Goal: Transaction & Acquisition: Purchase product/service

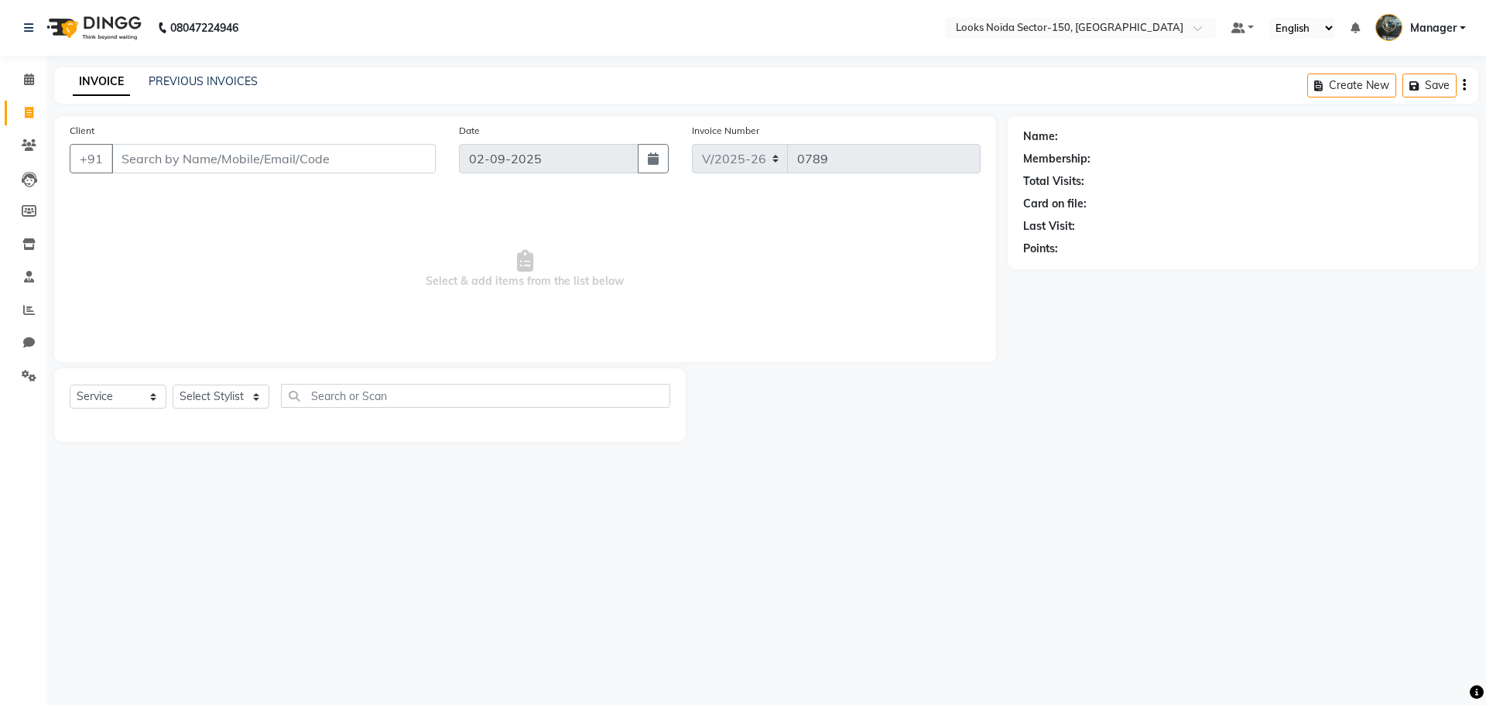
select select "8587"
select select "service"
click at [193, 74] on link "PREVIOUS INVOICES" at bounding box center [203, 81] width 109 height 14
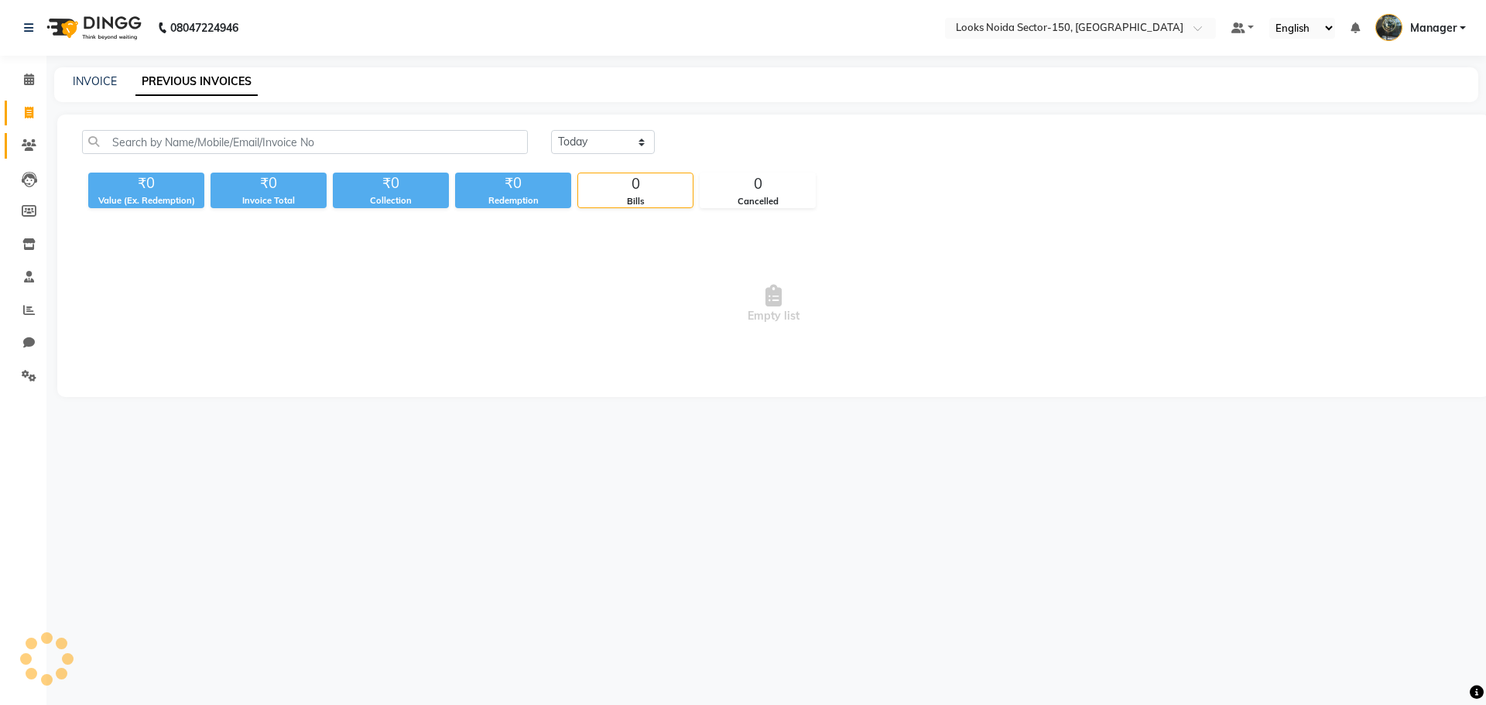
click at [31, 136] on link "Clients" at bounding box center [23, 146] width 37 height 26
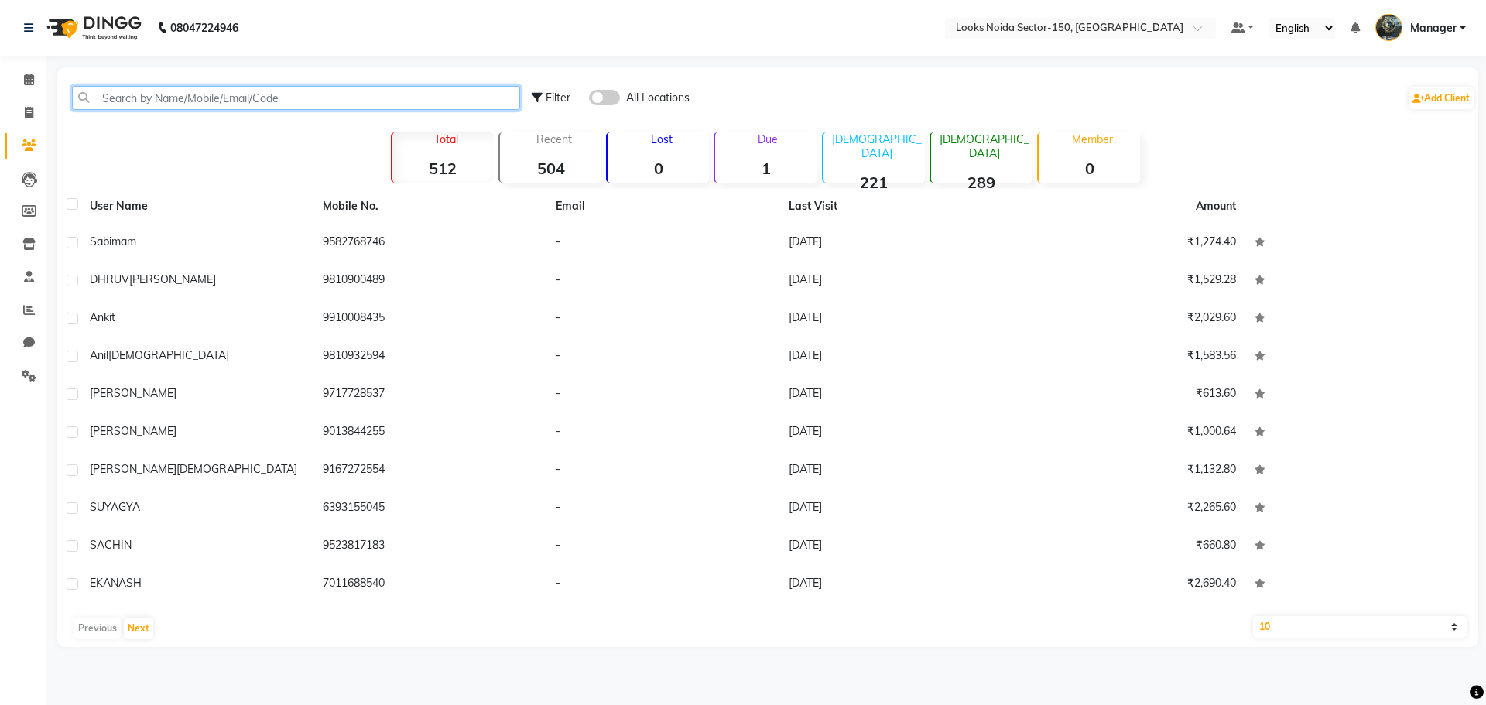
click at [182, 99] on input "text" at bounding box center [296, 98] width 448 height 24
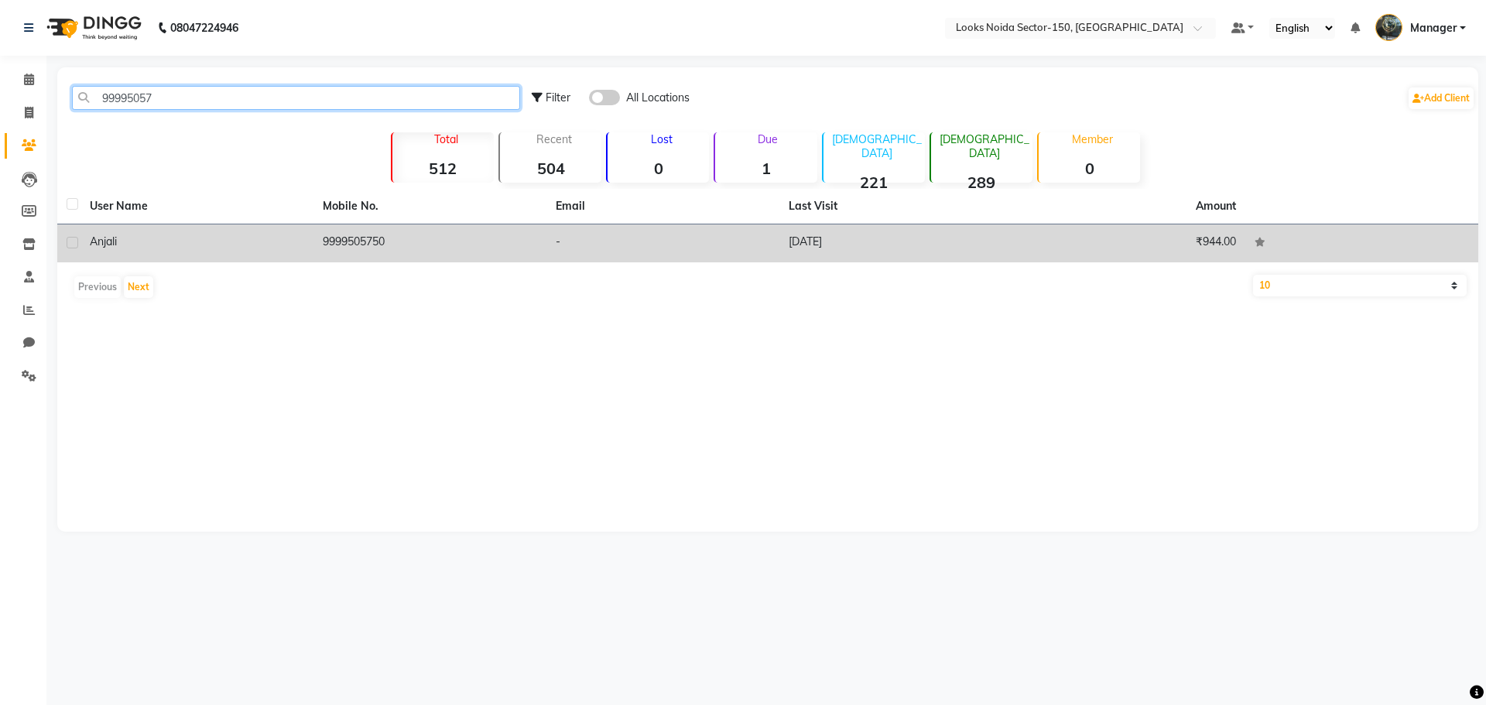
type input "99995057"
click at [399, 248] on td "9999505750" at bounding box center [430, 244] width 233 height 38
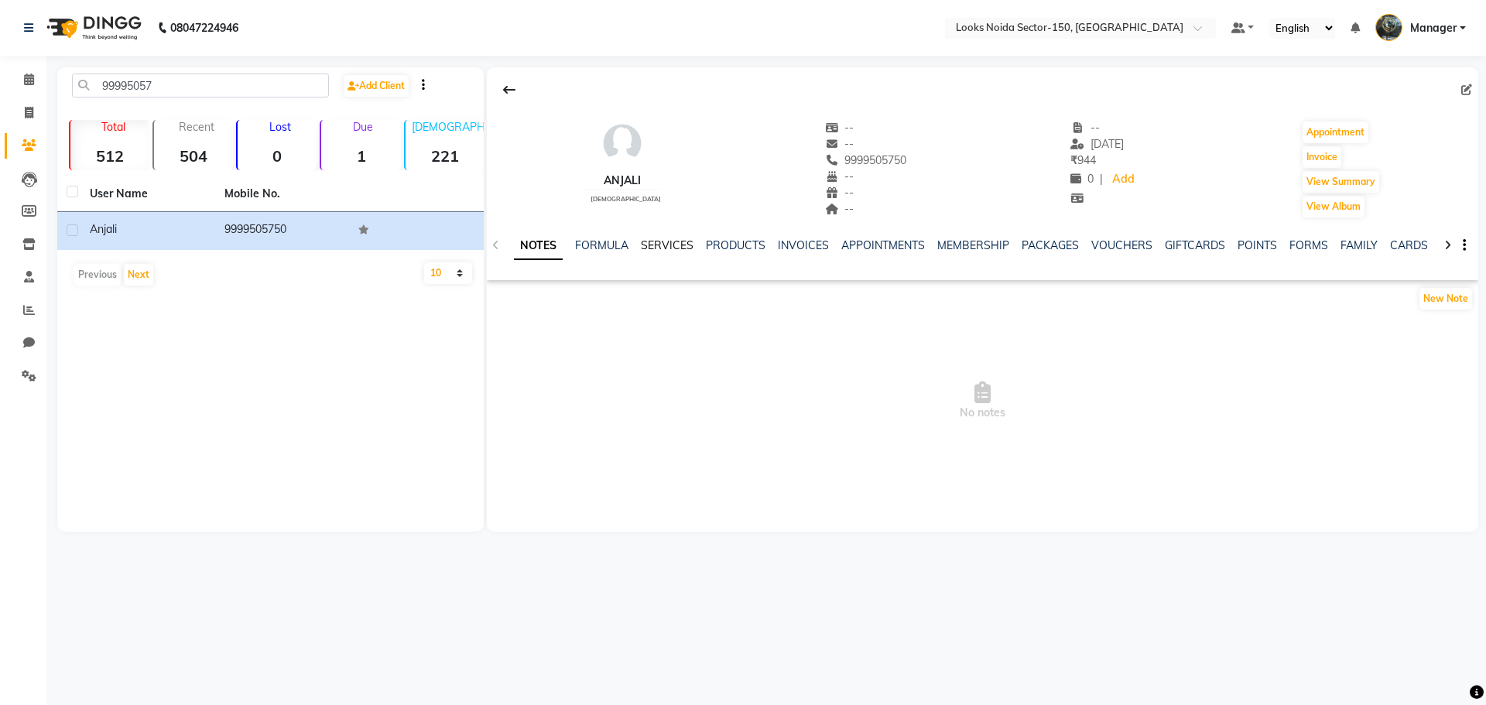
click at [650, 240] on link "SERVICES" at bounding box center [667, 245] width 53 height 14
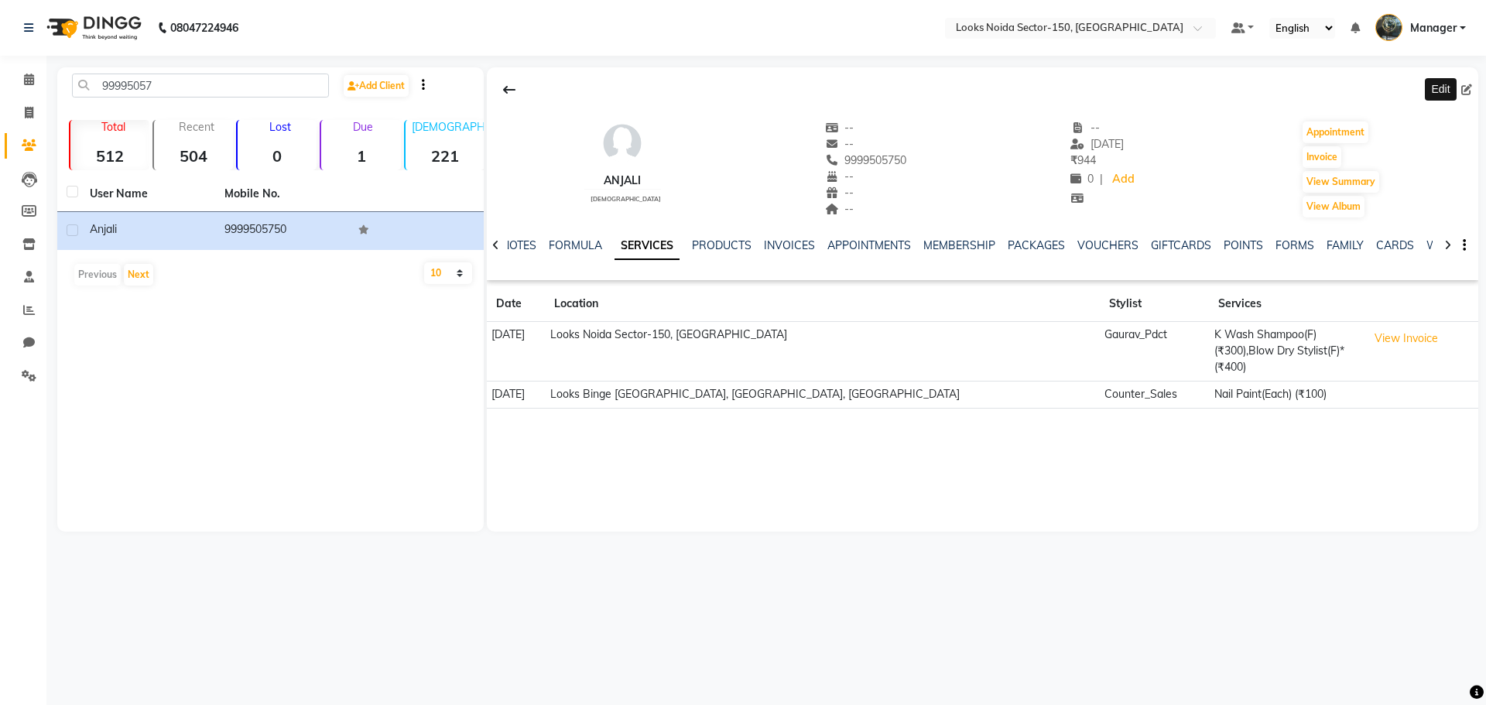
click at [1463, 89] on icon at bounding box center [1467, 89] width 11 height 11
select select "female"
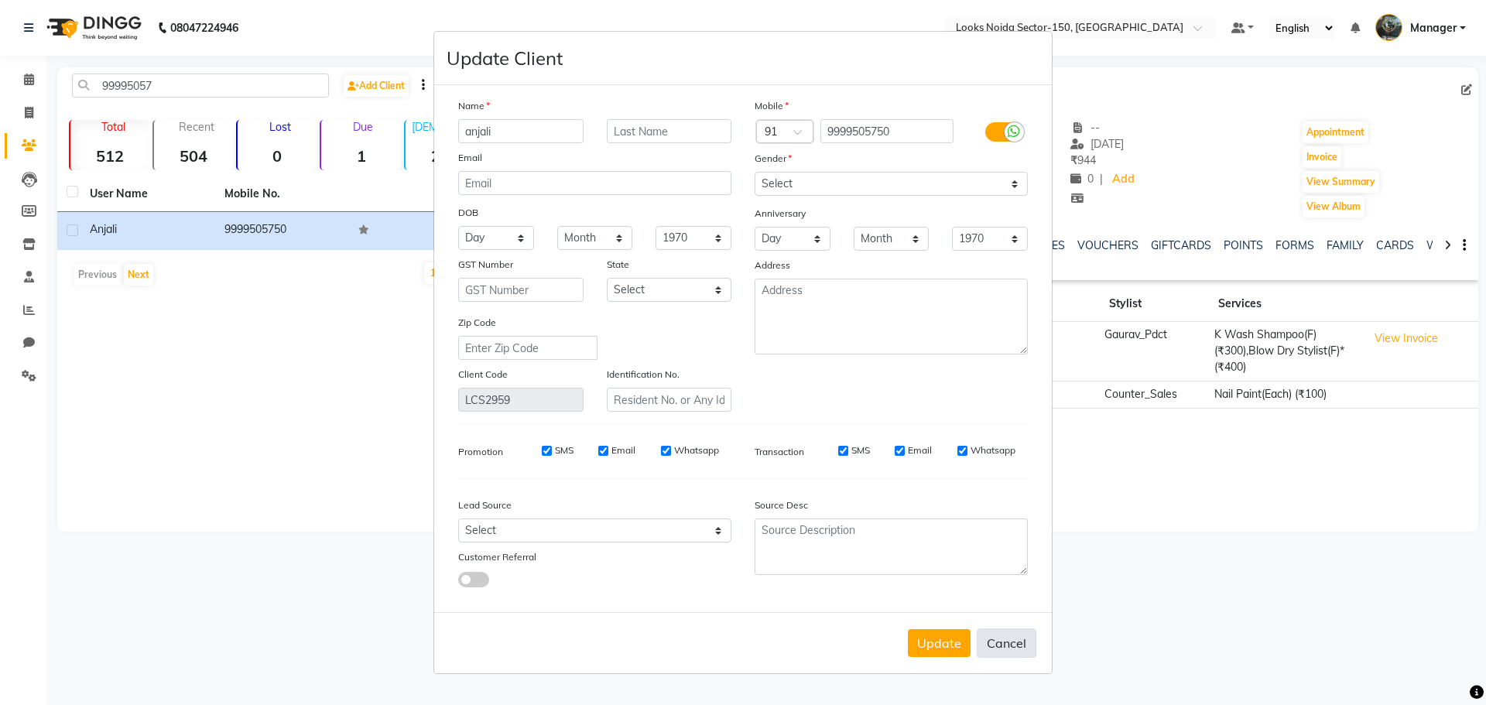
click at [1005, 636] on button "Cancel" at bounding box center [1007, 643] width 60 height 29
select select
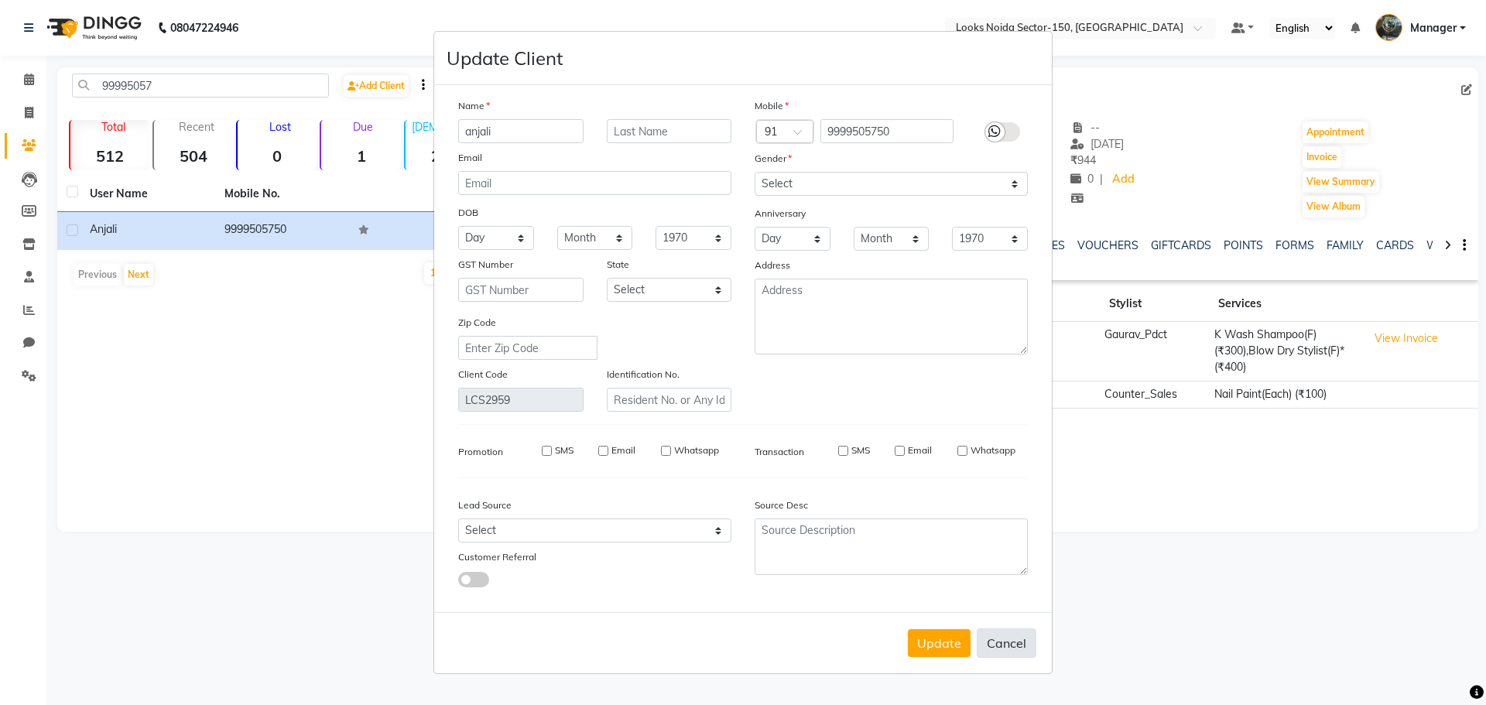
select select
checkbox input "false"
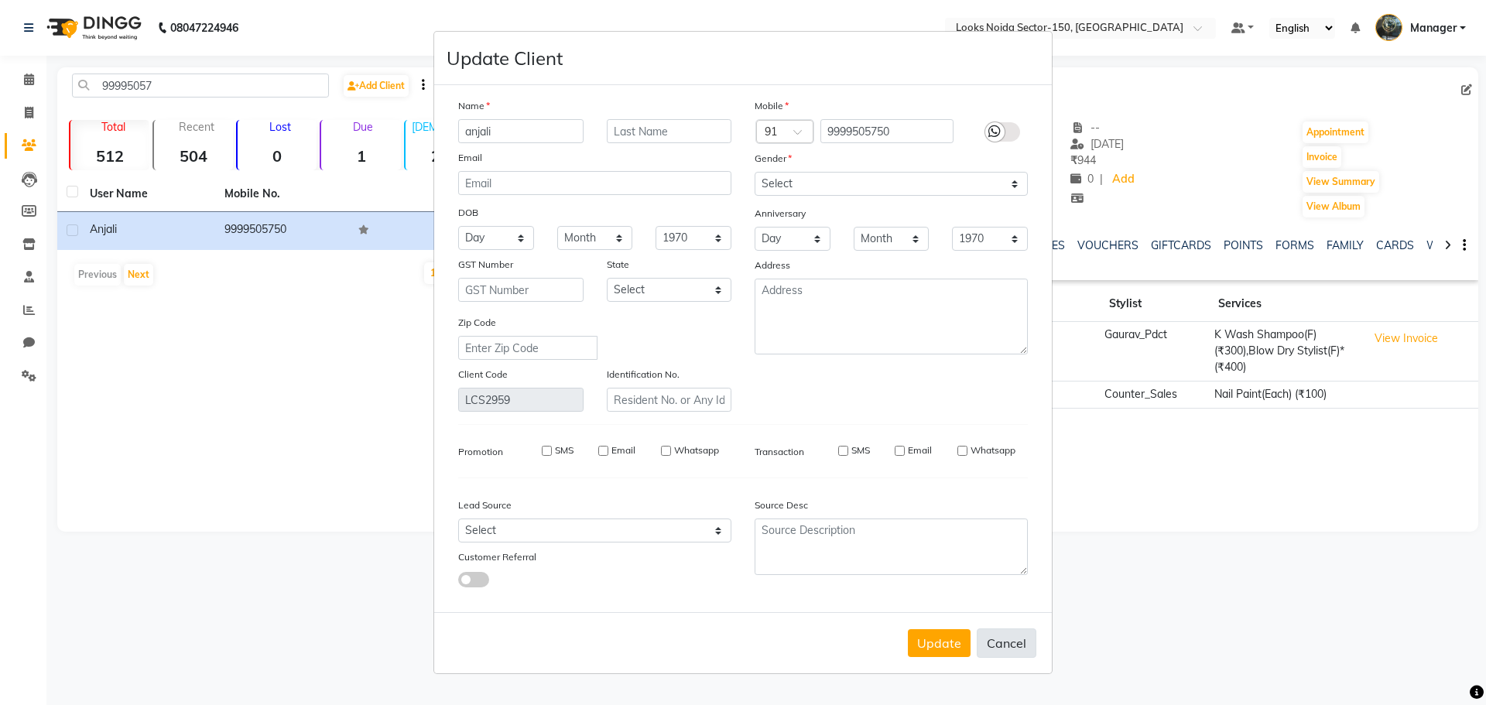
checkbox input "false"
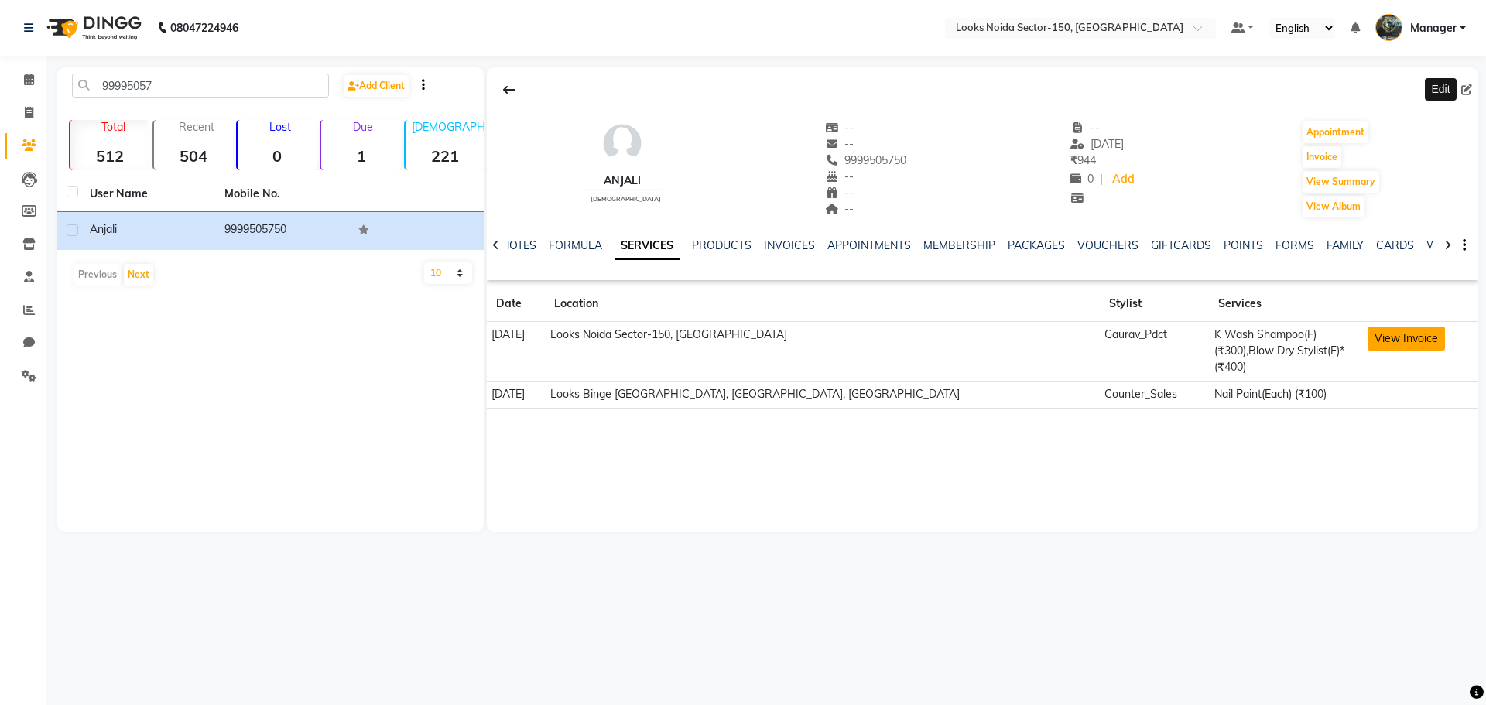
click at [1383, 340] on button "View Invoice" at bounding box center [1406, 339] width 77 height 24
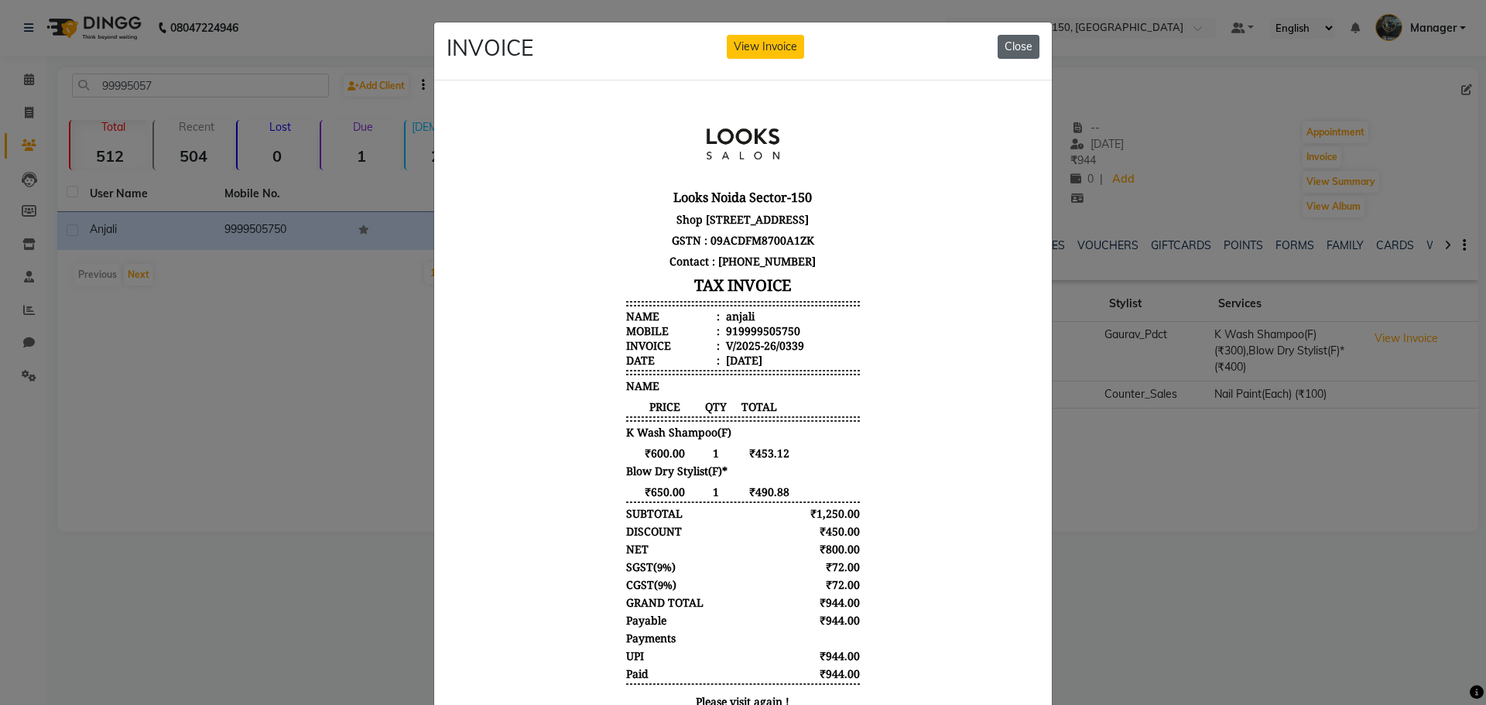
click at [1027, 39] on button "Close" at bounding box center [1019, 47] width 42 height 24
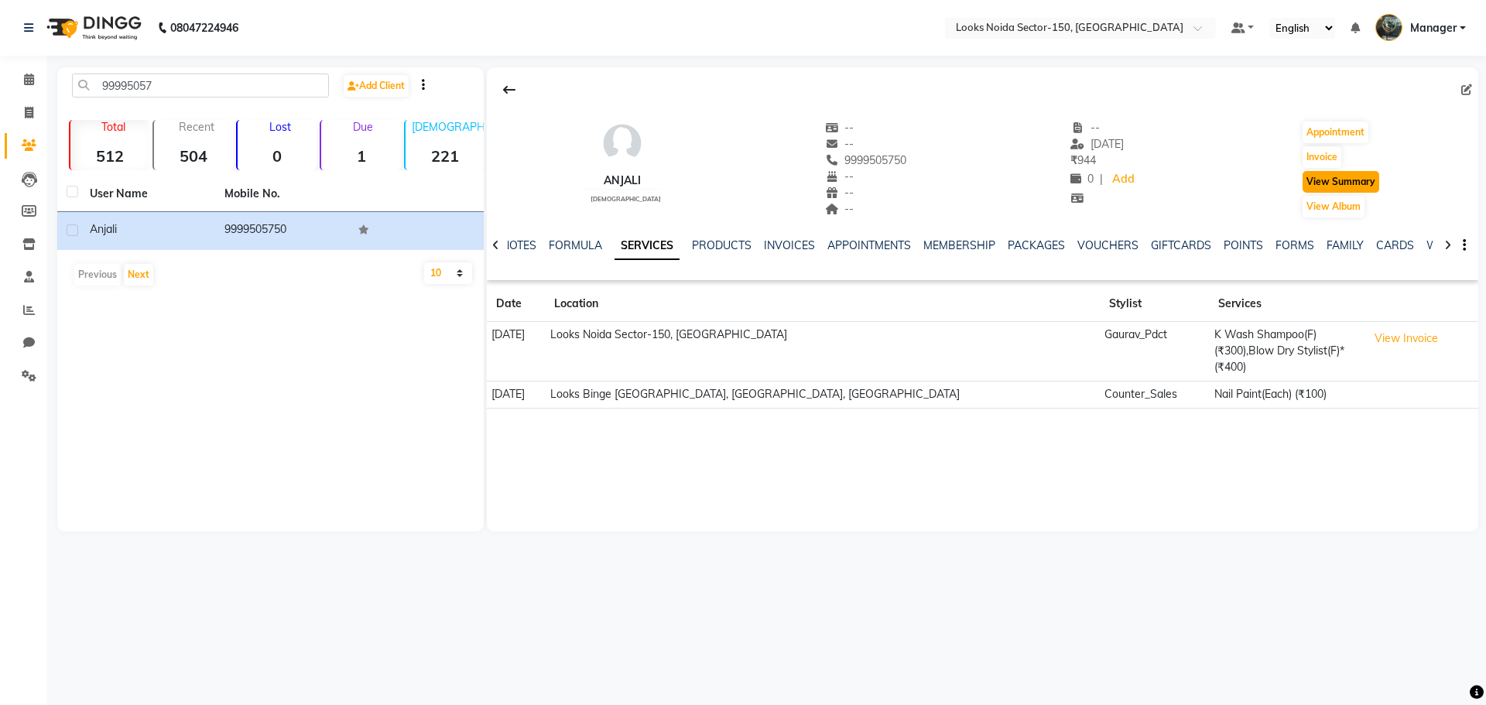
click at [1348, 183] on button "View Summary" at bounding box center [1341, 182] width 77 height 22
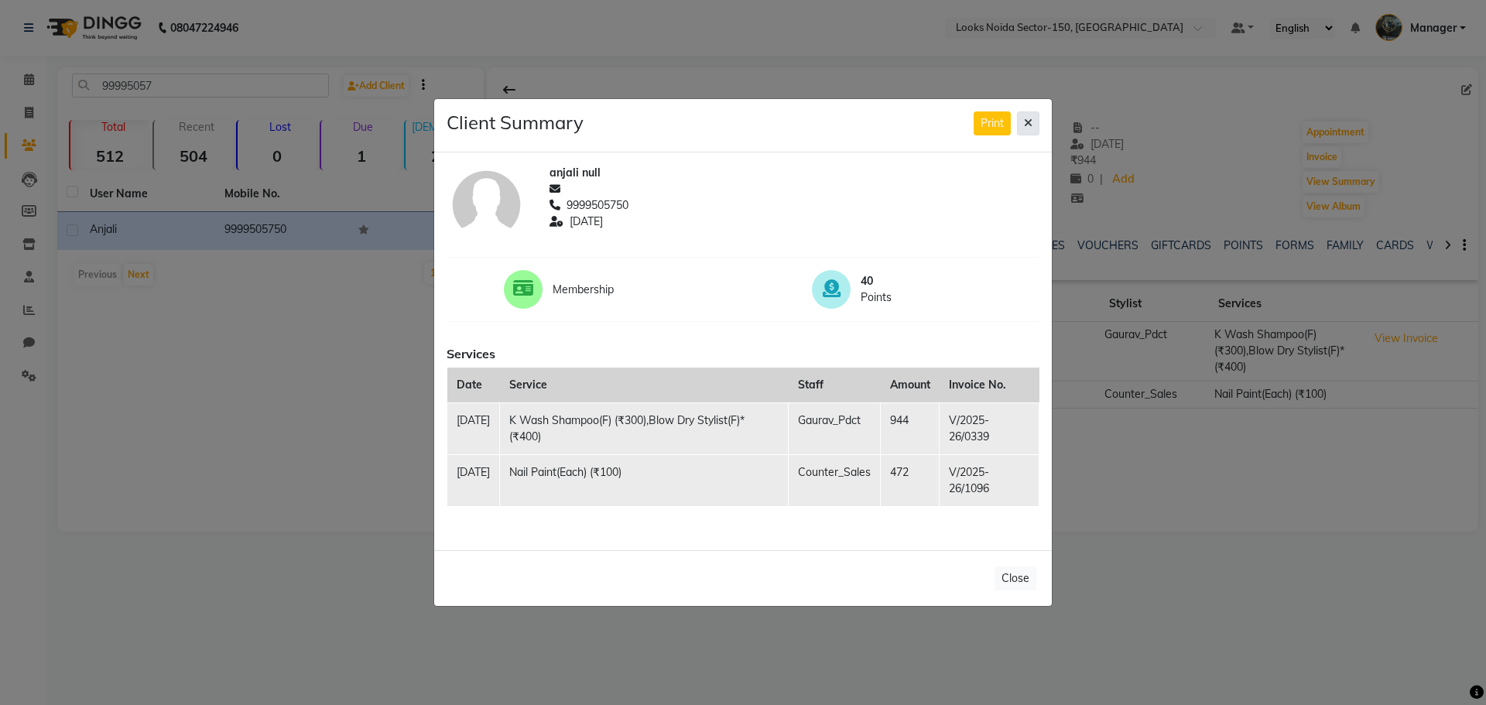
click at [1023, 118] on button at bounding box center [1028, 123] width 22 height 24
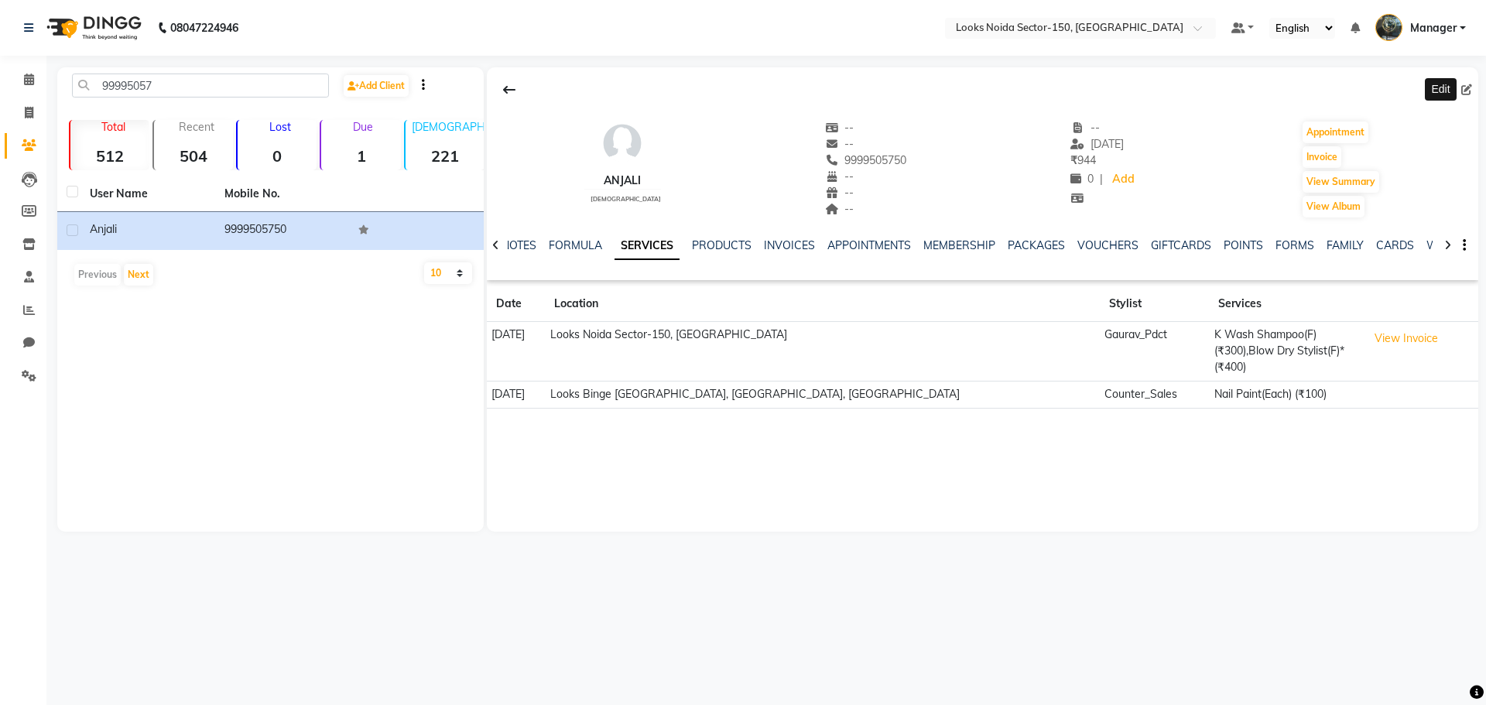
click at [1469, 82] on span at bounding box center [1470, 90] width 17 height 16
click at [1464, 87] on icon at bounding box center [1467, 89] width 11 height 11
select select "female"
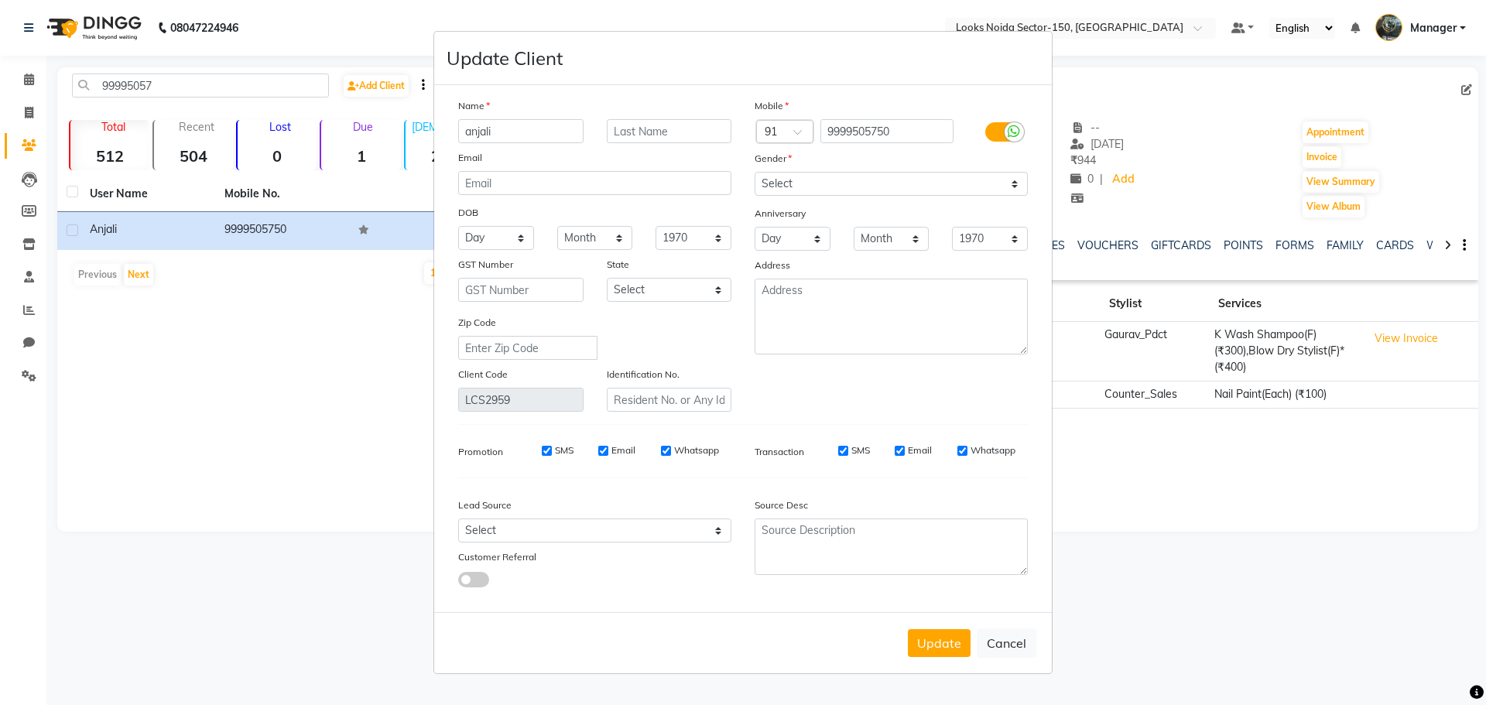
click at [1223, 411] on ngb-modal-window "Update Client Name anjali Email DOB Day 01 02 03 04 05 06 07 08 09 10 11 12 13 …" at bounding box center [743, 352] width 1486 height 705
click at [997, 634] on button "Cancel" at bounding box center [1007, 643] width 60 height 29
select select
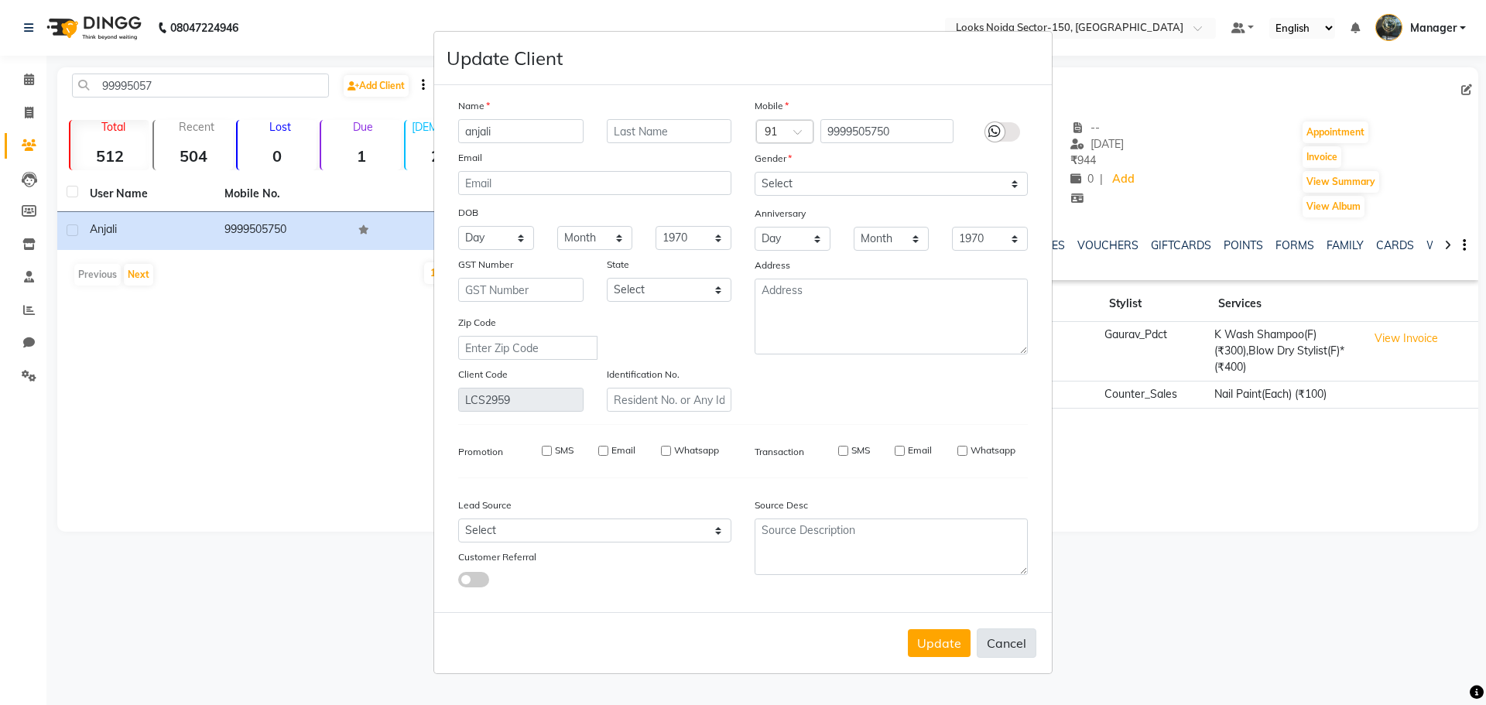
select select
checkbox input "false"
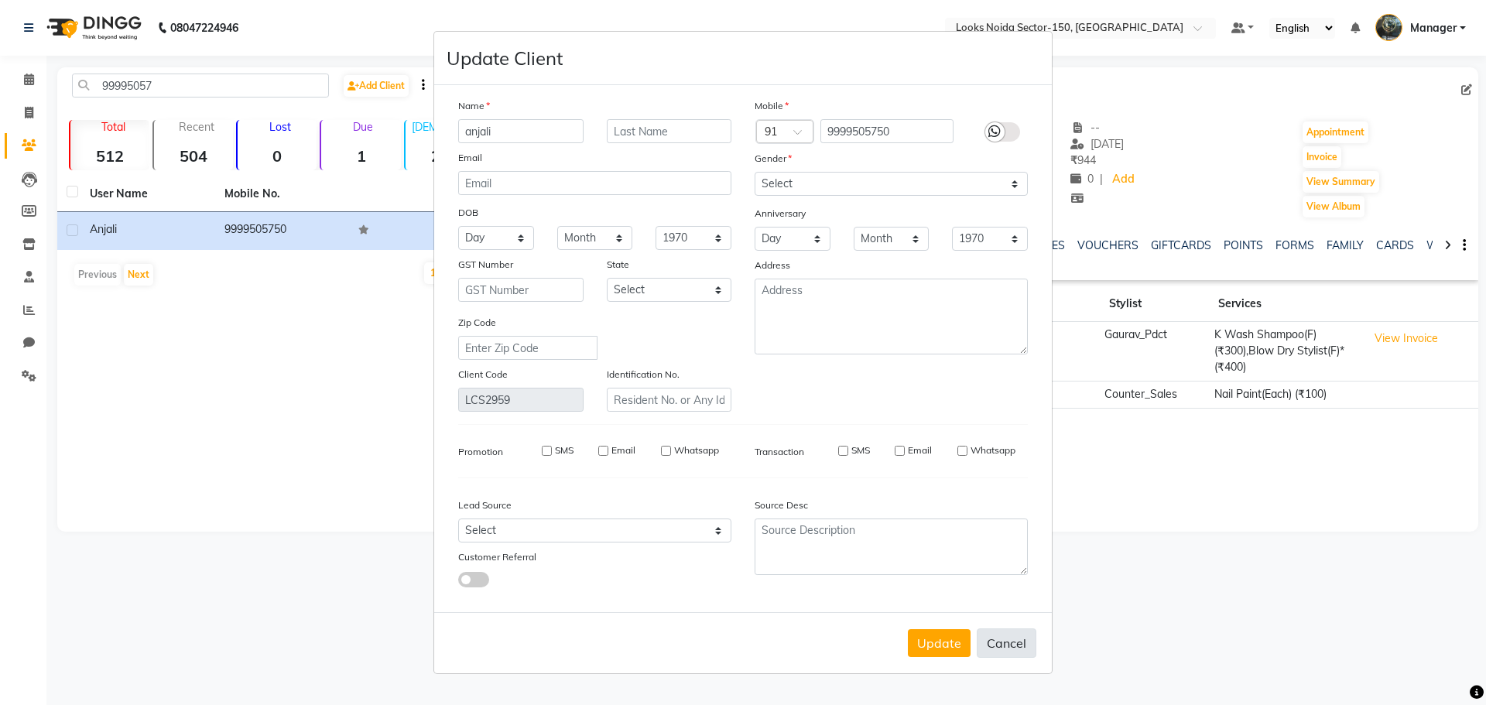
checkbox input "false"
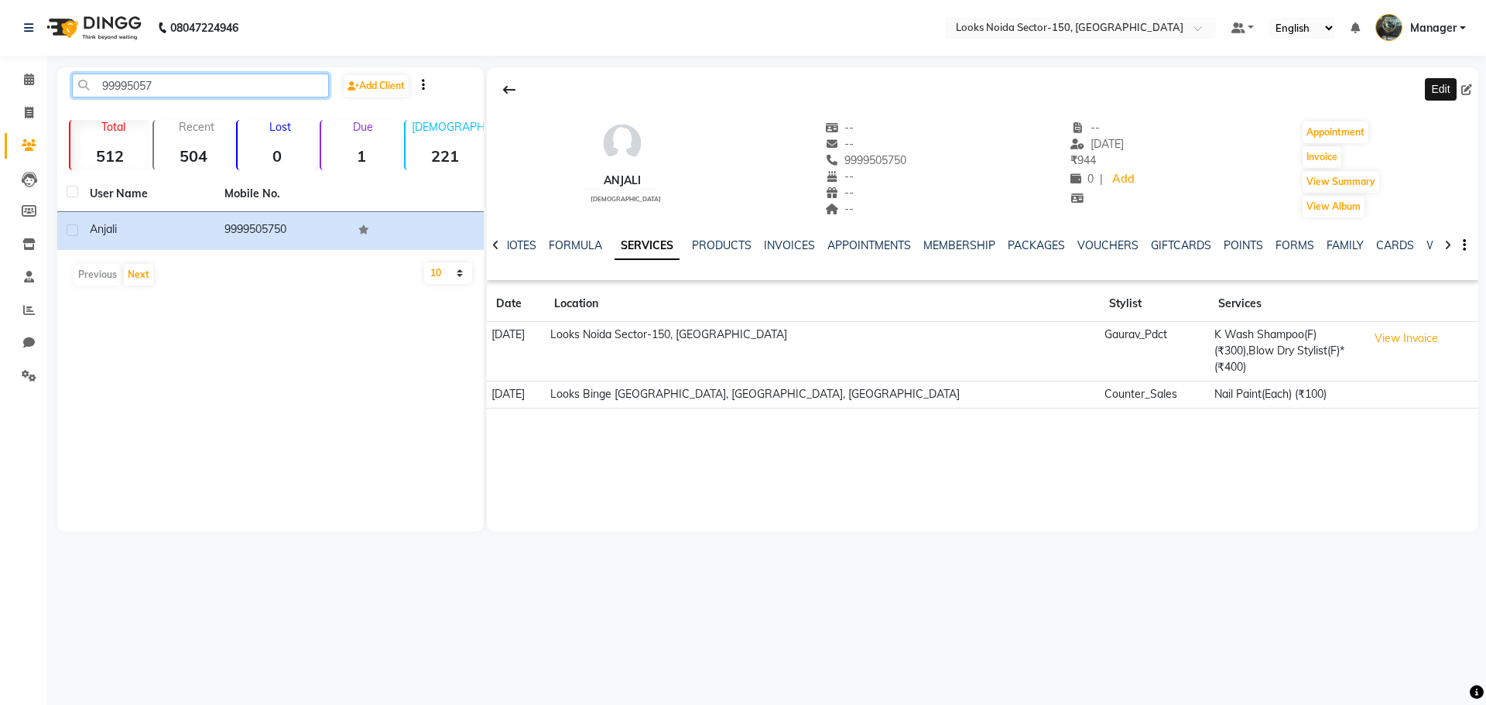
click at [249, 94] on input "99995057" at bounding box center [200, 86] width 257 height 24
drag, startPoint x: 98, startPoint y: 86, endPoint x: 235, endPoint y: 89, distance: 137.8
click at [234, 89] on input "9999505750" at bounding box center [200, 86] width 257 height 24
type input "9999505750"
drag, startPoint x: 32, startPoint y: 83, endPoint x: 32, endPoint y: 108, distance: 25.5
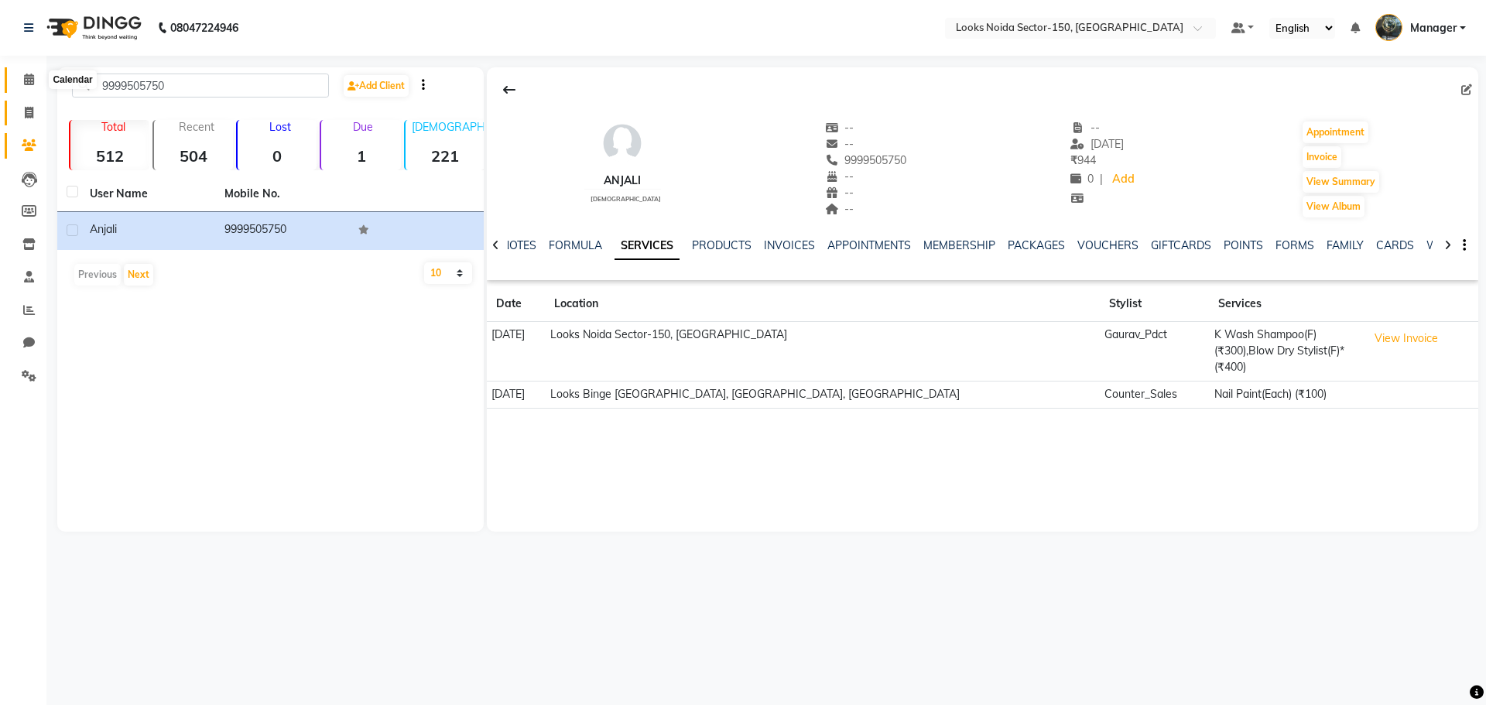
click at [32, 83] on icon at bounding box center [29, 80] width 10 height 12
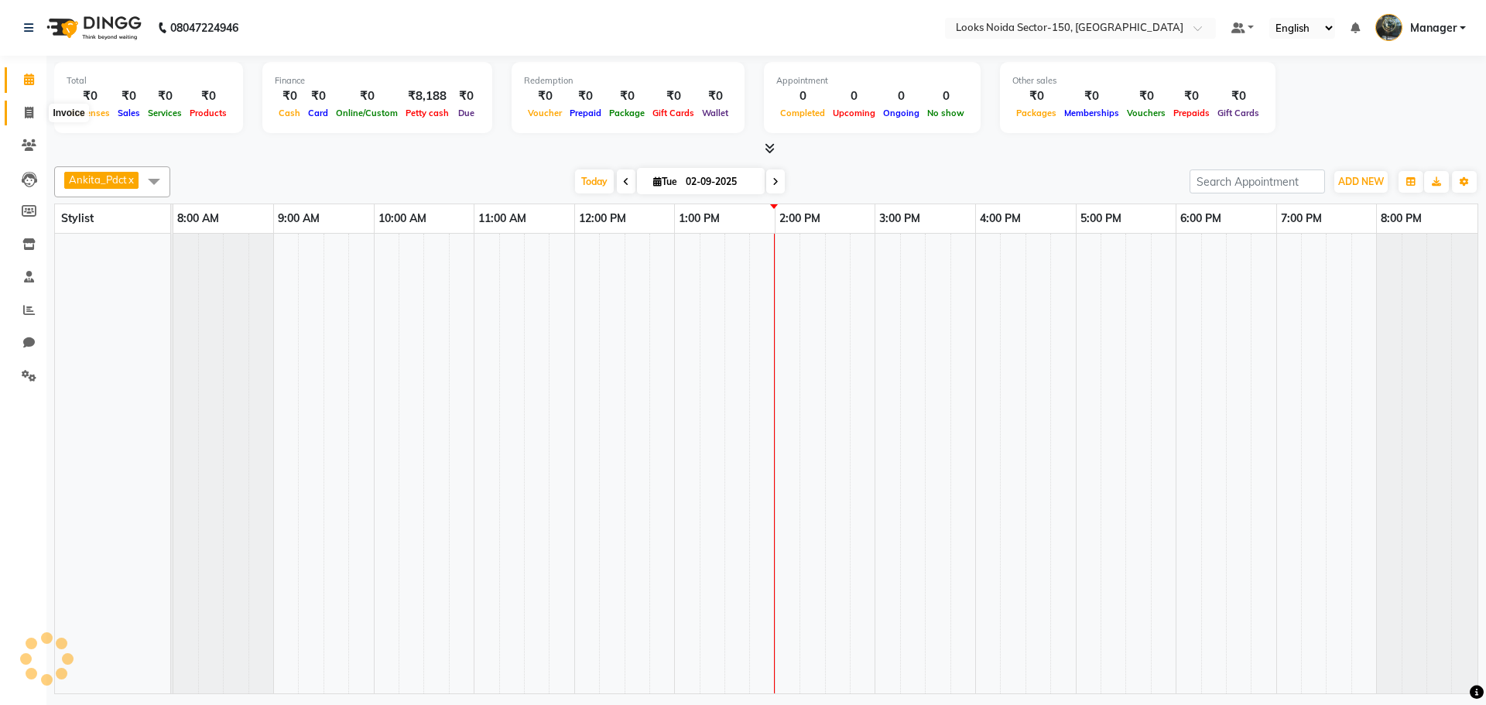
click at [31, 108] on icon at bounding box center [29, 113] width 9 height 12
select select "8587"
select select "service"
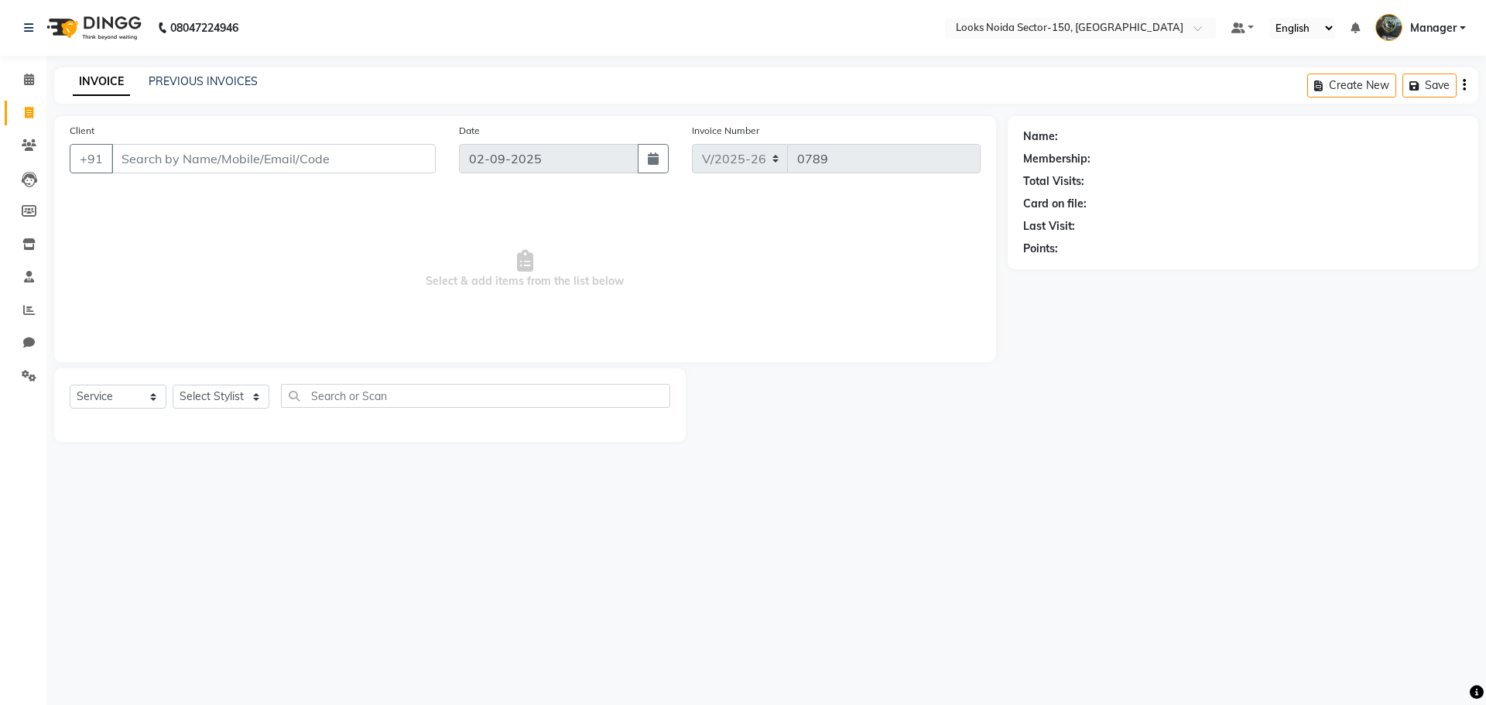
click at [142, 80] on div "INVOICE PREVIOUS INVOICES" at bounding box center [156, 82] width 204 height 16
click at [168, 80] on link "PREVIOUS INVOICES" at bounding box center [203, 81] width 109 height 14
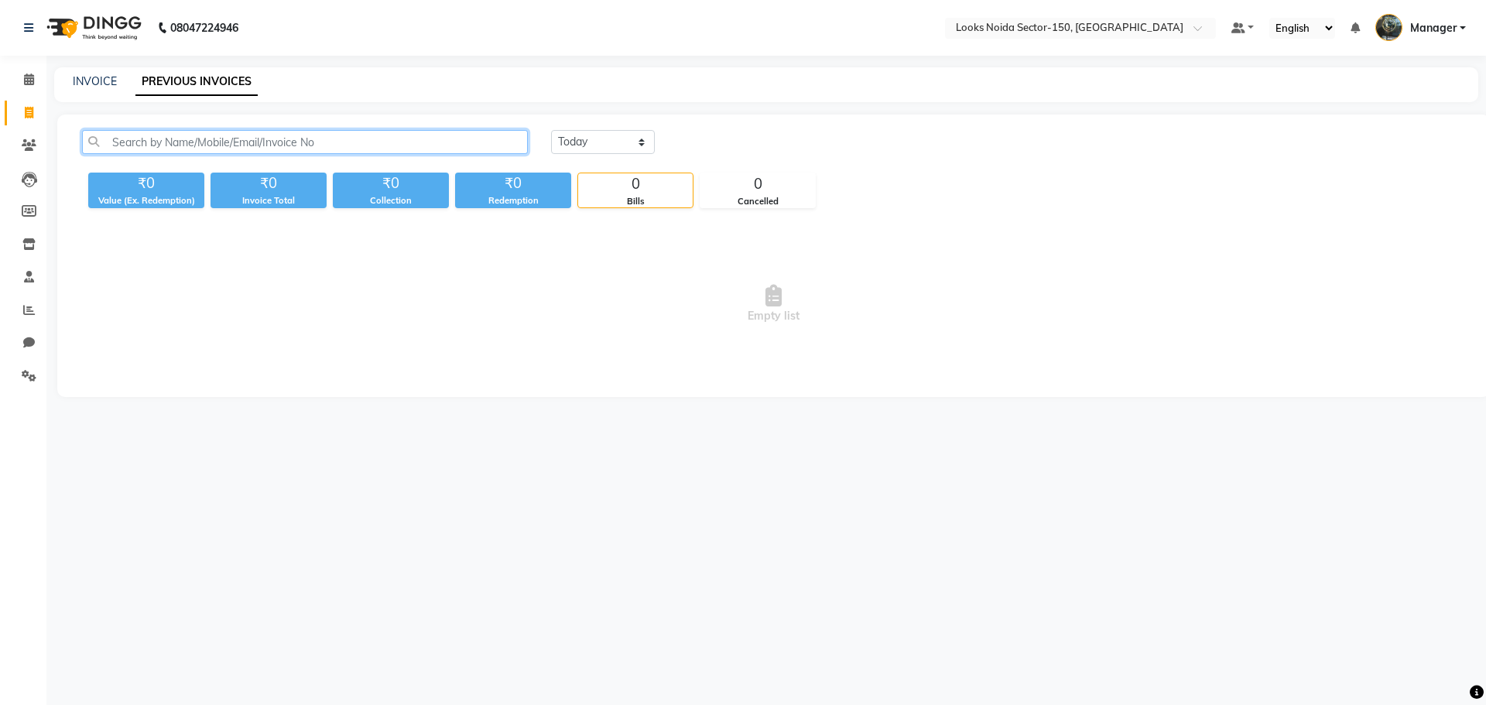
click at [251, 142] on input "text" at bounding box center [305, 142] width 446 height 24
paste input "9999505750"
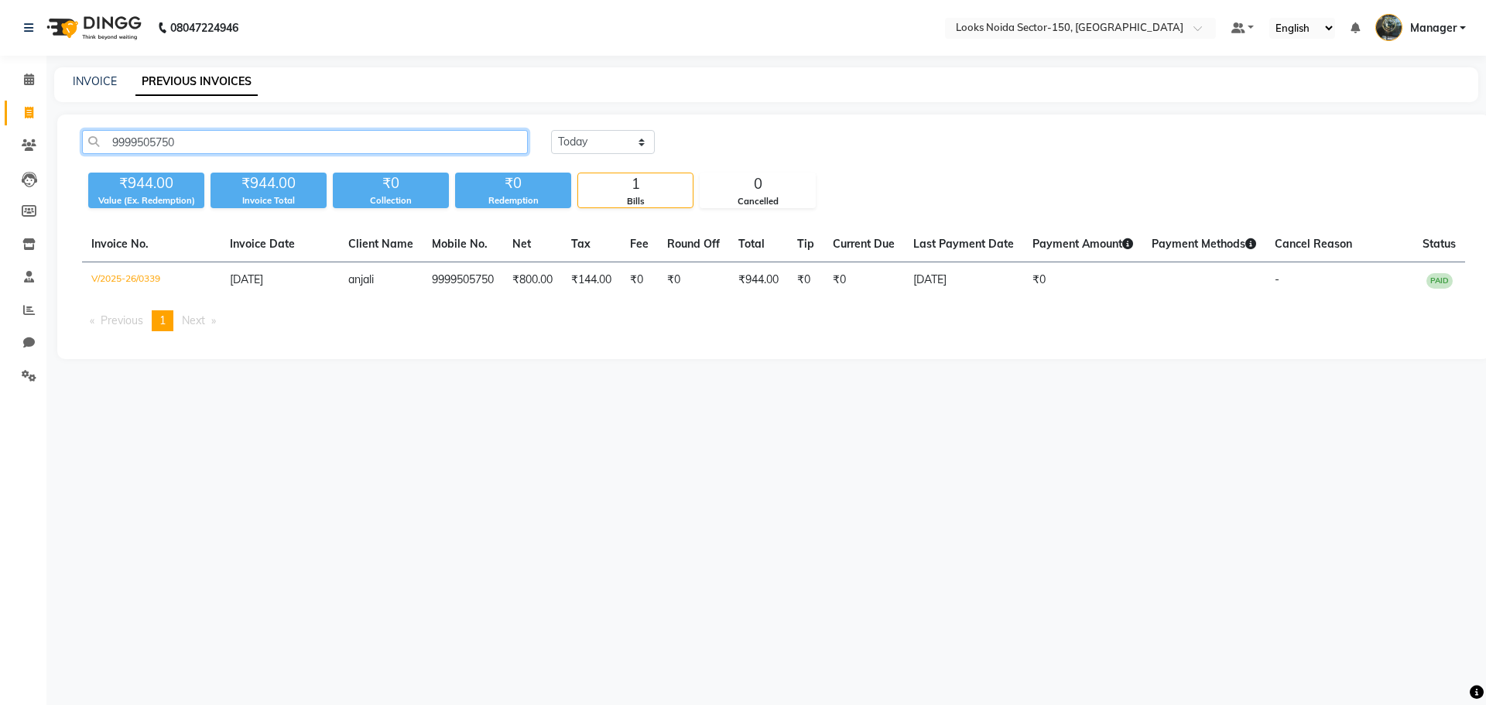
type input "9999505750"
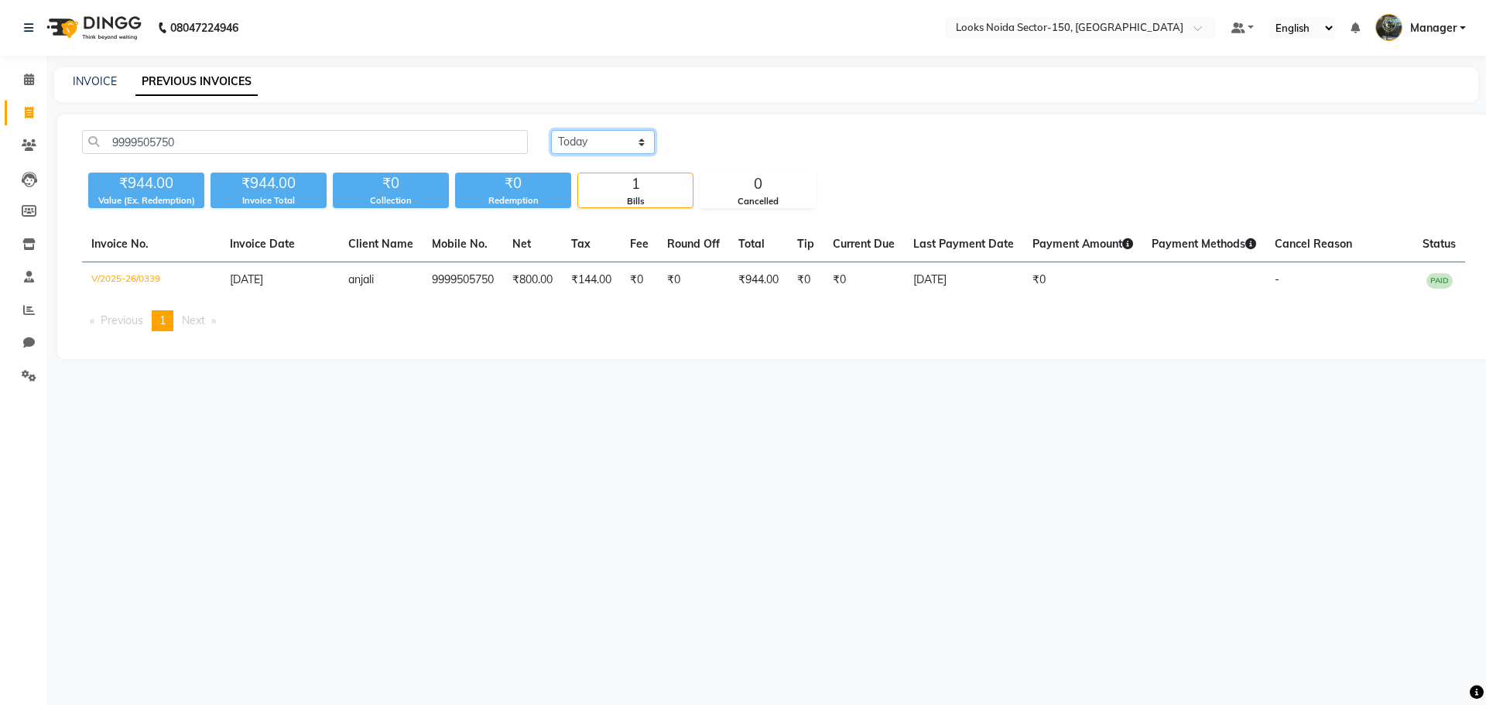
click at [625, 132] on select "Today Yesterday Custom Range" at bounding box center [603, 142] width 104 height 24
select select "range"
click at [551, 130] on select "Today Yesterday Custom Range" at bounding box center [603, 142] width 104 height 24
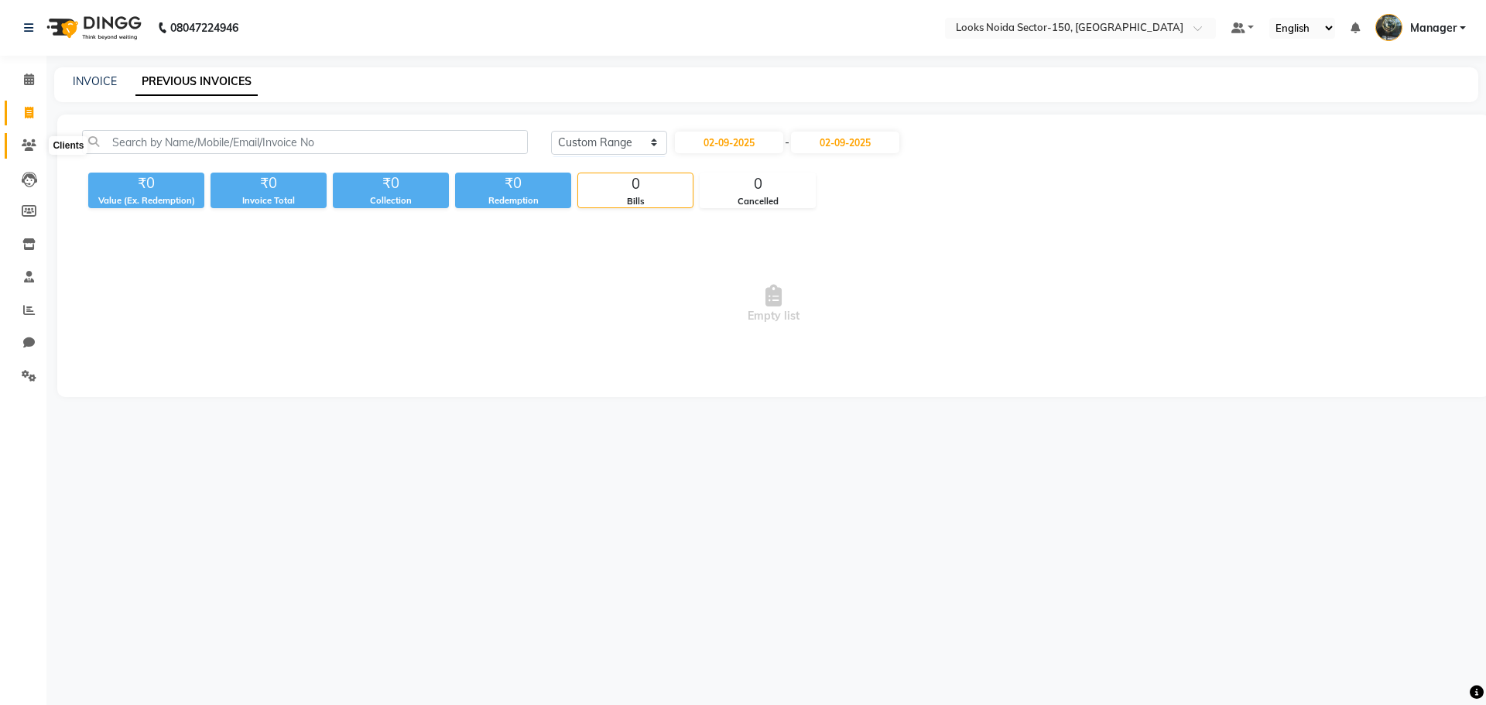
click at [27, 145] on icon at bounding box center [29, 145] width 15 height 12
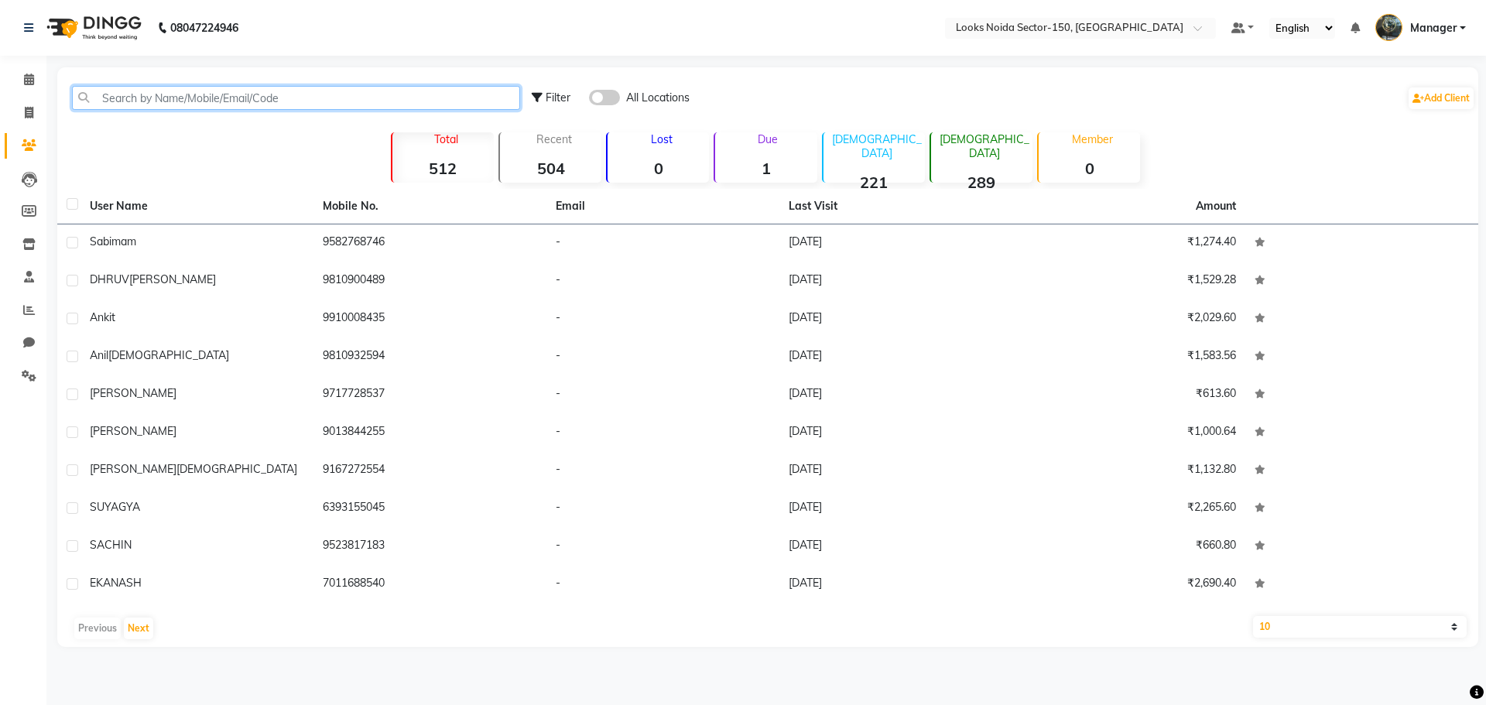
click at [260, 103] on input "text" at bounding box center [296, 98] width 448 height 24
paste input "9999505750"
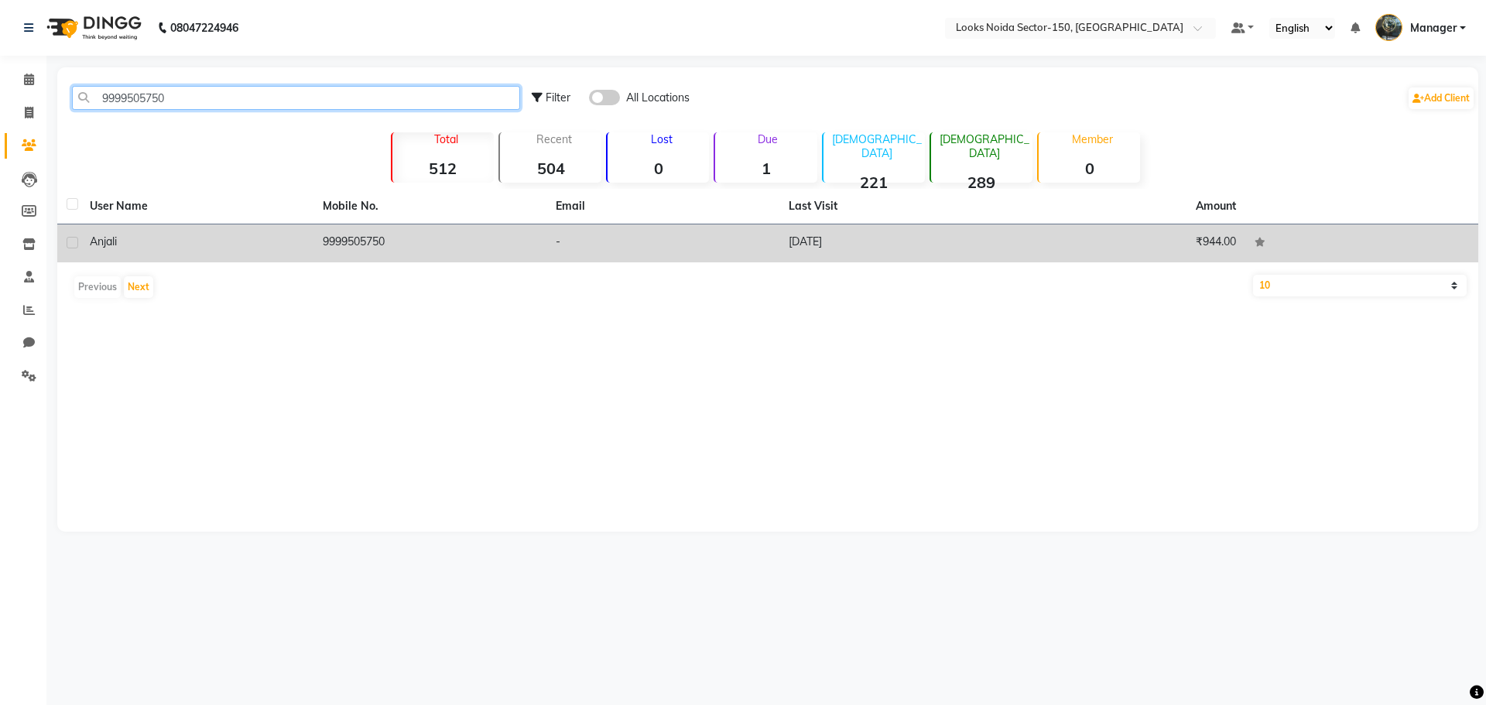
type input "9999505750"
click at [902, 248] on td "29-07-2025" at bounding box center [896, 244] width 233 height 38
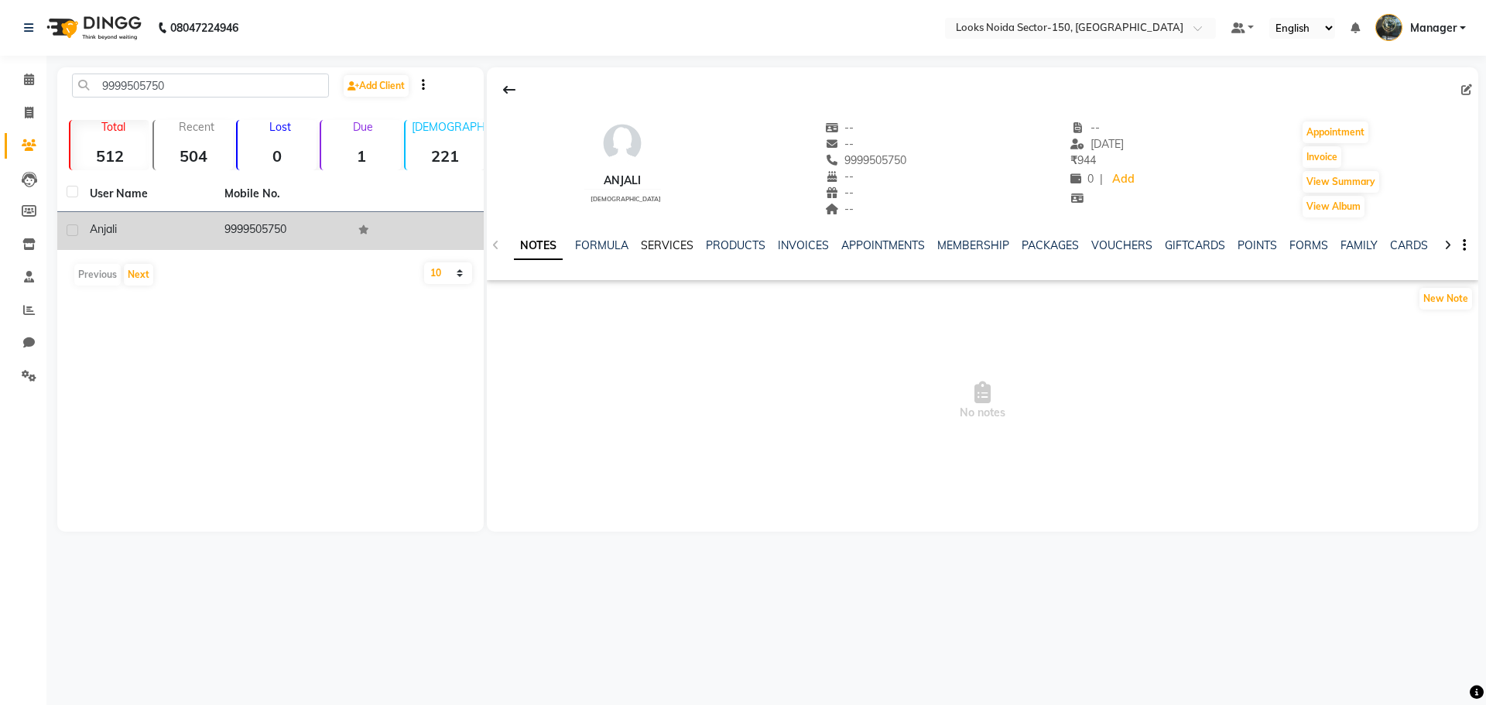
click at [667, 242] on link "SERVICES" at bounding box center [667, 245] width 53 height 14
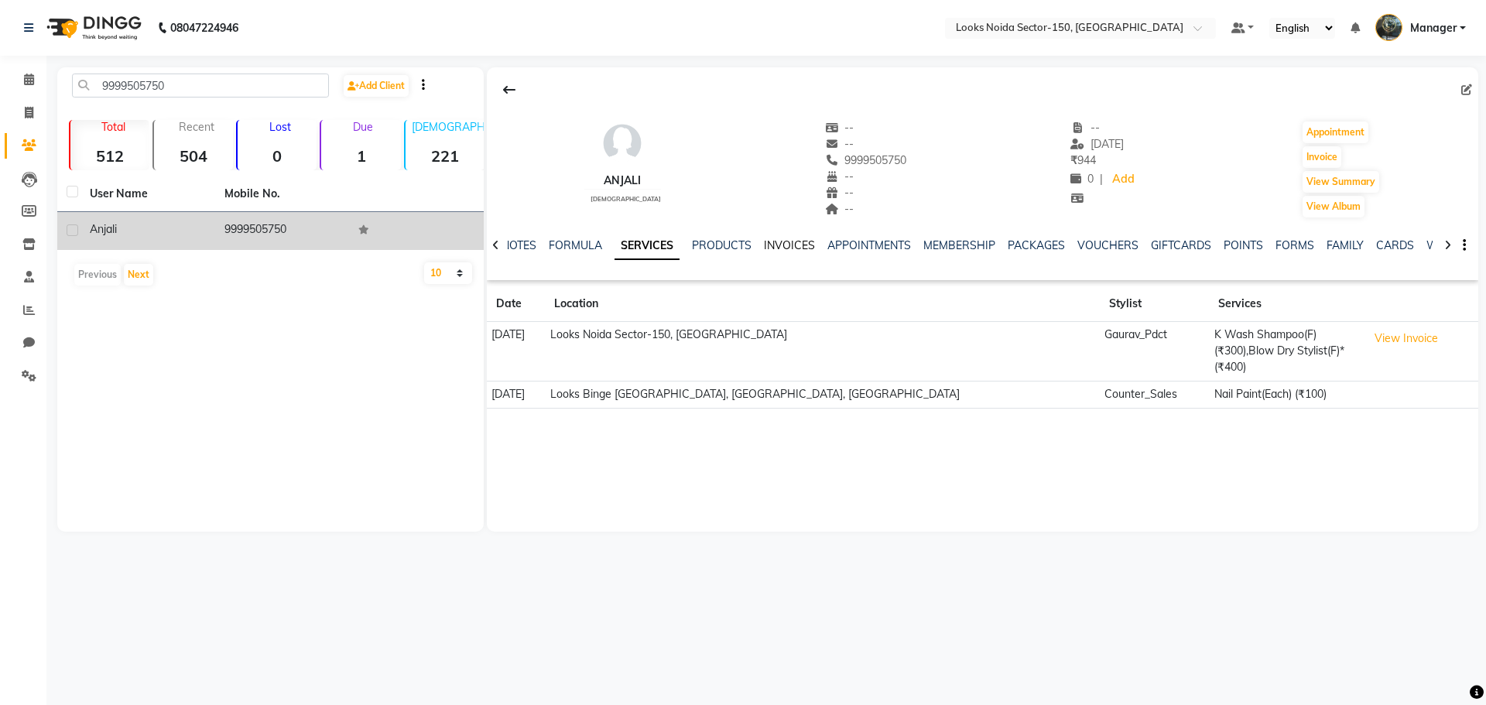
click at [799, 247] on link "INVOICES" at bounding box center [789, 245] width 51 height 14
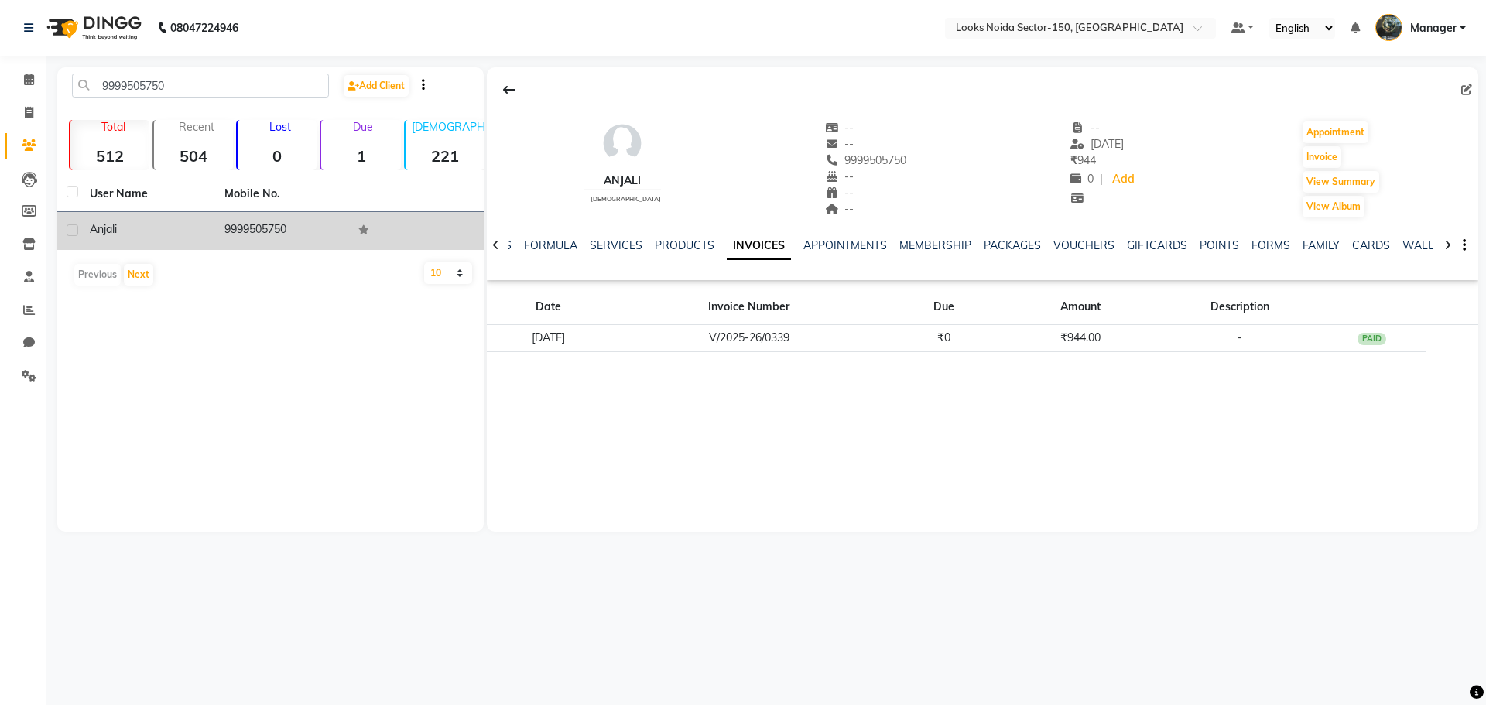
click at [916, 238] on div "MEMBERSHIP" at bounding box center [936, 246] width 72 height 16
click at [1461, 241] on button "button" at bounding box center [1461, 246] width 9 height 16
click at [1334, 173] on button "View Summary" at bounding box center [1341, 182] width 77 height 22
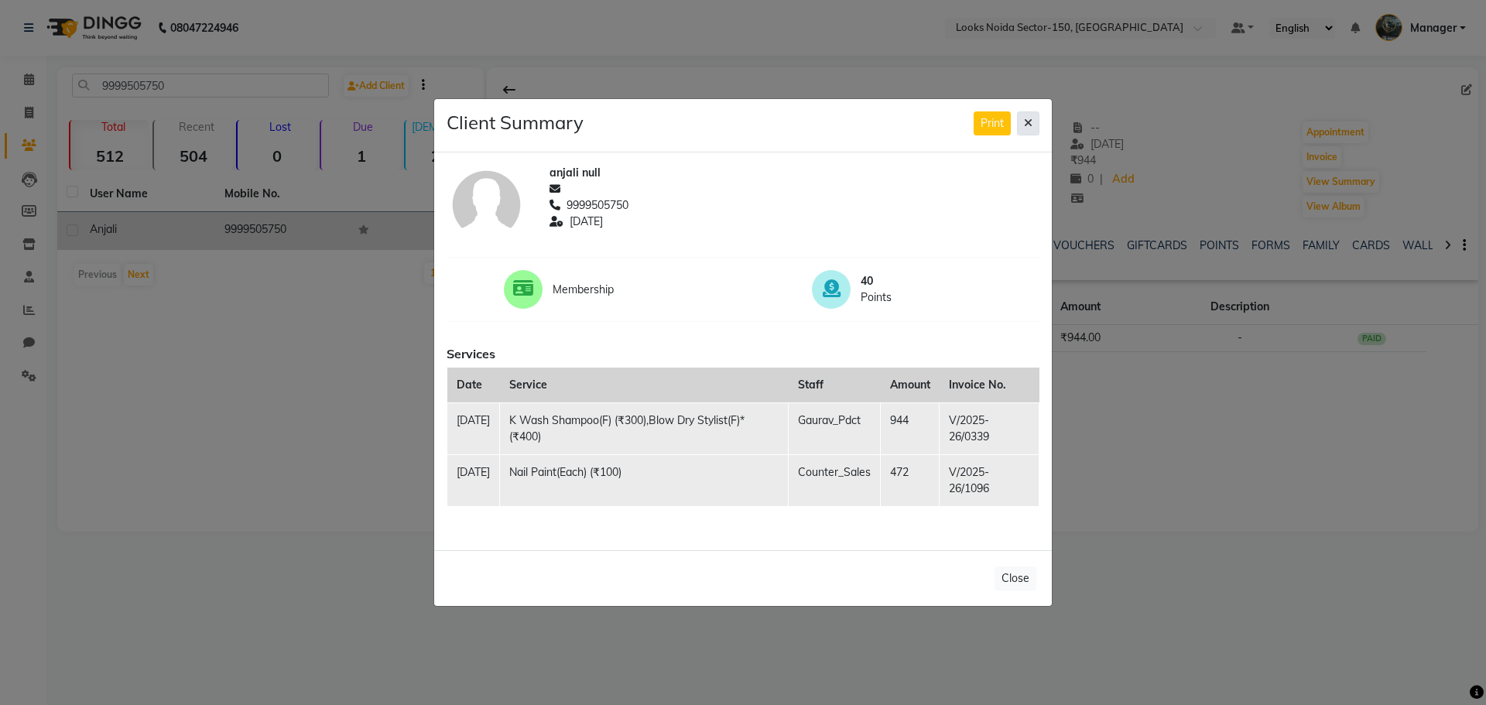
click at [1027, 123] on icon at bounding box center [1028, 123] width 9 height 11
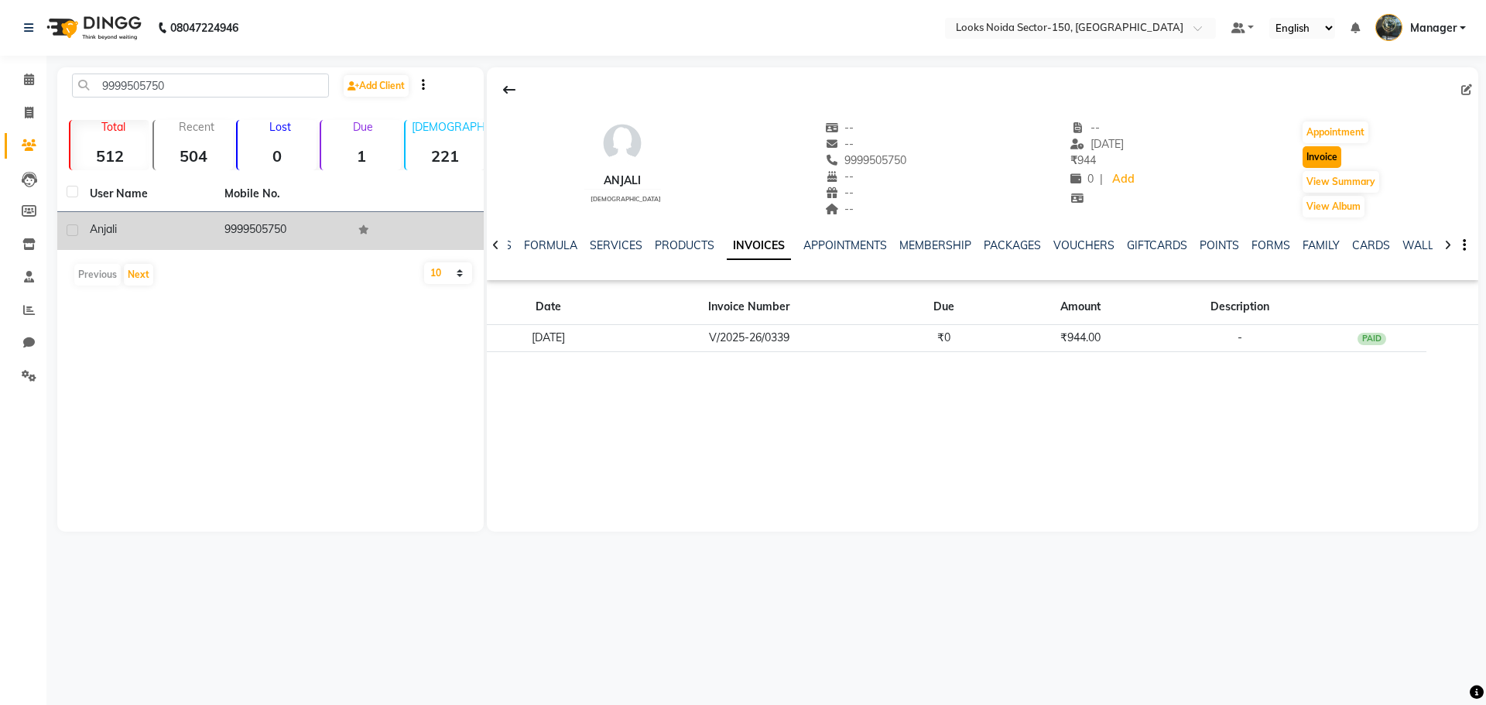
click at [1324, 160] on button "Invoice" at bounding box center [1322, 157] width 39 height 22
select select "8587"
select select "service"
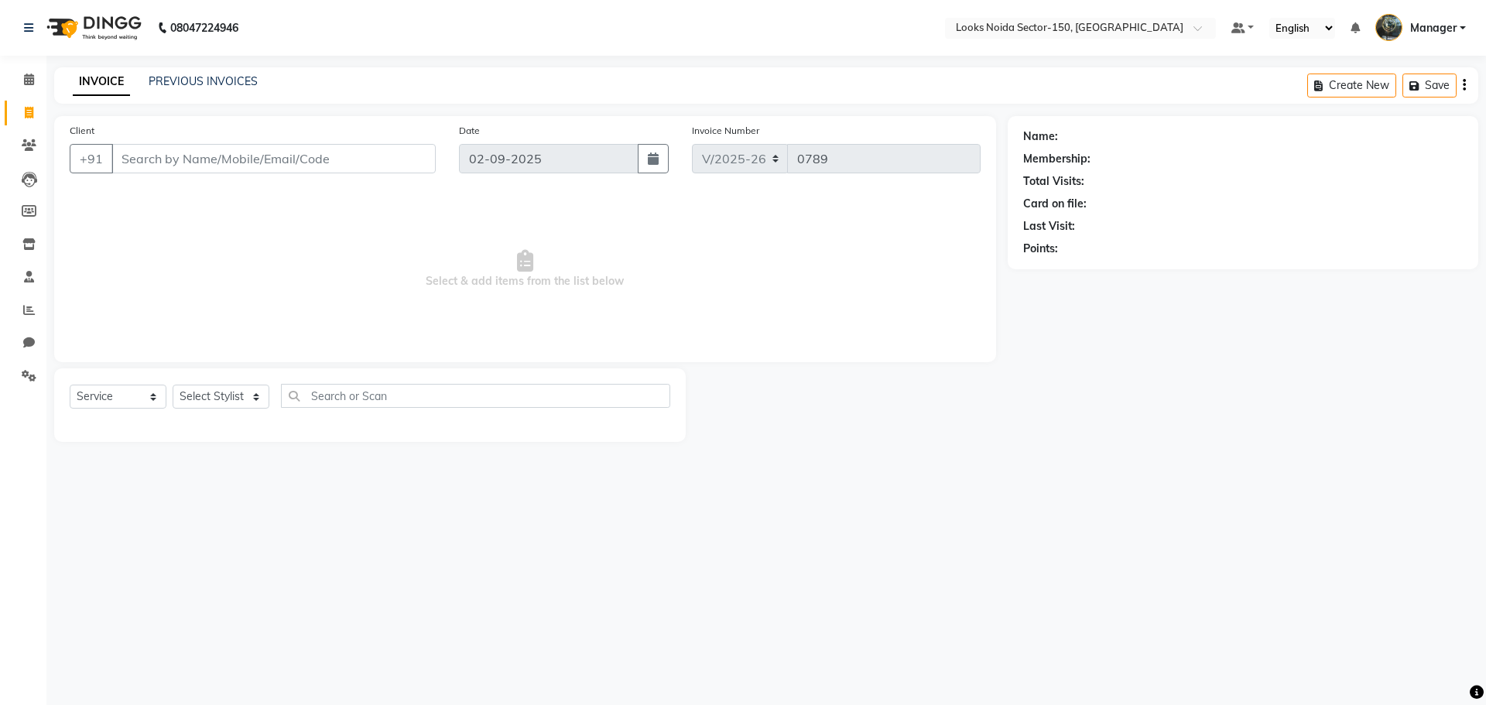
type input "9999505750"
select select "1: Object"
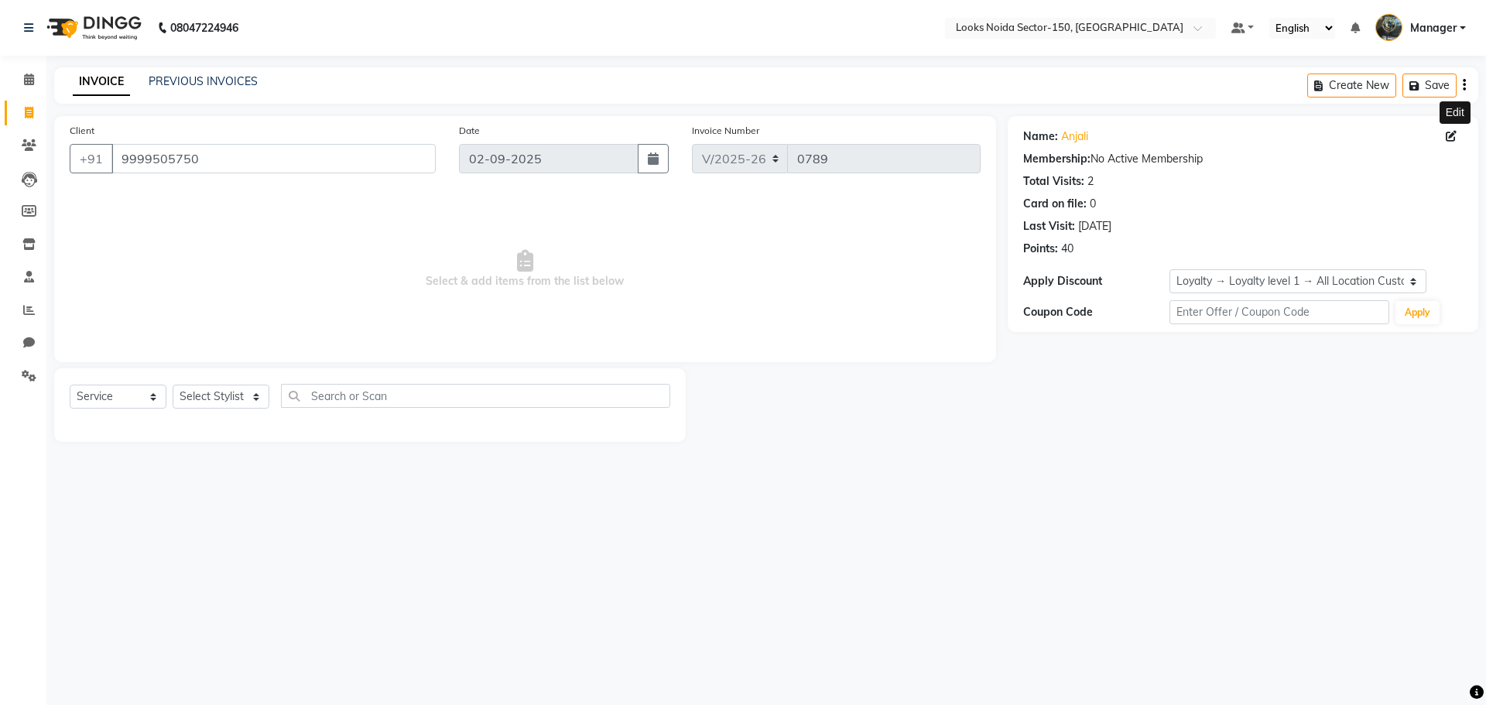
click at [1453, 134] on icon at bounding box center [1451, 136] width 11 height 11
select select "[DEMOGRAPHIC_DATA]"
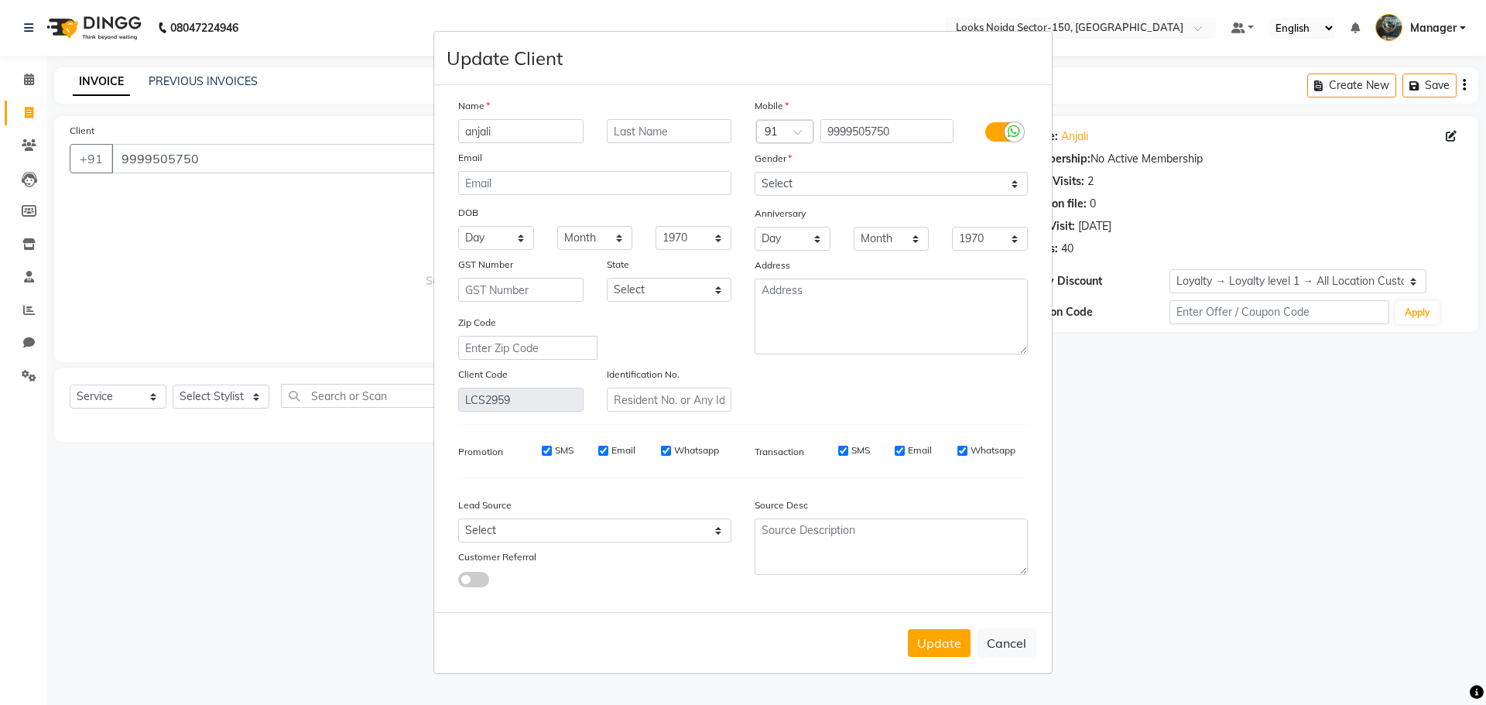
click at [1044, 631] on div "Update Cancel" at bounding box center [743, 642] width 618 height 61
click at [1032, 641] on button "Cancel" at bounding box center [1007, 643] width 60 height 29
select select
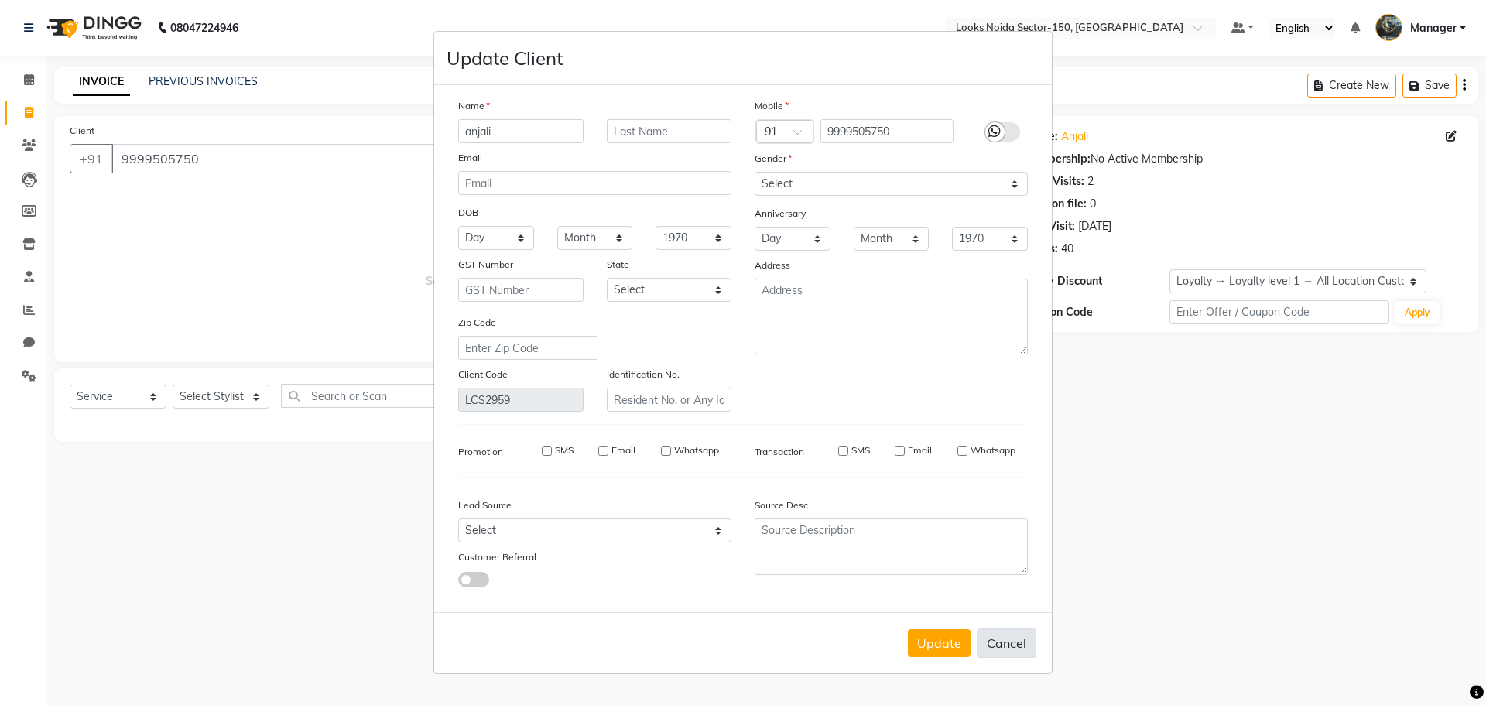
select select
checkbox input "false"
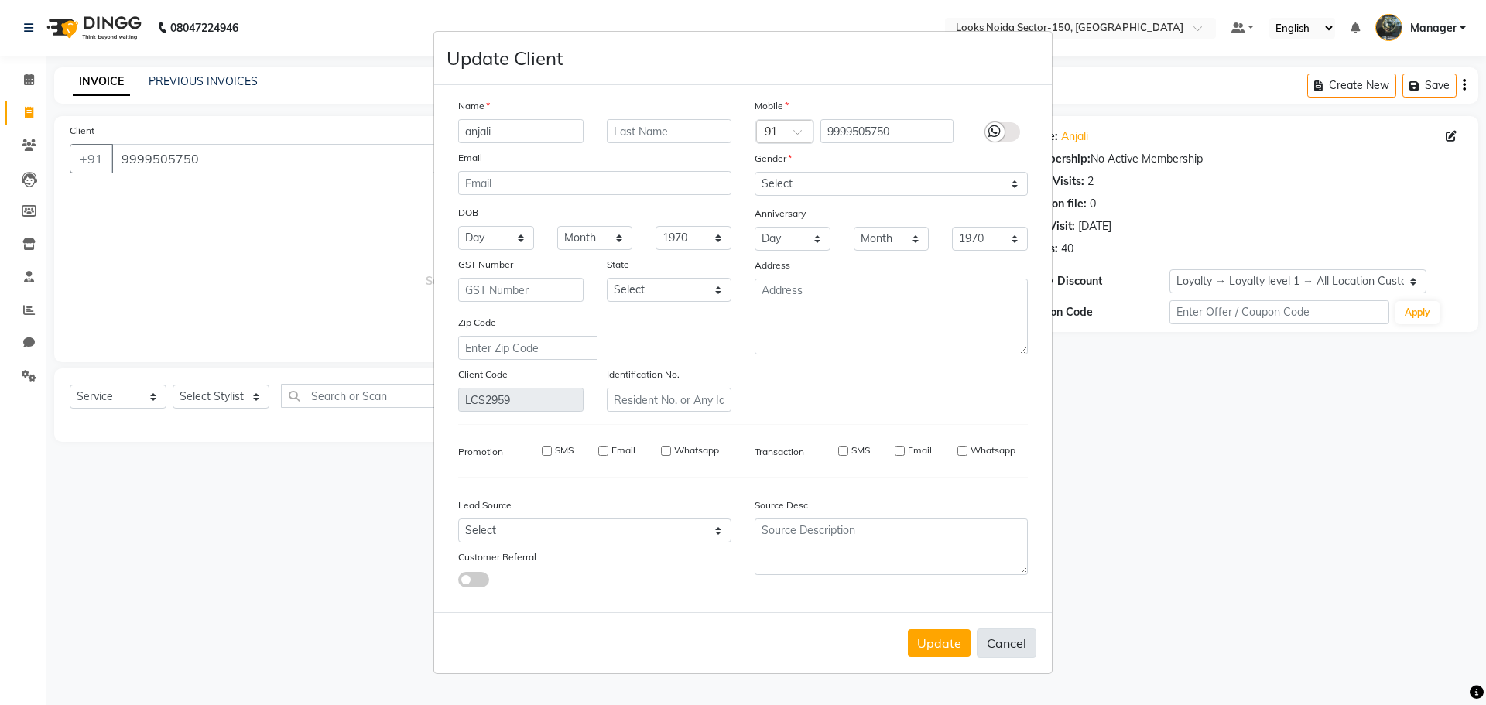
checkbox input "false"
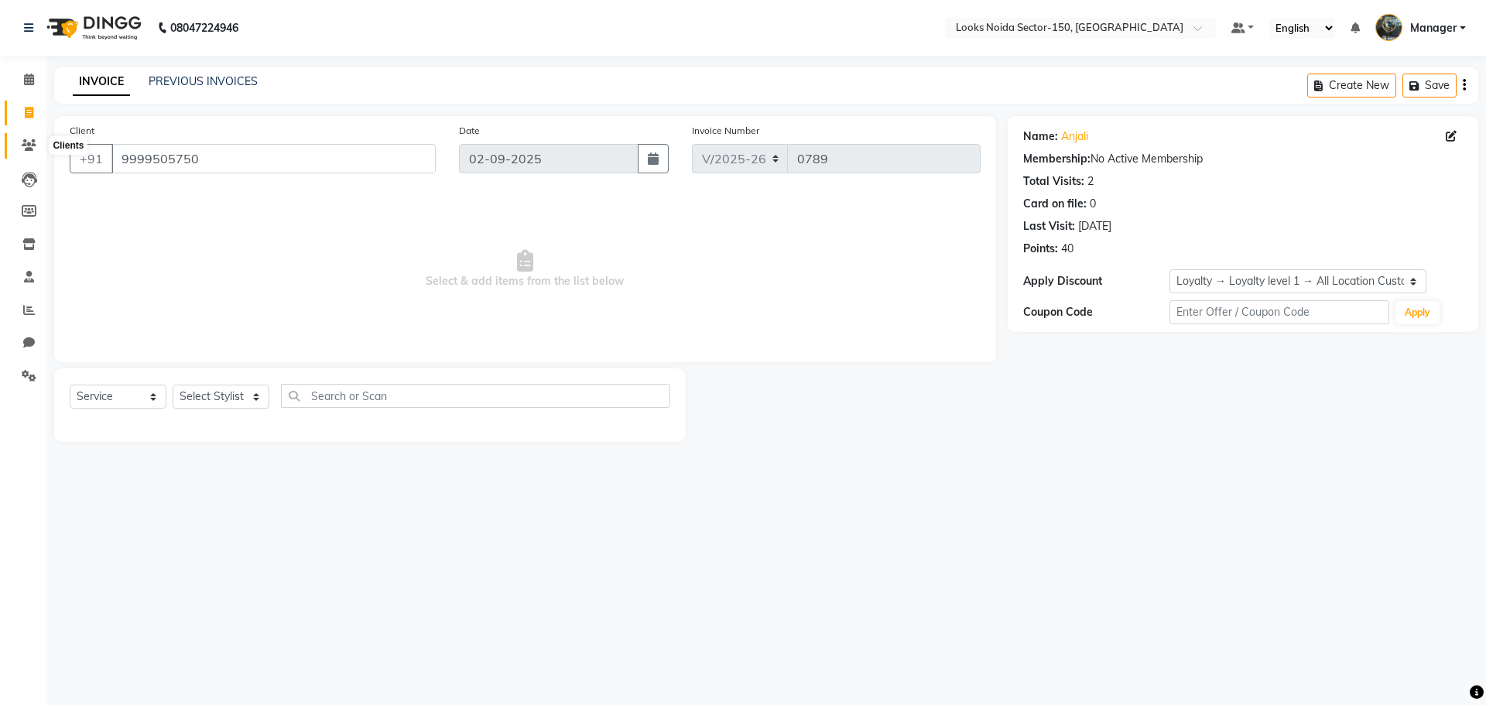
click at [27, 140] on icon at bounding box center [29, 145] width 15 height 12
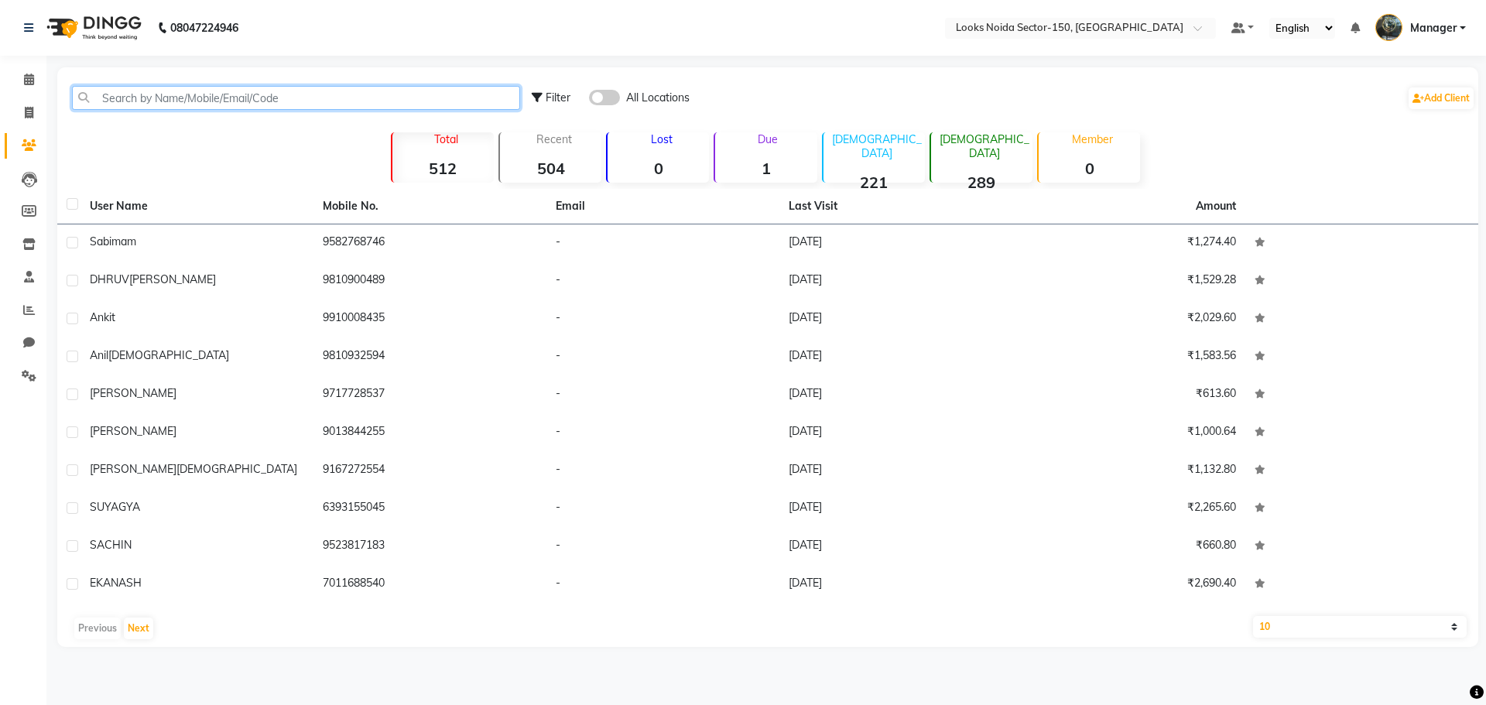
click at [283, 93] on input "text" at bounding box center [296, 98] width 448 height 24
paste input "9999505750"
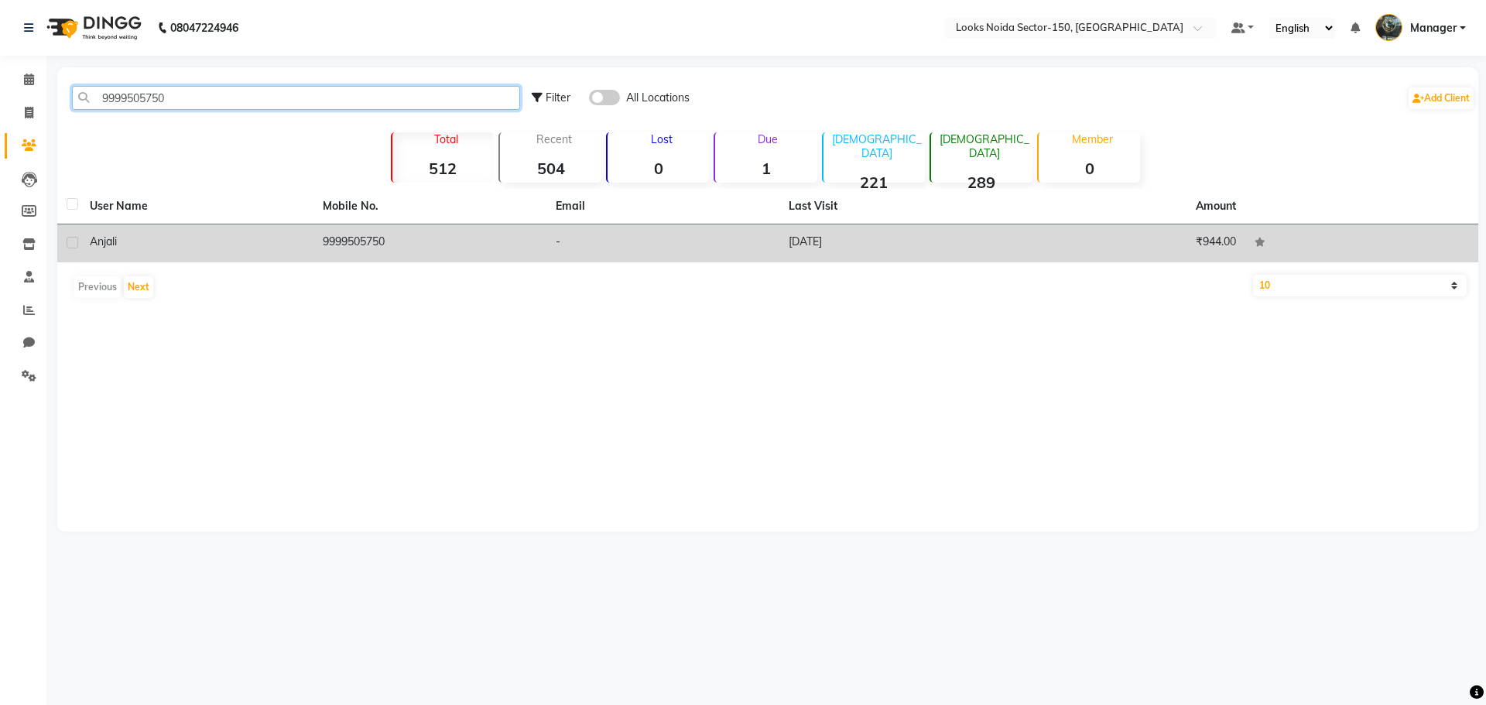
type input "9999505750"
click at [462, 249] on td "9999505750" at bounding box center [430, 244] width 233 height 38
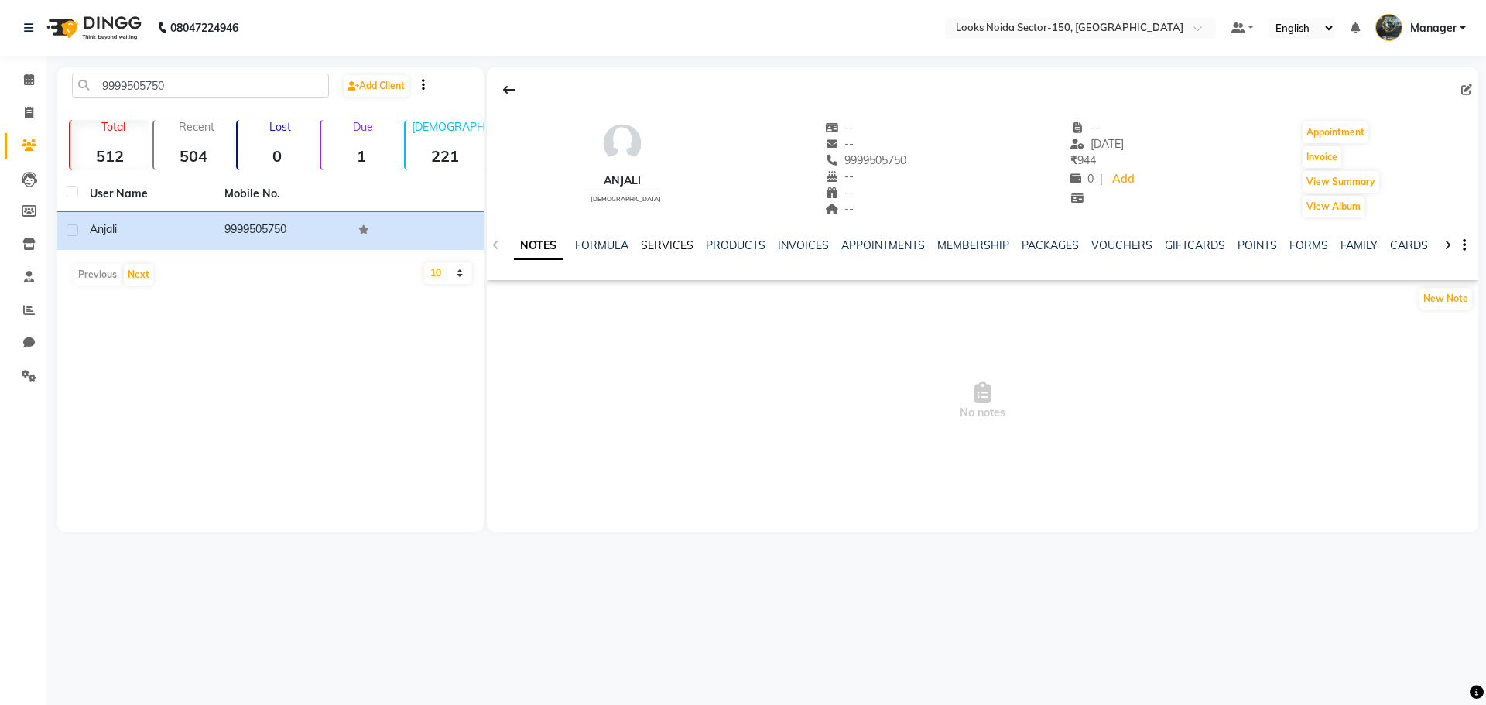
click at [691, 242] on link "SERVICES" at bounding box center [667, 245] width 53 height 14
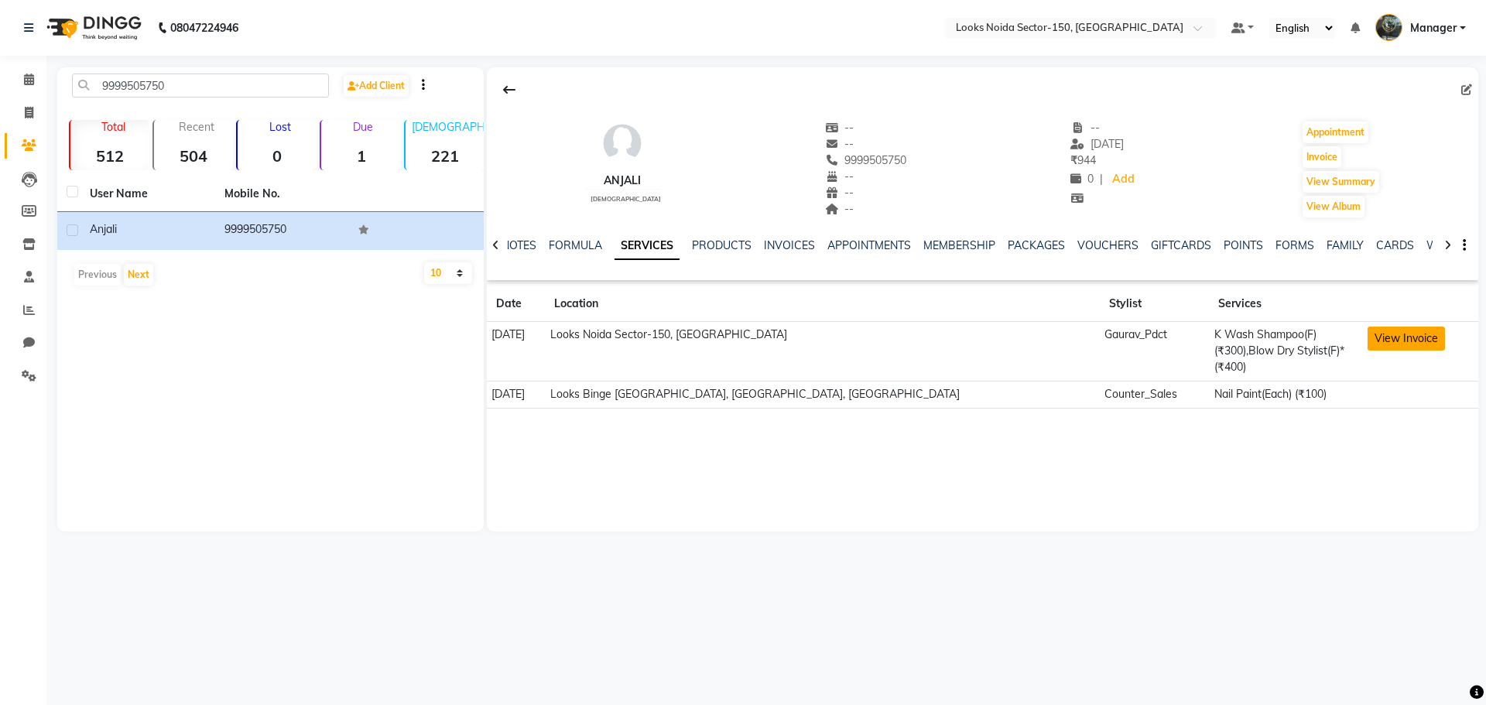
click at [1375, 342] on button "View Invoice" at bounding box center [1406, 339] width 77 height 24
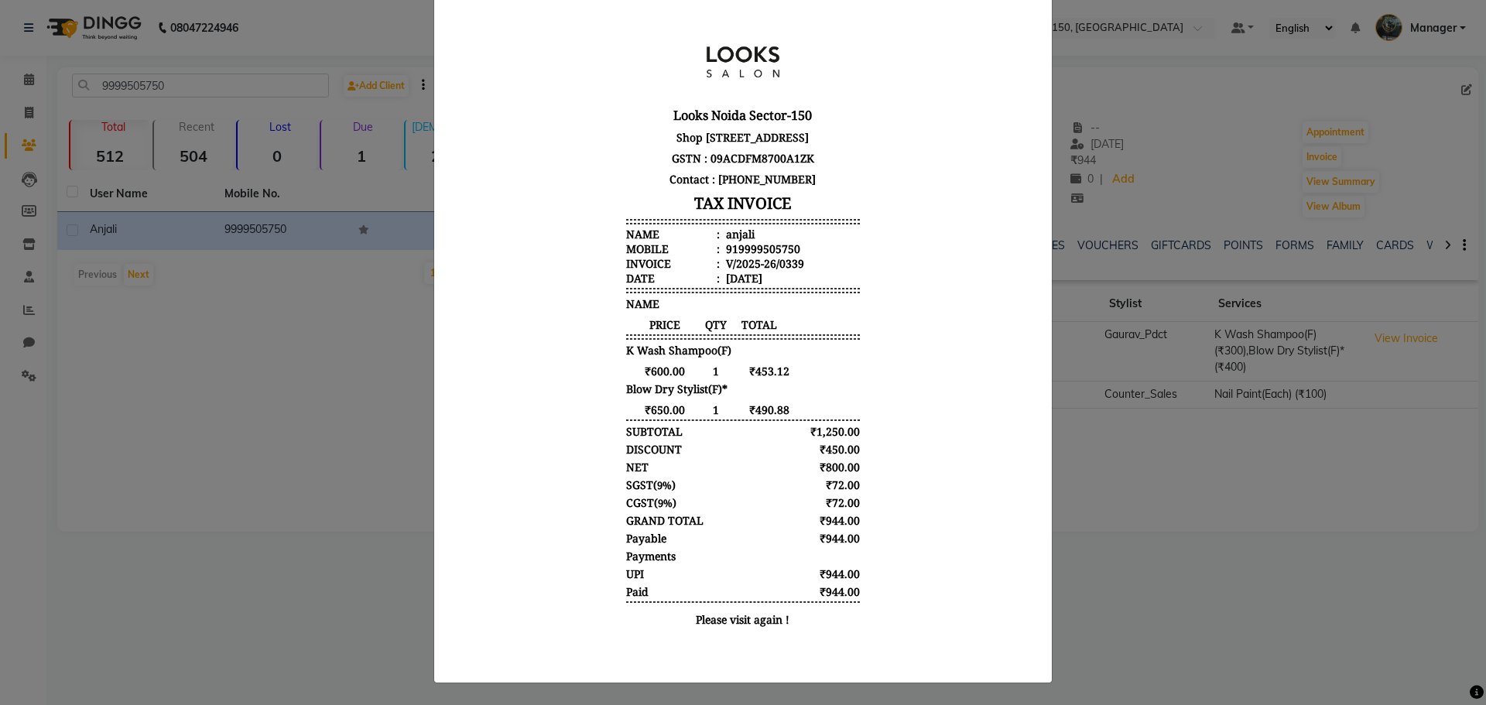
scroll to position [94, 0]
click at [1243, 508] on ngb-modal-window "INVOICE View Invoice Close" at bounding box center [743, 352] width 1486 height 705
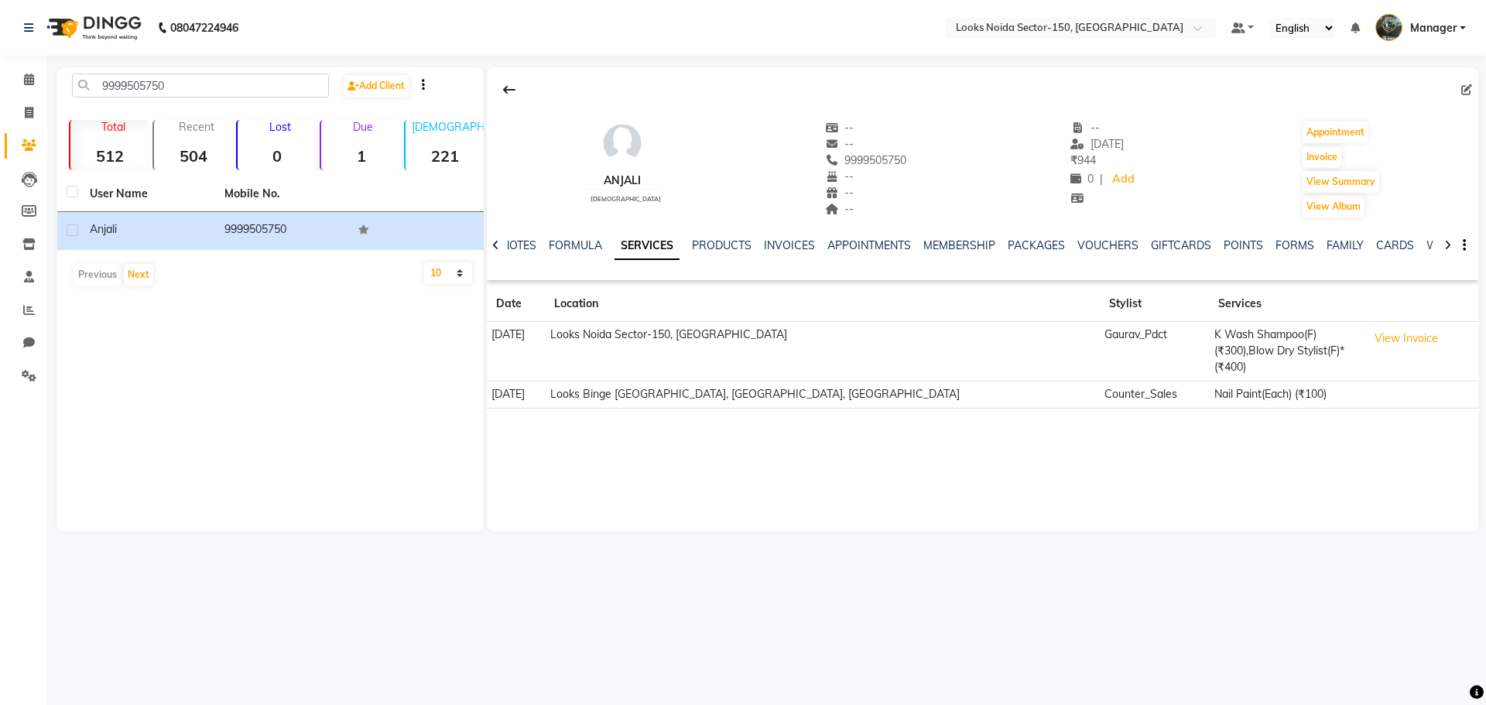
click at [1209, 382] on td "Nail Paint(Each) (₹100)" at bounding box center [1285, 394] width 153 height 27
click at [1468, 241] on div "NOTES FORMULA SERVICES PRODUCTS INVOICES APPOINTMENTS MEMBERSHIP PACKAGES VOUCH…" at bounding box center [983, 245] width 992 height 53
click at [1465, 245] on icon "button" at bounding box center [1464, 245] width 3 height 1
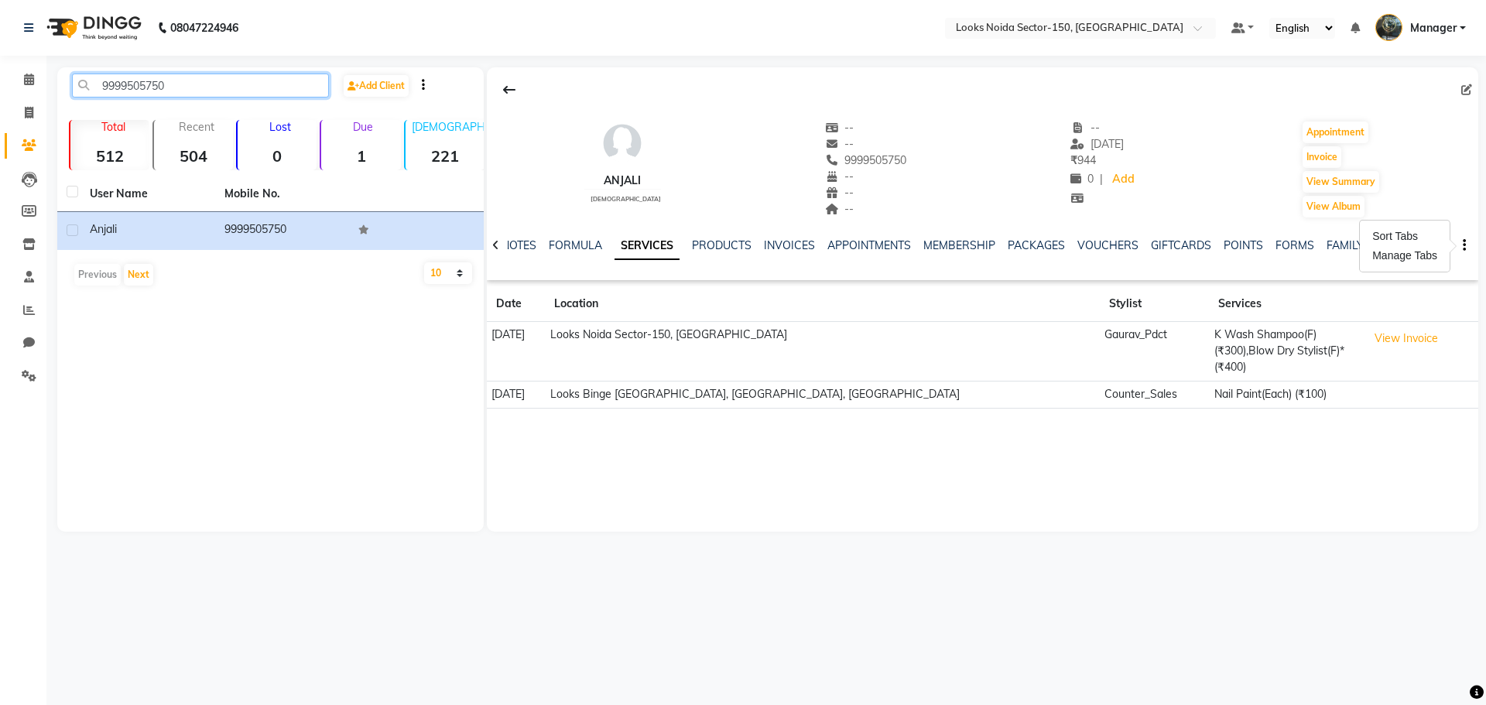
drag, startPoint x: 99, startPoint y: 80, endPoint x: 283, endPoint y: 77, distance: 184.3
click at [279, 77] on input "9999505750" at bounding box center [200, 86] width 257 height 24
click at [29, 107] on icon at bounding box center [29, 113] width 9 height 12
select select "service"
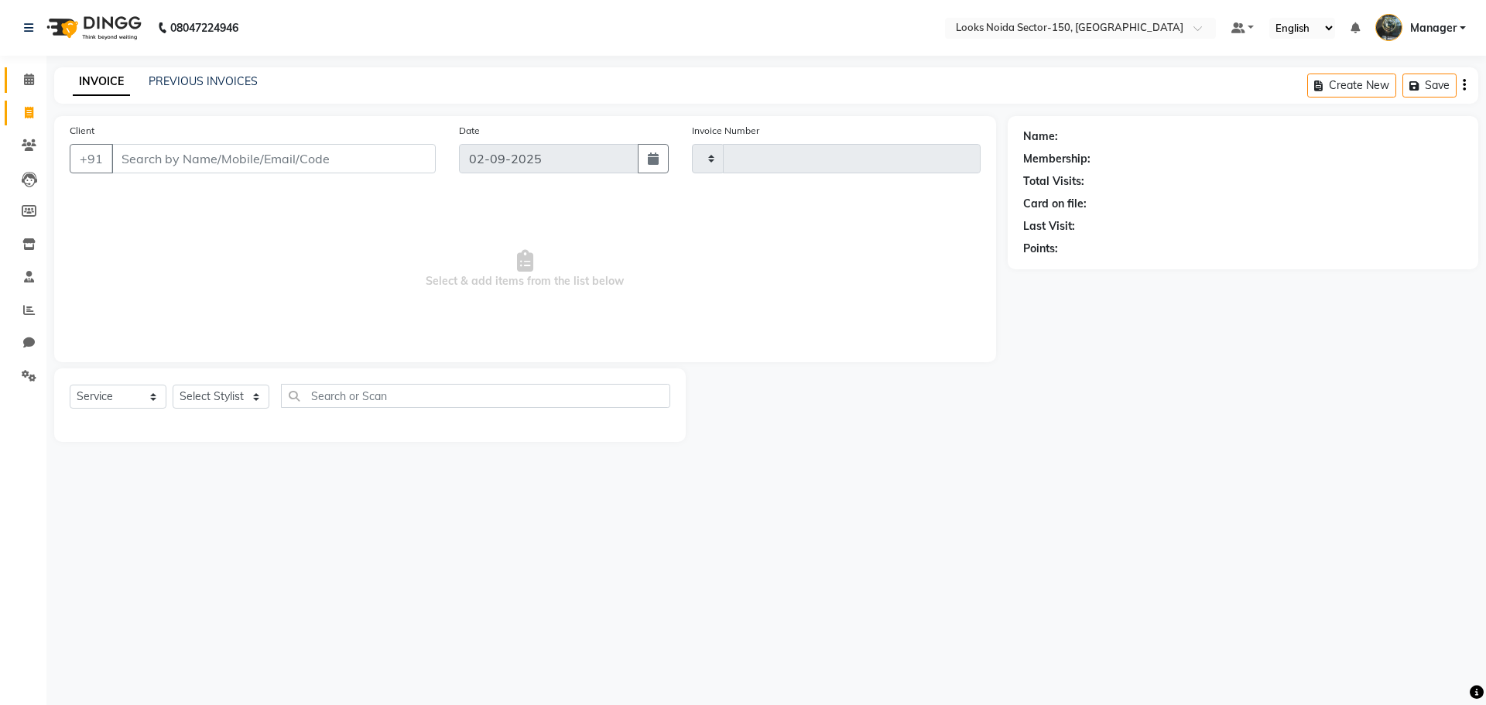
type input "0789"
select select "8587"
click at [29, 79] on icon at bounding box center [29, 80] width 10 height 12
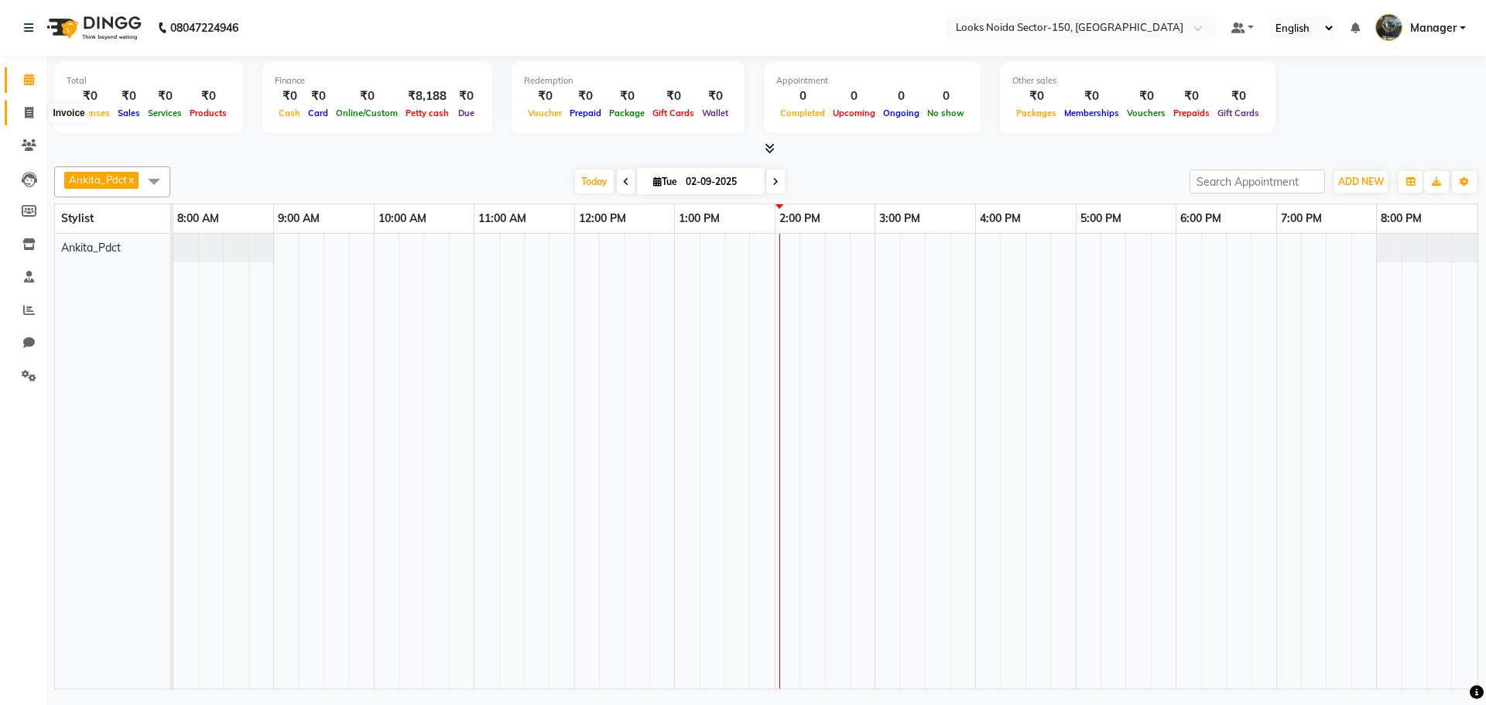
click at [35, 109] on span at bounding box center [28, 114] width 27 height 18
select select "8587"
select select "service"
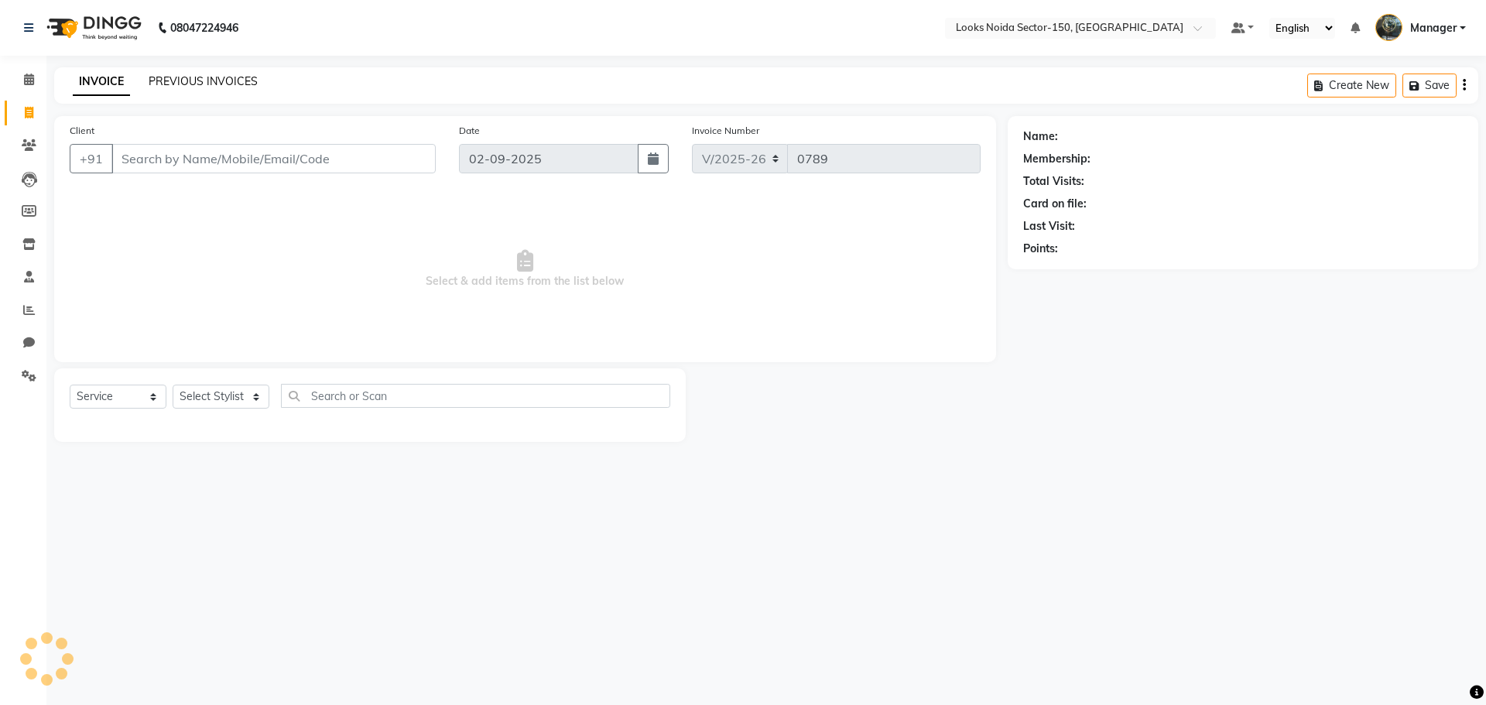
click at [170, 82] on link "PREVIOUS INVOICES" at bounding box center [203, 81] width 109 height 14
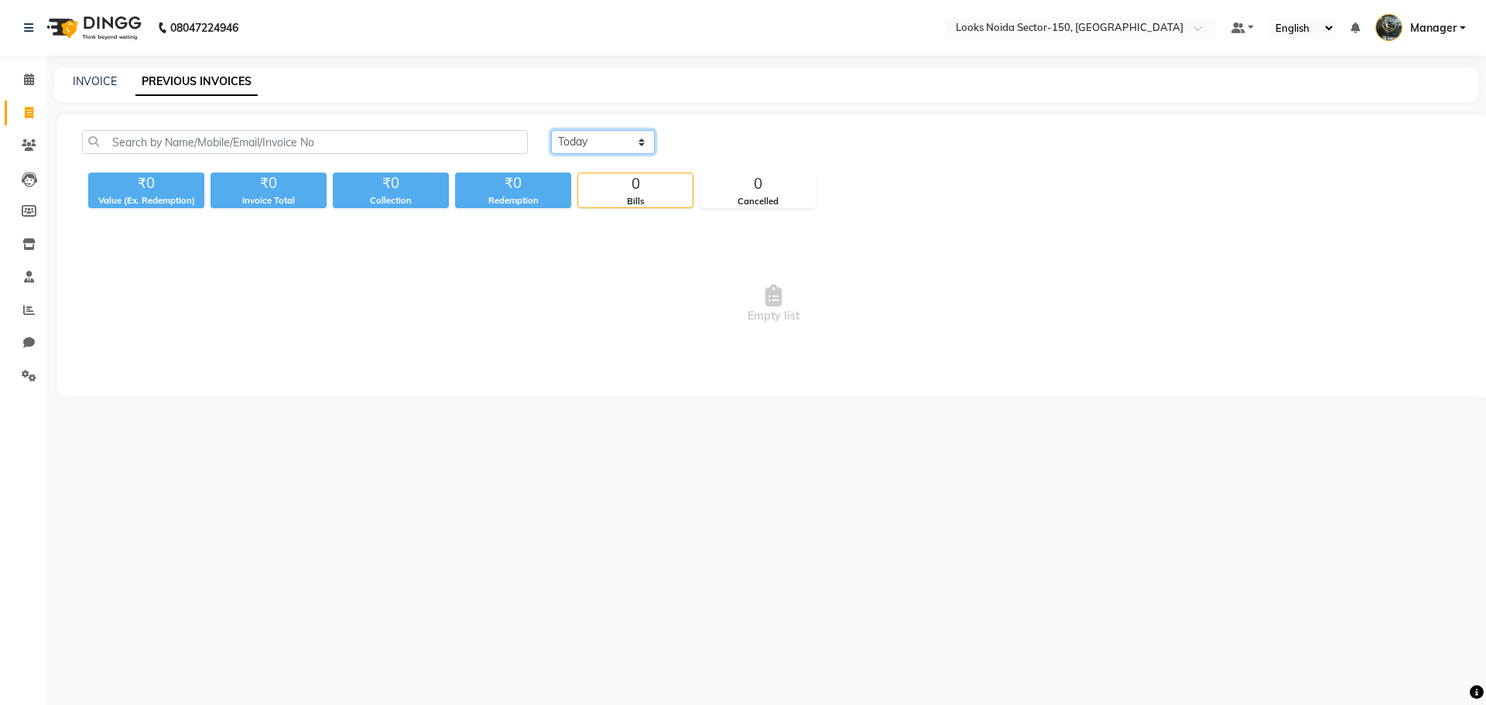
click at [654, 136] on select "Today Yesterday Custom Range" at bounding box center [603, 142] width 104 height 24
select select "range"
click at [551, 130] on select "Today Yesterday Custom Range" at bounding box center [603, 142] width 104 height 24
click at [700, 144] on input "02-09-2025" at bounding box center [729, 143] width 108 height 22
select select "9"
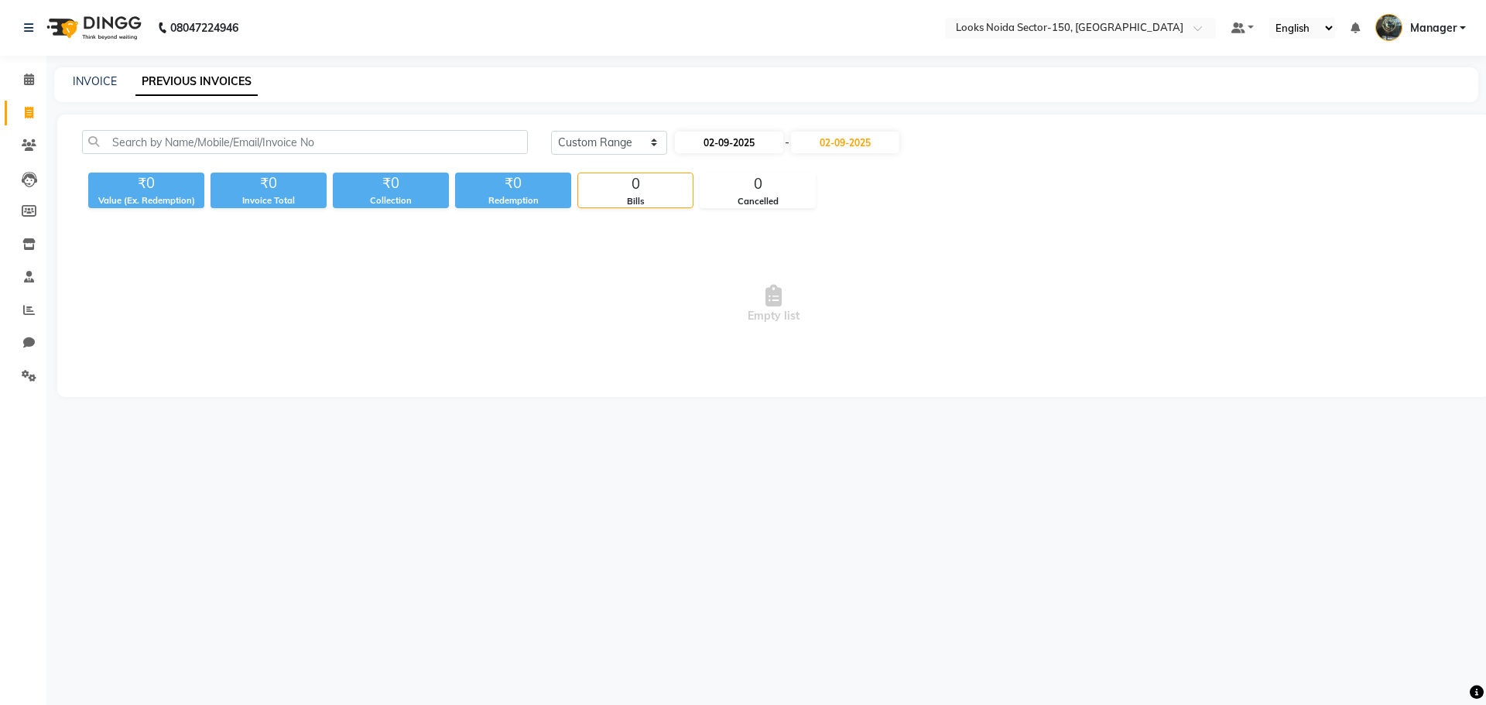
select select "2025"
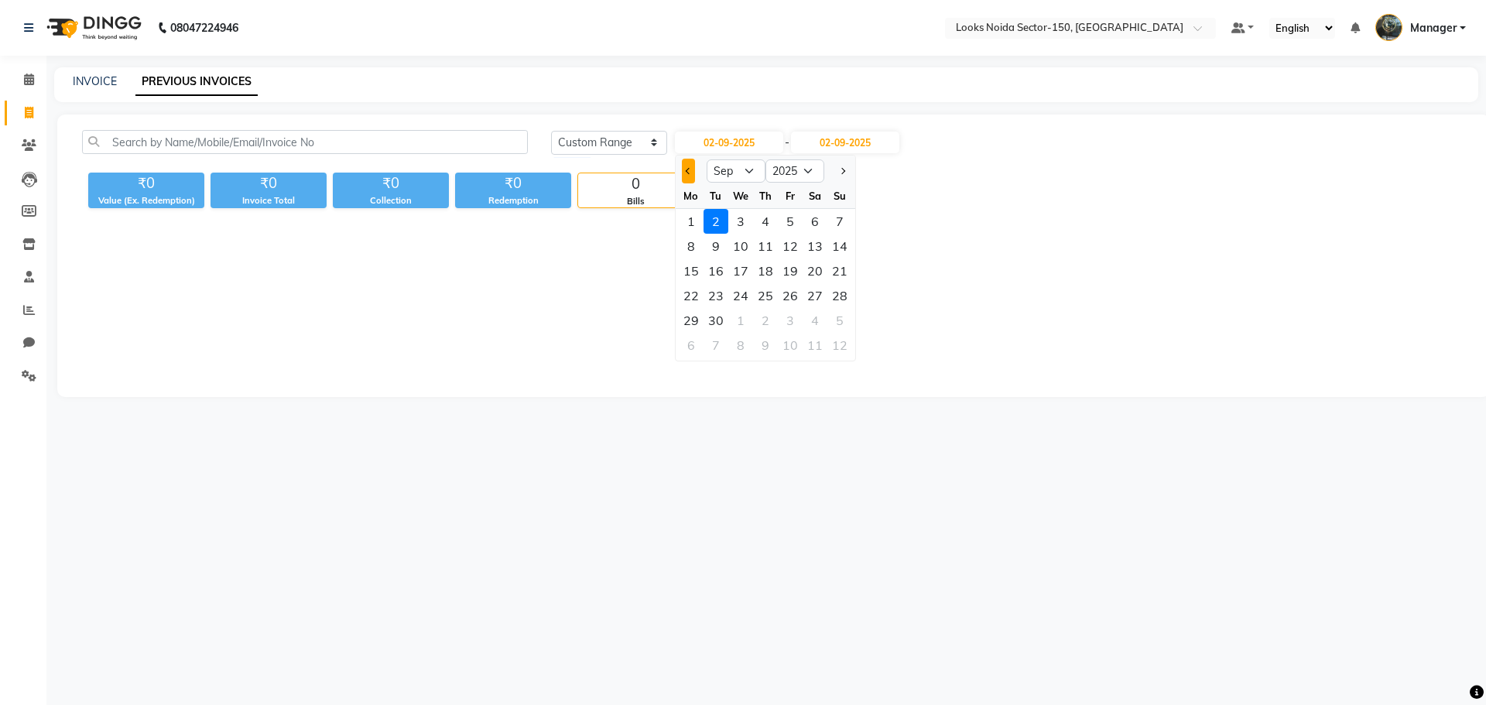
click at [693, 165] on button "Previous month" at bounding box center [688, 171] width 13 height 25
select select "8"
click at [787, 211] on div "1" at bounding box center [790, 221] width 25 height 25
type input "01-08-2025"
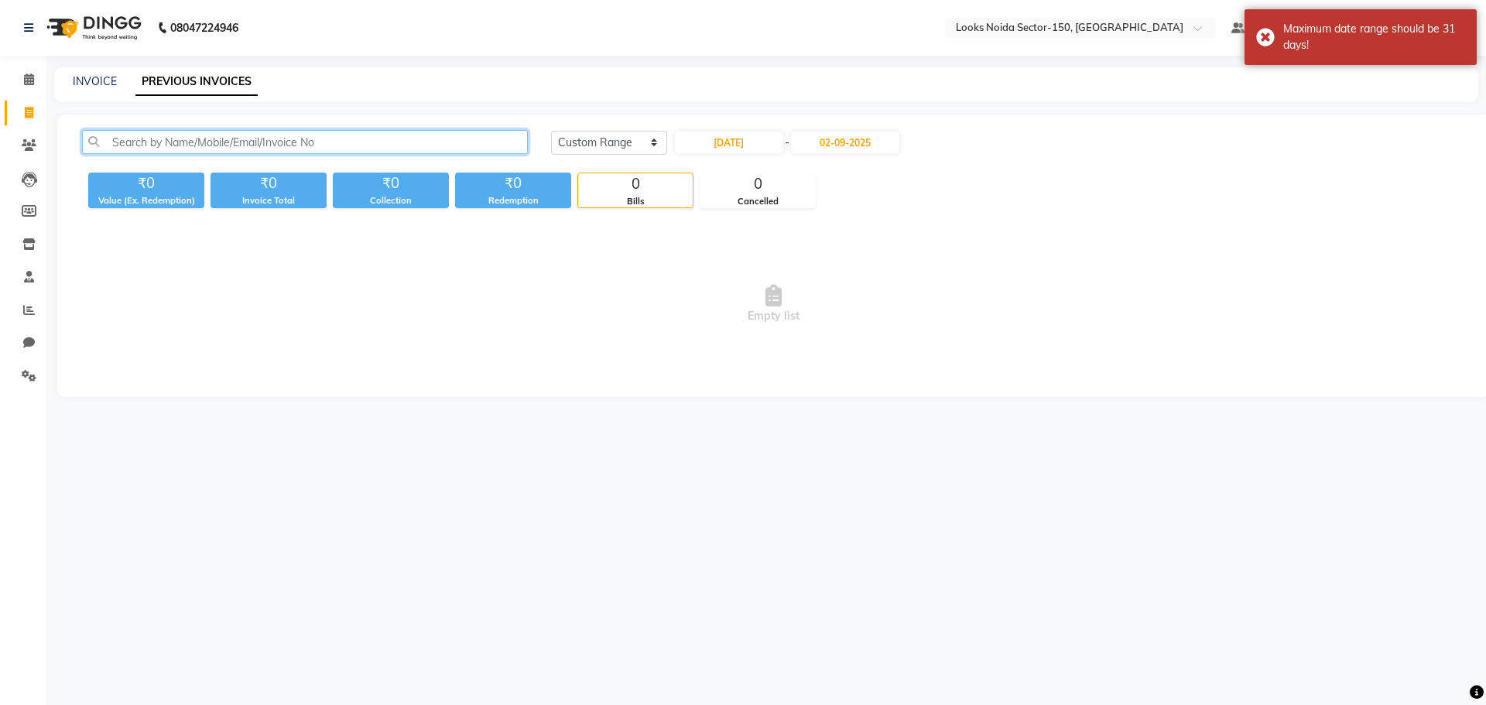
click at [394, 136] on input "text" at bounding box center [305, 142] width 446 height 24
paste input "9999505750"
type input "9999505750"
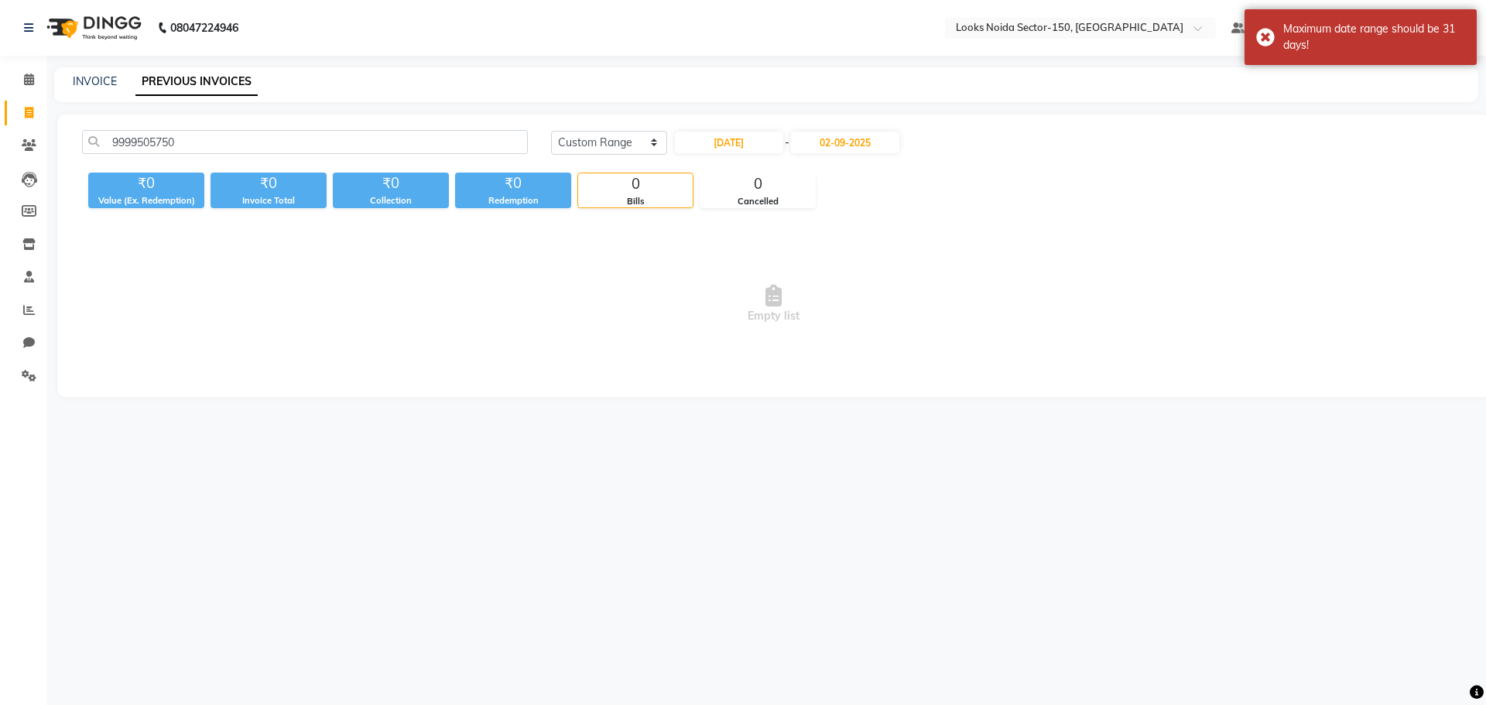
click at [612, 394] on div "9999505750 Today Yesterday Custom Range 01-08-2025 - 02-09-2025 ₹0 Value (Ex. R…" at bounding box center [773, 256] width 1433 height 283
click at [756, 144] on input "01-08-2025" at bounding box center [729, 143] width 108 height 22
select select "8"
select select "2025"
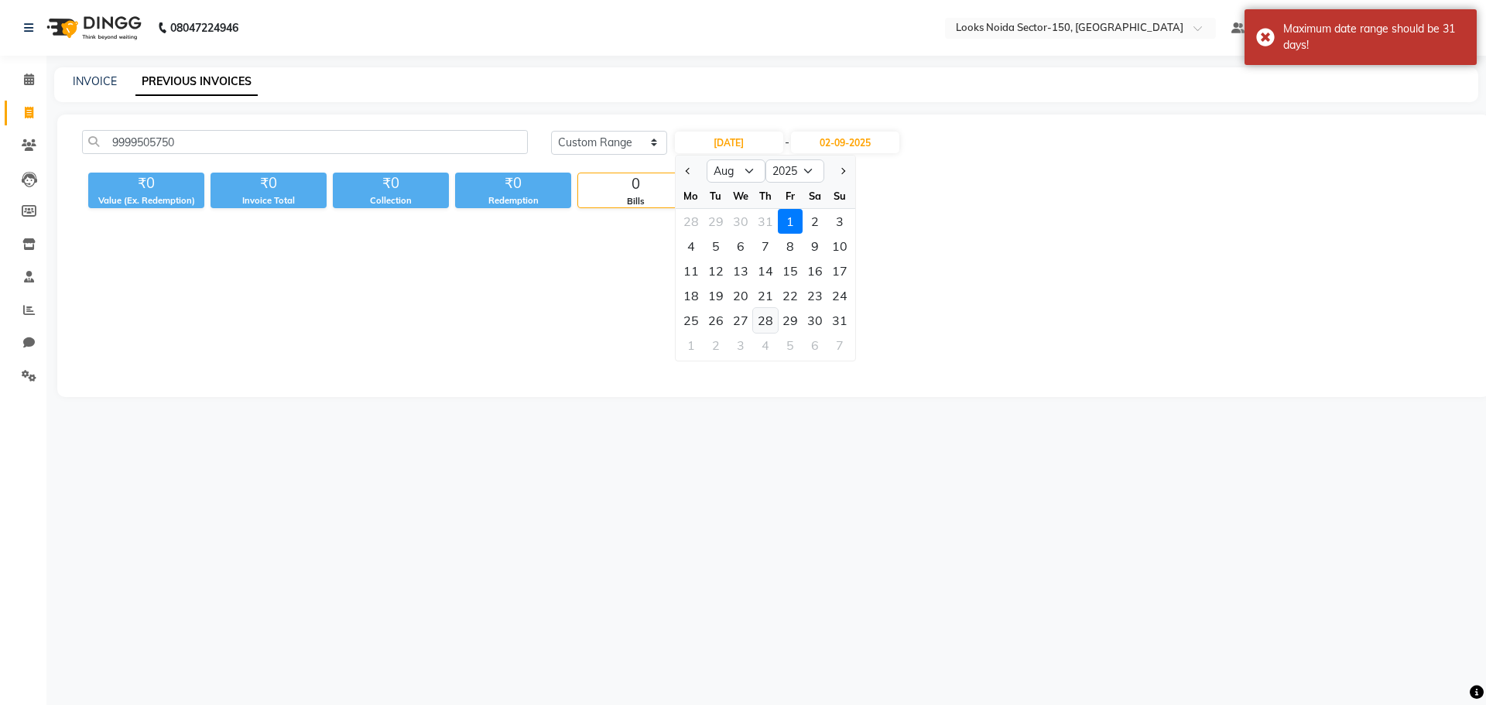
click at [771, 313] on div "28" at bounding box center [765, 320] width 25 height 25
type input "[DATE]"
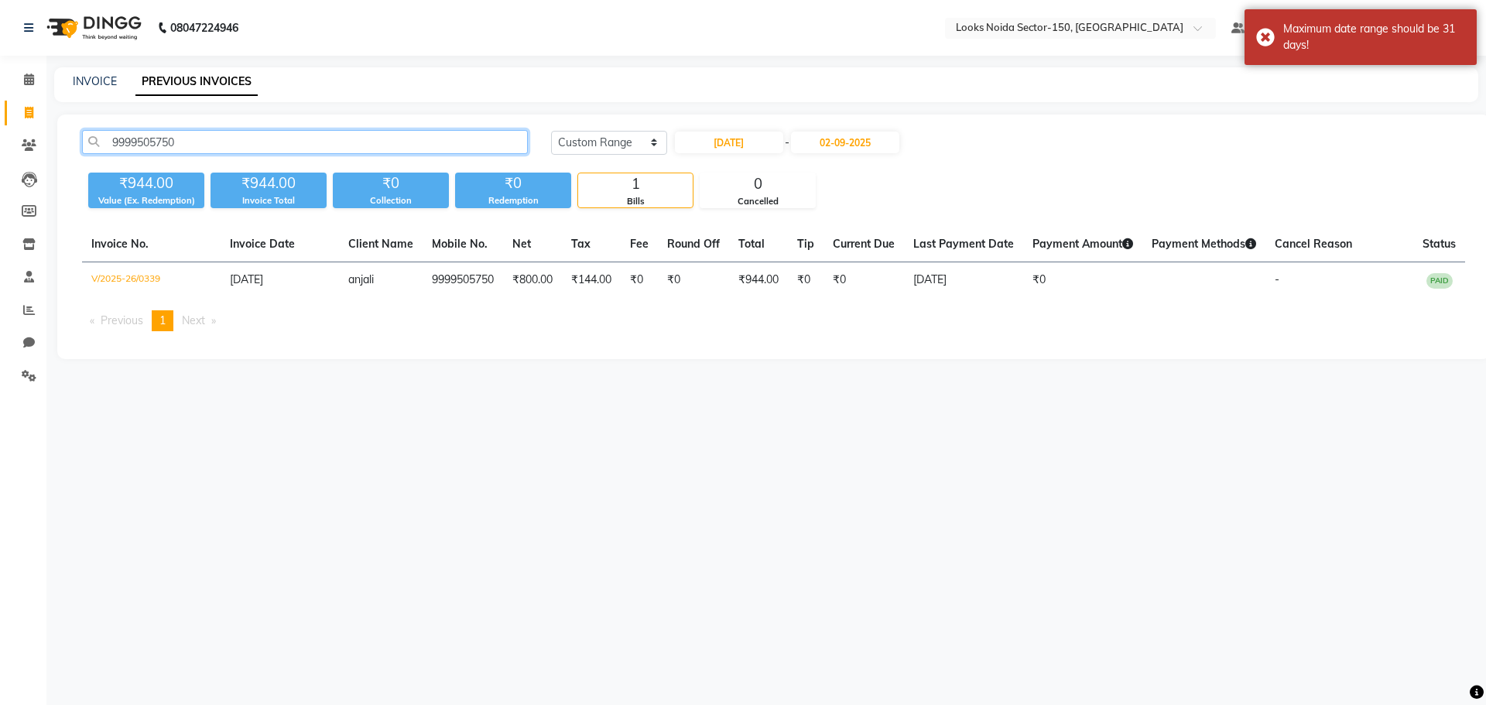
click at [400, 141] on input "9999505750" at bounding box center [305, 142] width 446 height 24
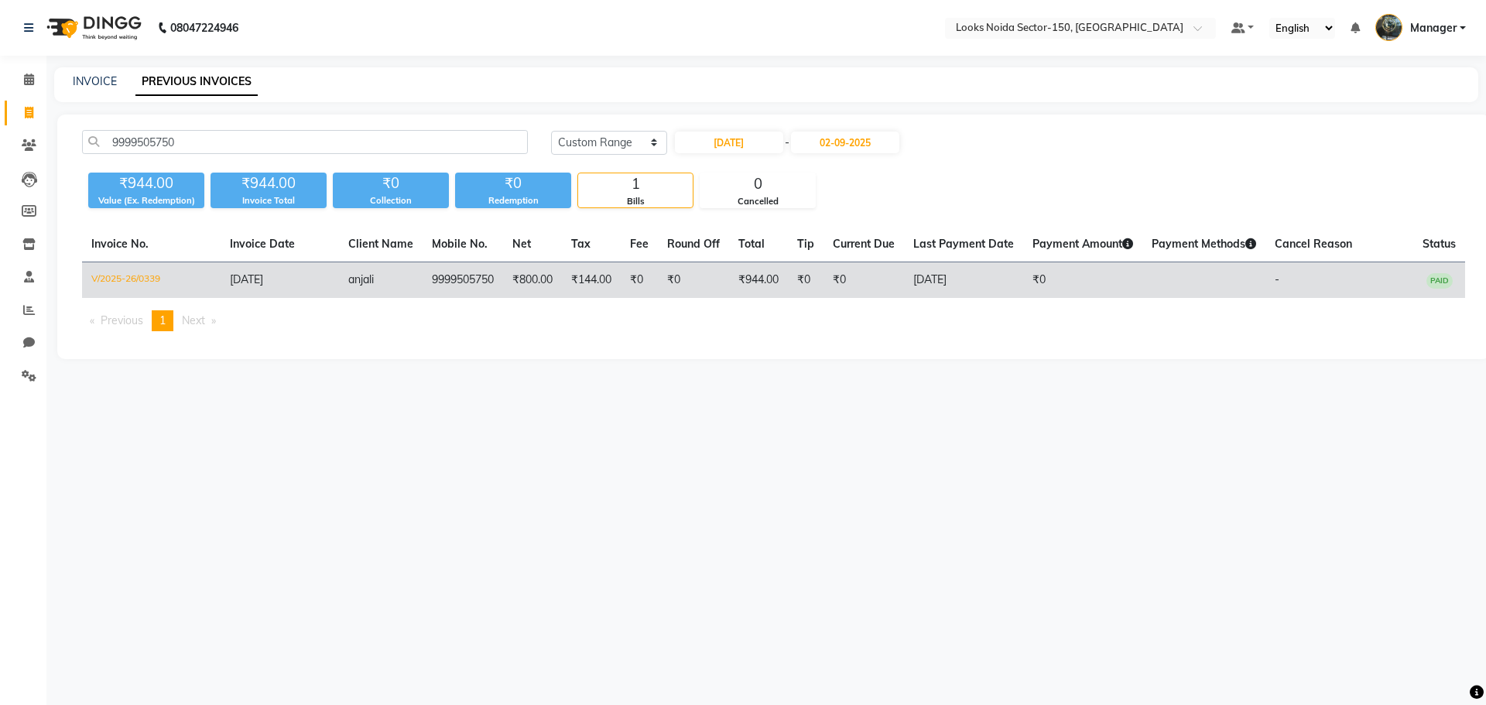
click at [325, 273] on td "[DATE]" at bounding box center [280, 280] width 119 height 36
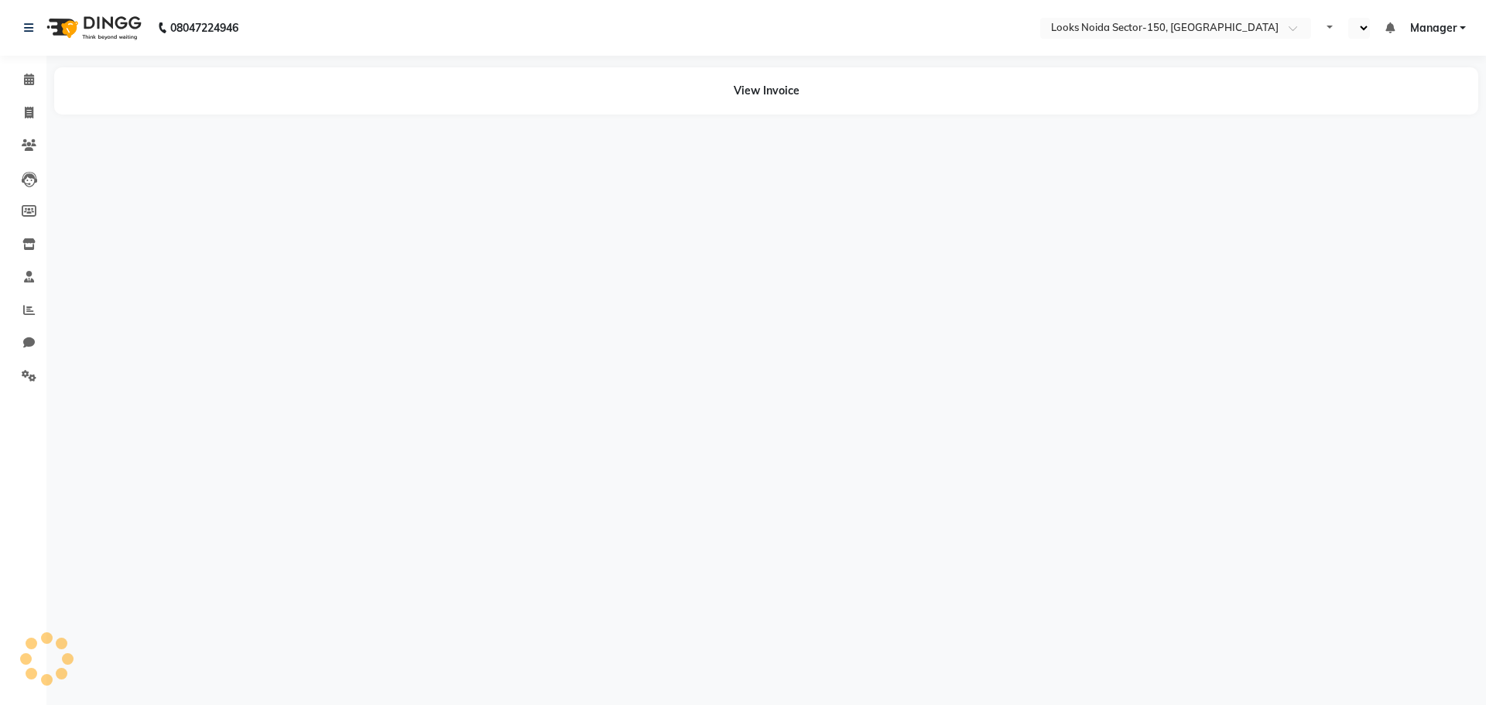
select select "en"
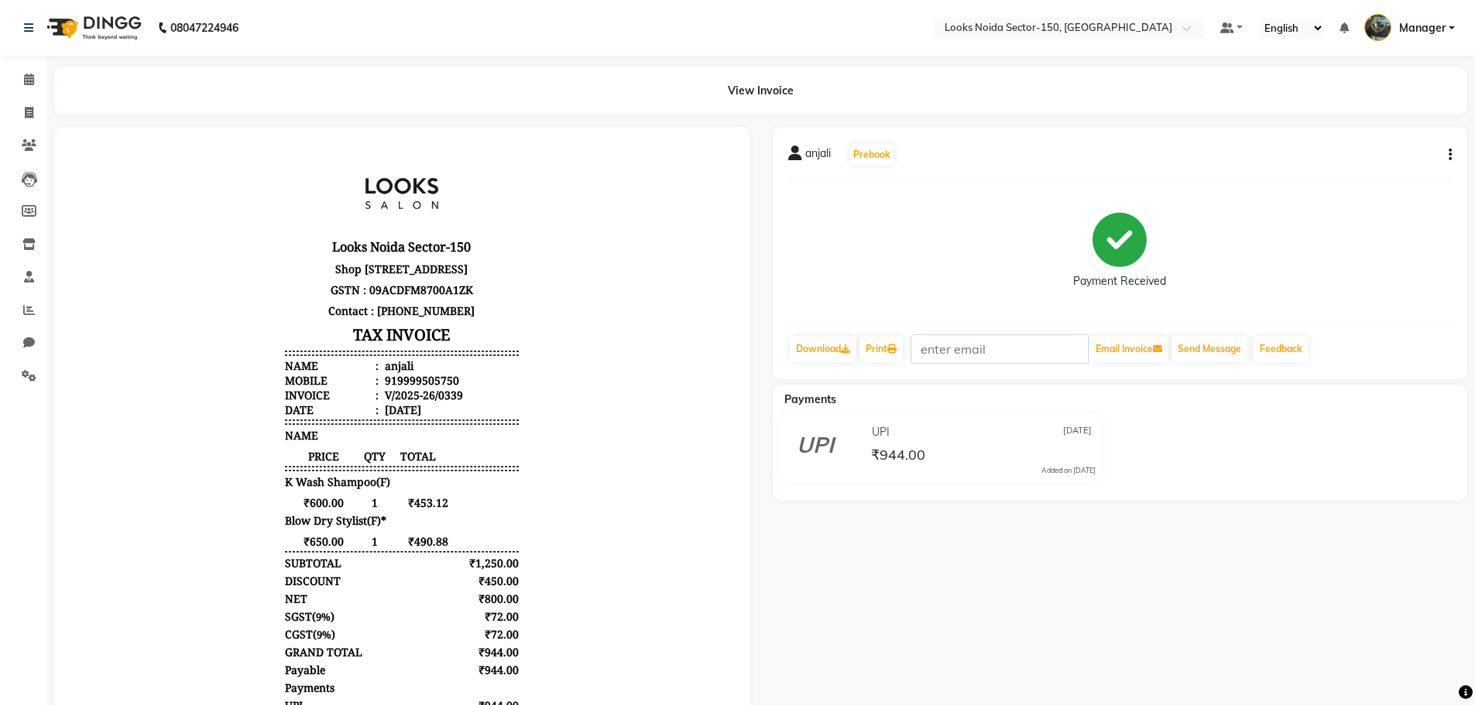
click at [1447, 151] on button "button" at bounding box center [1446, 155] width 9 height 16
click at [1393, 156] on div "Edit Item Staff" at bounding box center [1373, 164] width 106 height 19
select select
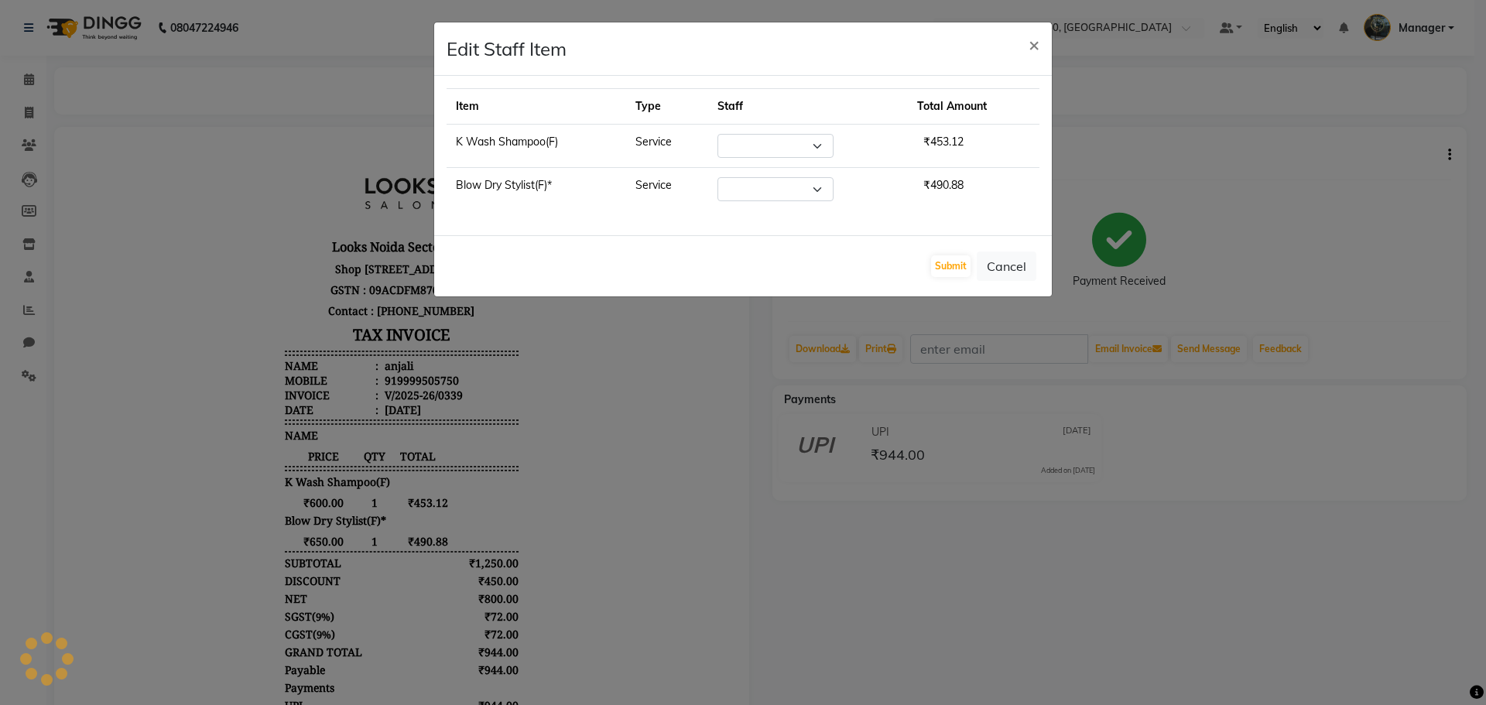
select select
click at [819, 192] on select "Select Amir_BRB Ankita_Pdct Arshad Counter_Sales Deepa Farman_BRB Jawed Kaushal…" at bounding box center [773, 189] width 116 height 24
click at [1016, 268] on button "Cancel" at bounding box center [1007, 266] width 60 height 29
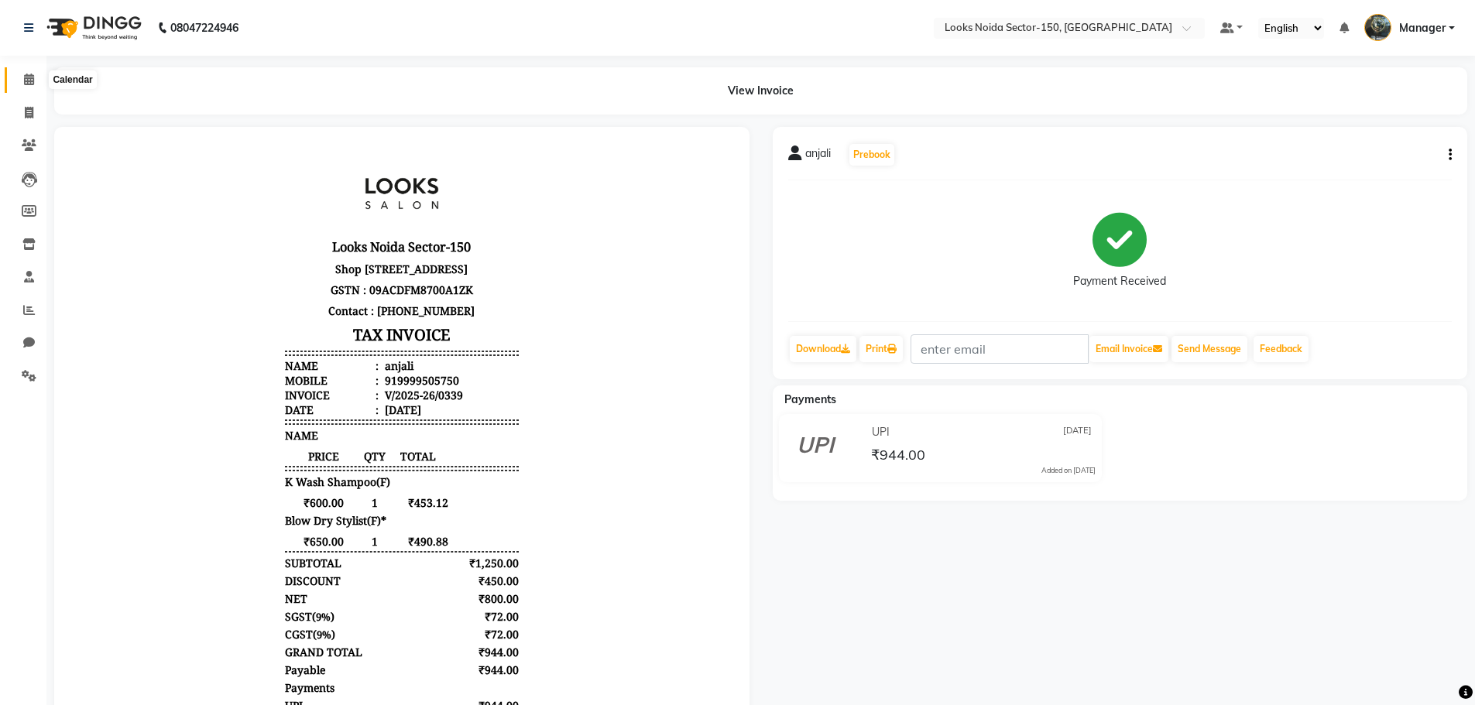
click at [37, 77] on span at bounding box center [28, 80] width 27 height 18
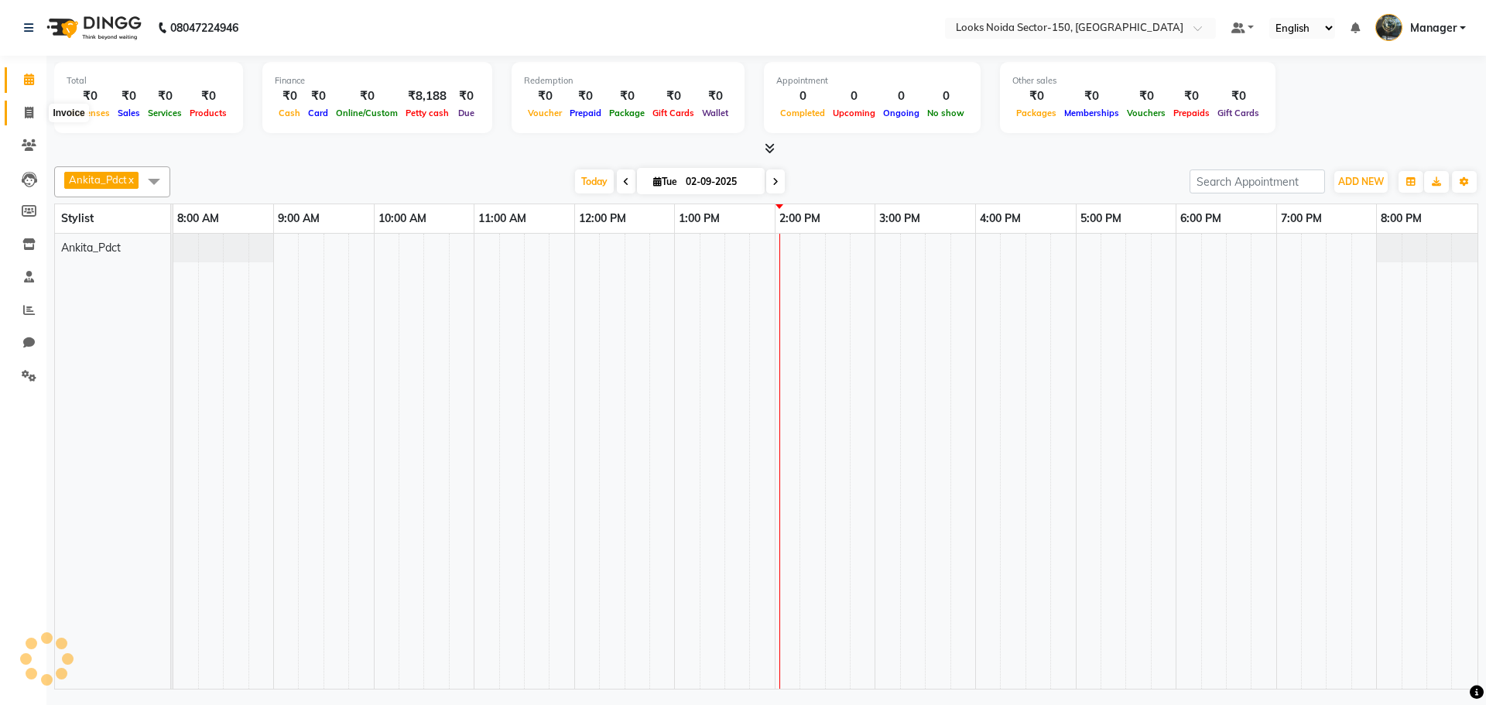
click at [29, 112] on icon at bounding box center [29, 113] width 9 height 12
select select "service"
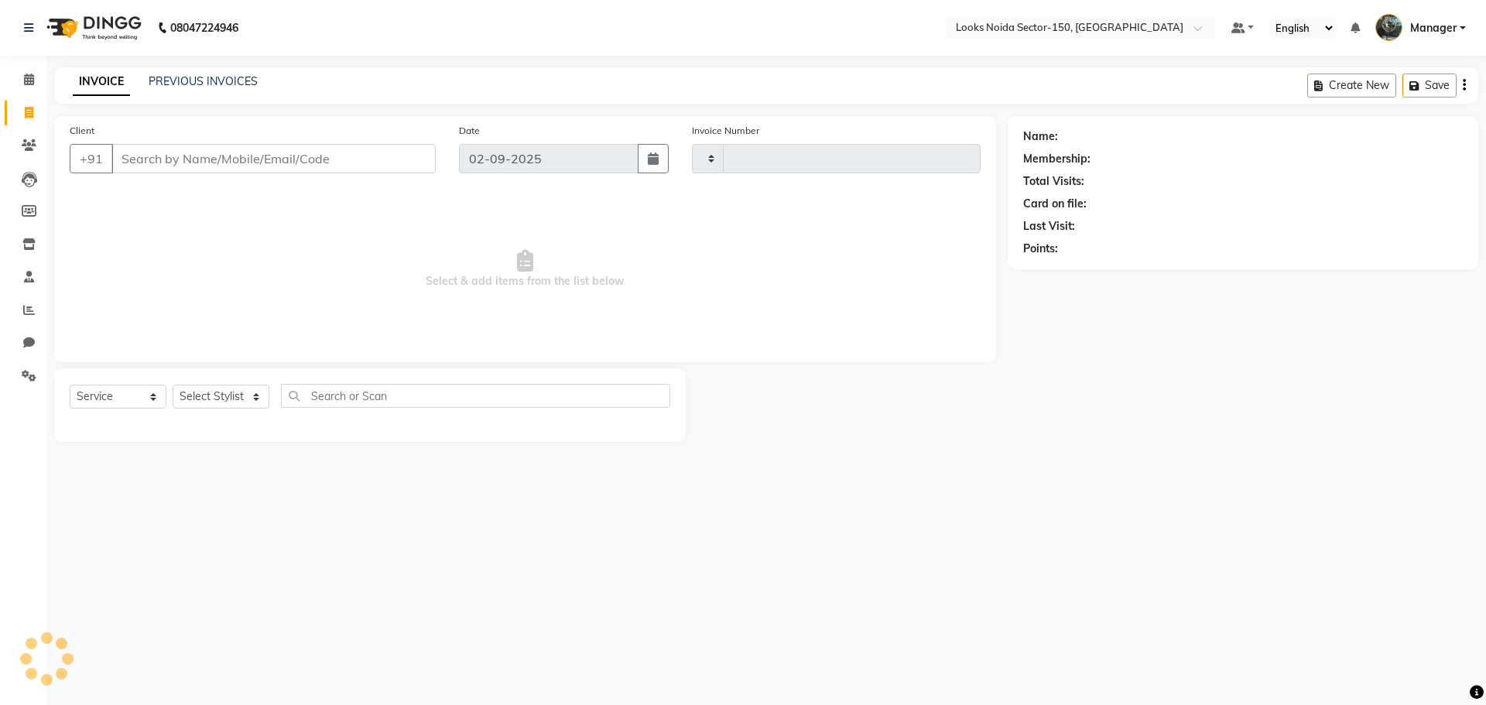
type input "0789"
select select "8587"
click at [23, 139] on icon at bounding box center [29, 145] width 15 height 12
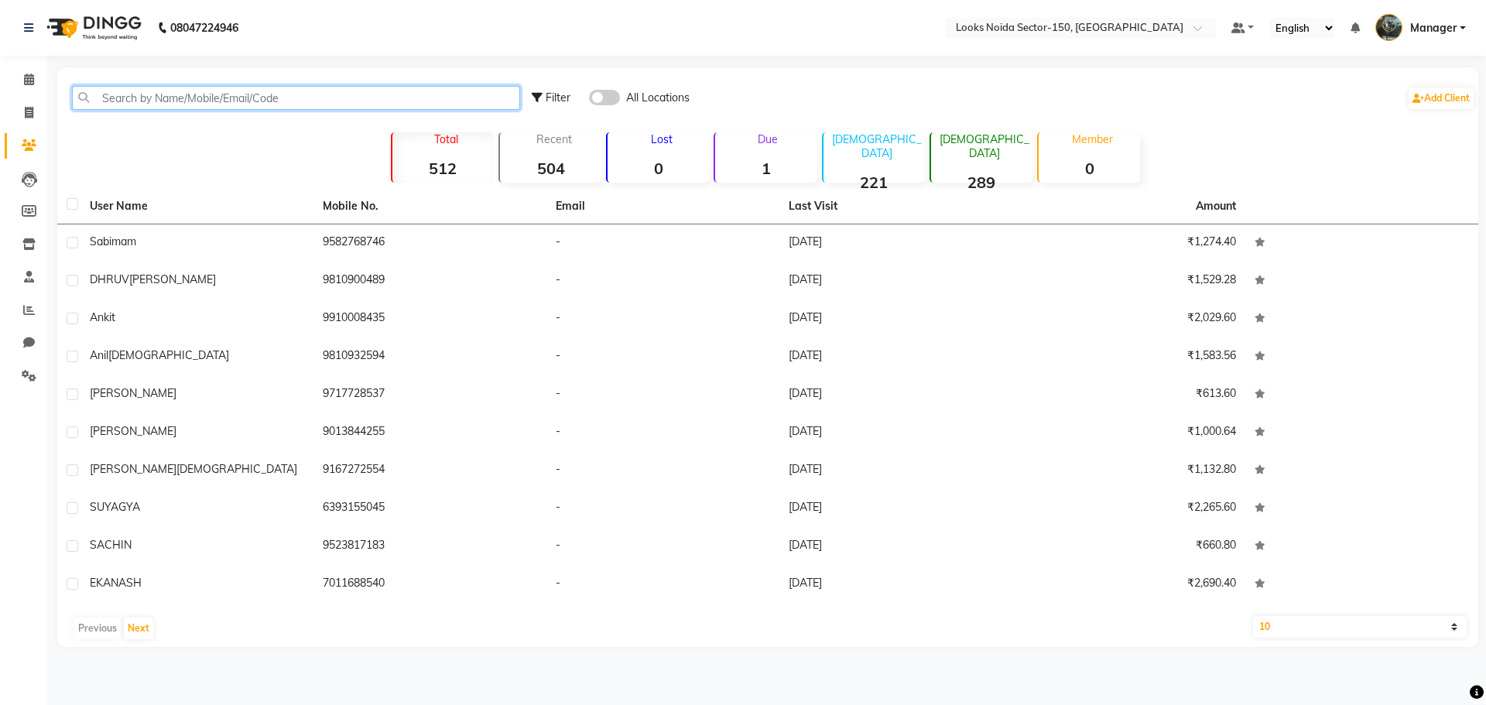
click at [248, 91] on input "text" at bounding box center [296, 98] width 448 height 24
paste input "9999505750"
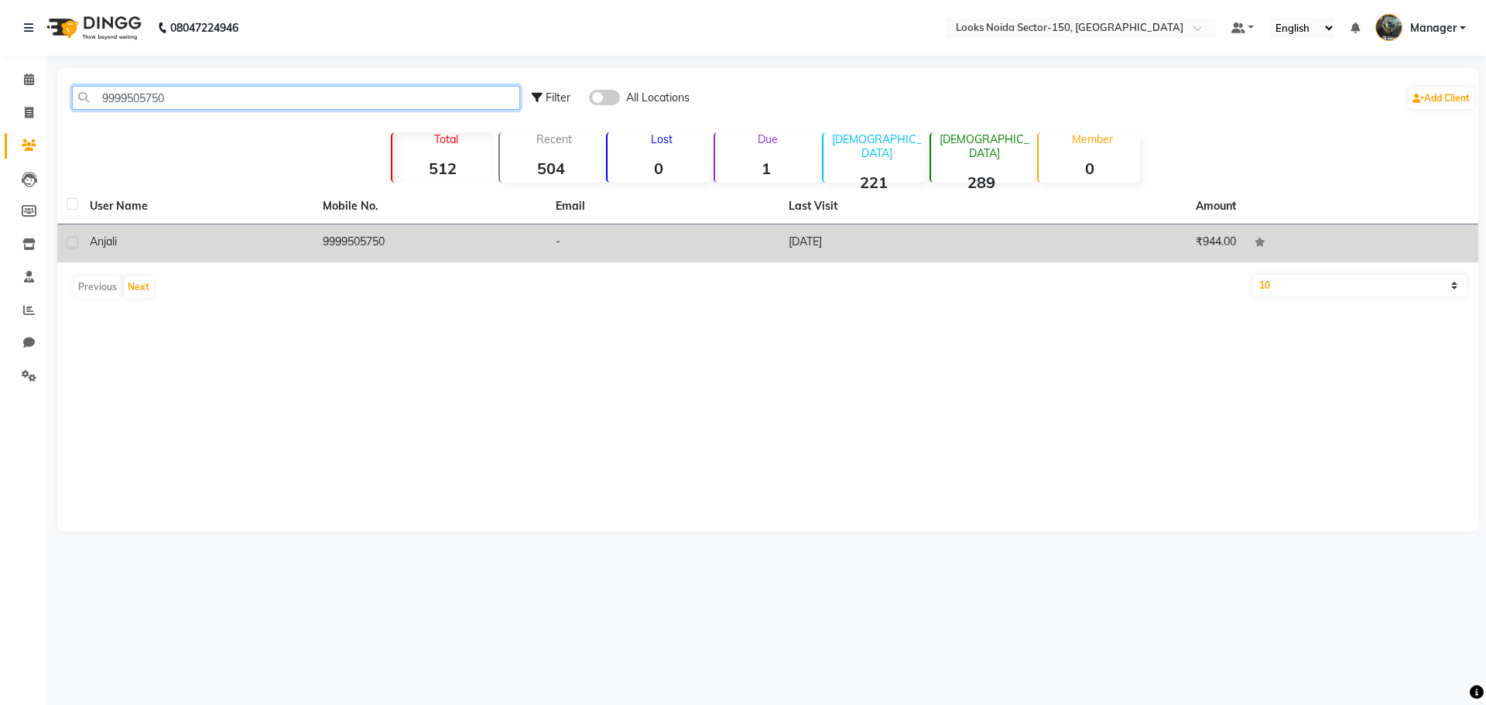
type input "9999505750"
click at [294, 231] on td "anjali" at bounding box center [197, 244] width 233 height 38
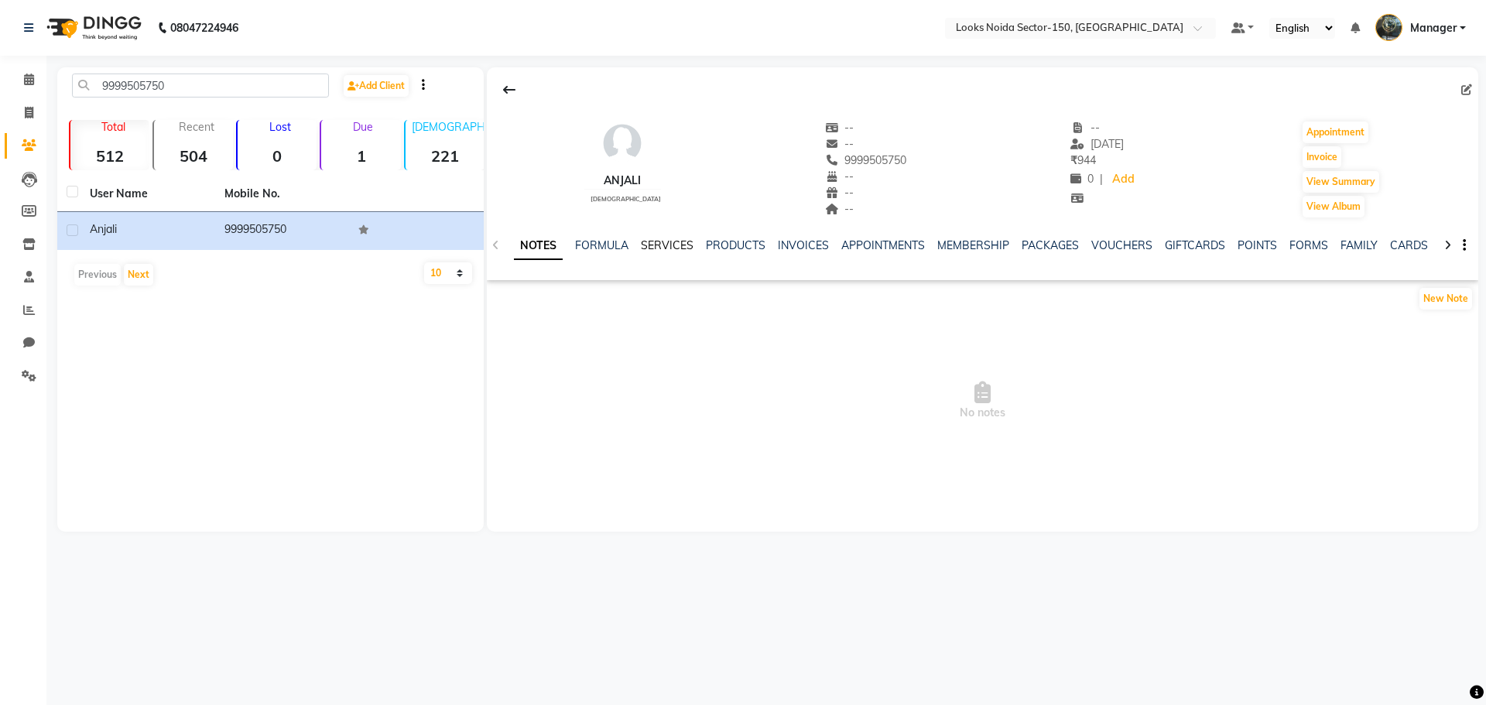
click at [644, 249] on link "SERVICES" at bounding box center [667, 245] width 53 height 14
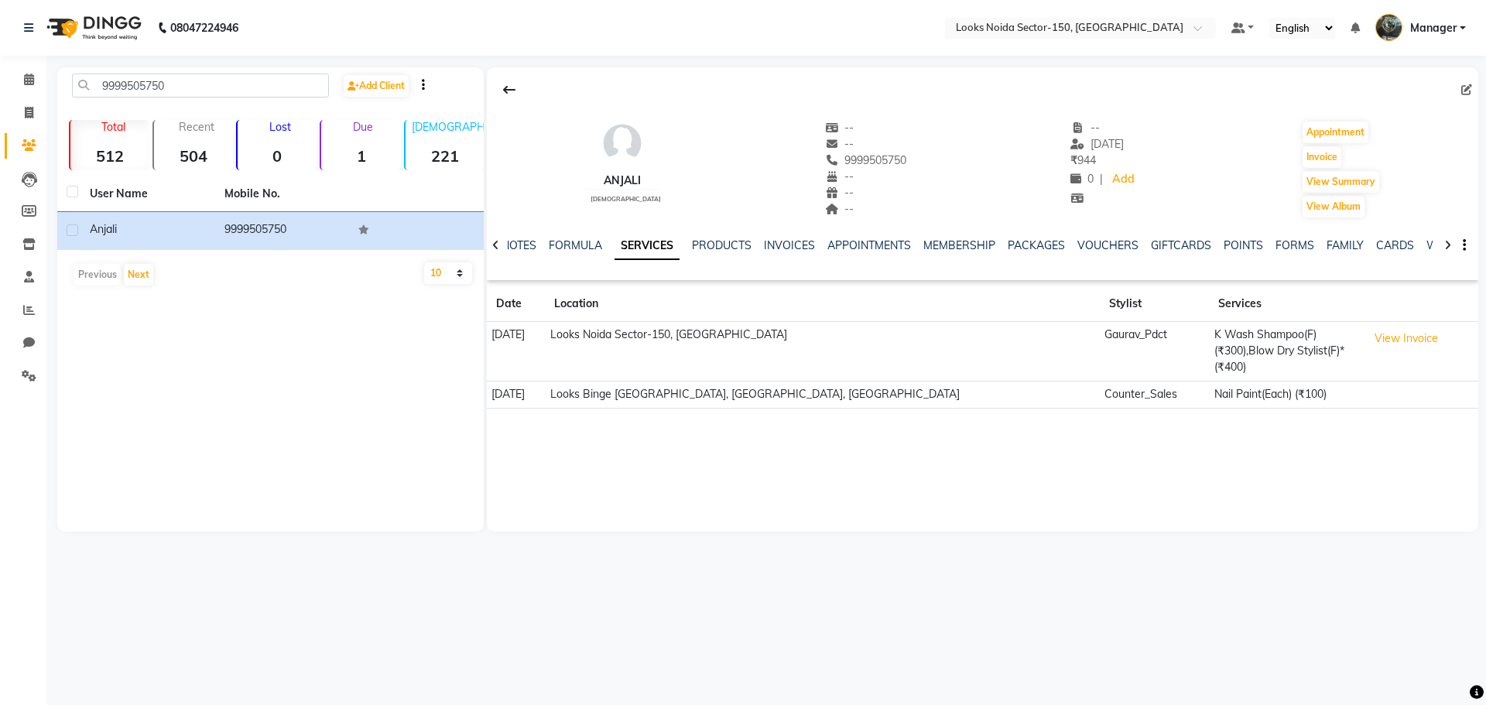
click at [1052, 253] on div "PACKAGES" at bounding box center [1036, 246] width 57 height 16
click at [1107, 242] on link "VOUCHERS" at bounding box center [1108, 245] width 61 height 14
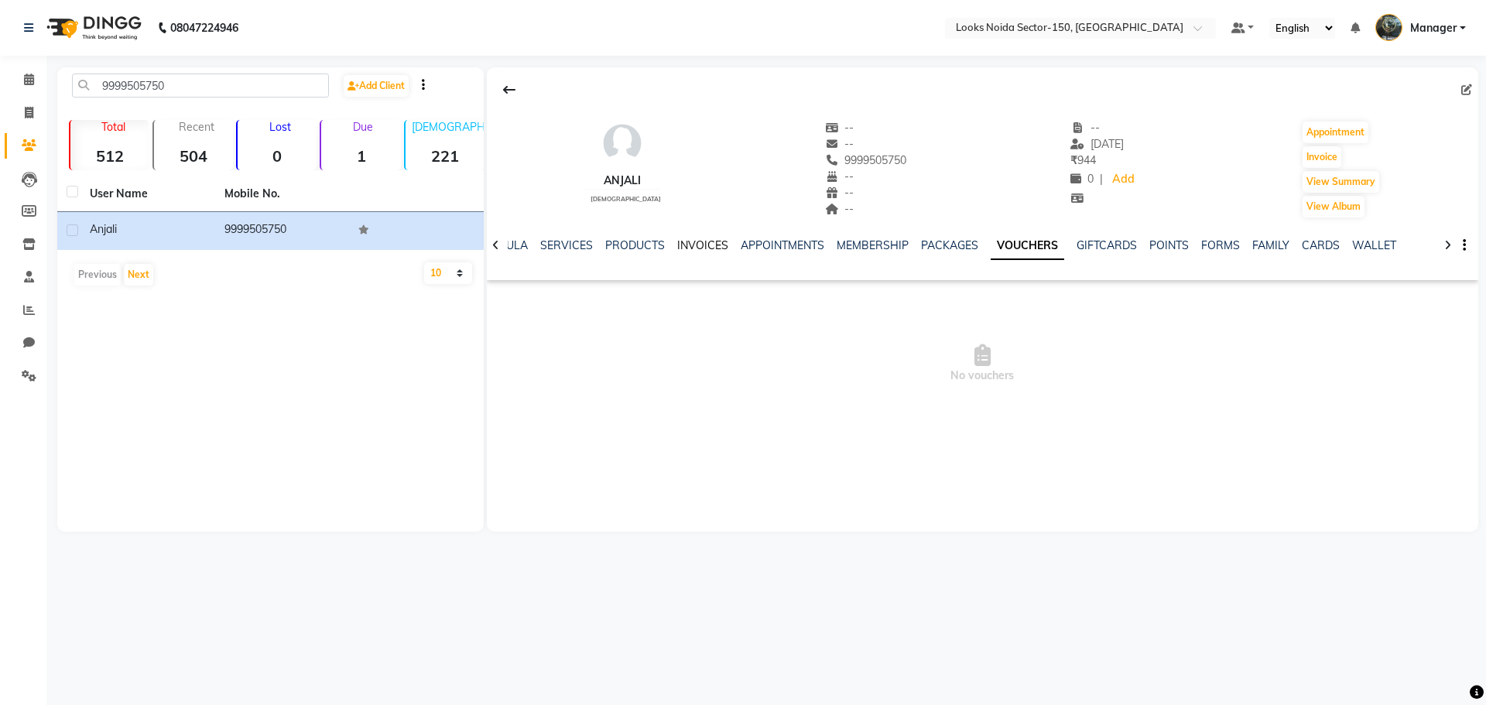
click at [701, 241] on link "INVOICES" at bounding box center [702, 245] width 51 height 14
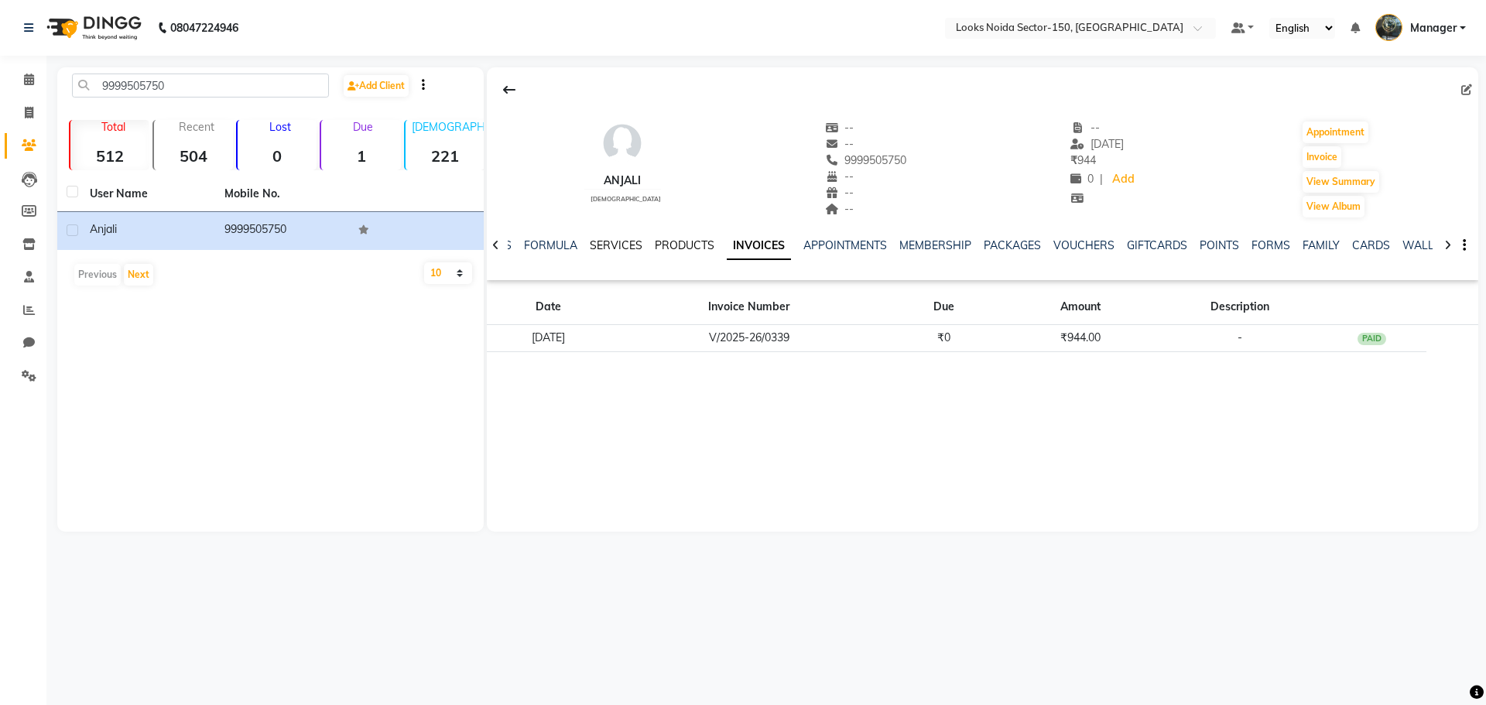
click at [629, 243] on link "SERVICES" at bounding box center [616, 245] width 53 height 14
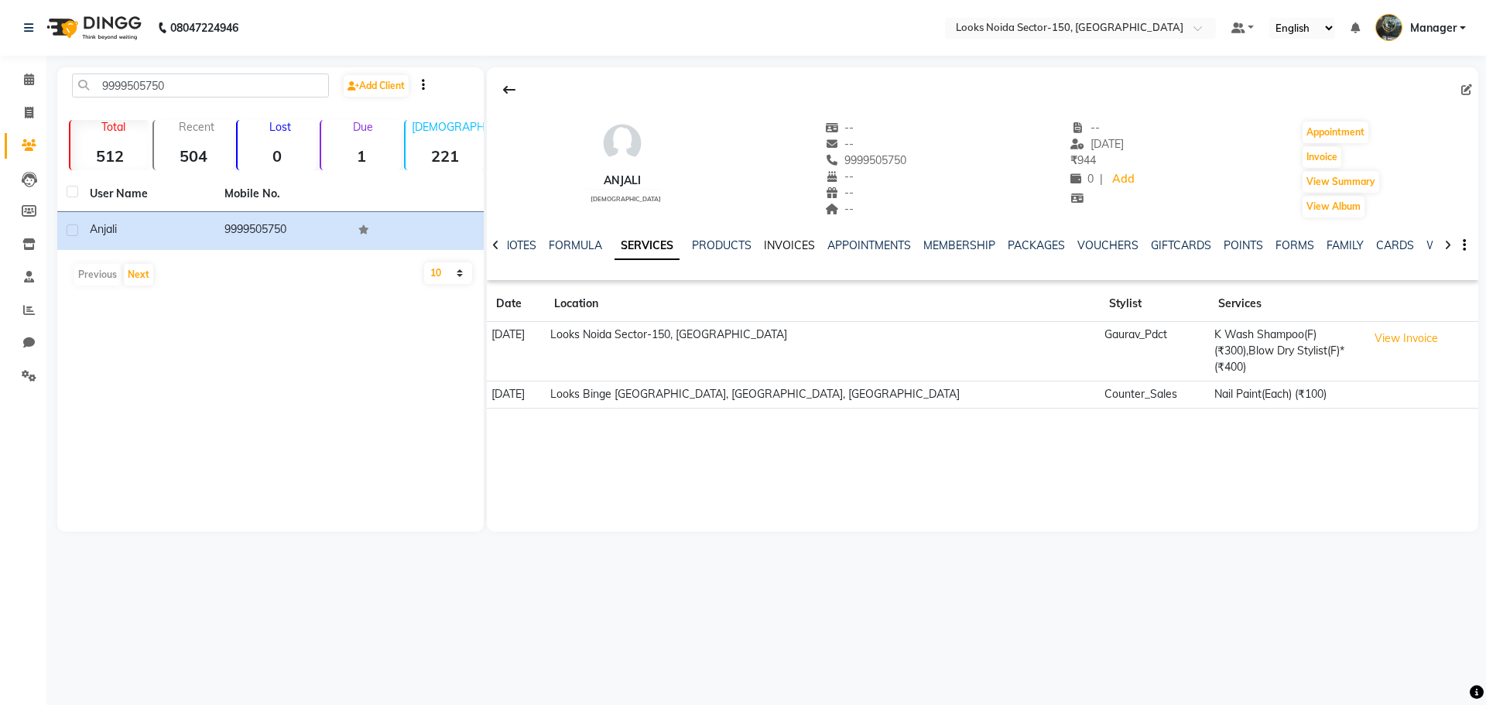
click at [777, 238] on div "INVOICES" at bounding box center [789, 246] width 51 height 16
click at [701, 244] on link "PRODUCTS" at bounding box center [722, 245] width 60 height 14
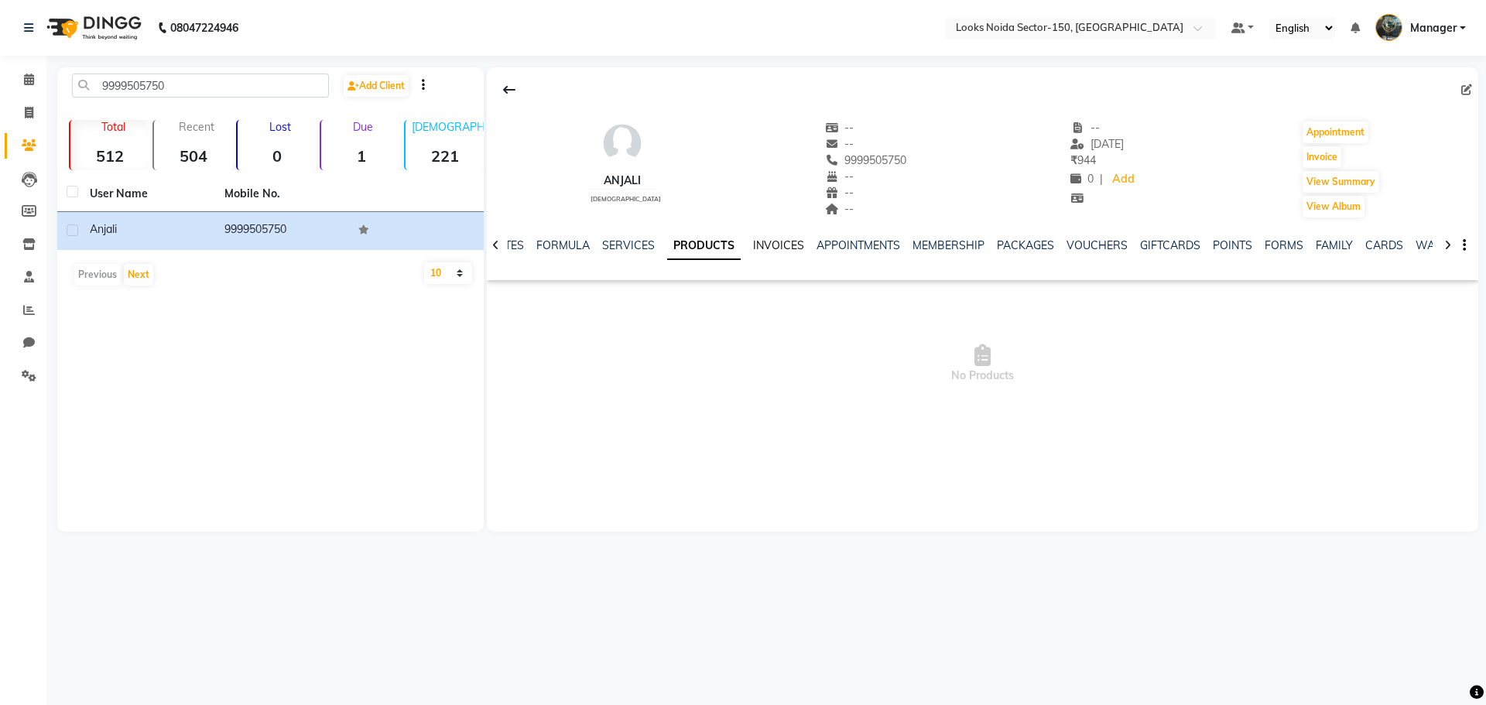
click at [798, 246] on link "INVOICES" at bounding box center [778, 245] width 51 height 14
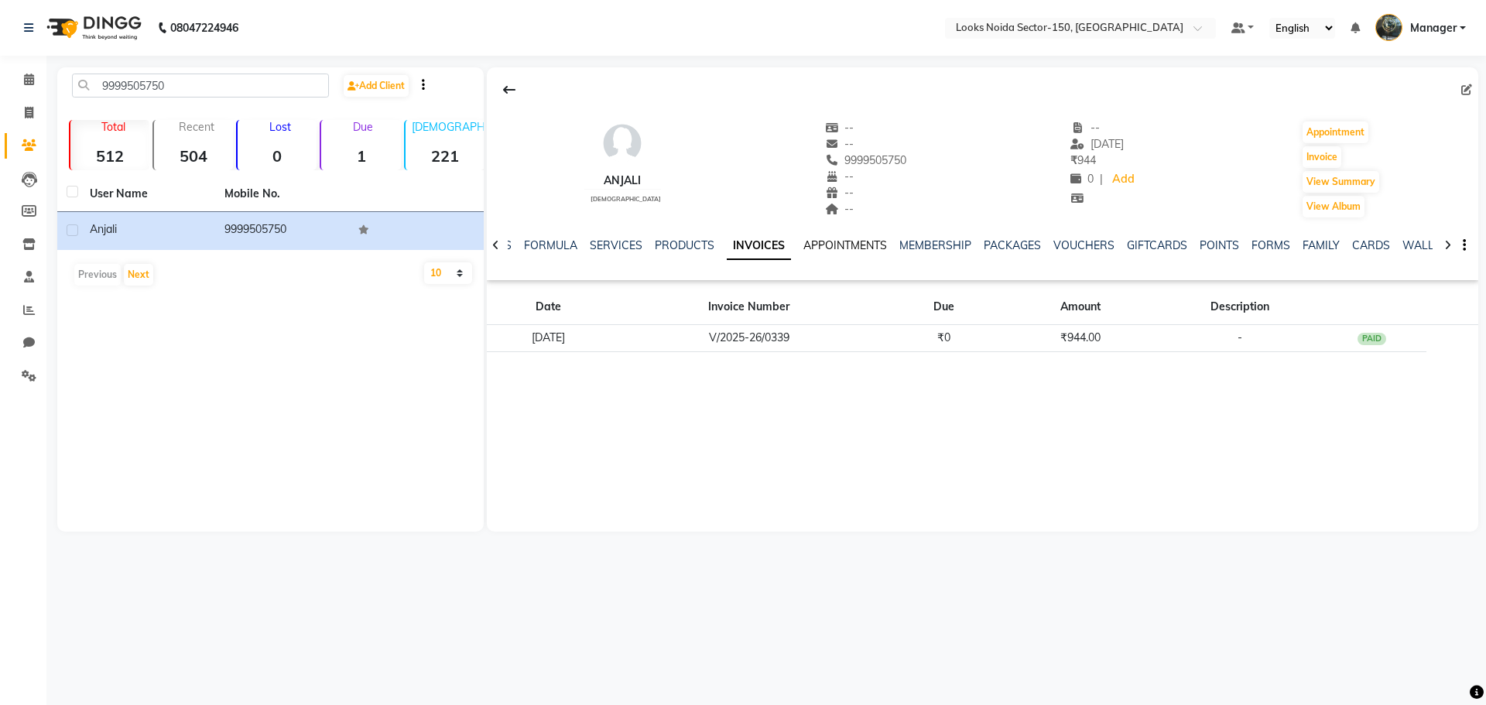
click at [831, 249] on link "APPOINTMENTS" at bounding box center [846, 245] width 84 height 14
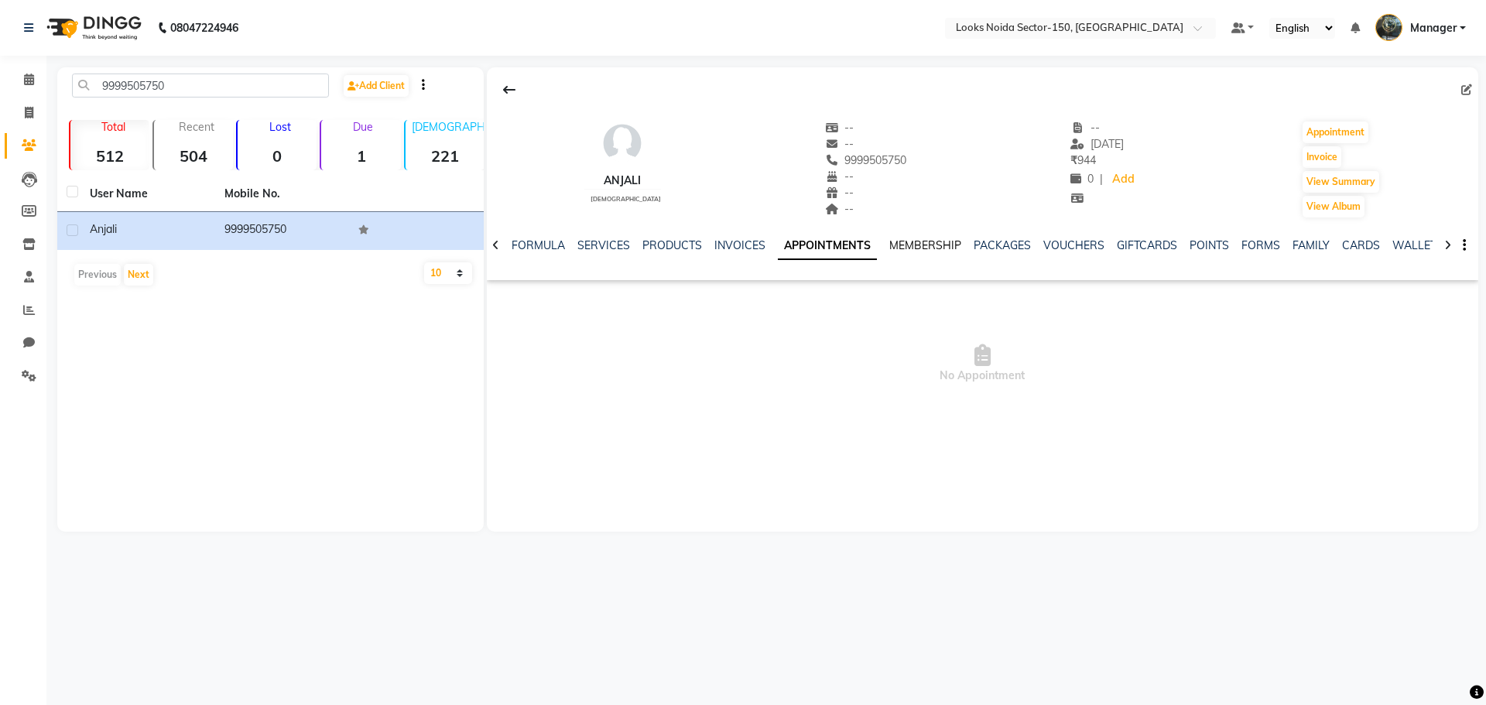
click at [921, 245] on link "MEMBERSHIP" at bounding box center [926, 245] width 72 height 14
click at [542, 238] on div "FORMULA" at bounding box center [525, 246] width 53 height 16
click at [533, 243] on link "FORMULA" at bounding box center [525, 245] width 53 height 14
click at [537, 245] on link "NOTES" at bounding box center [531, 245] width 35 height 14
click at [636, 240] on ul "NOTES FORMULA SERVICES PRODUCTS INVOICES APPOINTMENTS MEMBERSHIP PACKAGES VOUCH…" at bounding box center [1005, 246] width 983 height 16
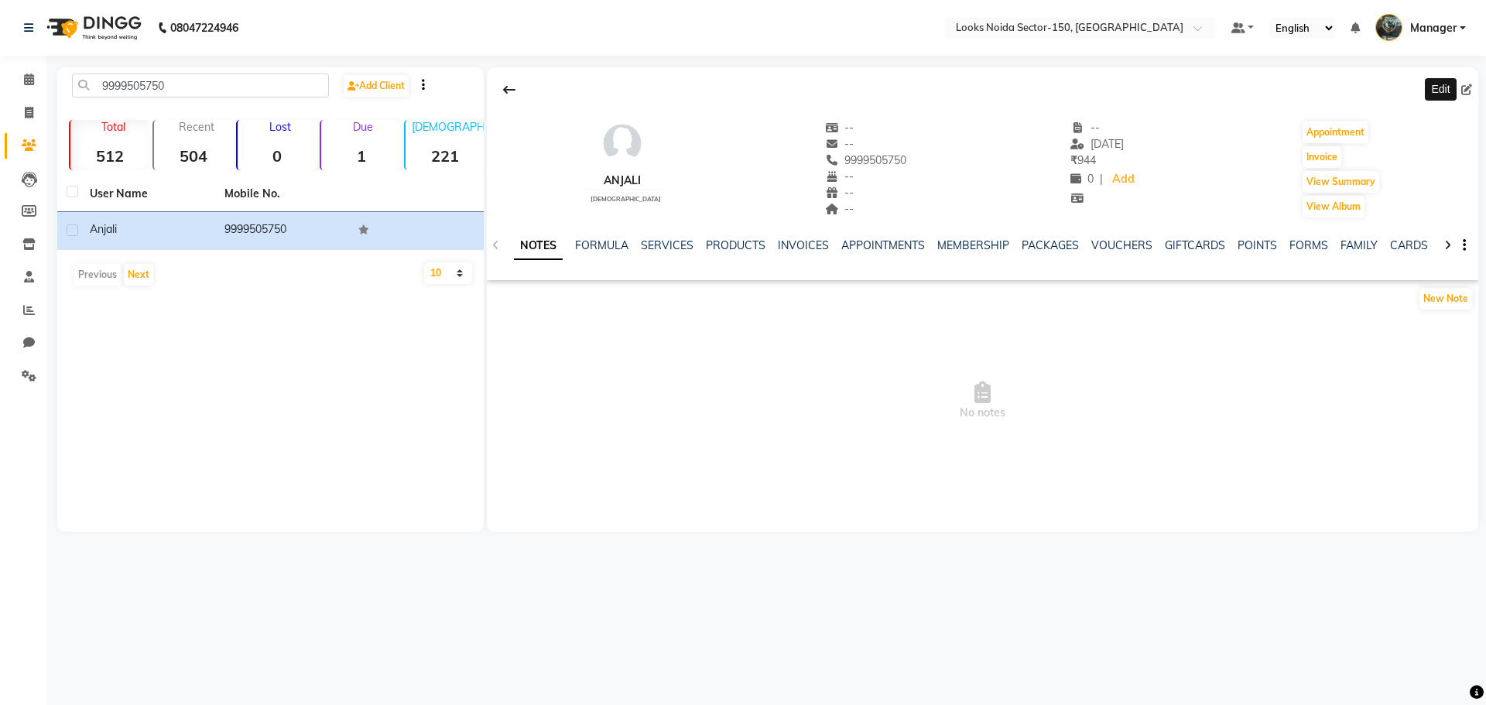
click at [1465, 89] on icon at bounding box center [1467, 89] width 11 height 11
select select "female"
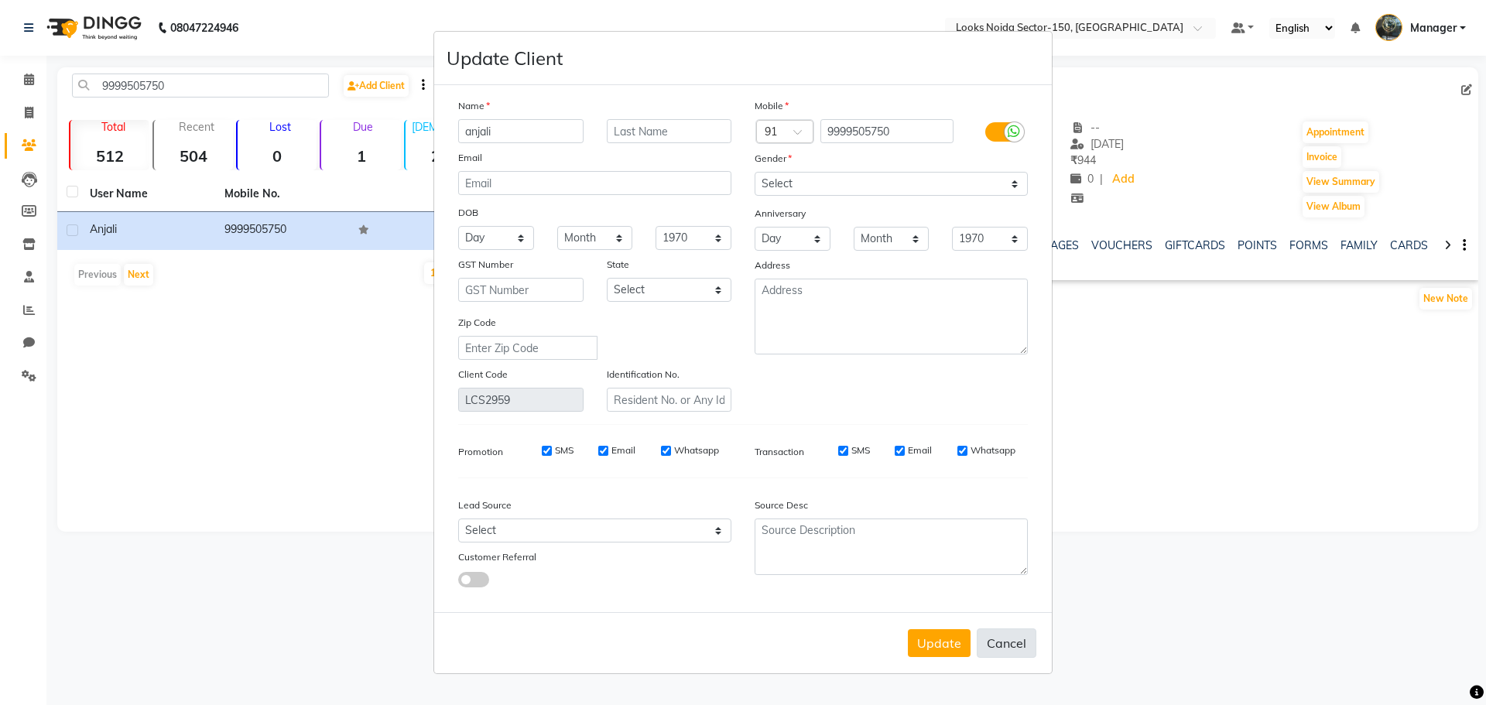
click at [1016, 645] on button "Cancel" at bounding box center [1007, 643] width 60 height 29
select select
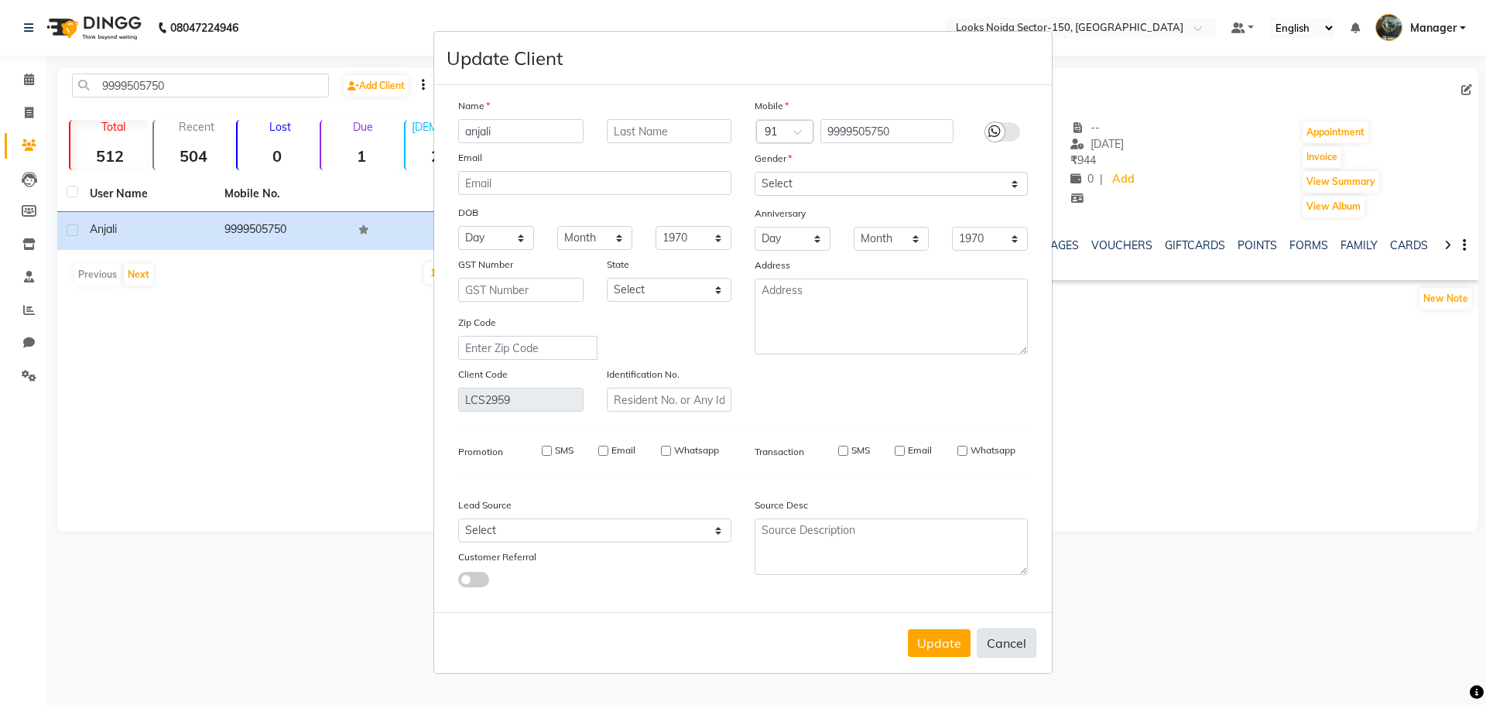
select select
checkbox input "false"
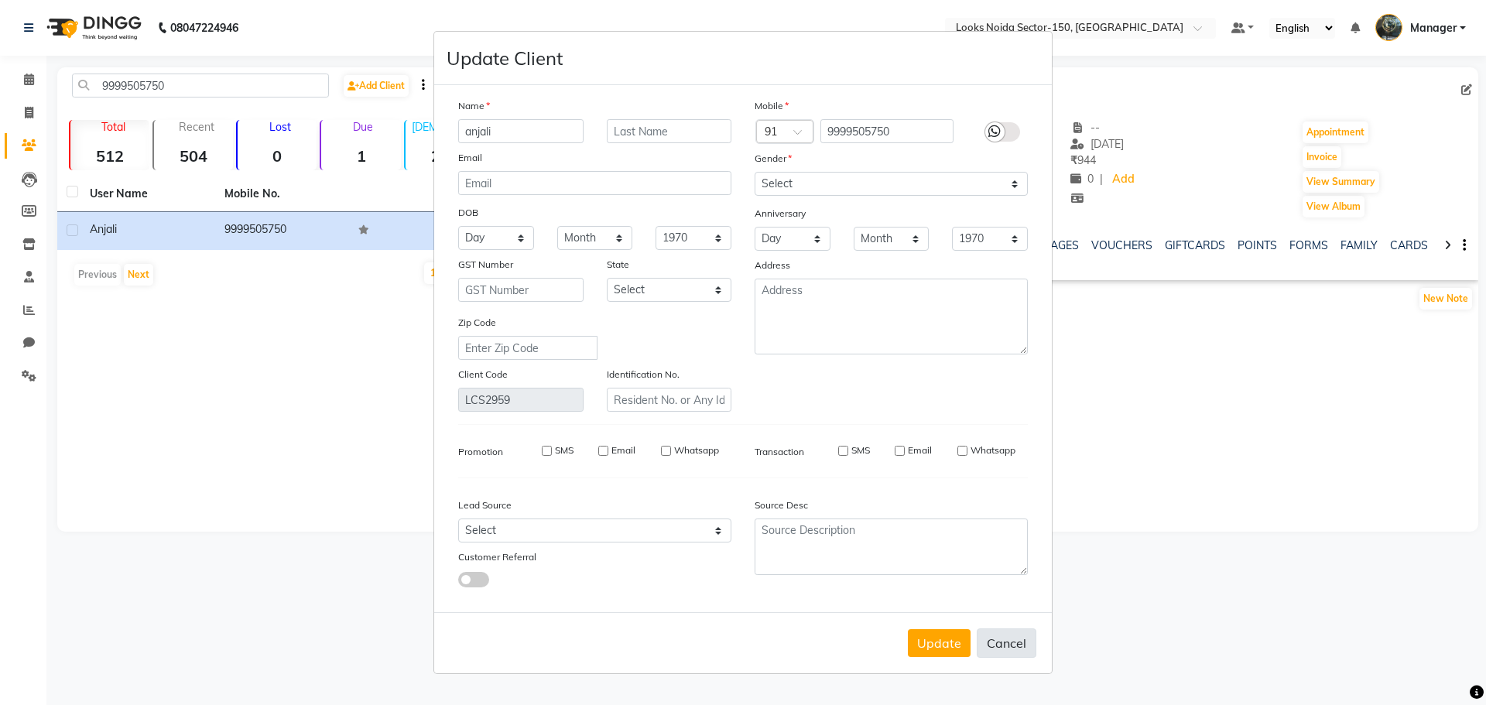
checkbox input "false"
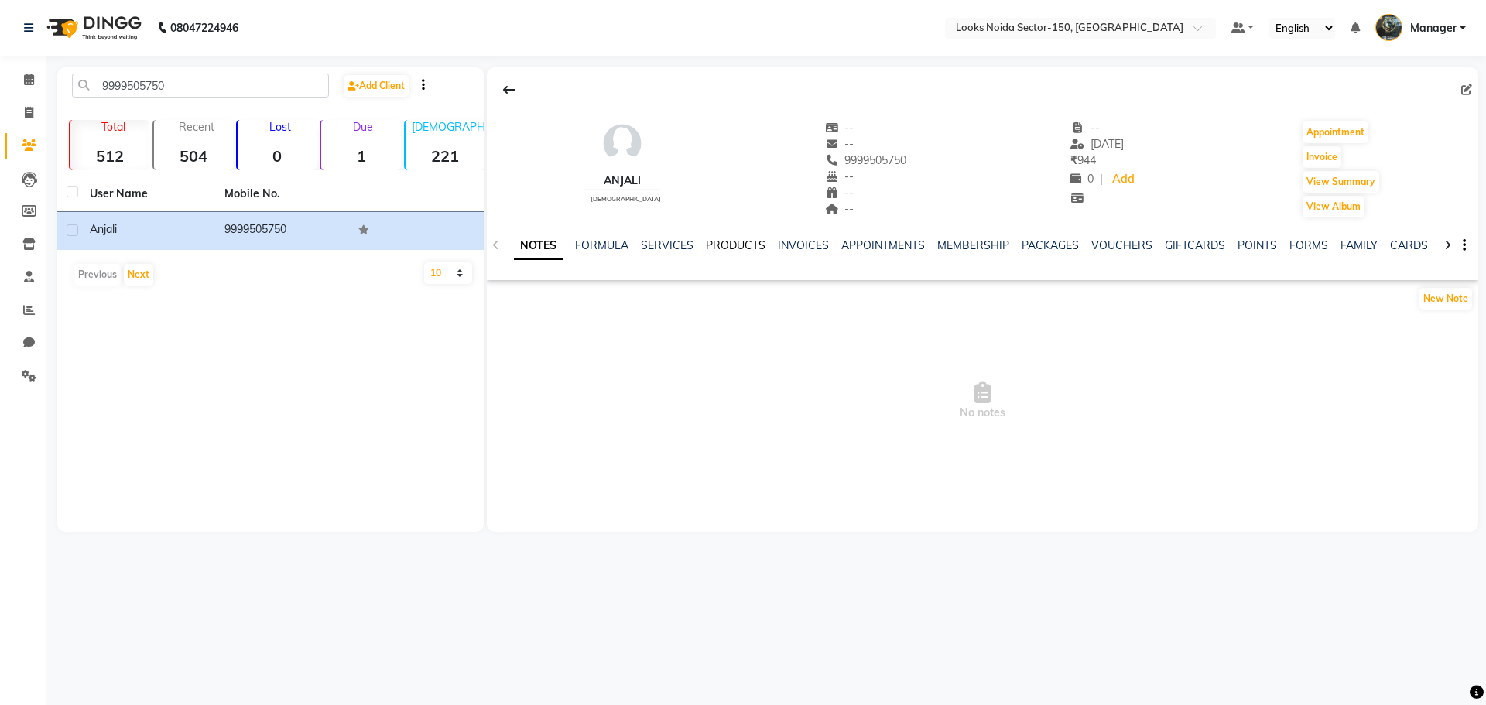
click at [736, 245] on link "PRODUCTS" at bounding box center [736, 245] width 60 height 14
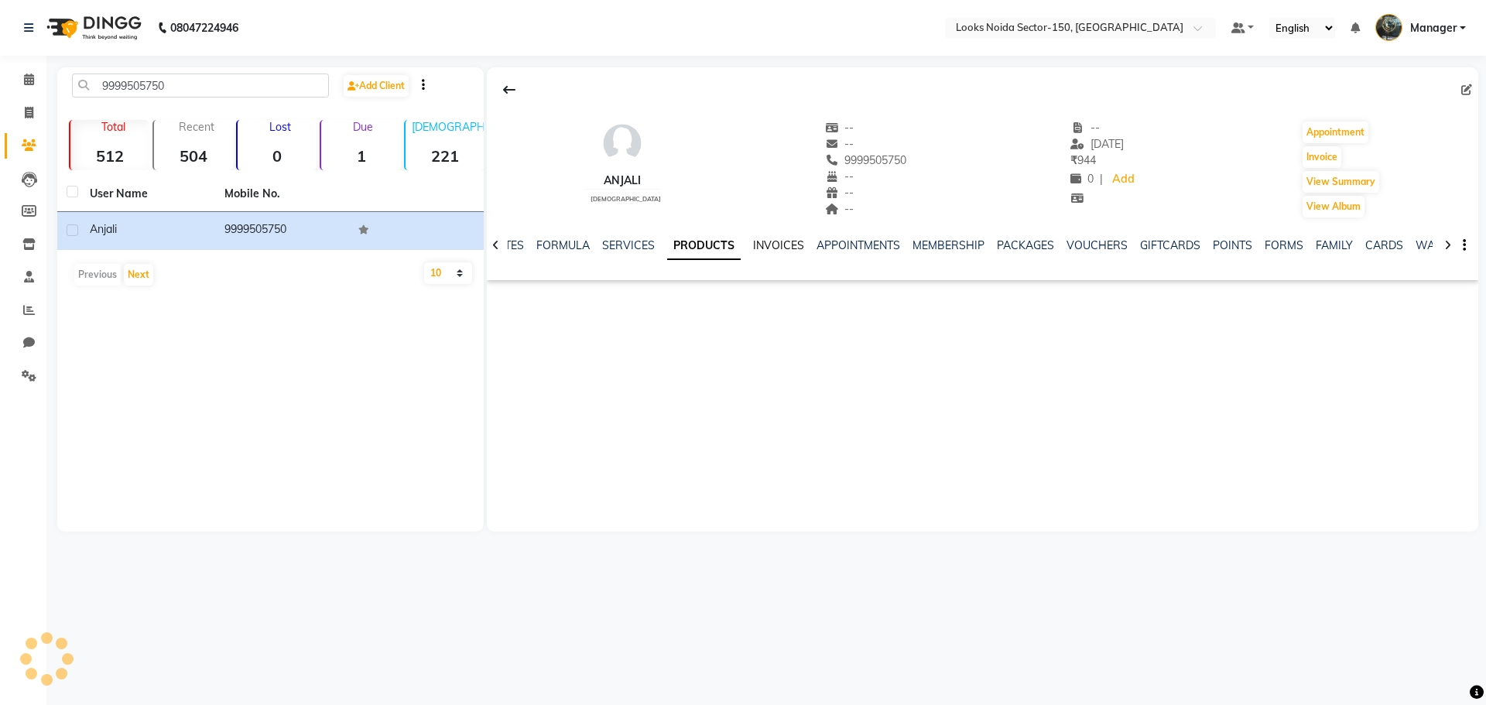
click at [785, 246] on link "INVOICES" at bounding box center [778, 245] width 51 height 14
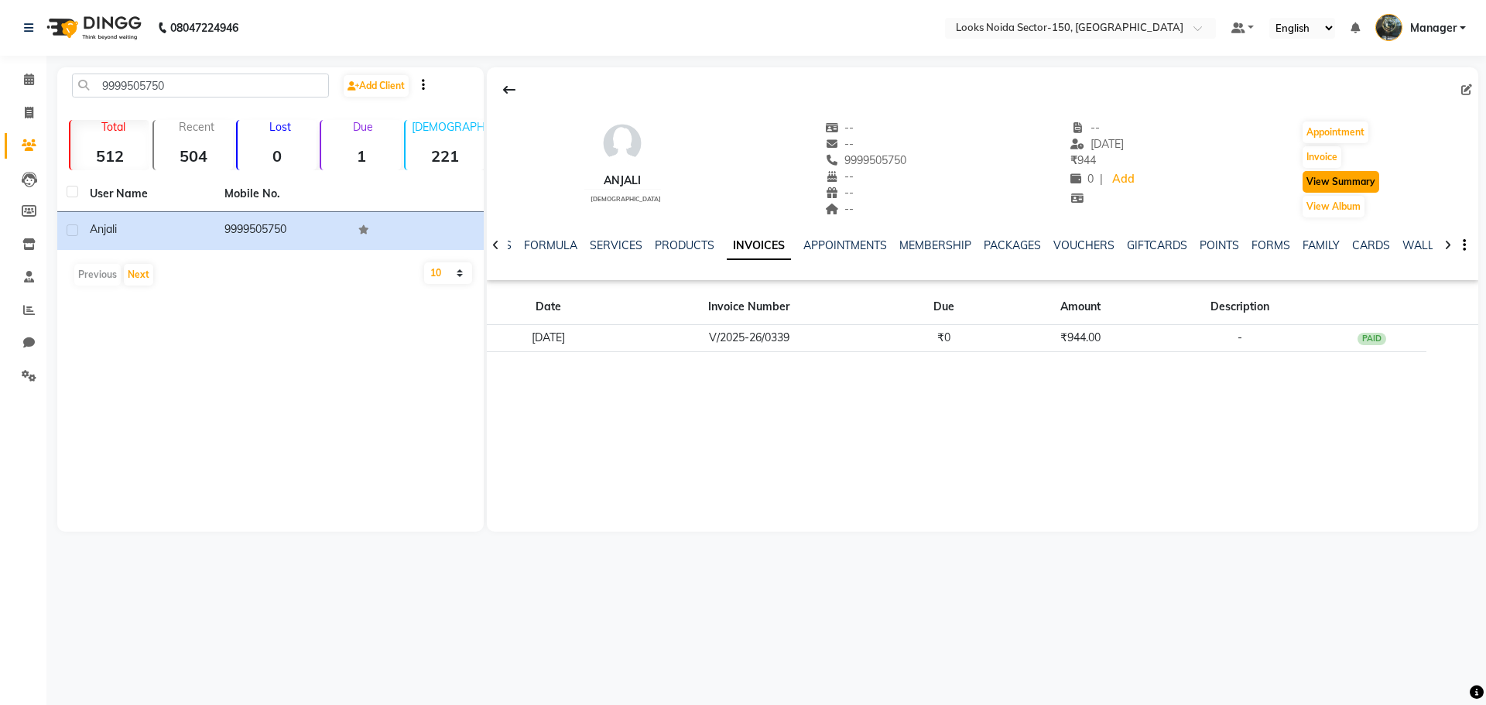
click at [1340, 181] on button "View Summary" at bounding box center [1341, 182] width 77 height 22
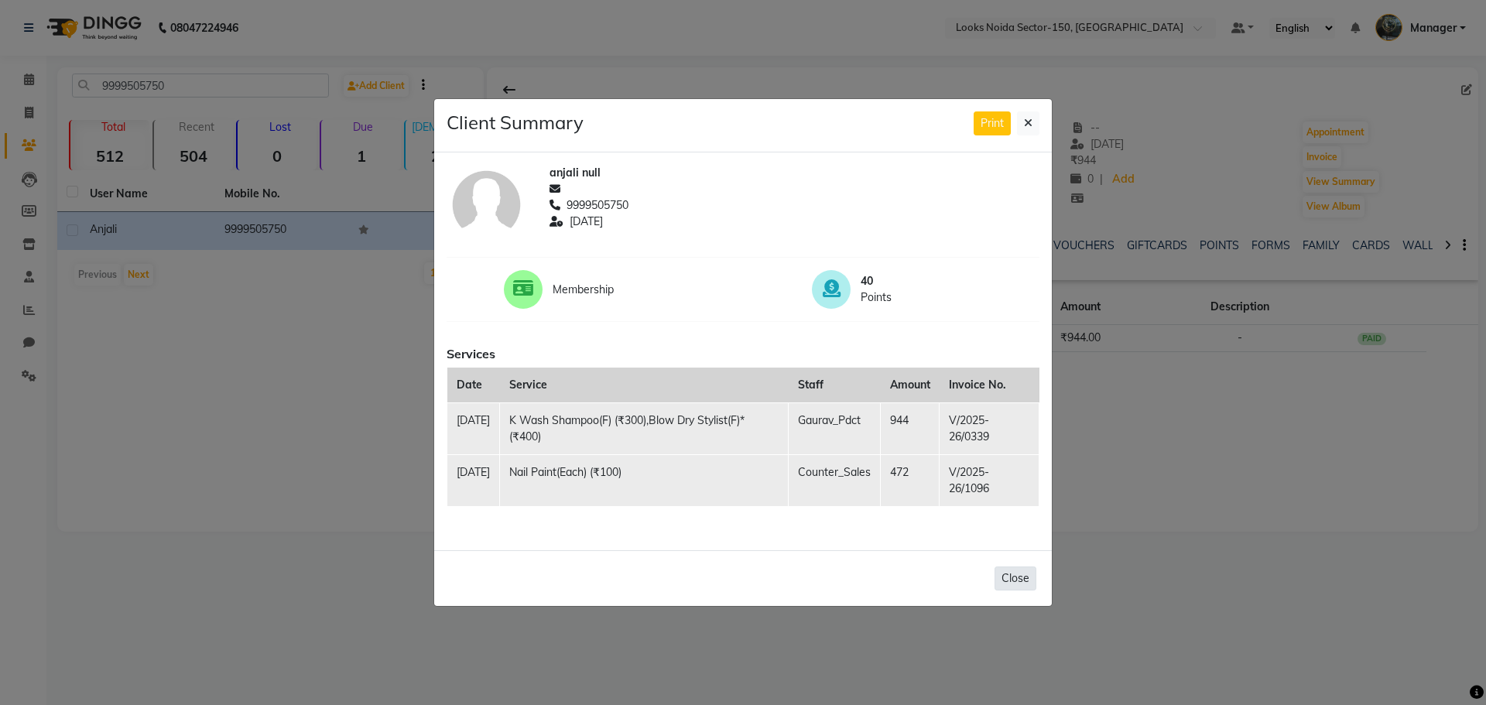
click at [1028, 575] on button "Close" at bounding box center [1016, 579] width 42 height 24
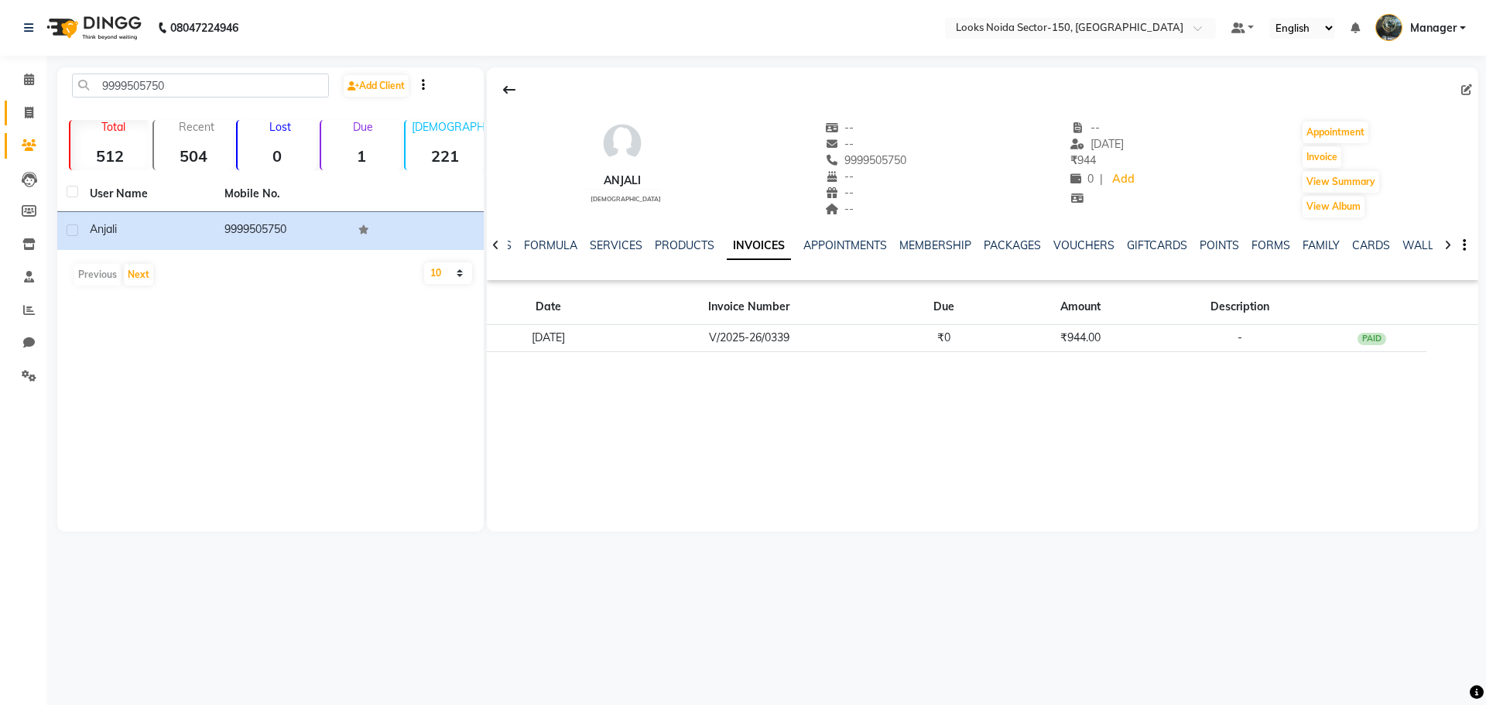
drag, startPoint x: 39, startPoint y: 103, endPoint x: 29, endPoint y: 103, distance: 9.3
click at [38, 103] on link "Invoice" at bounding box center [23, 114] width 37 height 26
select select "8587"
select select "service"
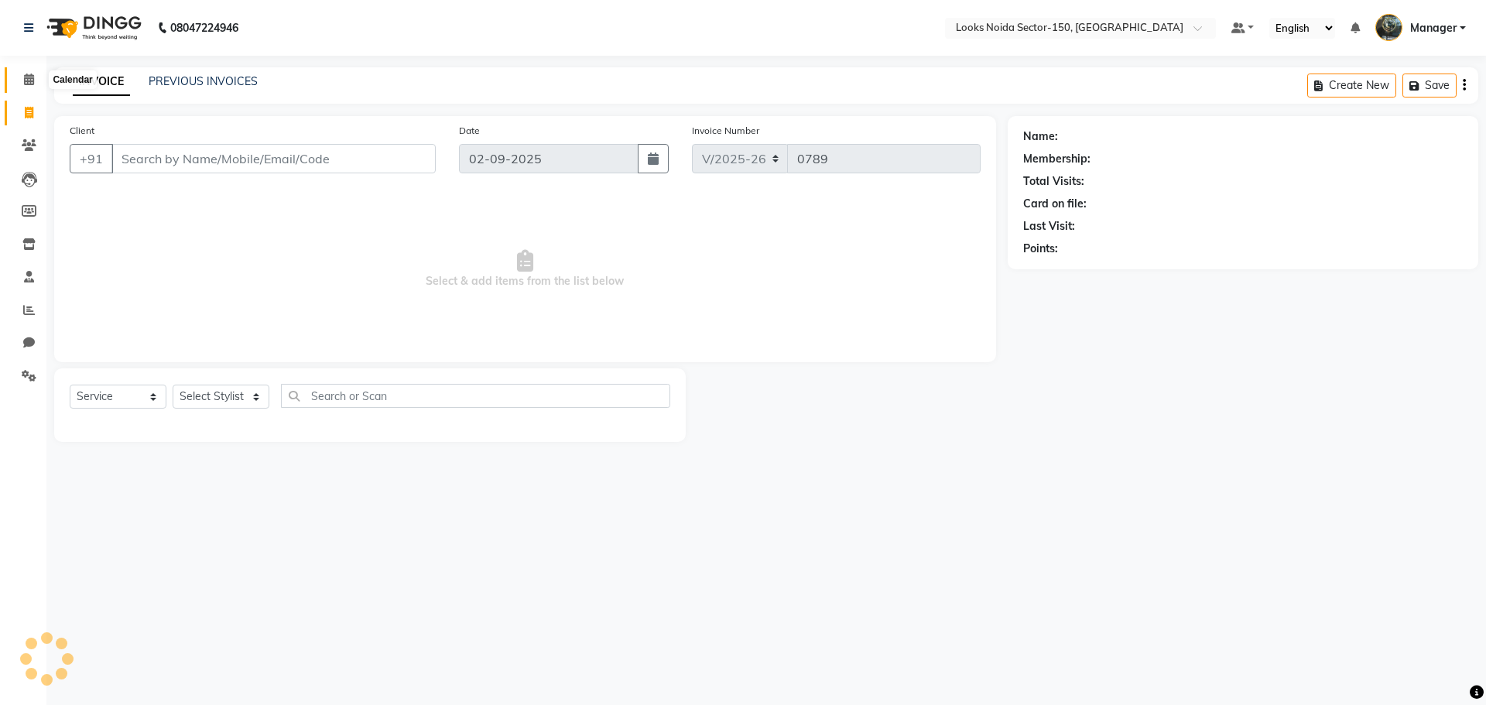
click at [18, 85] on span at bounding box center [28, 80] width 27 height 18
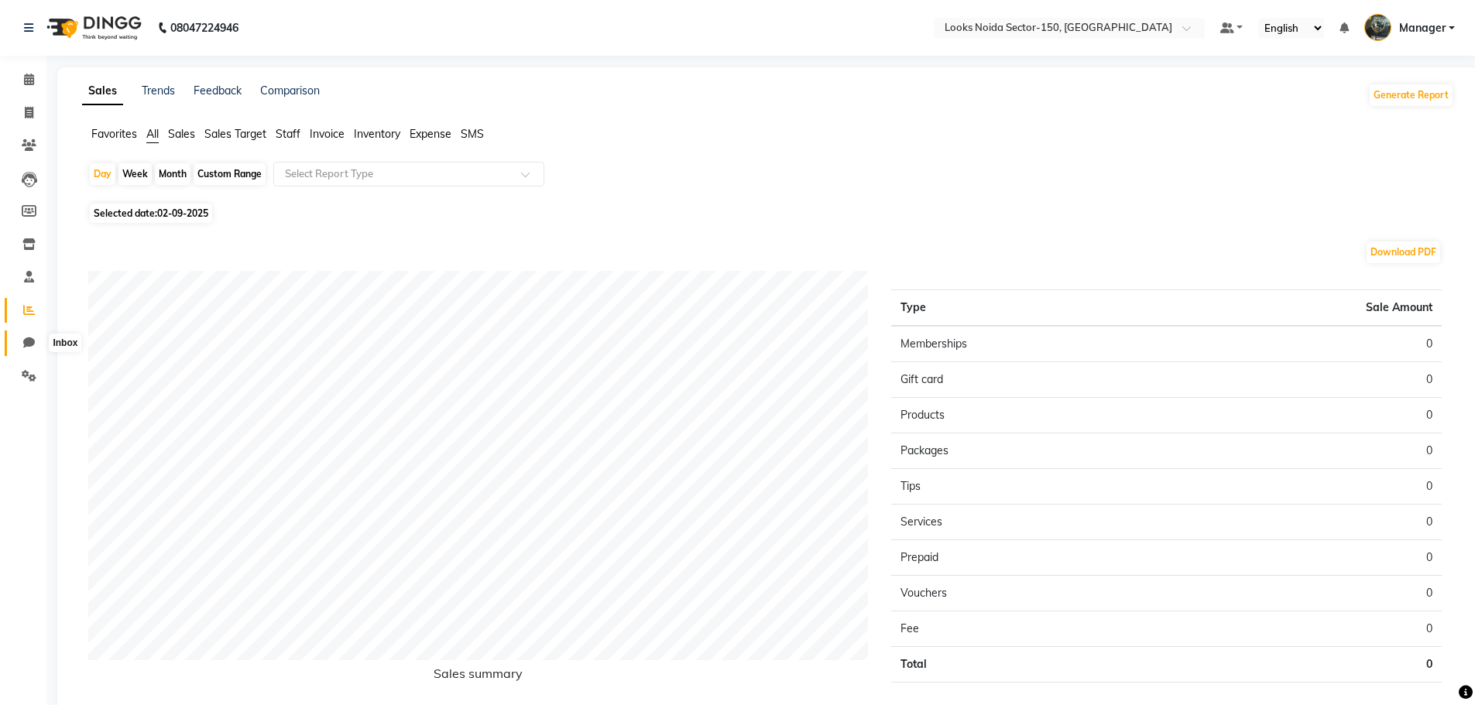
click at [29, 345] on icon at bounding box center [29, 343] width 12 height 12
select select "100"
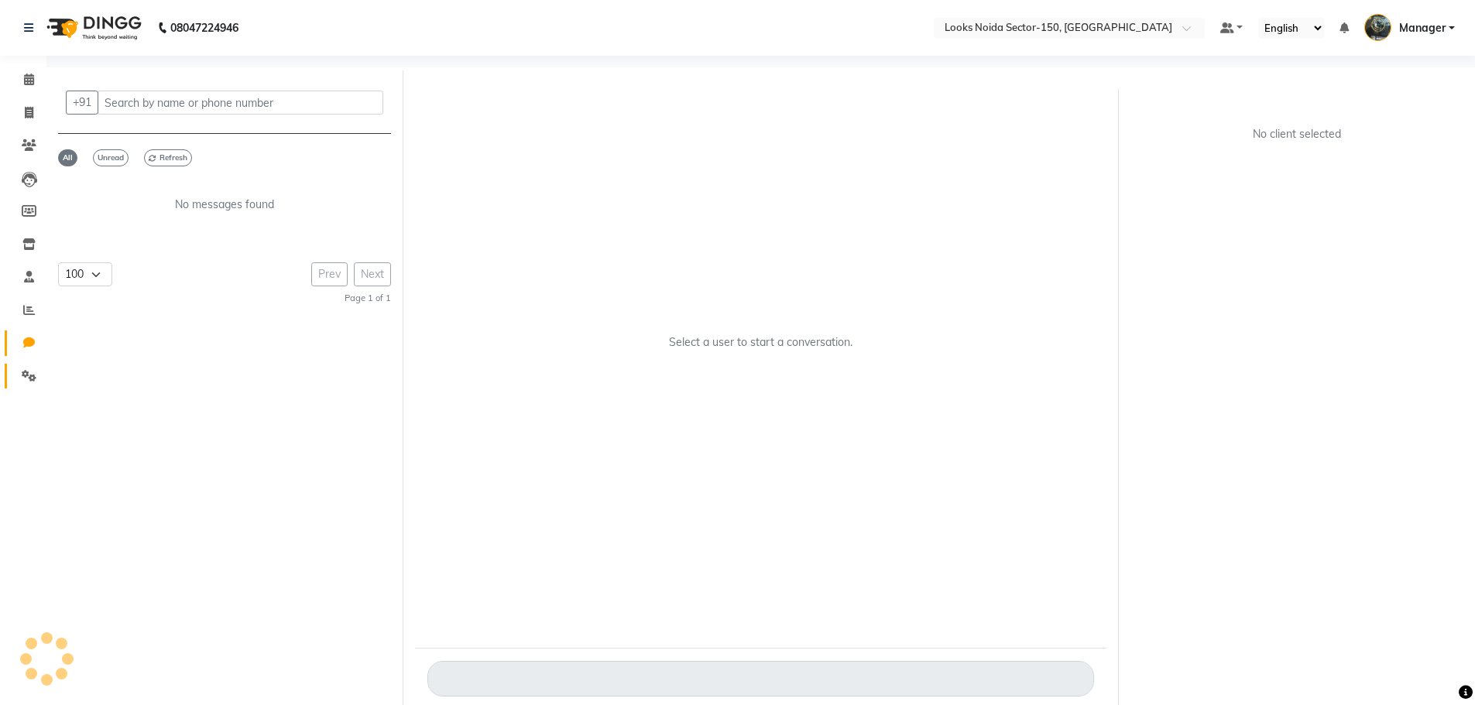
click at [31, 366] on link "Settings" at bounding box center [23, 377] width 37 height 26
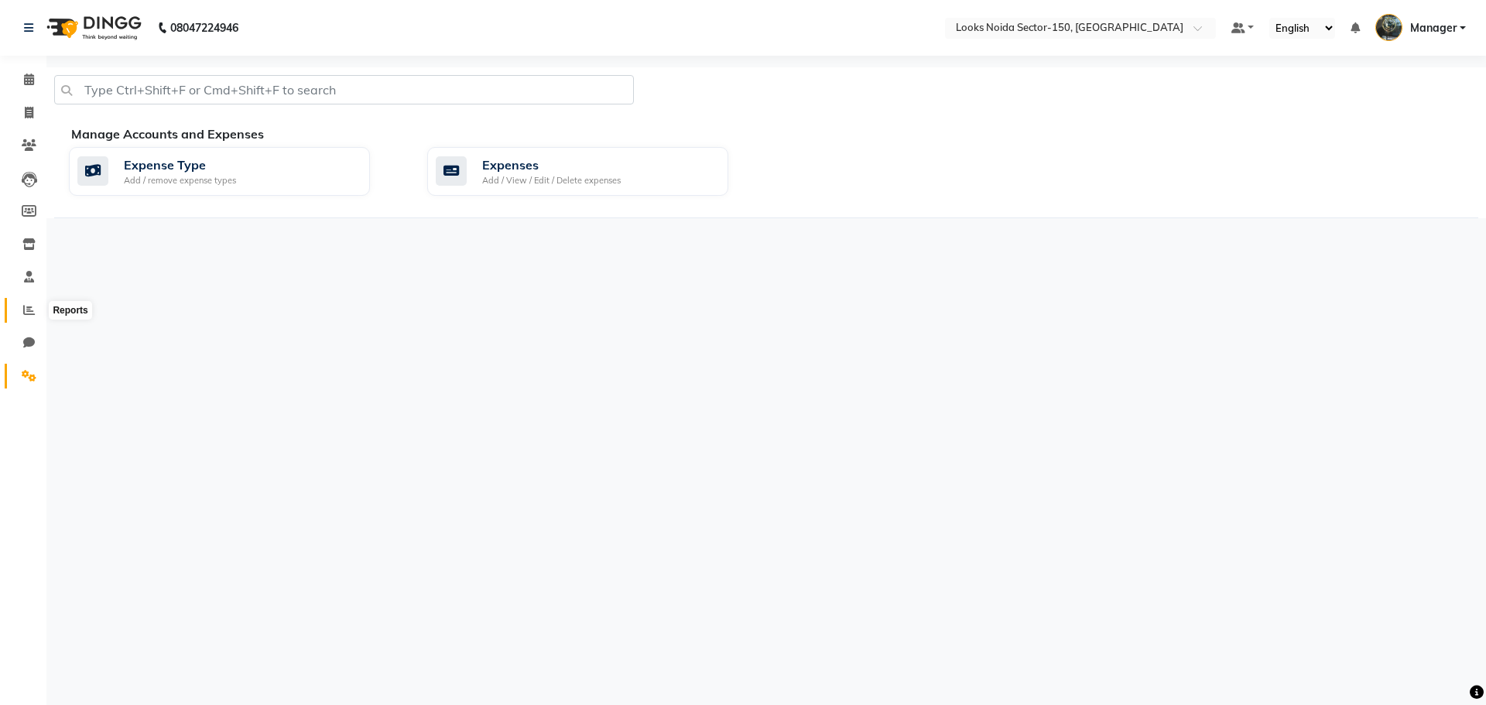
click at [21, 315] on span at bounding box center [28, 311] width 27 height 18
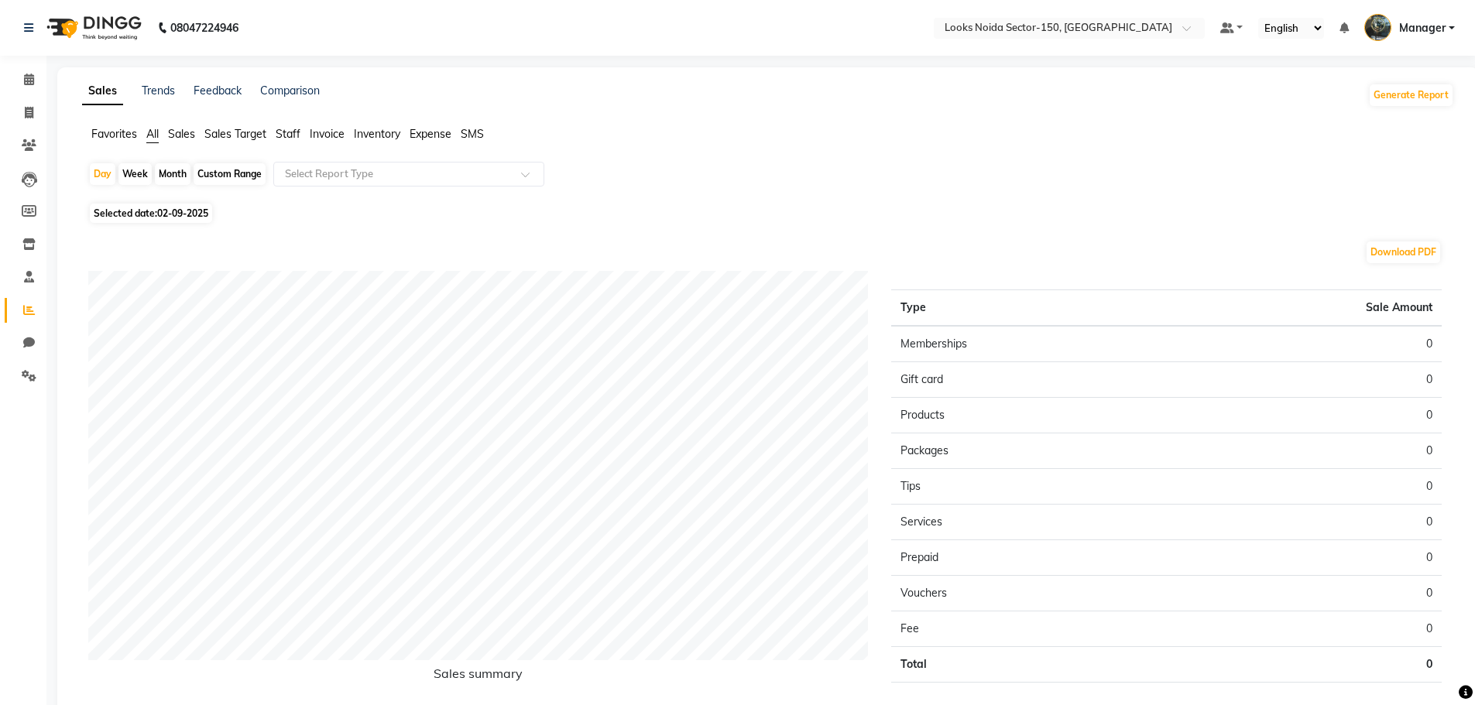
click at [183, 129] on span "Sales" at bounding box center [181, 134] width 27 height 14
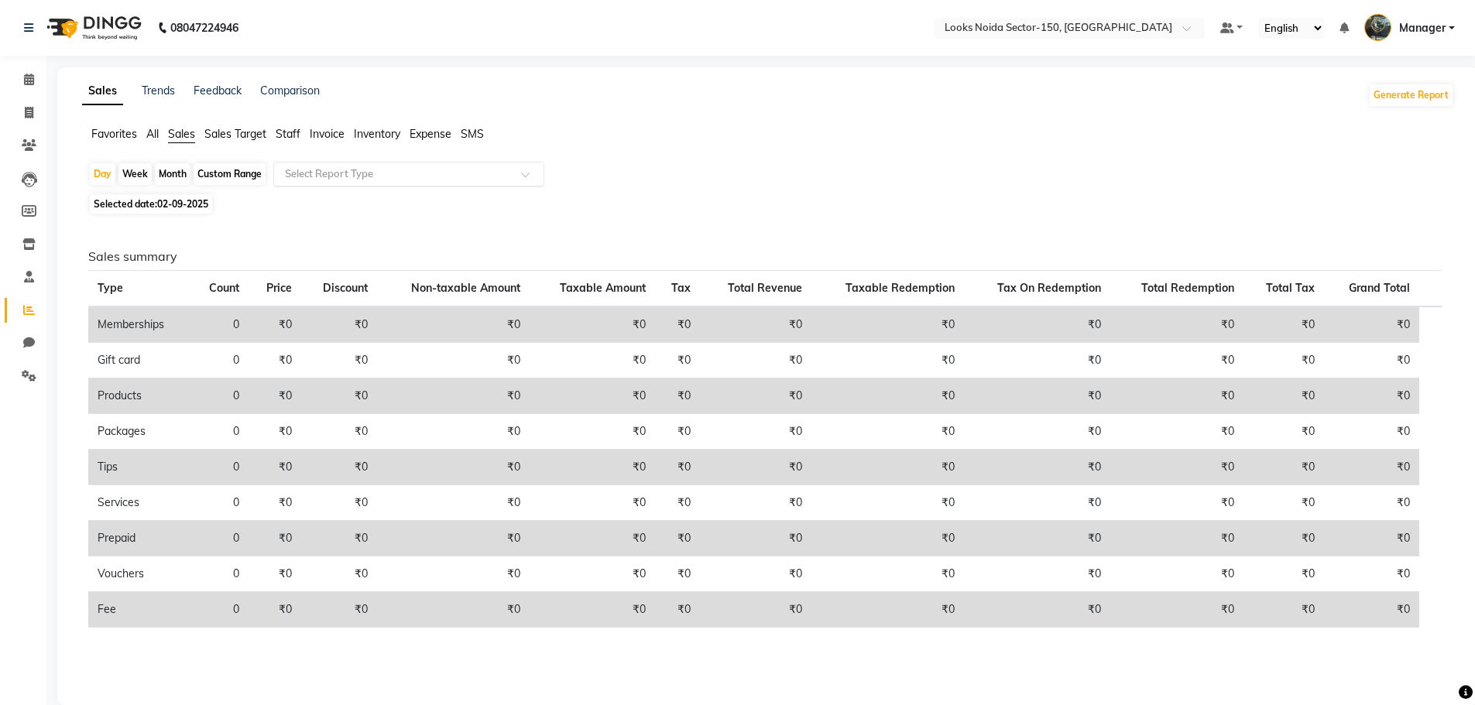
click at [304, 170] on input "text" at bounding box center [393, 173] width 223 height 15
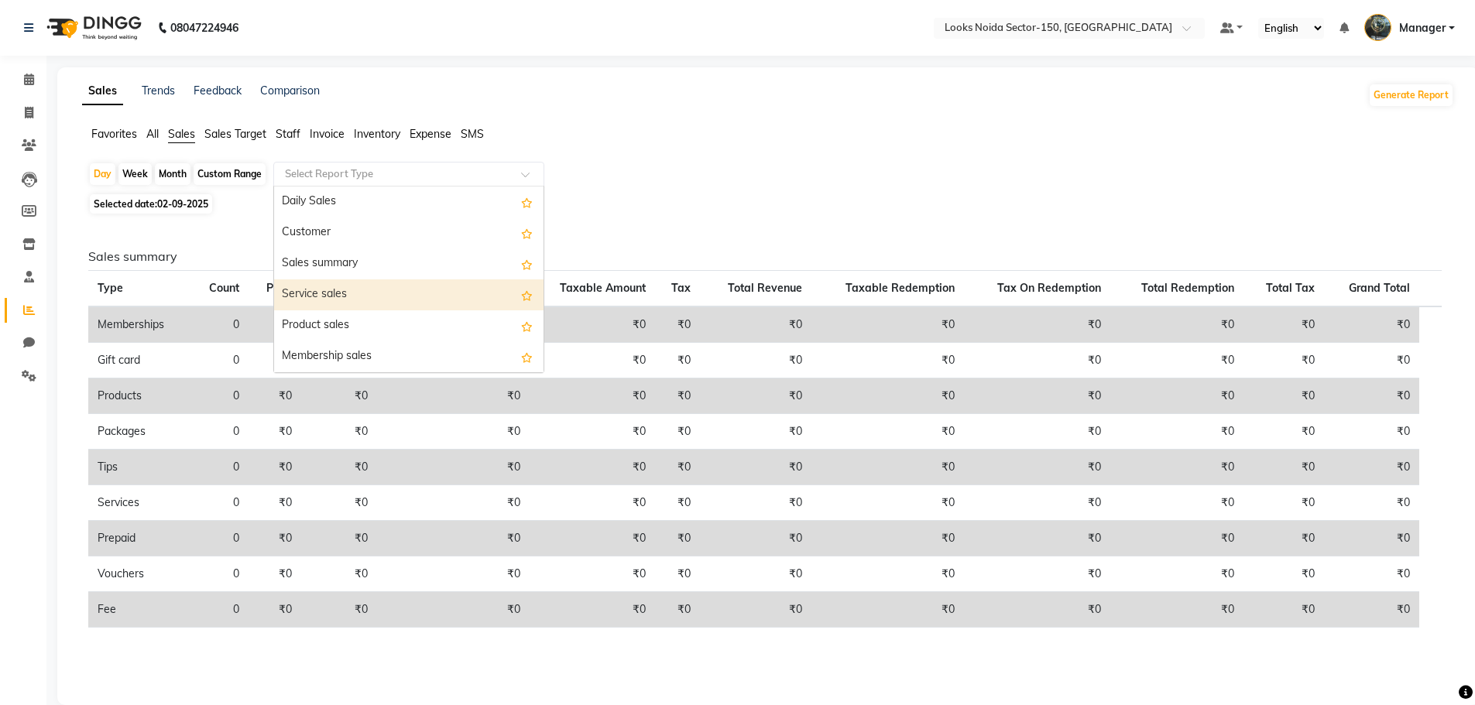
click at [323, 287] on div "Service sales" at bounding box center [408, 294] width 269 height 31
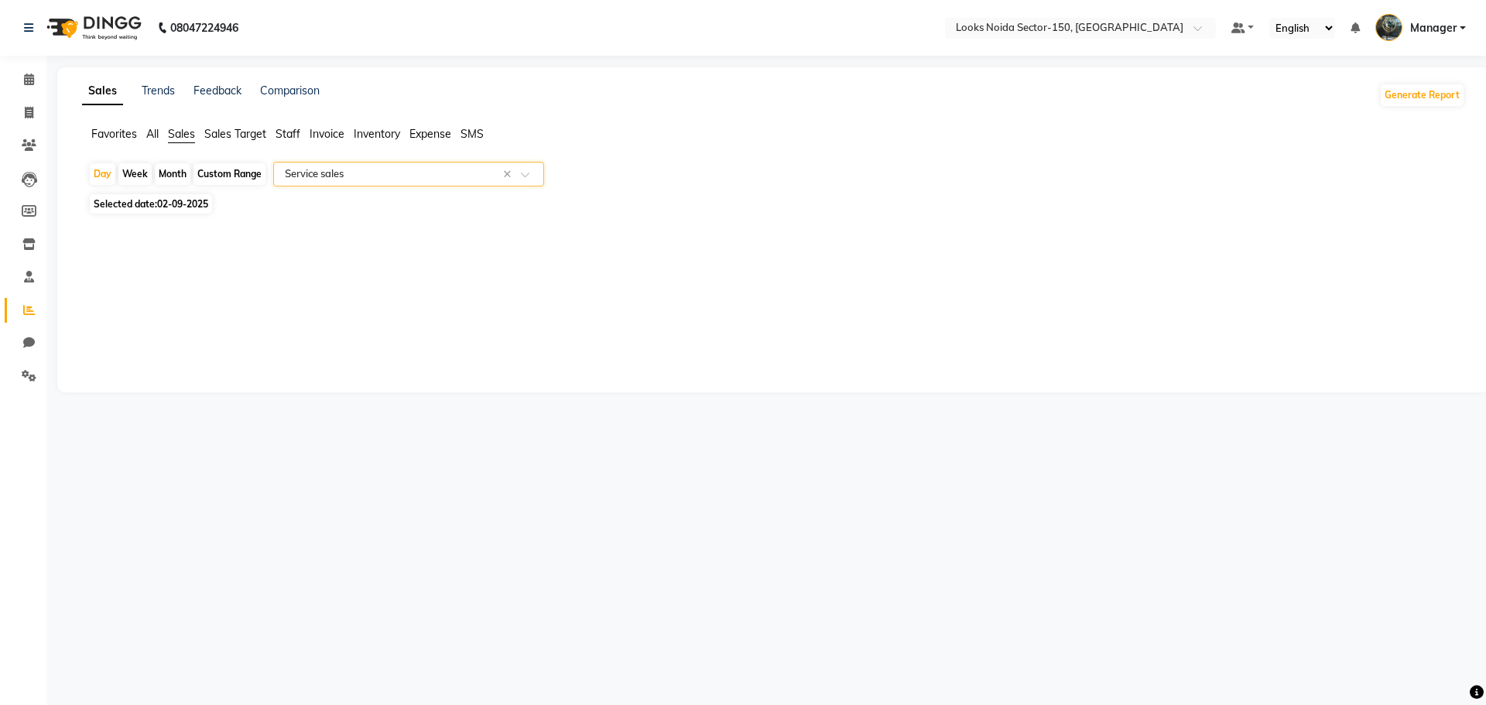
click at [346, 170] on input "text" at bounding box center [393, 173] width 223 height 15
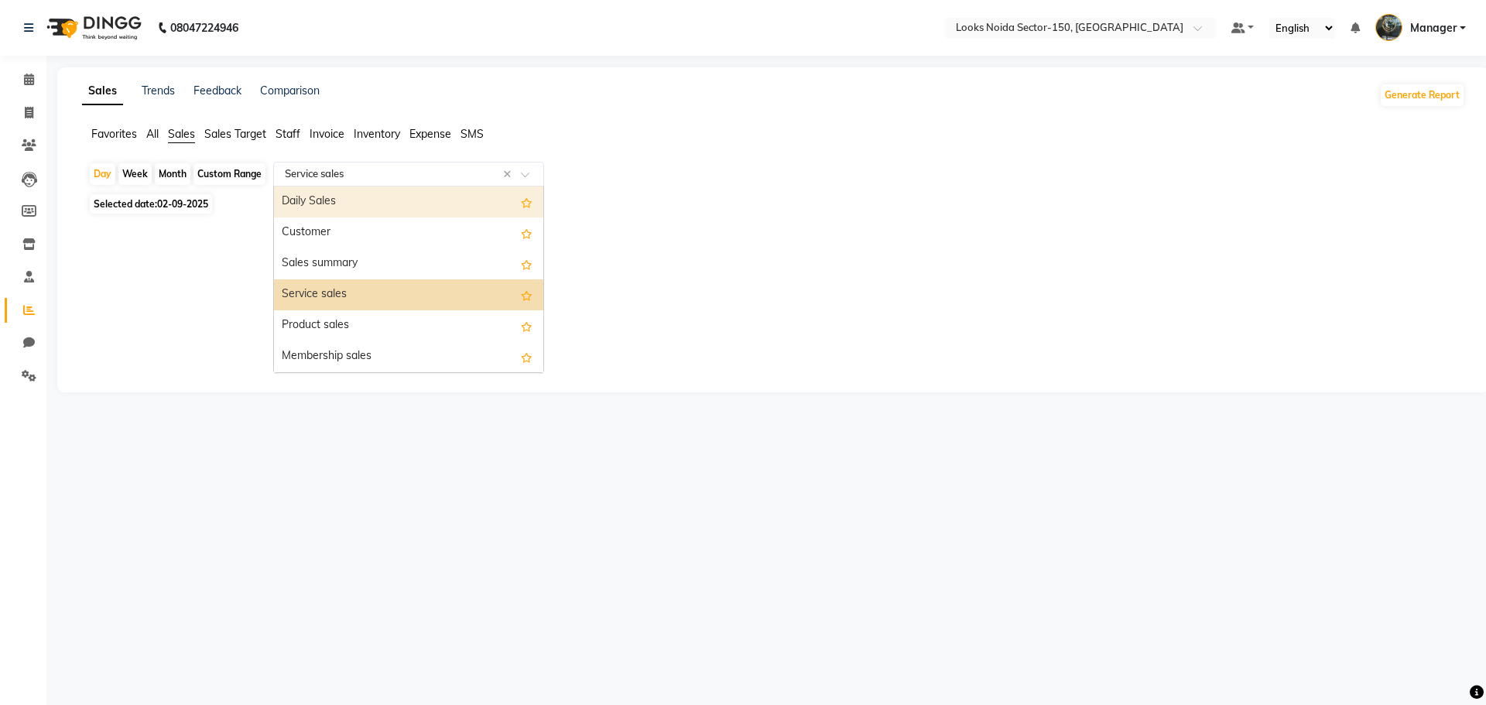
click at [355, 206] on div "Daily Sales" at bounding box center [408, 202] width 269 height 31
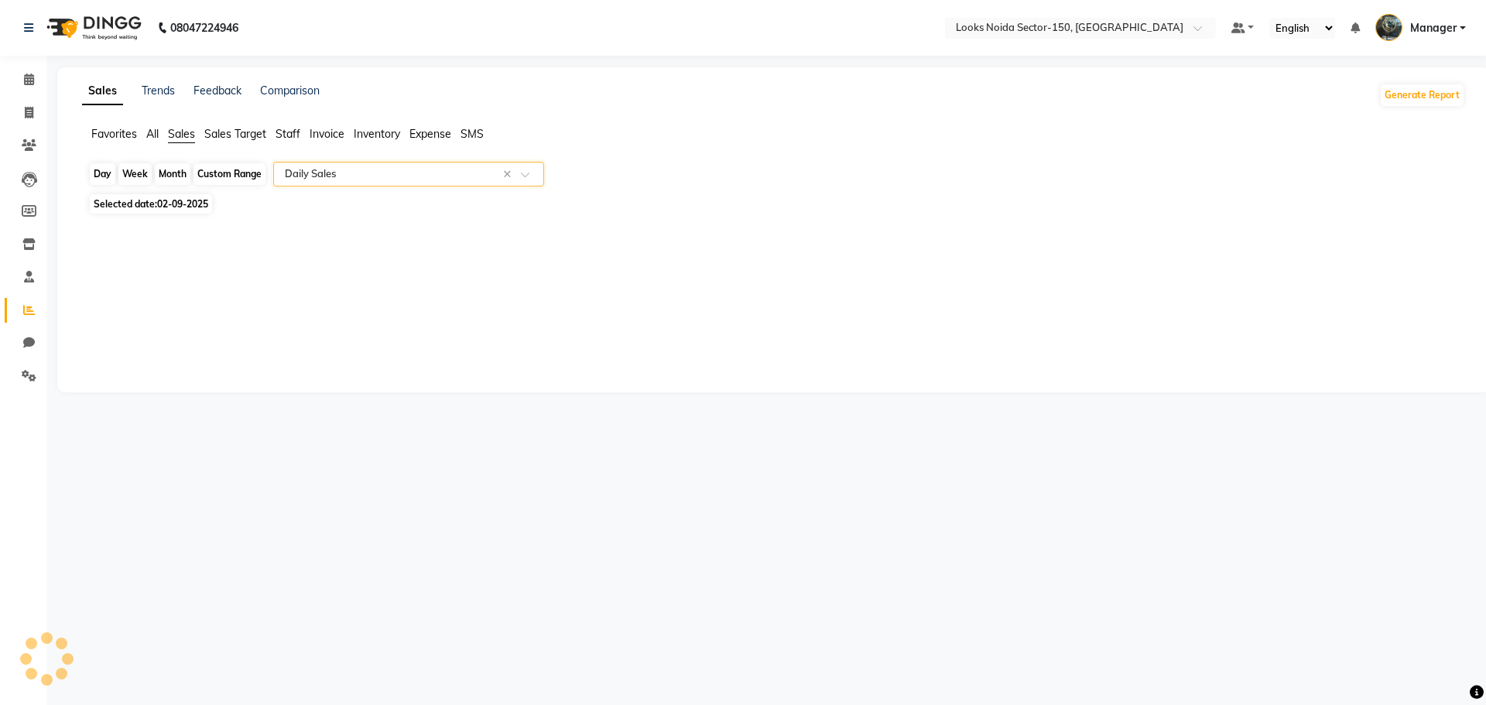
click at [109, 172] on div "Day" at bounding box center [103, 174] width 26 height 22
select select "9"
select select "2025"
select select "full_report"
select select "pdf"
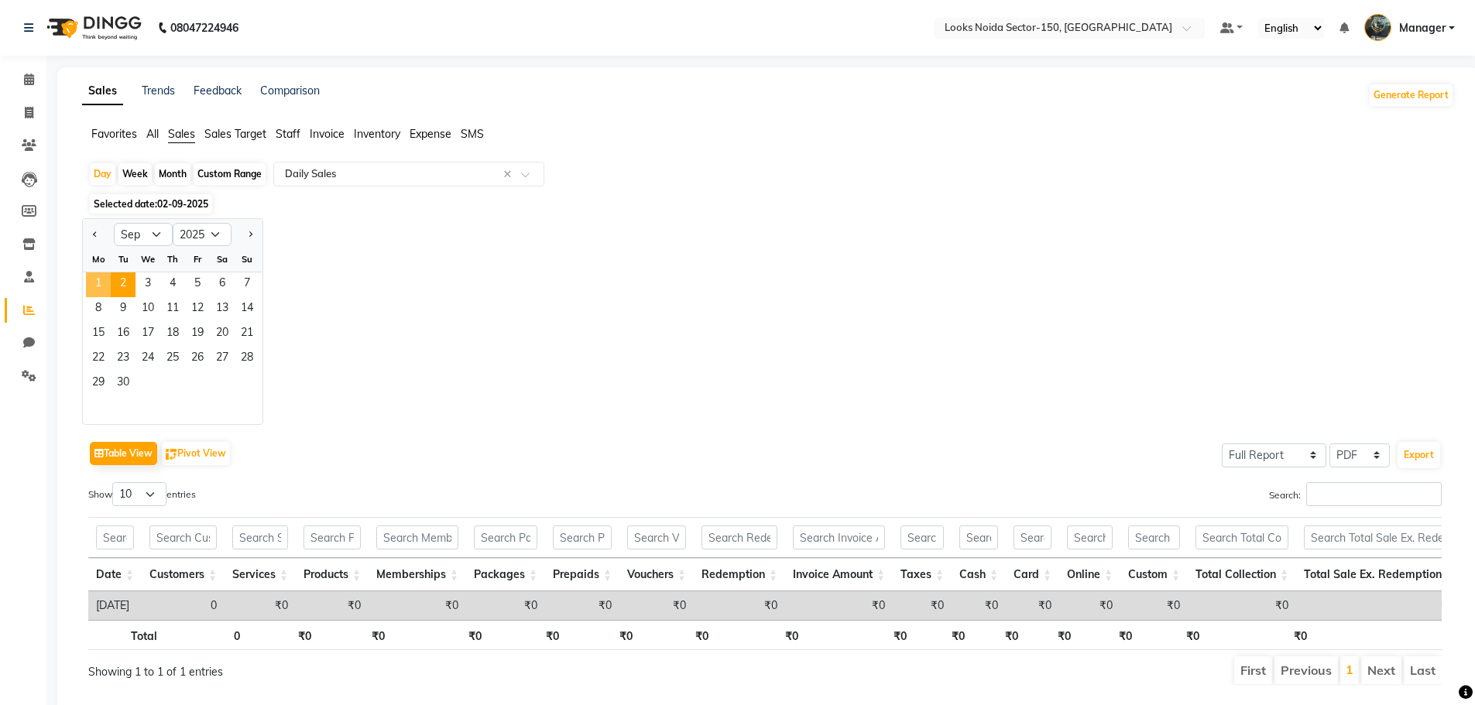
click at [99, 281] on span "1" at bounding box center [98, 285] width 25 height 25
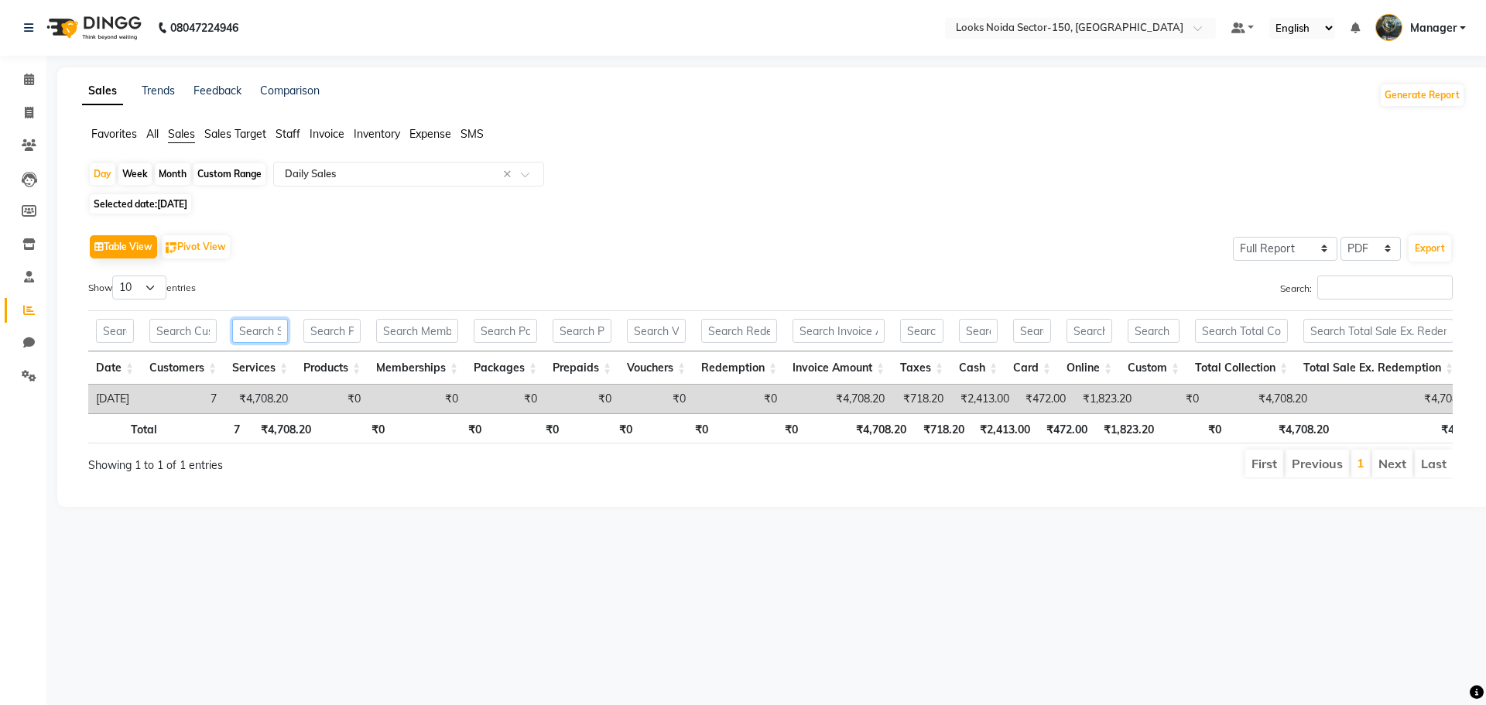
click at [261, 336] on input "text" at bounding box center [260, 331] width 56 height 24
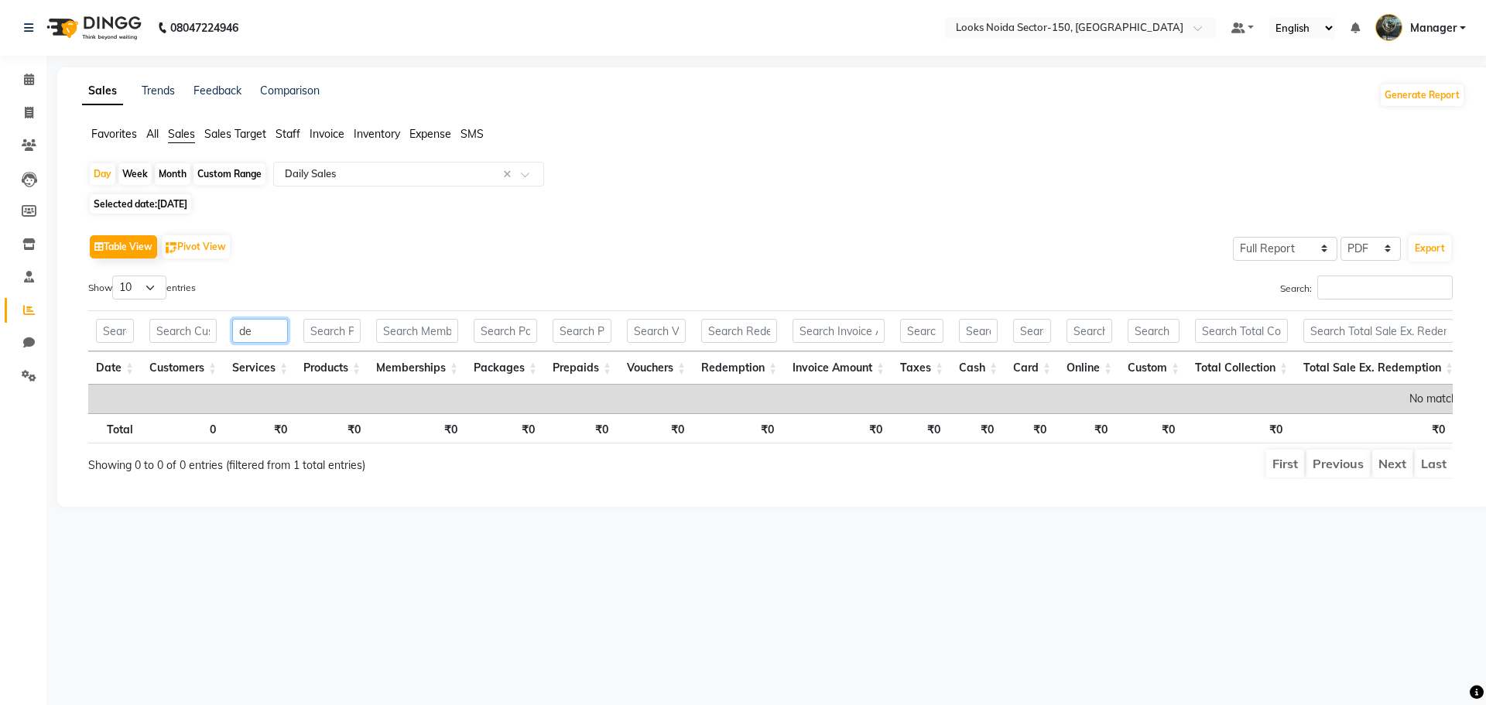
type input "d"
type input "kau"
click at [24, 79] on icon at bounding box center [29, 80] width 10 height 12
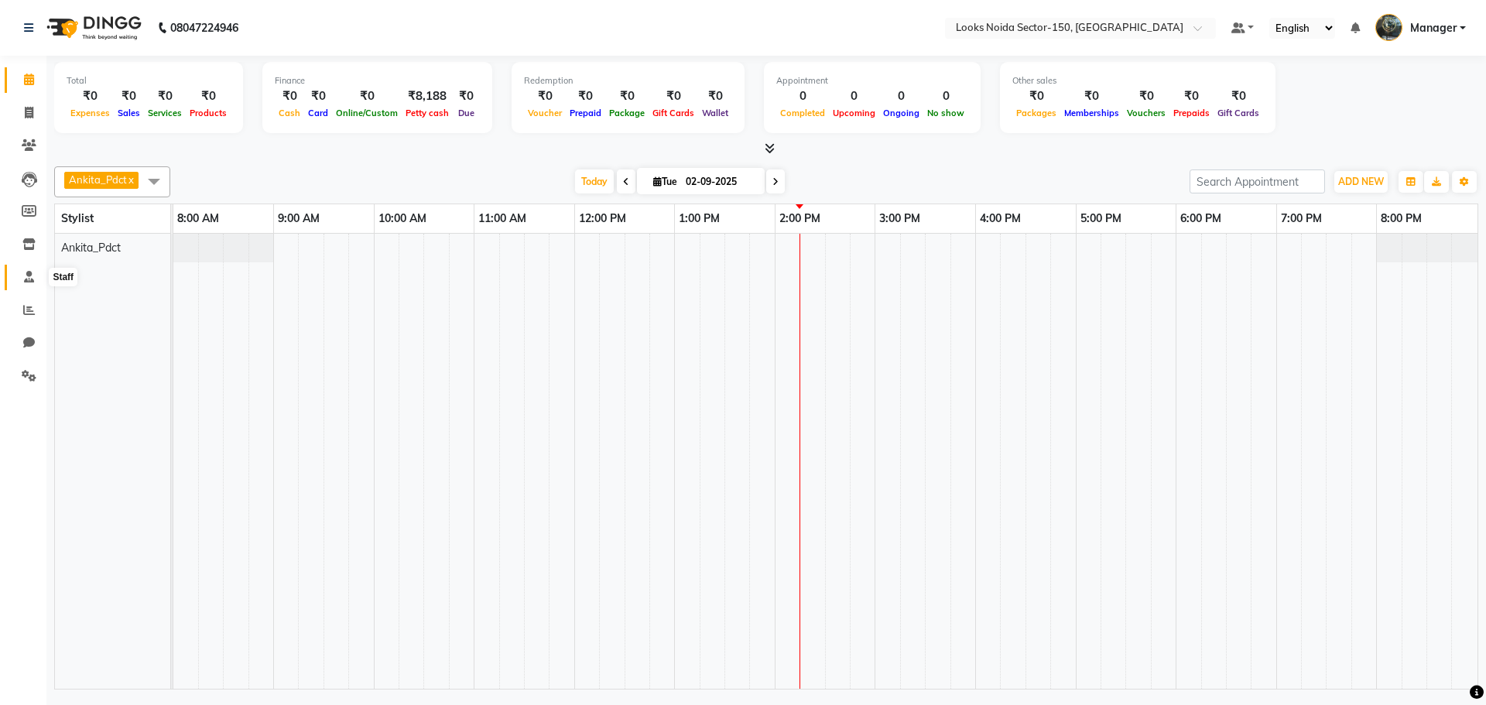
click at [28, 281] on icon at bounding box center [29, 277] width 10 height 12
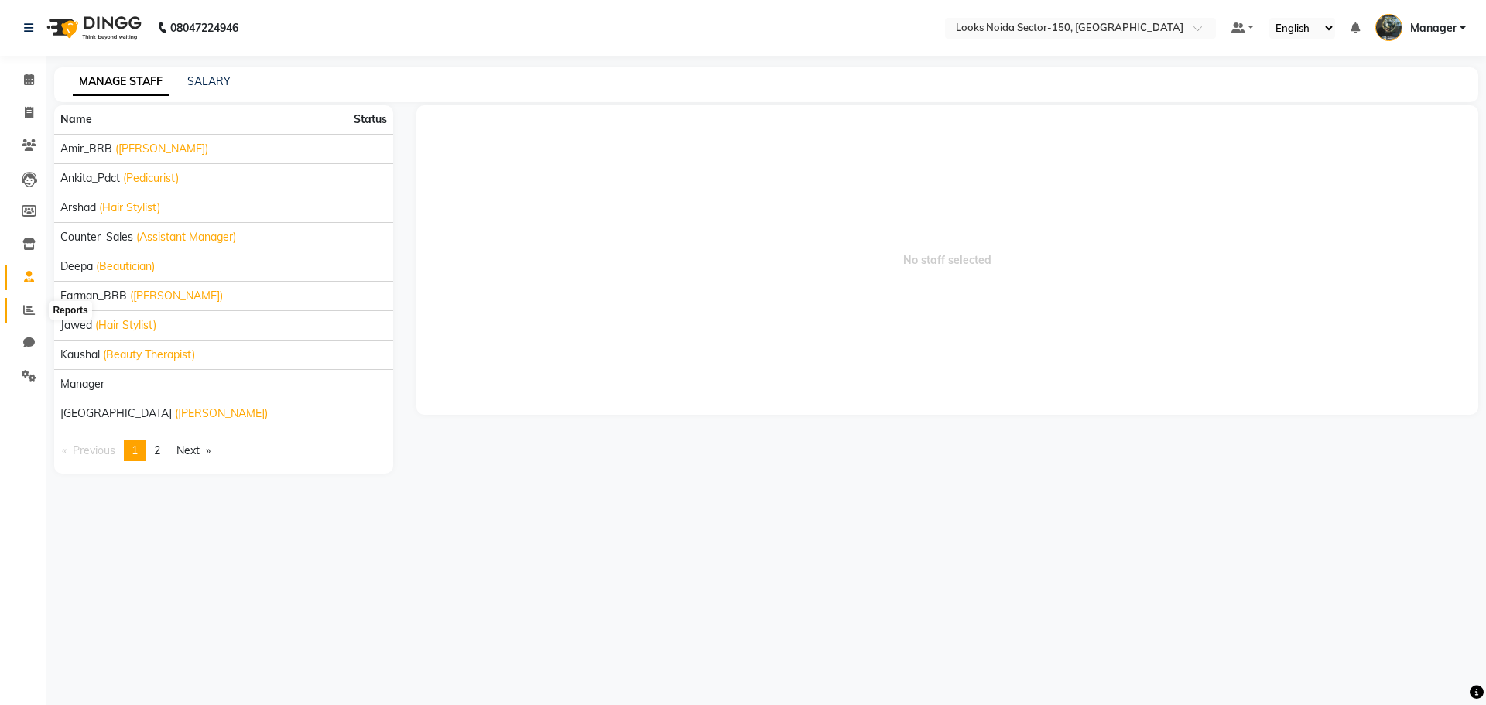
click at [31, 307] on icon at bounding box center [29, 310] width 12 height 12
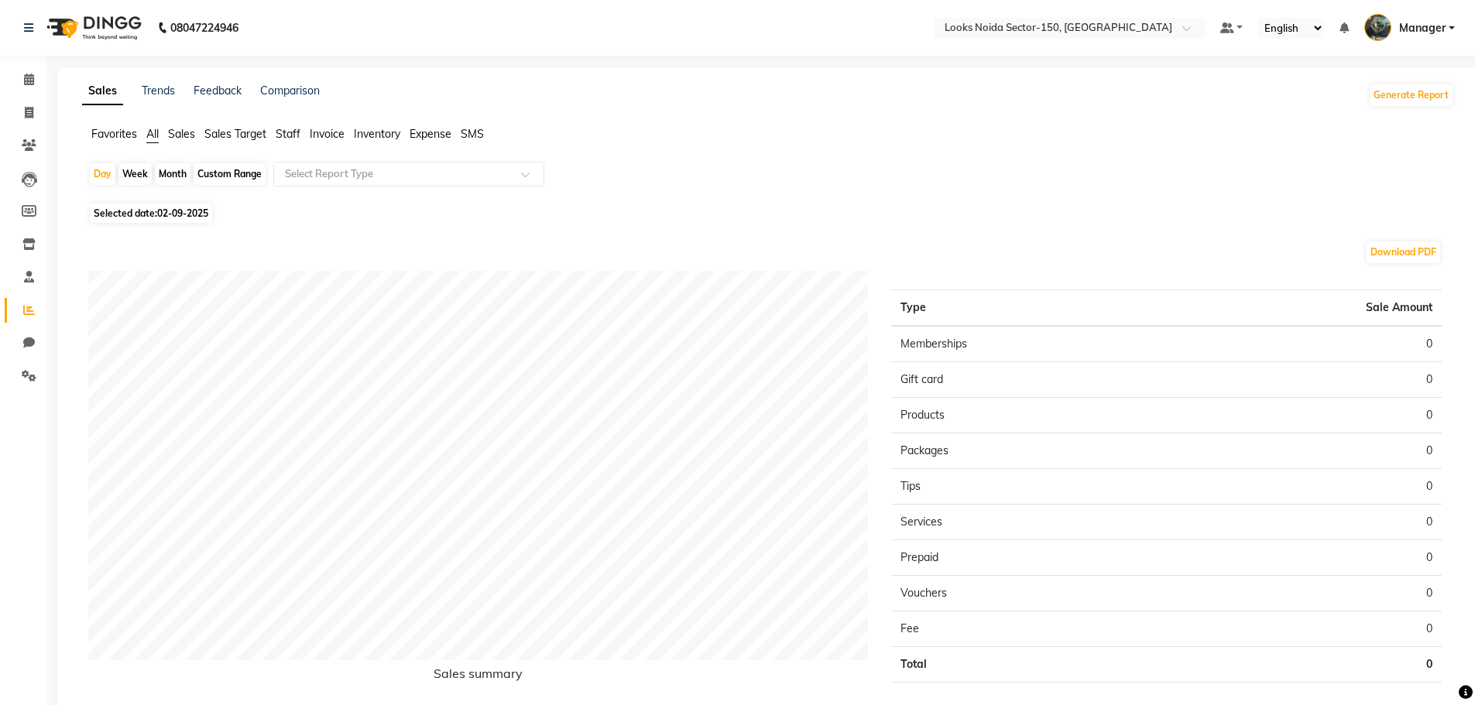
click at [291, 131] on span "Staff" at bounding box center [288, 134] width 25 height 14
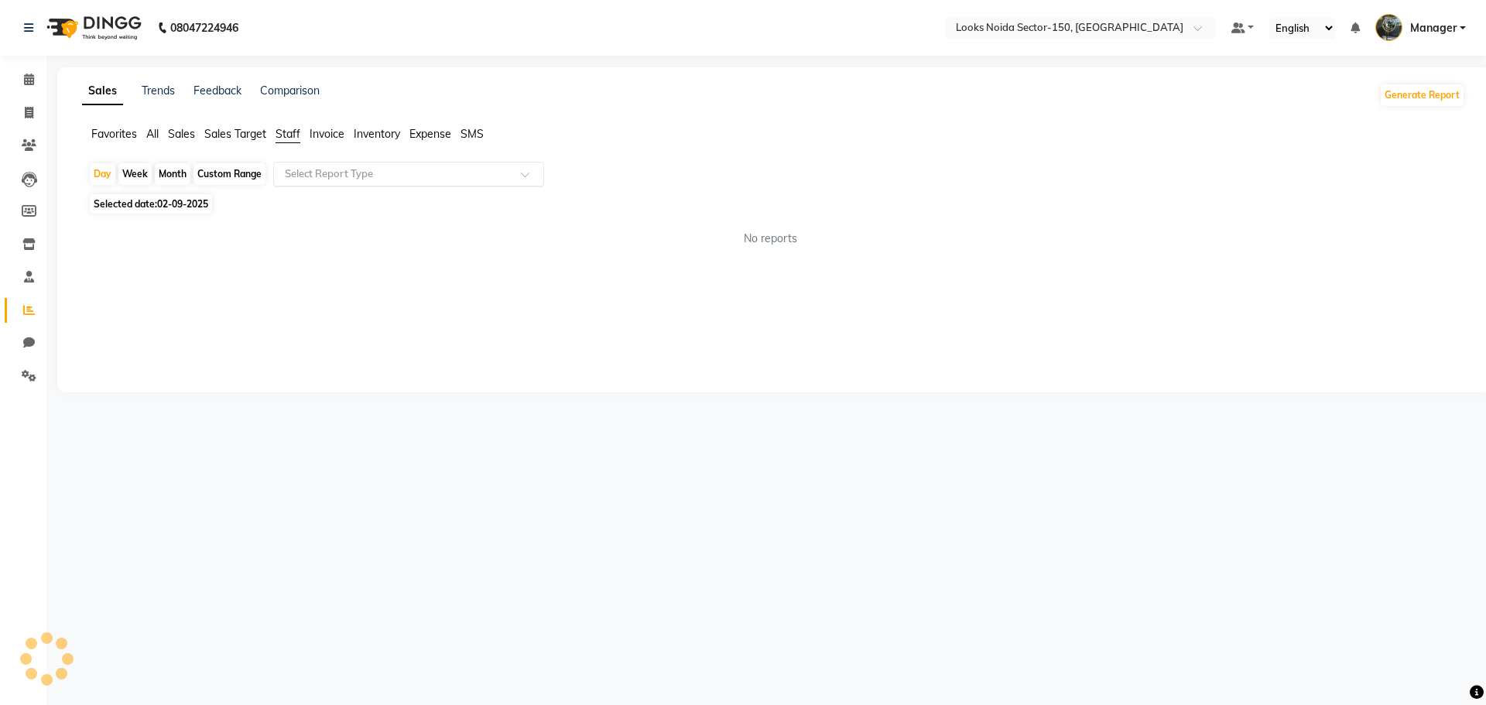
click at [336, 171] on input "text" at bounding box center [393, 173] width 223 height 15
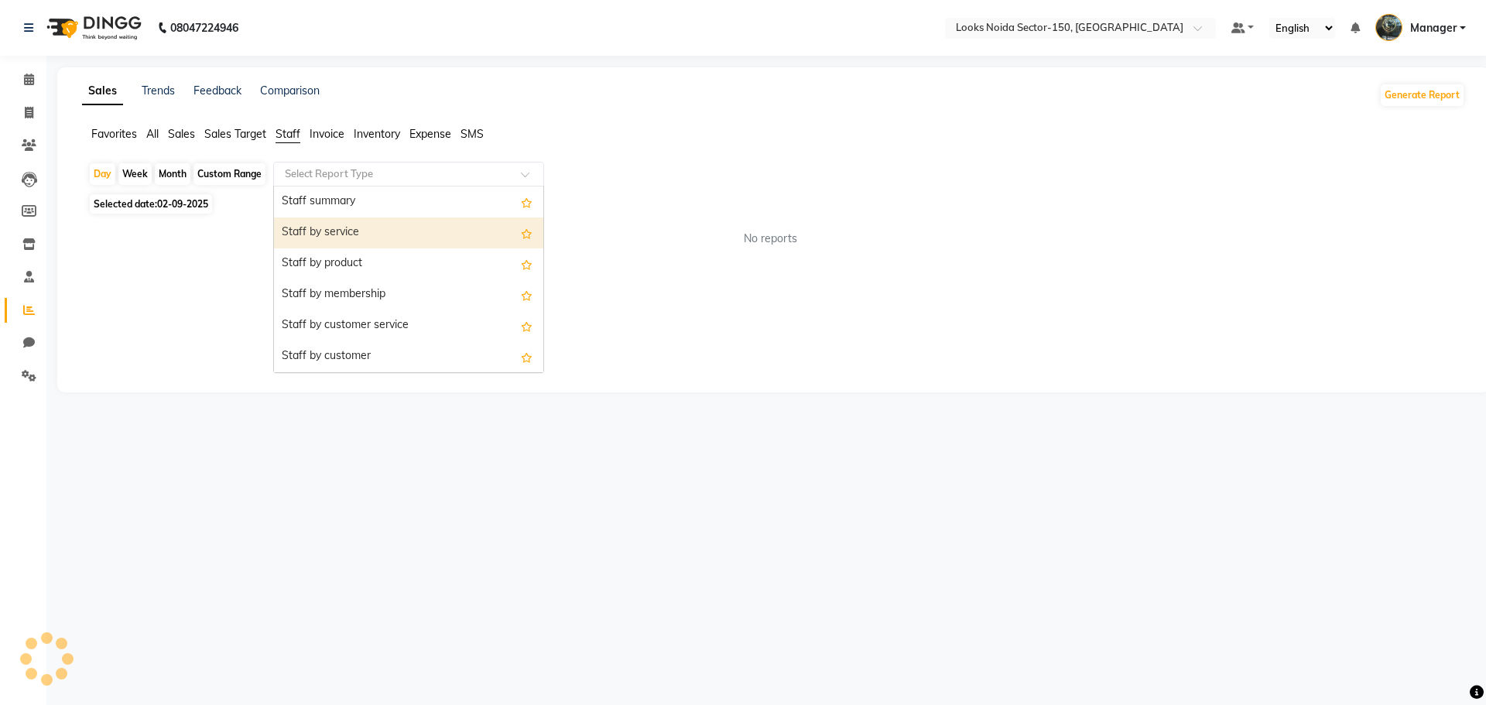
click at [326, 230] on div "Staff by service" at bounding box center [408, 233] width 269 height 31
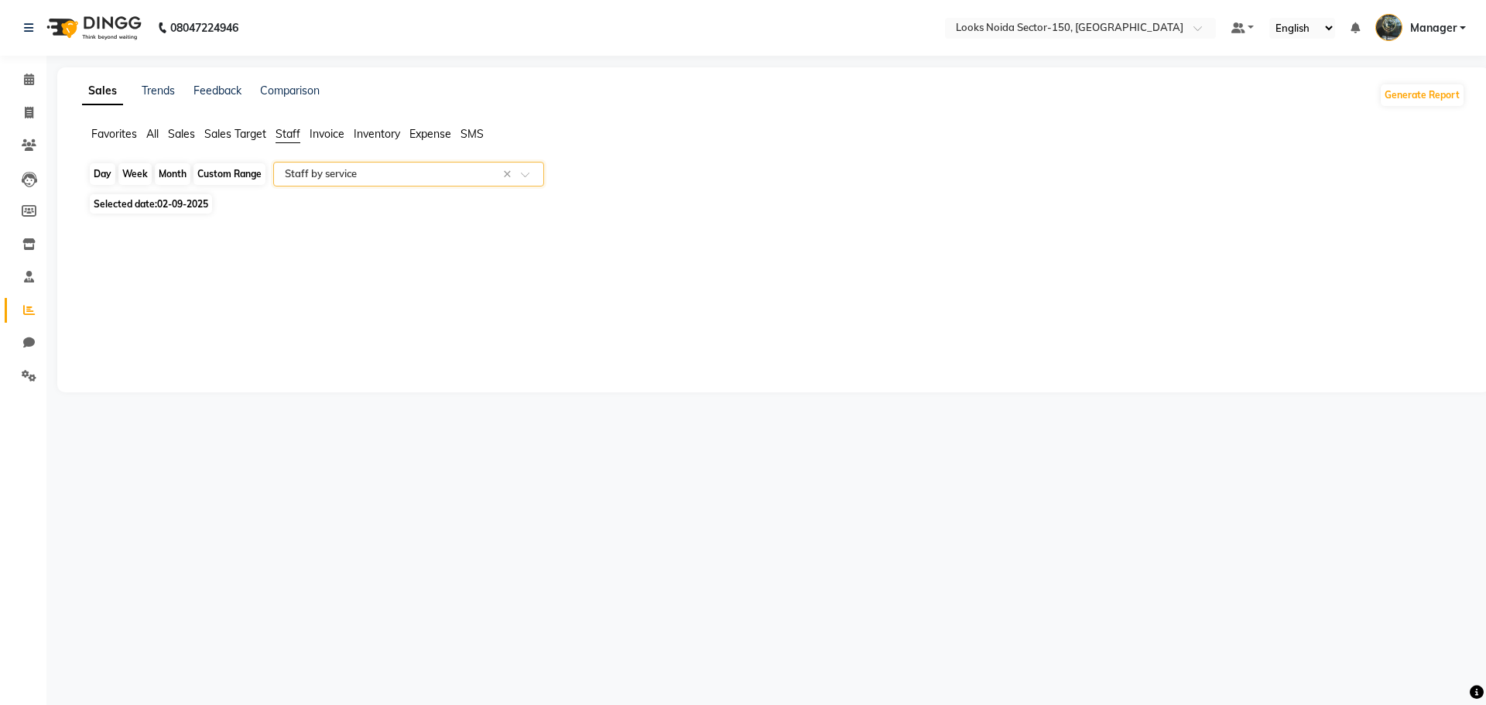
click at [101, 170] on div "Day" at bounding box center [103, 174] width 26 height 22
select select "9"
select select "2025"
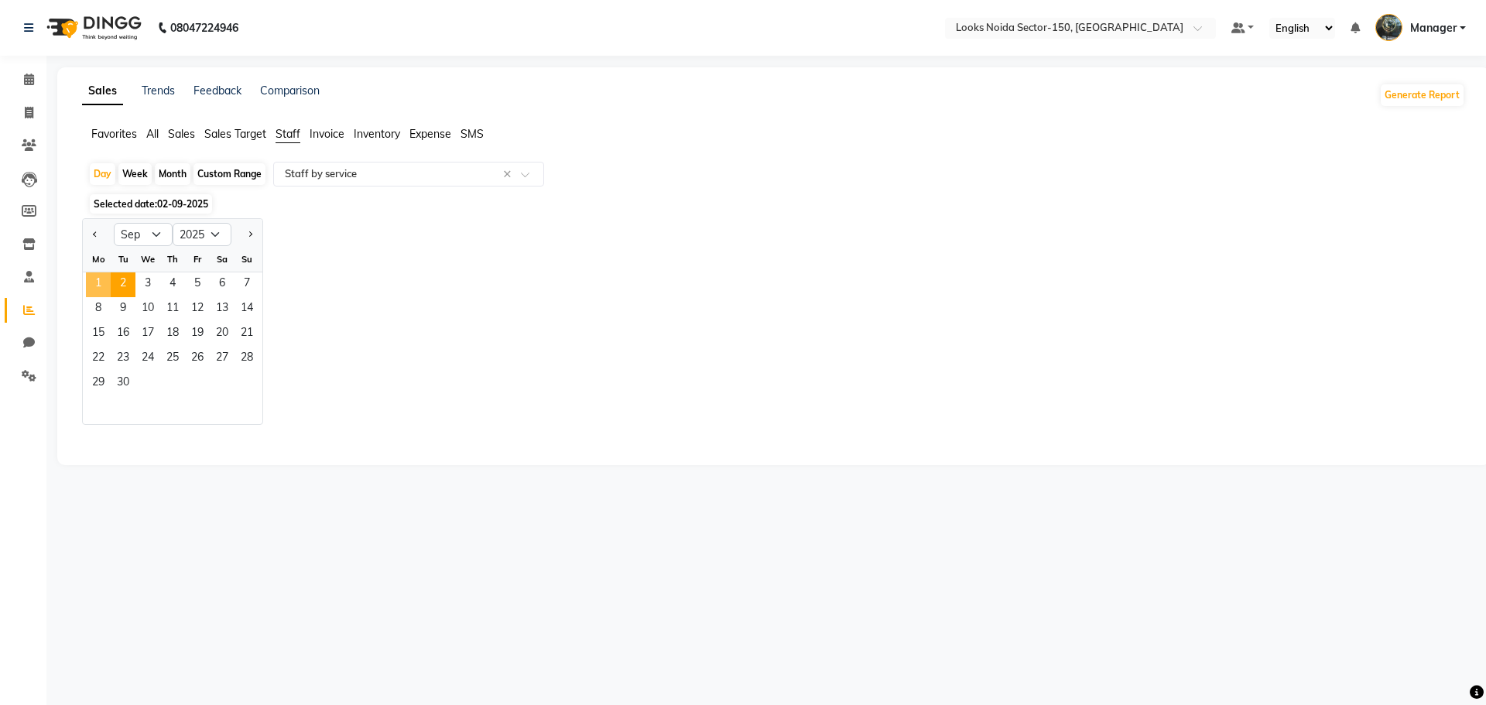
click at [98, 277] on span "1" at bounding box center [98, 285] width 25 height 25
select select "full_report"
select select "pdf"
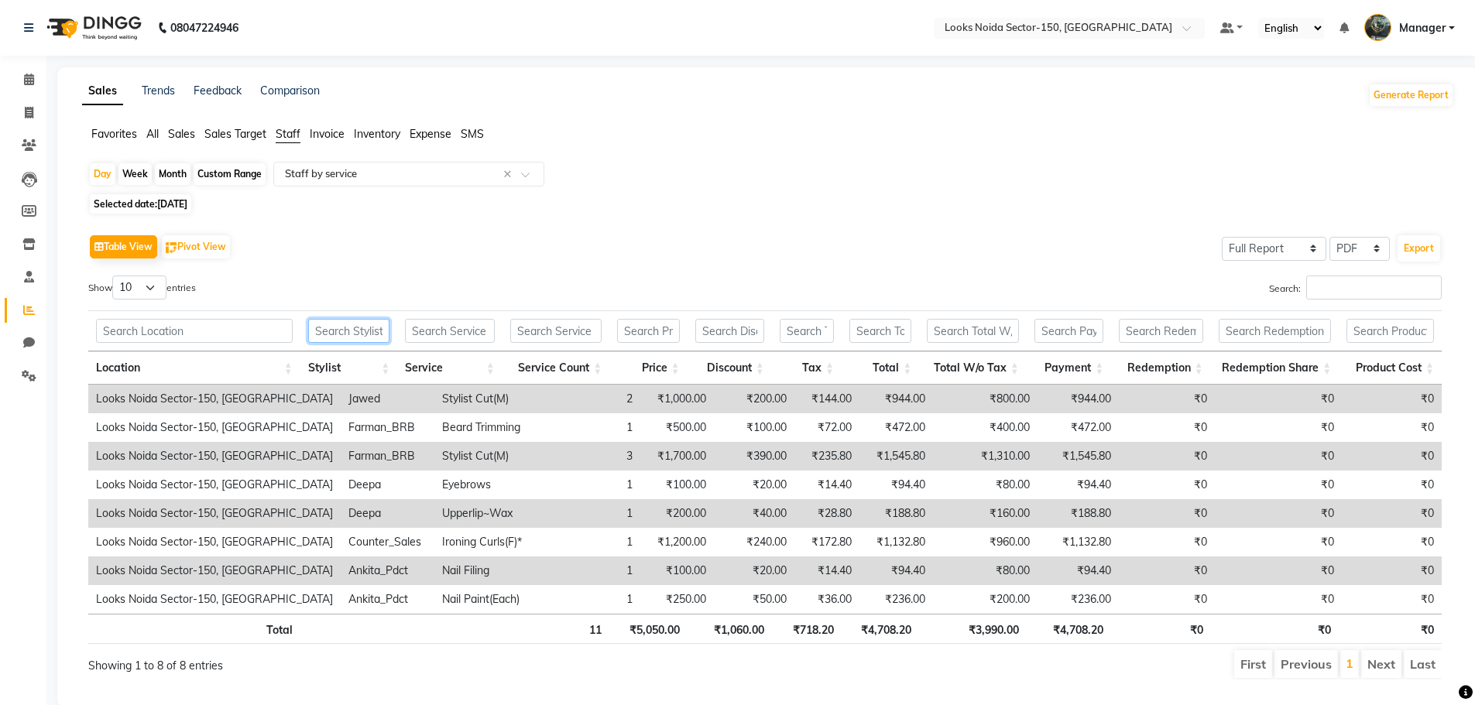
click at [343, 335] on input "text" at bounding box center [348, 331] width 81 height 24
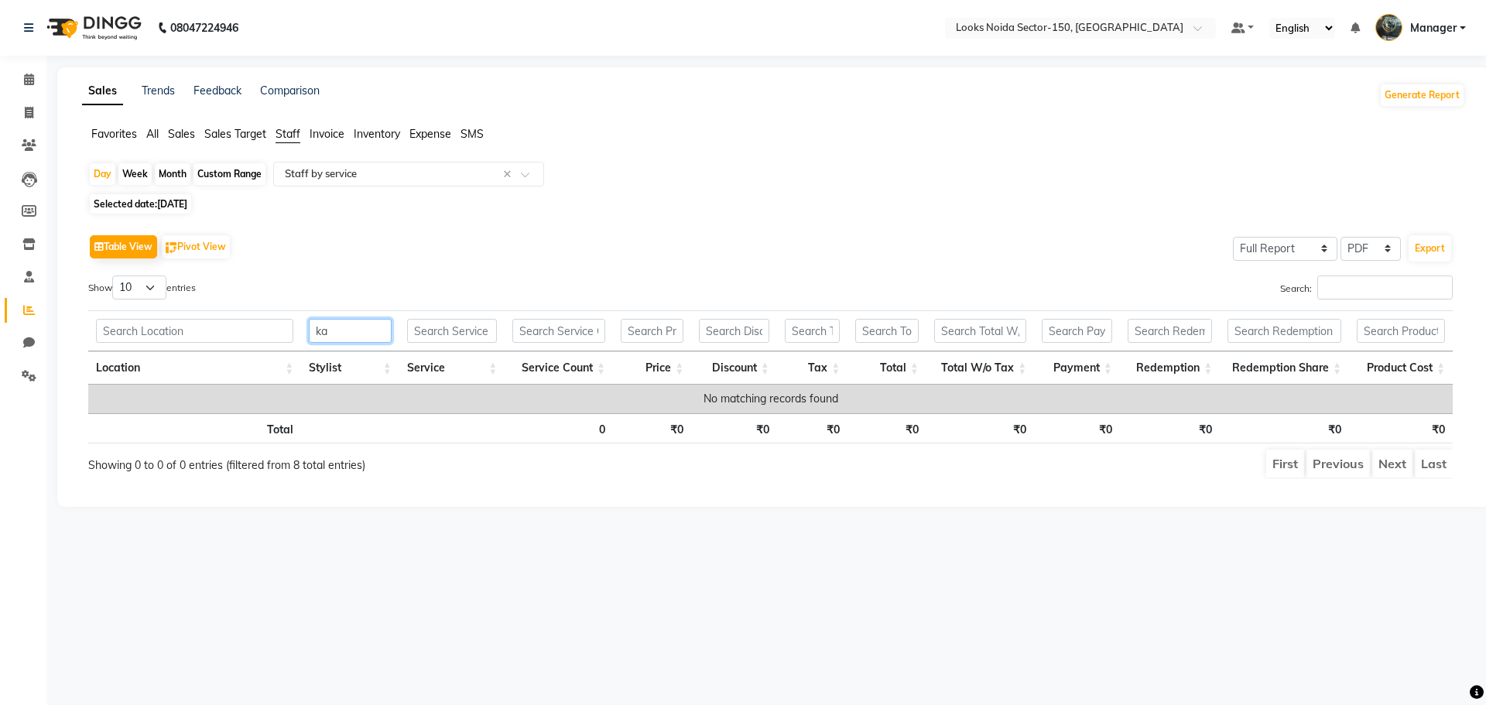
type input "k"
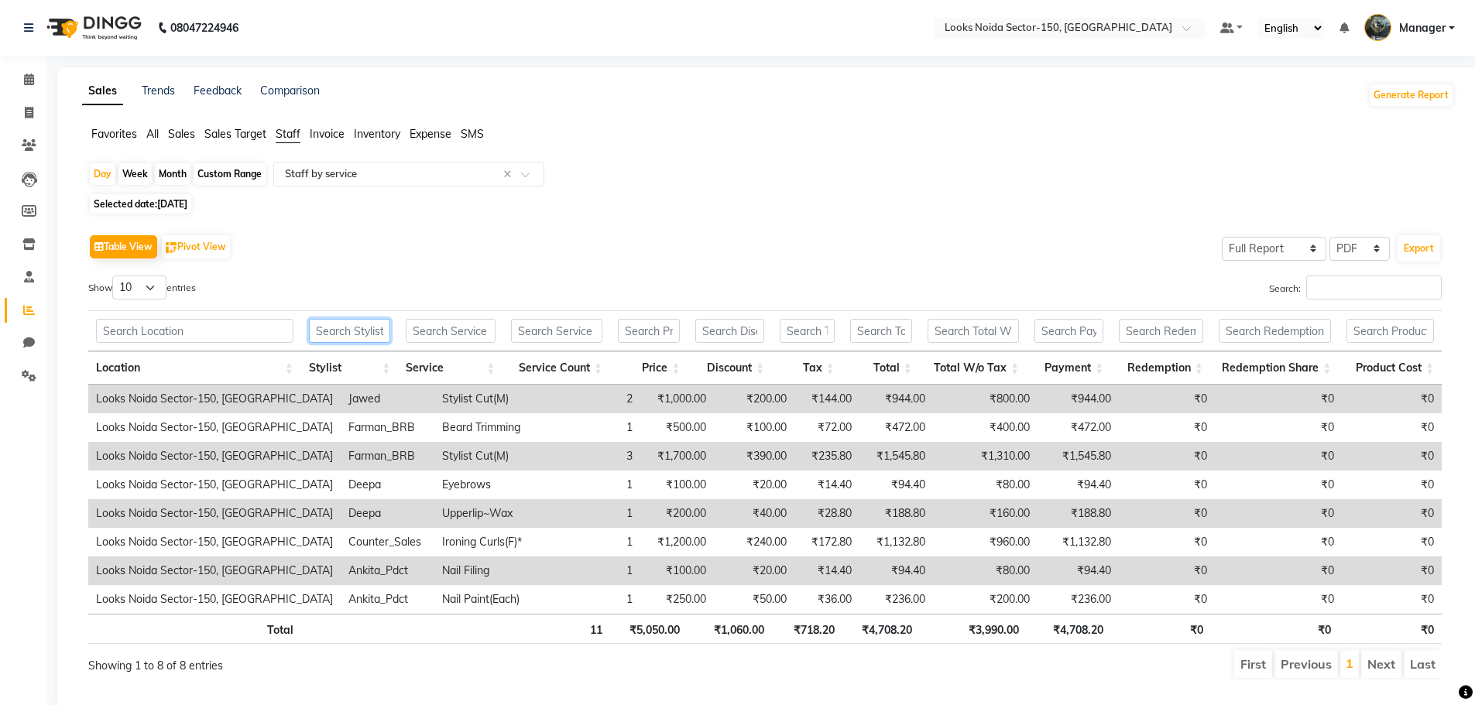
type input "s"
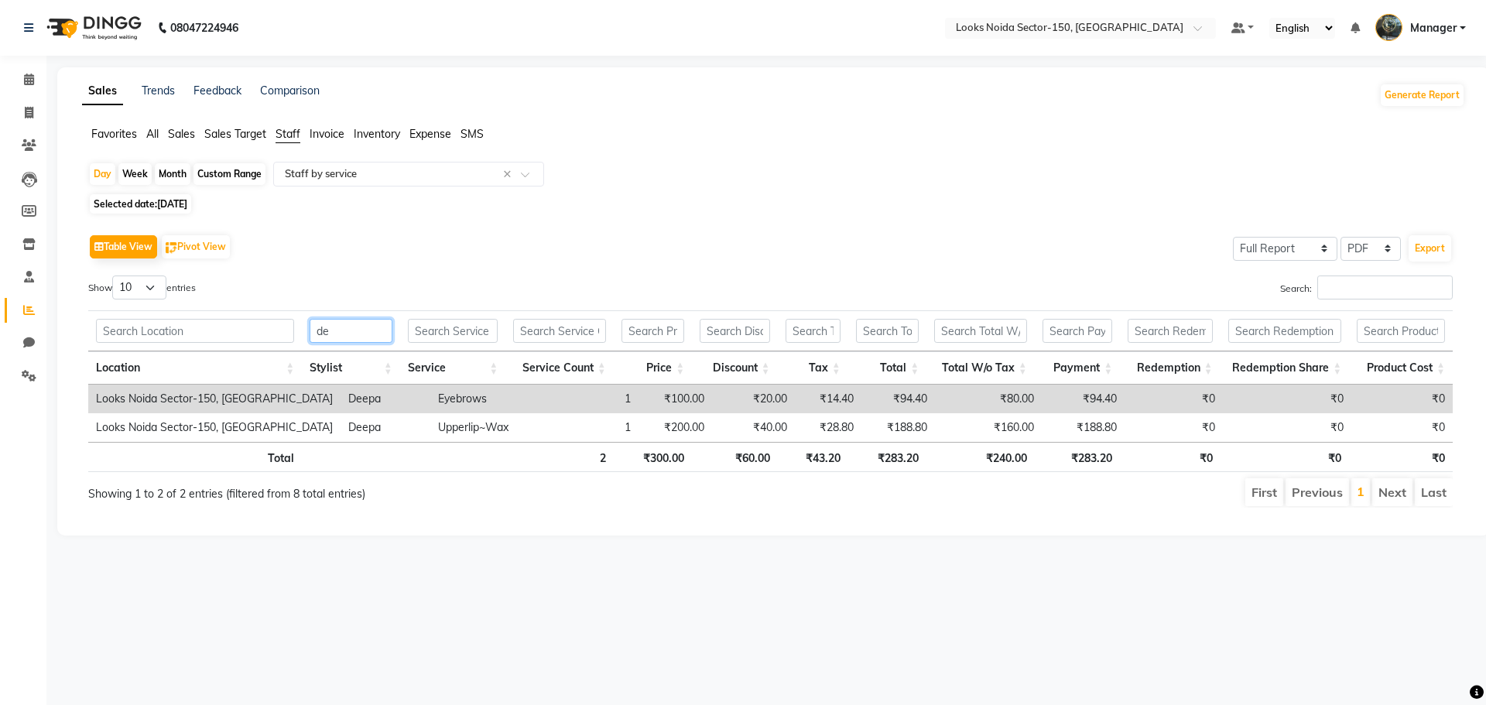
type input "d"
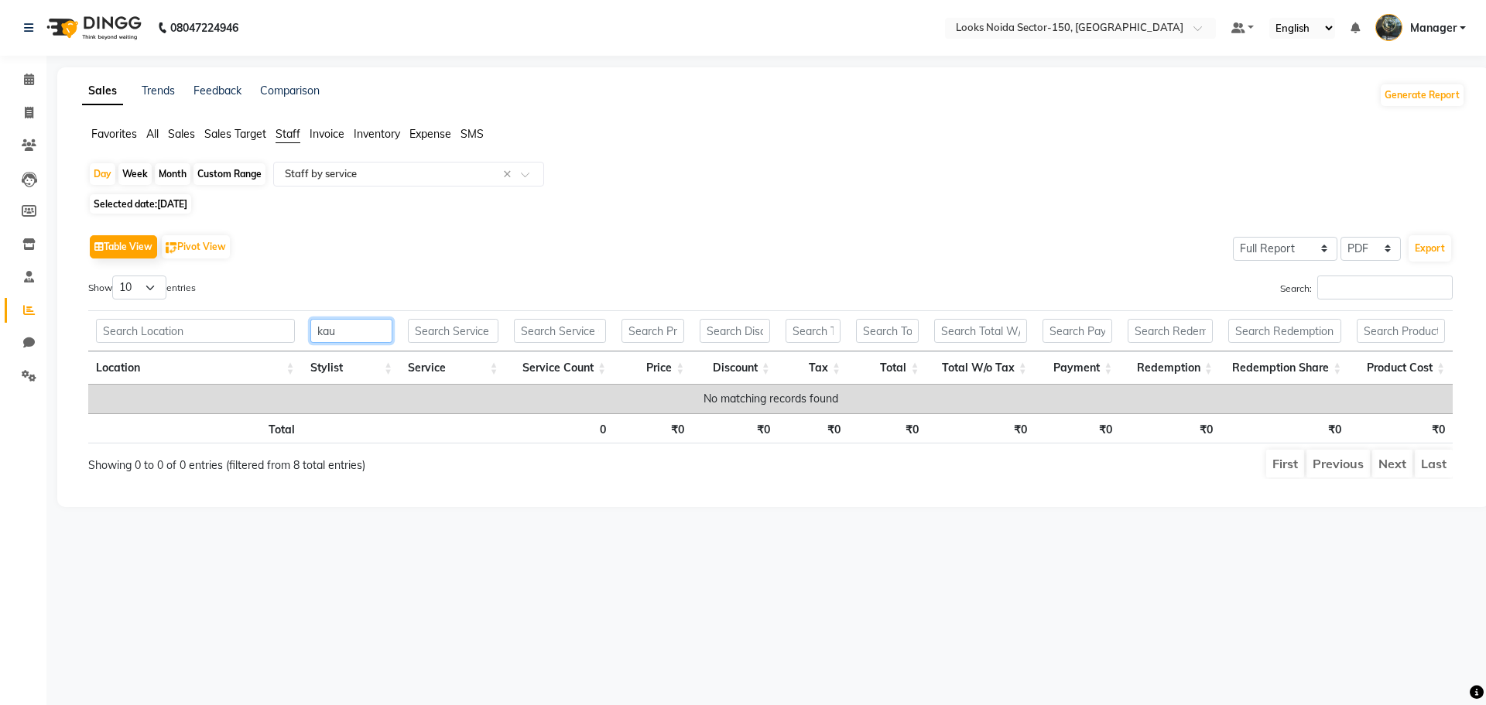
type input "kau"
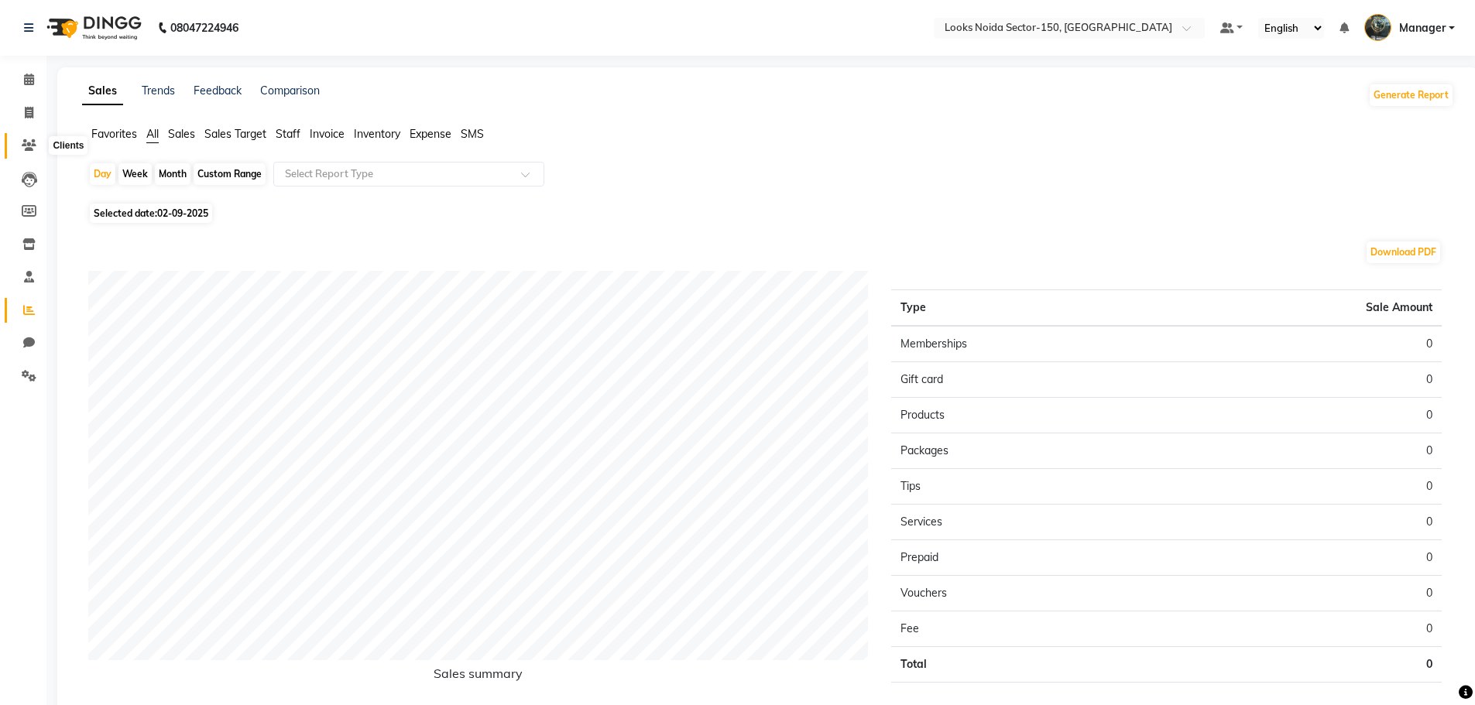
click at [27, 148] on icon at bounding box center [29, 145] width 15 height 12
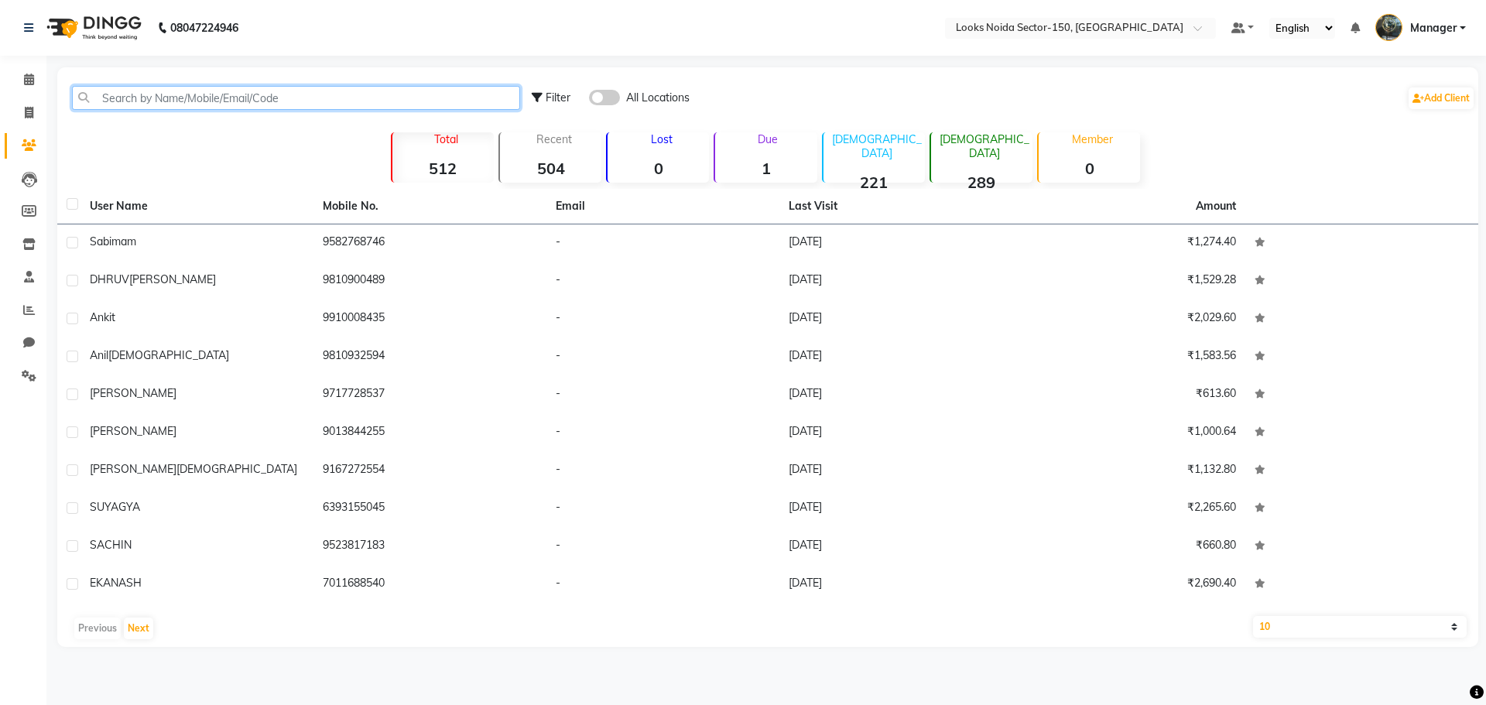
click at [180, 98] on input "text" at bounding box center [296, 98] width 448 height 24
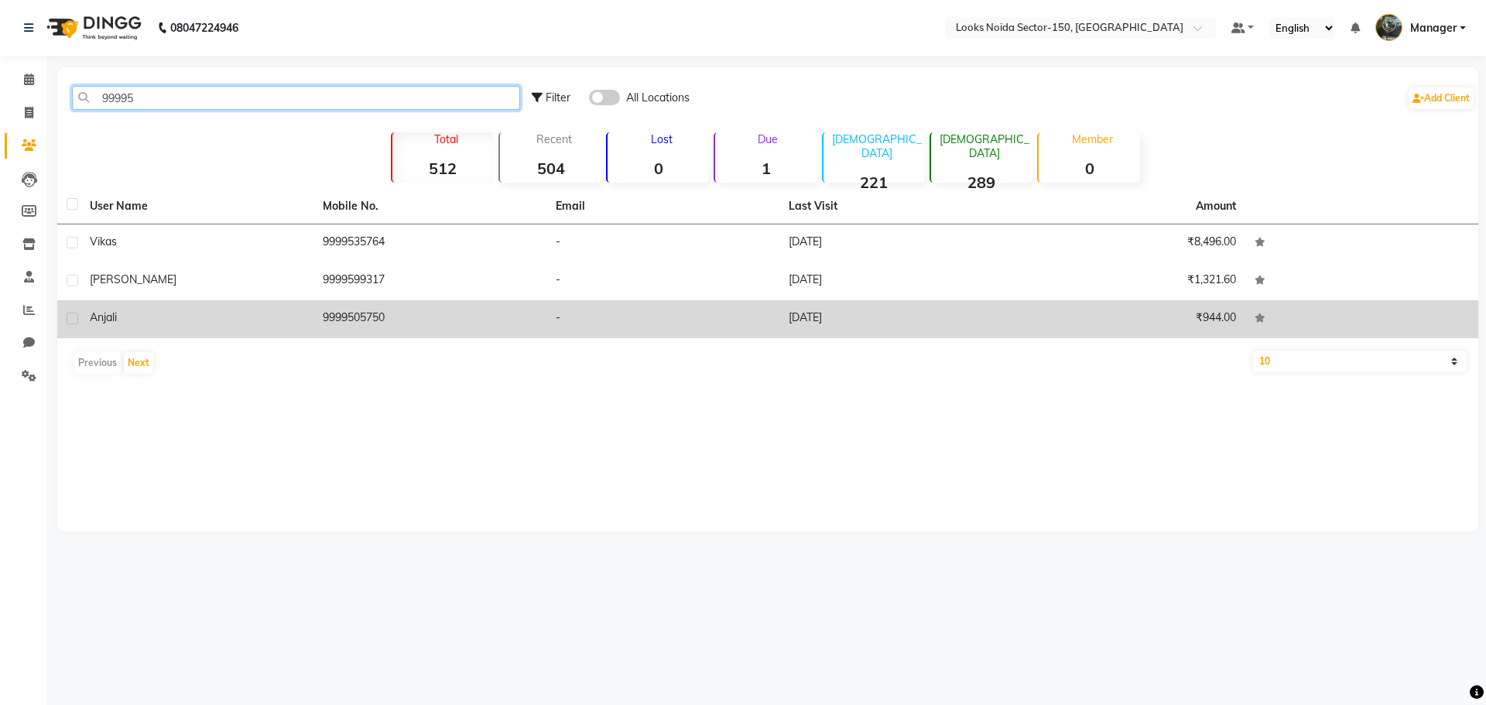
type input "99995"
click at [630, 316] on td "-" at bounding box center [663, 319] width 233 height 38
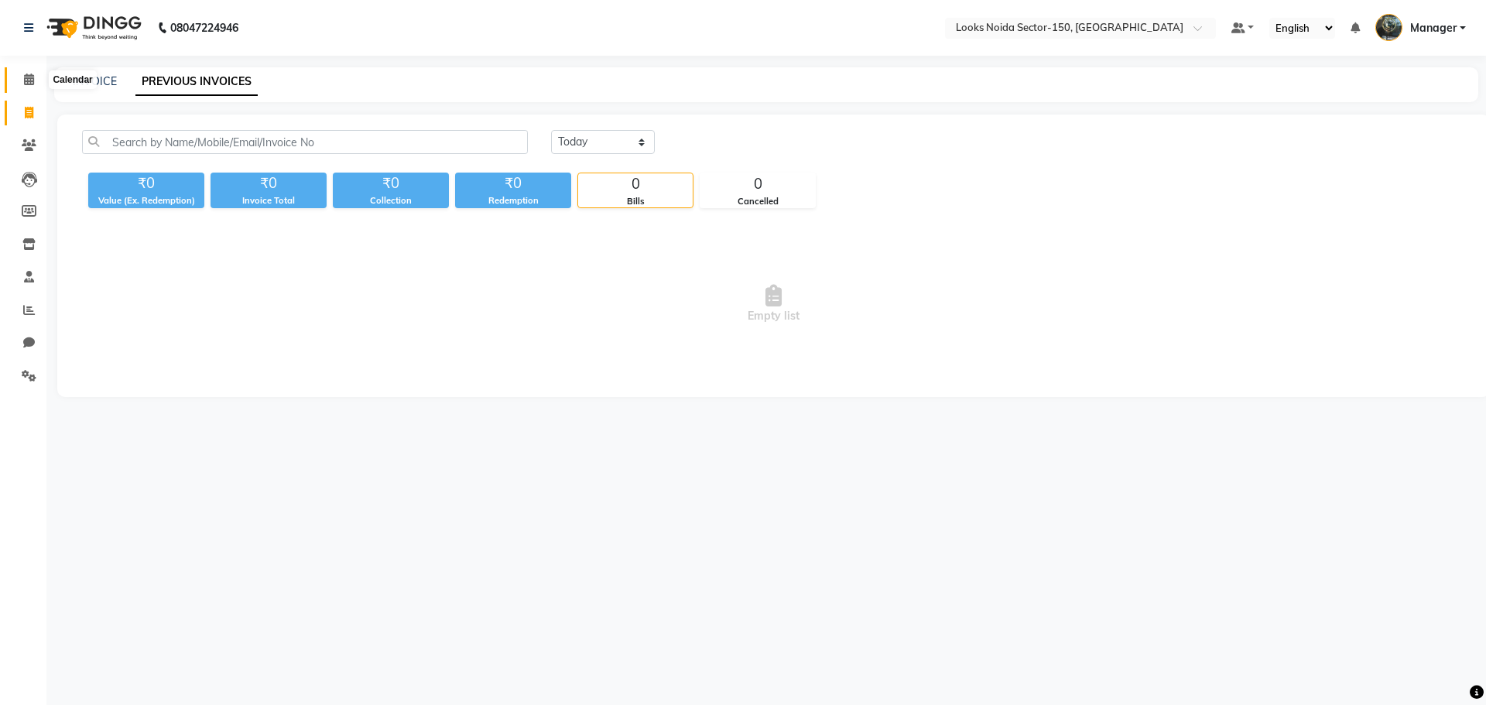
drag, startPoint x: 26, startPoint y: 81, endPoint x: 43, endPoint y: 105, distance: 29.0
click at [26, 81] on icon at bounding box center [29, 80] width 10 height 12
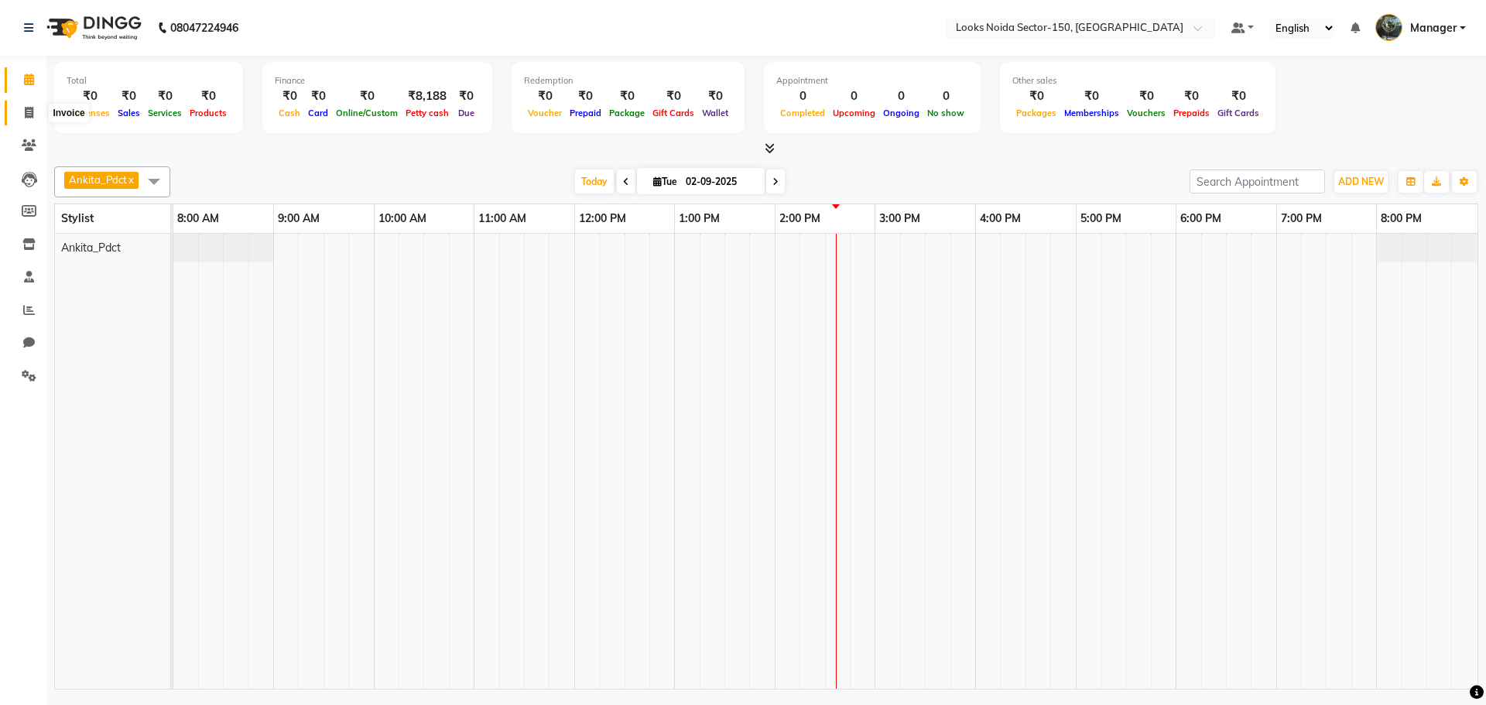
click at [33, 109] on icon at bounding box center [29, 113] width 9 height 12
select select "service"
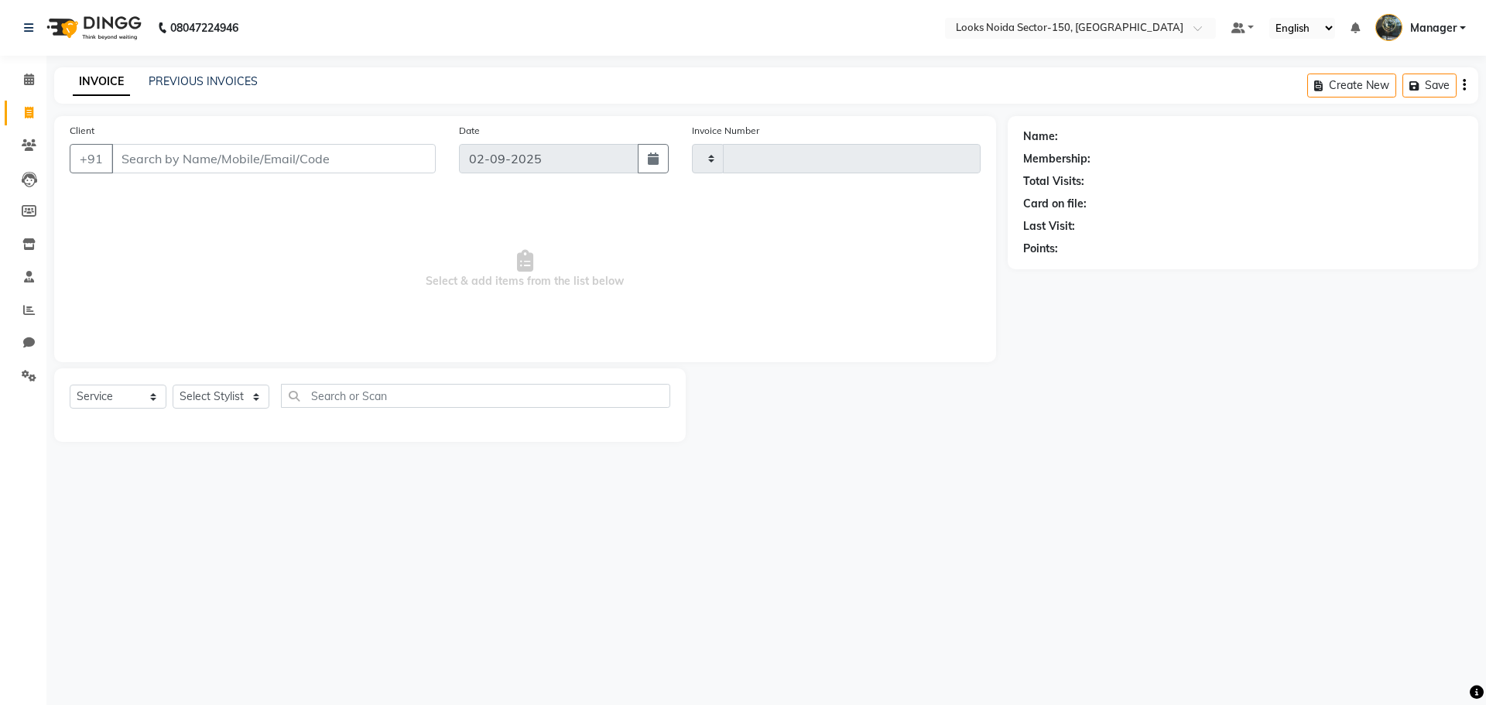
type input "0789"
select select "8587"
click at [239, 403] on select "Select Stylist" at bounding box center [221, 397] width 97 height 24
click at [173, 385] on select "Select Stylist [PERSON_NAME] Ankita_Pdct Arshad Counter_Sales Deepa Farman_BRB …" at bounding box center [221, 397] width 97 height 24
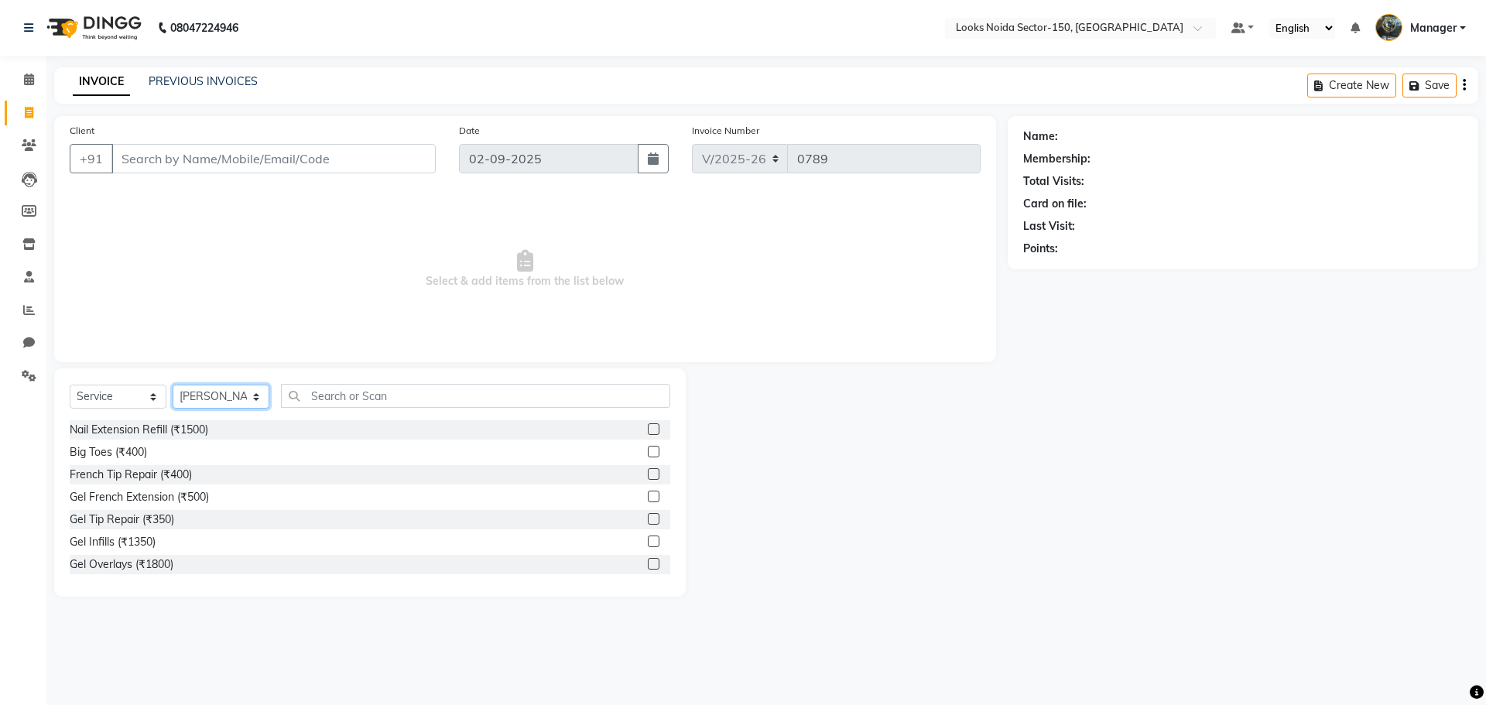
click at [207, 390] on select "Select Stylist [PERSON_NAME] Ankita_Pdct Arshad Counter_Sales Deepa Farman_BRB …" at bounding box center [221, 397] width 97 height 24
select select "85539"
click at [173, 385] on select "Select Stylist Amir_BRB Ankita_Pdct Arshad Counter_Sales Deepa Farman_BRB Jawed…" at bounding box center [221, 397] width 97 height 24
click at [332, 394] on input "text" at bounding box center [475, 396] width 389 height 24
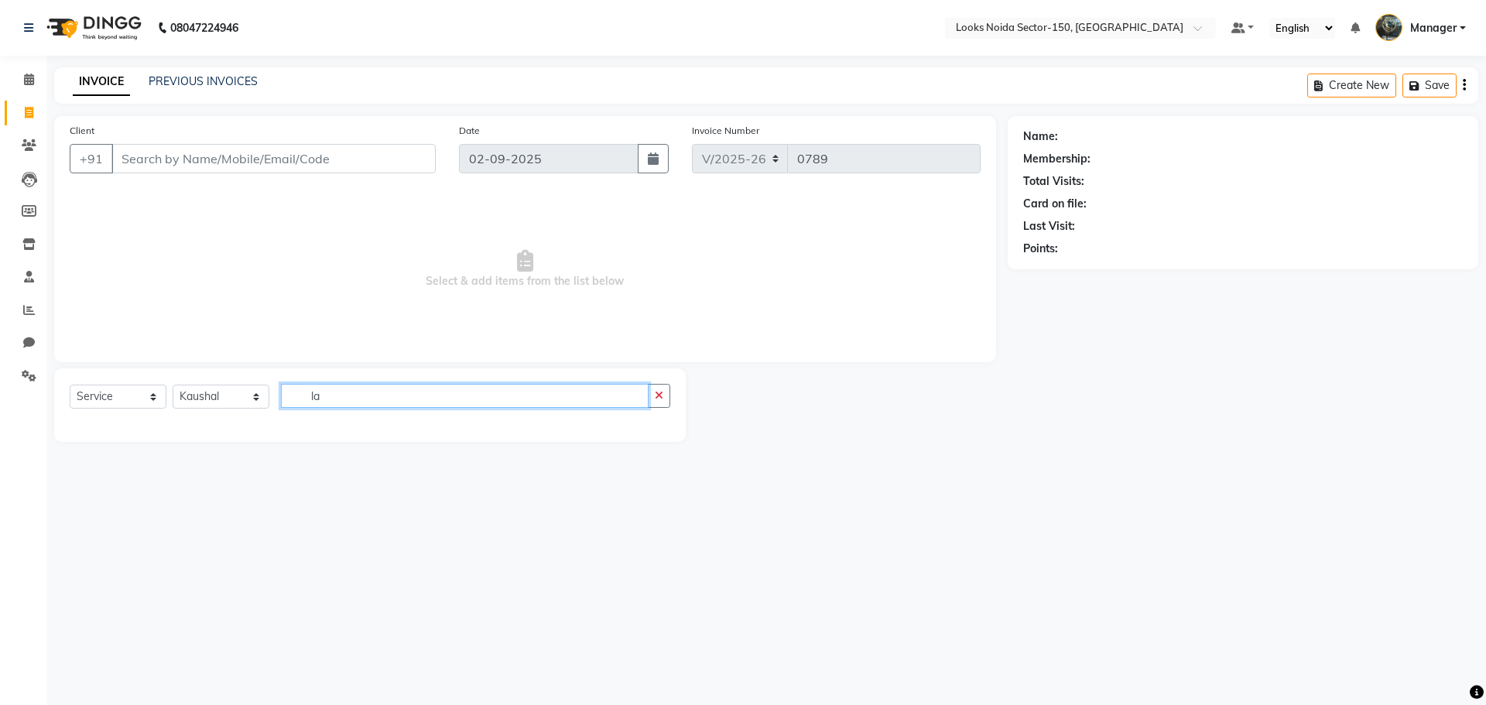
type input "l"
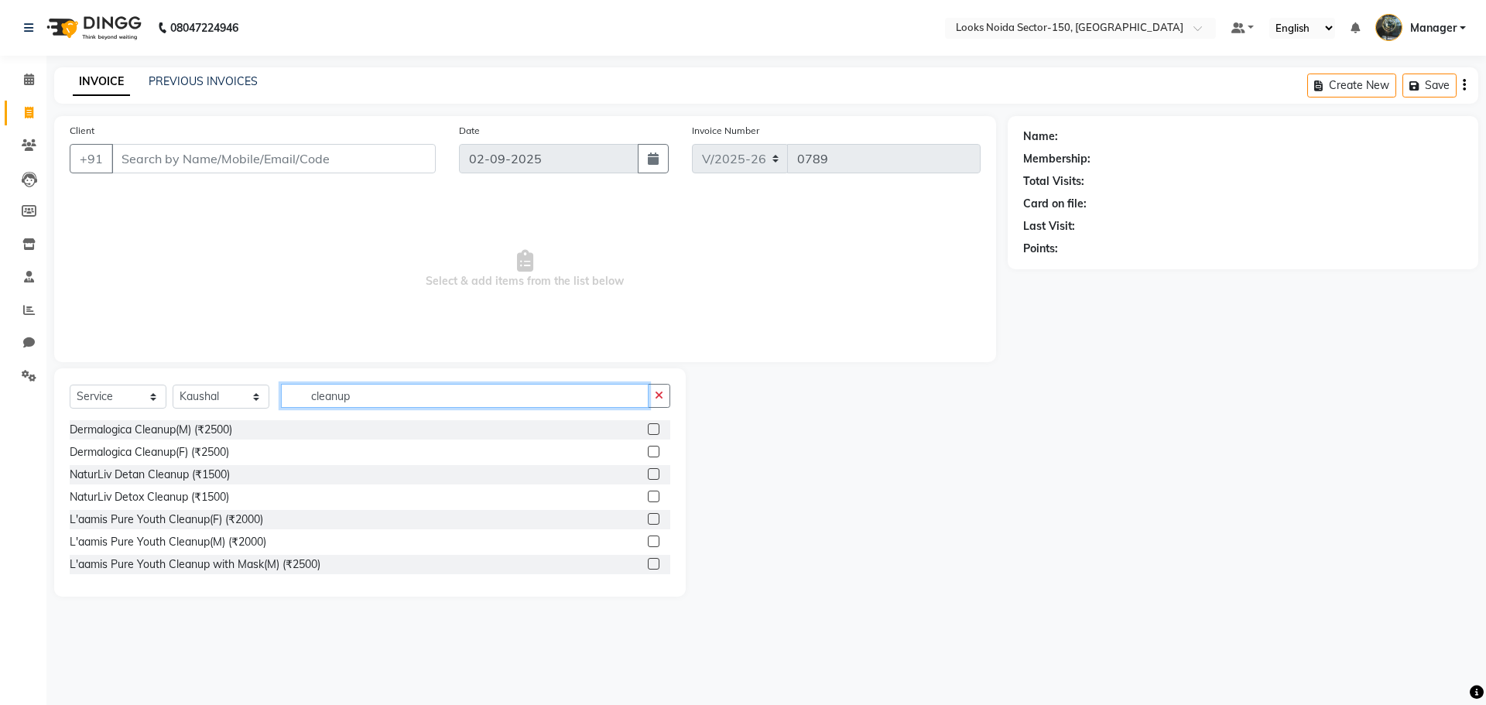
type input "cleanup"
click at [653, 516] on div at bounding box center [659, 519] width 22 height 19
click at [648, 497] on label at bounding box center [654, 497] width 12 height 12
click at [648, 497] on input "checkbox" at bounding box center [653, 497] width 10 height 10
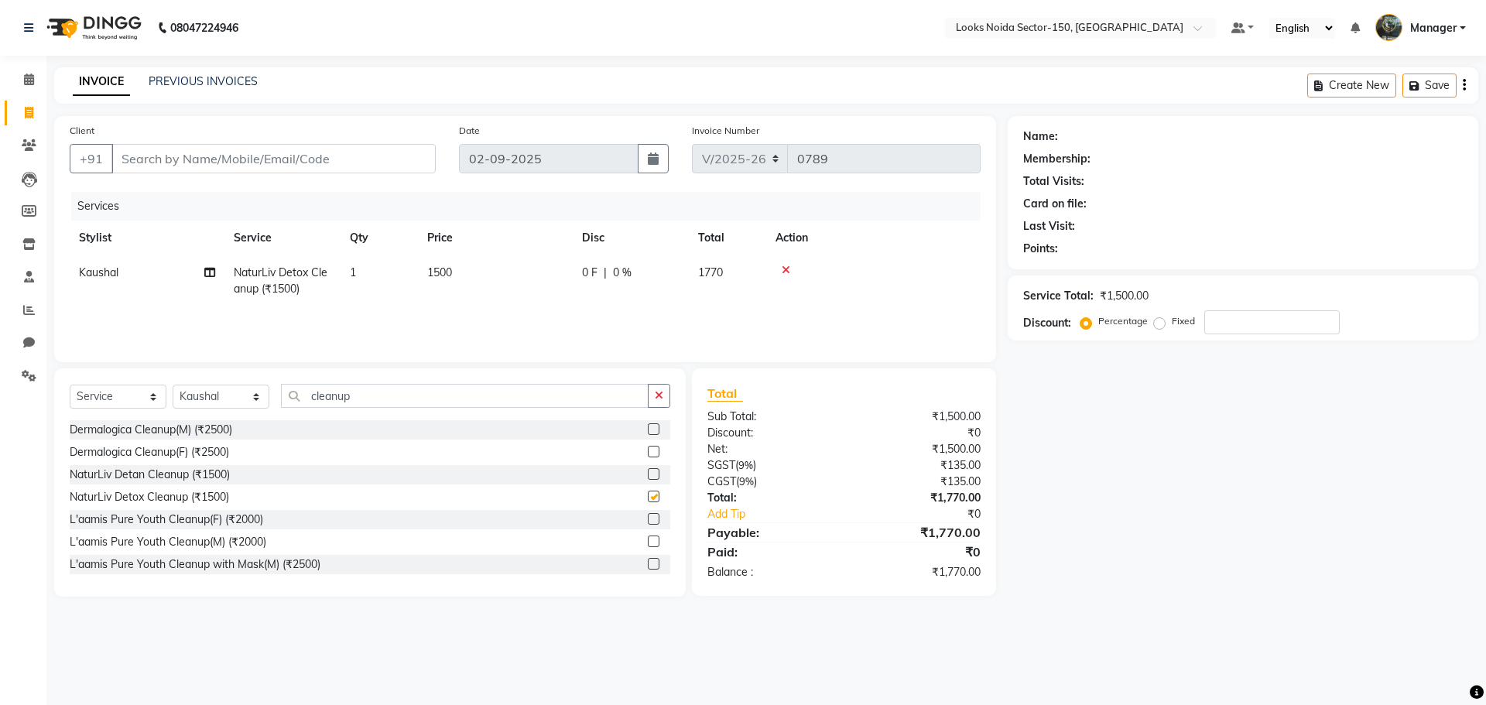
checkbox input "false"
click at [648, 519] on label at bounding box center [654, 519] width 12 height 12
click at [648, 519] on input "checkbox" at bounding box center [653, 520] width 10 height 10
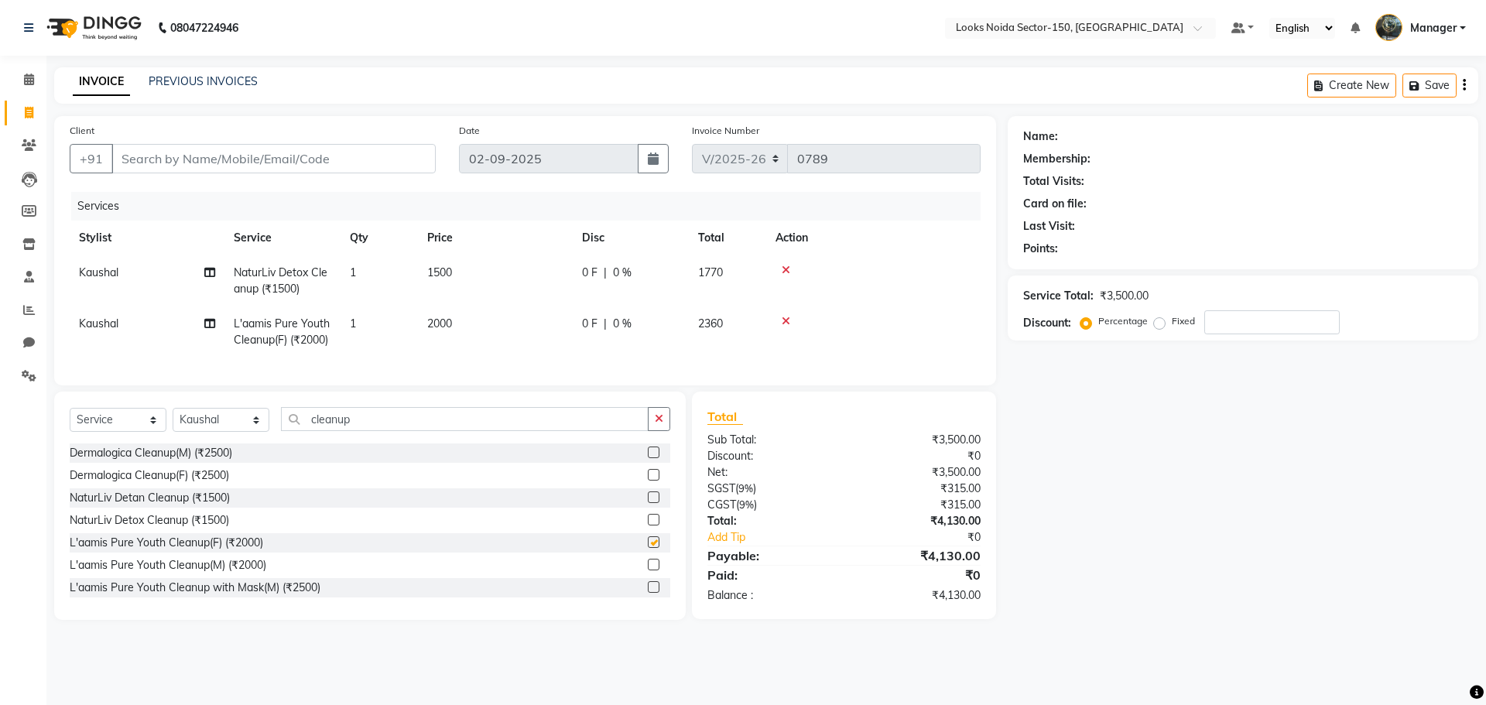
checkbox input "false"
click at [784, 266] on icon at bounding box center [786, 270] width 9 height 11
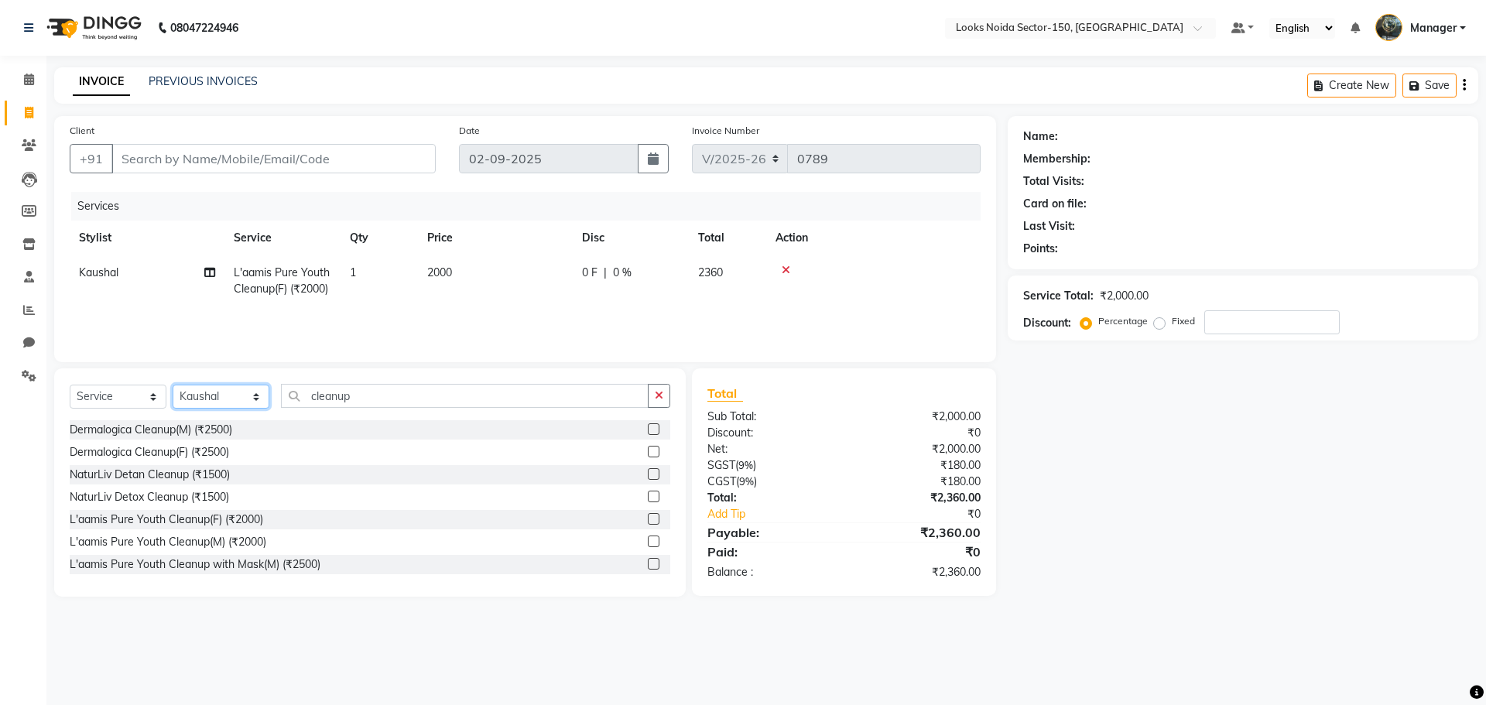
click at [254, 394] on select "Select Stylist Amir_BRB Ankita_Pdct Arshad Counter_Sales Deepa Farman_BRB Jawed…" at bounding box center [221, 397] width 97 height 24
select select "85536"
click at [173, 385] on select "Select Stylist Amir_BRB Ankita_Pdct Arshad Counter_Sales Deepa Farman_BRB Jawed…" at bounding box center [221, 397] width 97 height 24
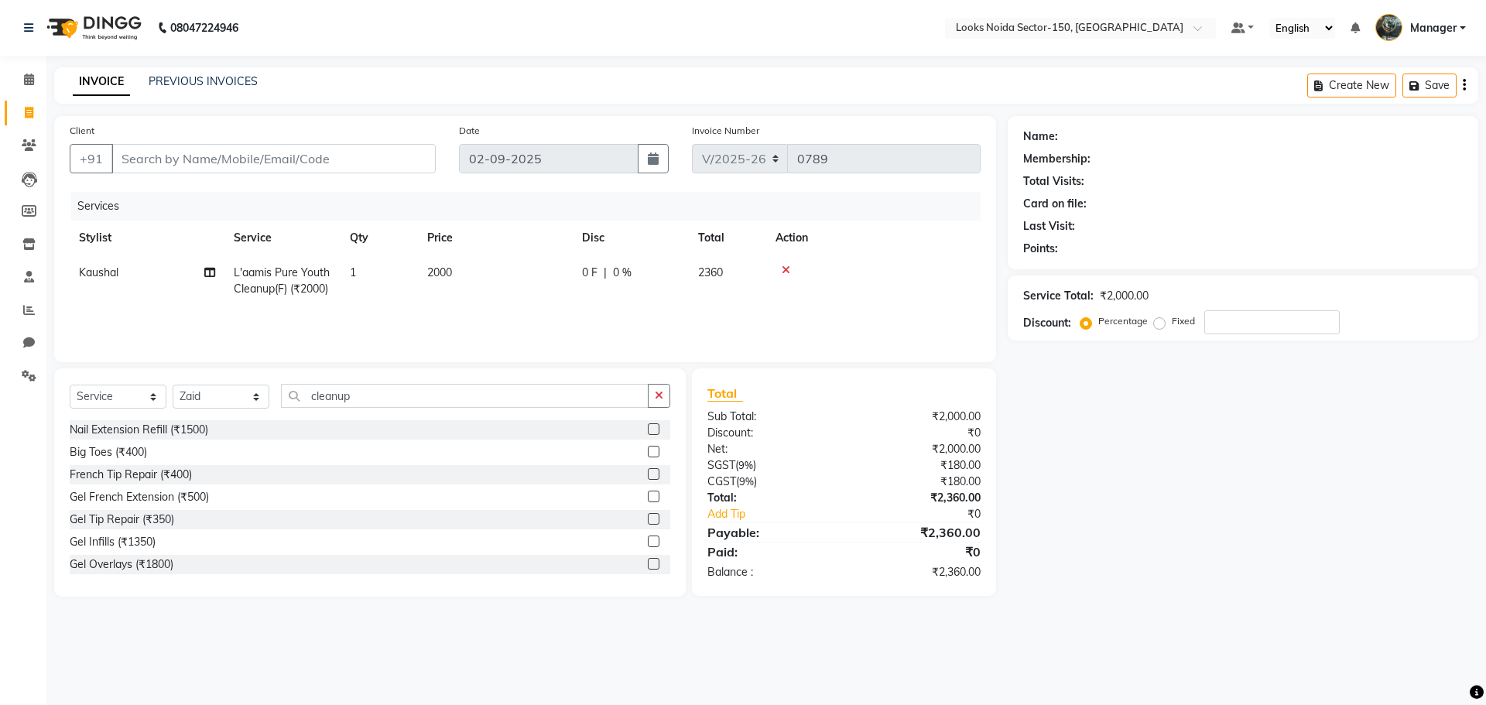
drag, startPoint x: 653, startPoint y: 398, endPoint x: 635, endPoint y: 396, distance: 17.9
click at [646, 398] on div "cleanup" at bounding box center [476, 396] width 389 height 24
click at [626, 396] on input "cleanup" at bounding box center [465, 396] width 368 height 24
drag, startPoint x: 670, startPoint y: 392, endPoint x: 638, endPoint y: 396, distance: 32.1
click at [668, 392] on button "button" at bounding box center [659, 396] width 22 height 24
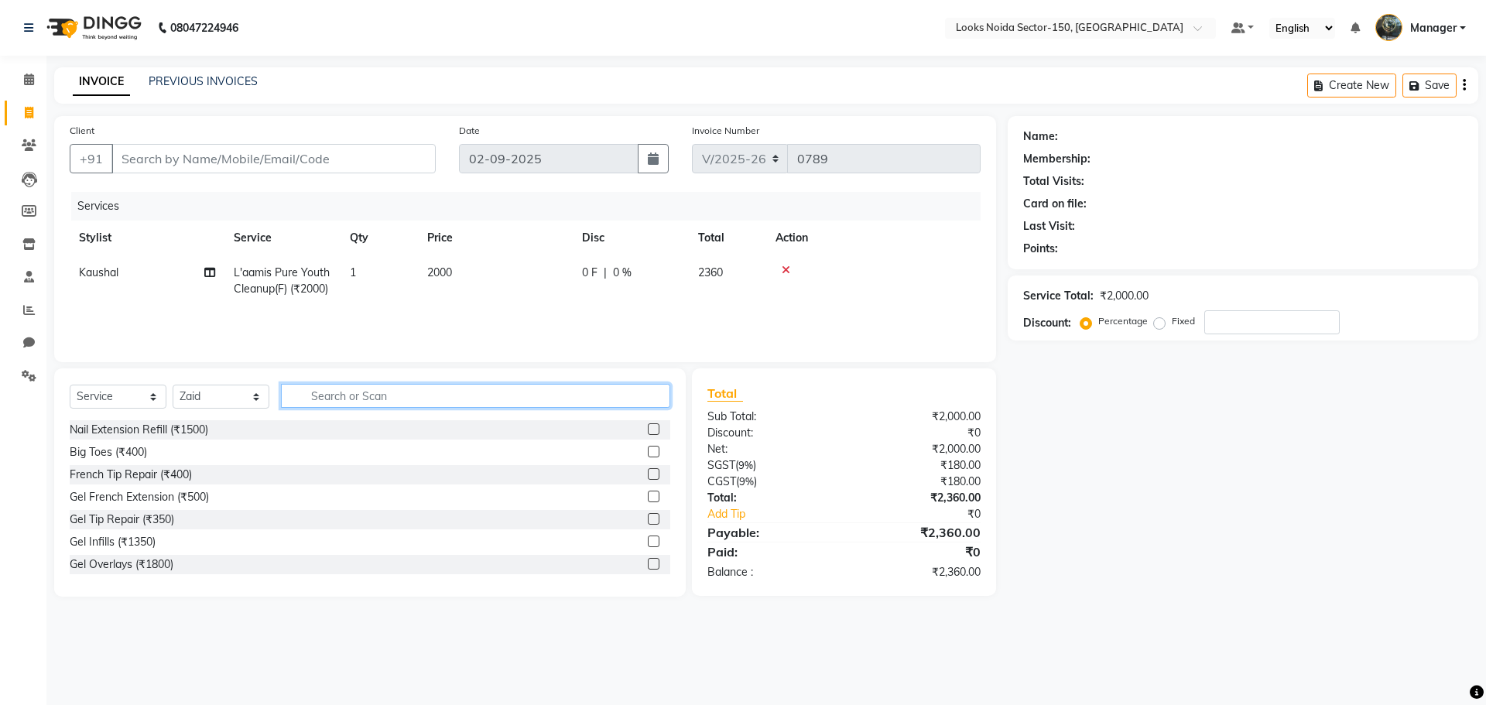
click at [621, 397] on input "text" at bounding box center [475, 396] width 389 height 24
type input "touch"
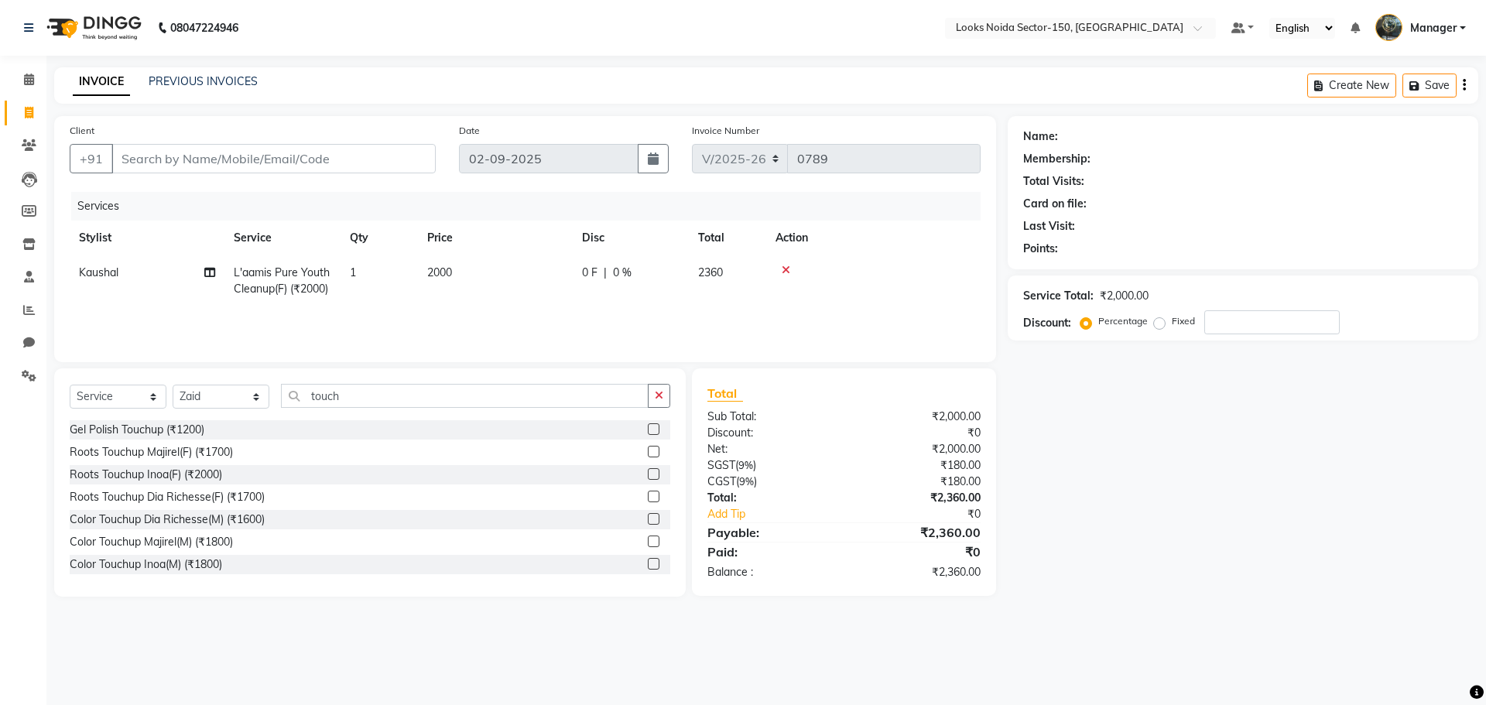
click at [648, 472] on label at bounding box center [654, 474] width 12 height 12
click at [648, 472] on input "checkbox" at bounding box center [653, 475] width 10 height 10
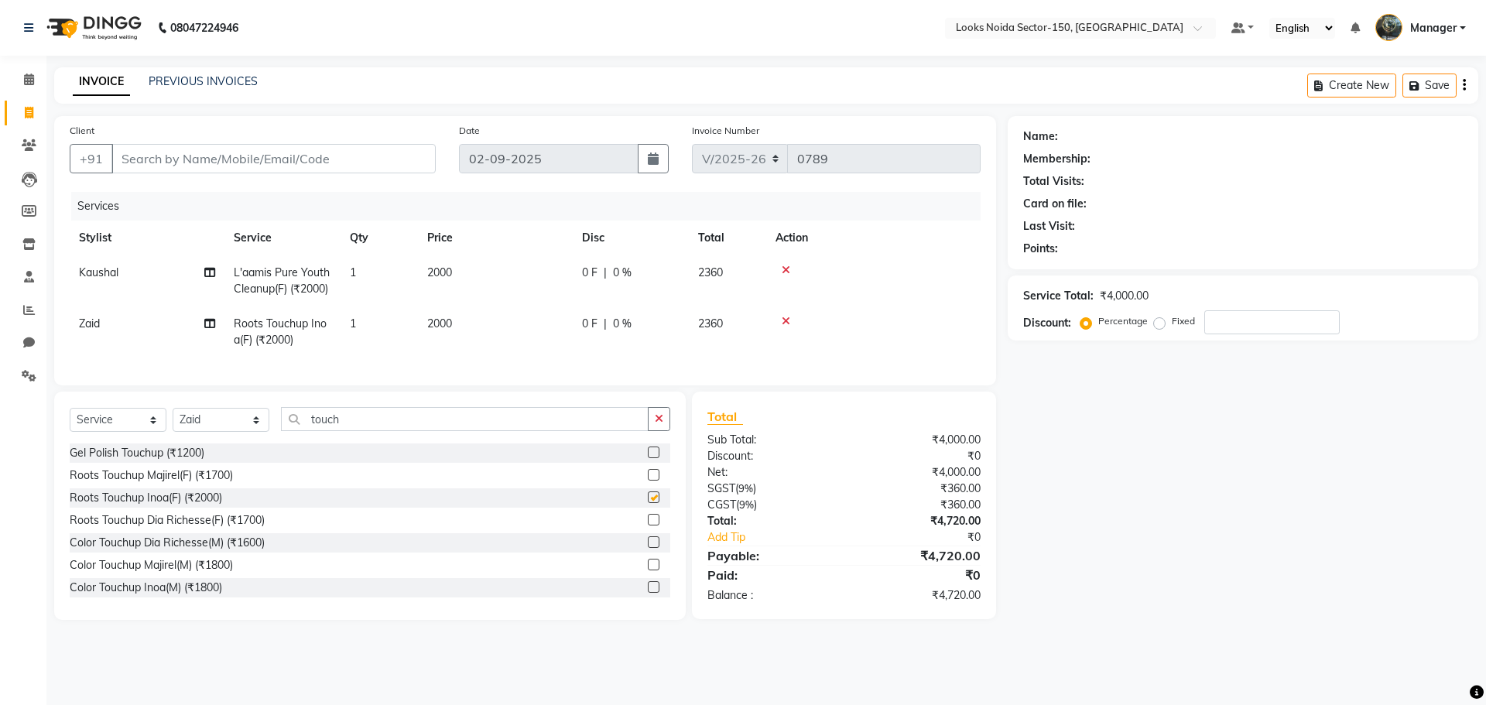
checkbox input "false"
click at [448, 334] on td "2000" at bounding box center [495, 332] width 155 height 51
select select "85536"
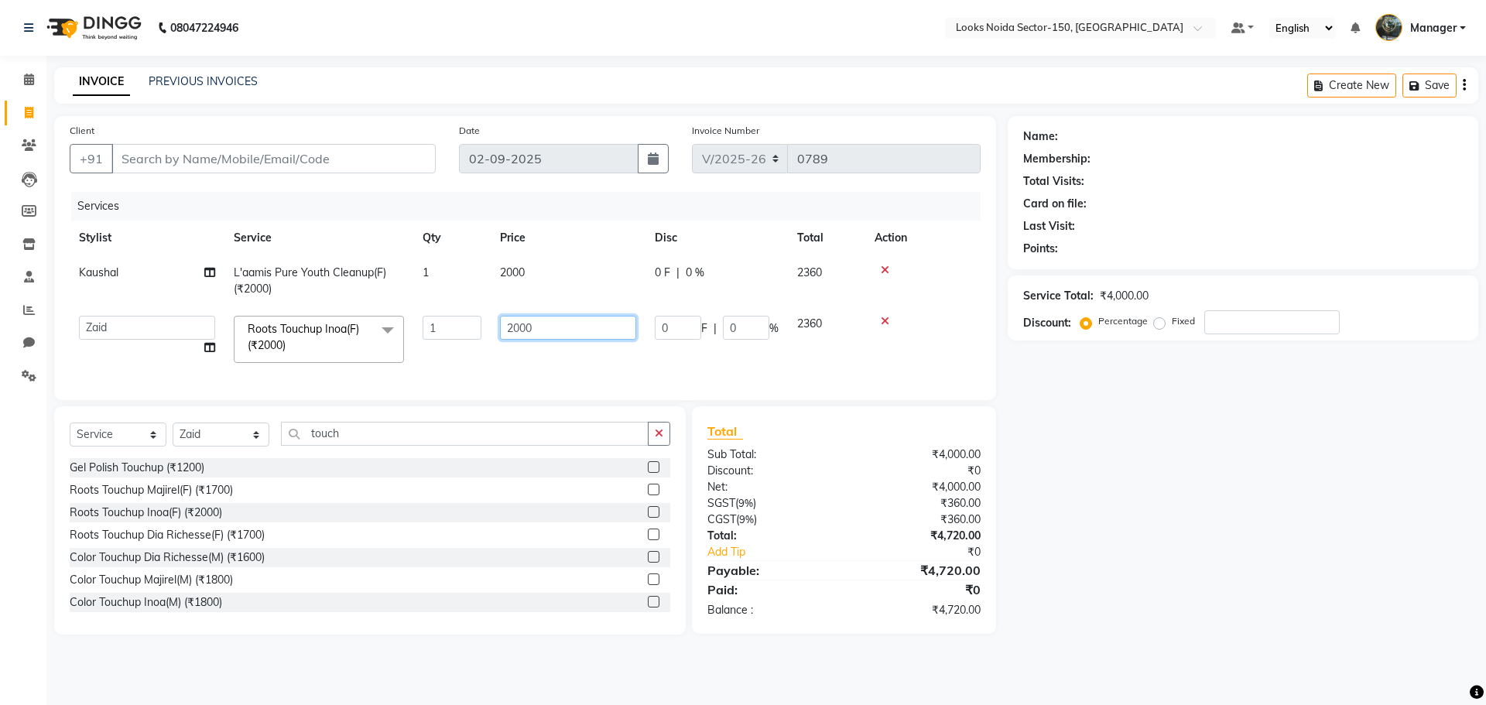
click at [543, 318] on input "2000" at bounding box center [568, 328] width 136 height 24
type input "2"
type input "1400"
click at [1121, 463] on div "Name: Membership: Total Visits: Card on file: Last Visit: Points: Service Total…" at bounding box center [1249, 375] width 482 height 519
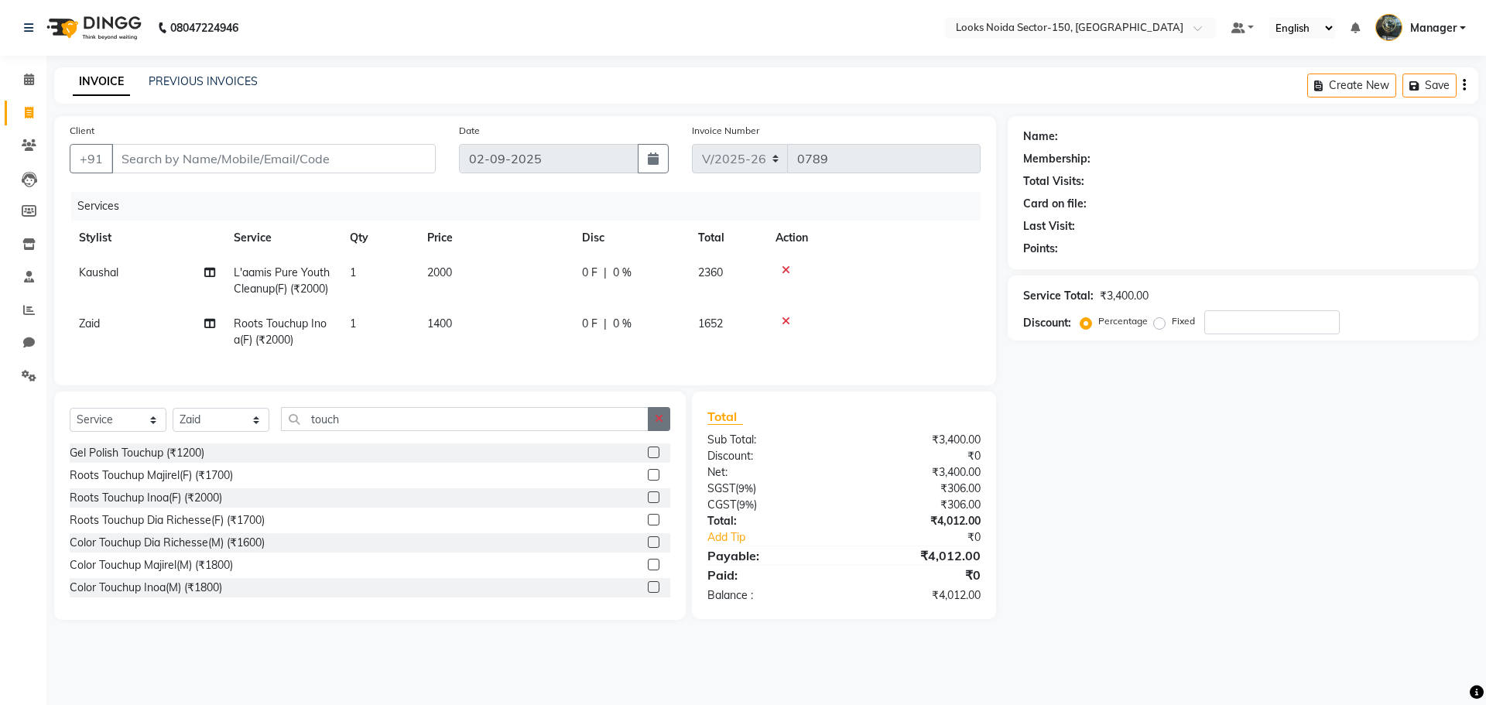
click at [653, 431] on button "button" at bounding box center [659, 419] width 22 height 24
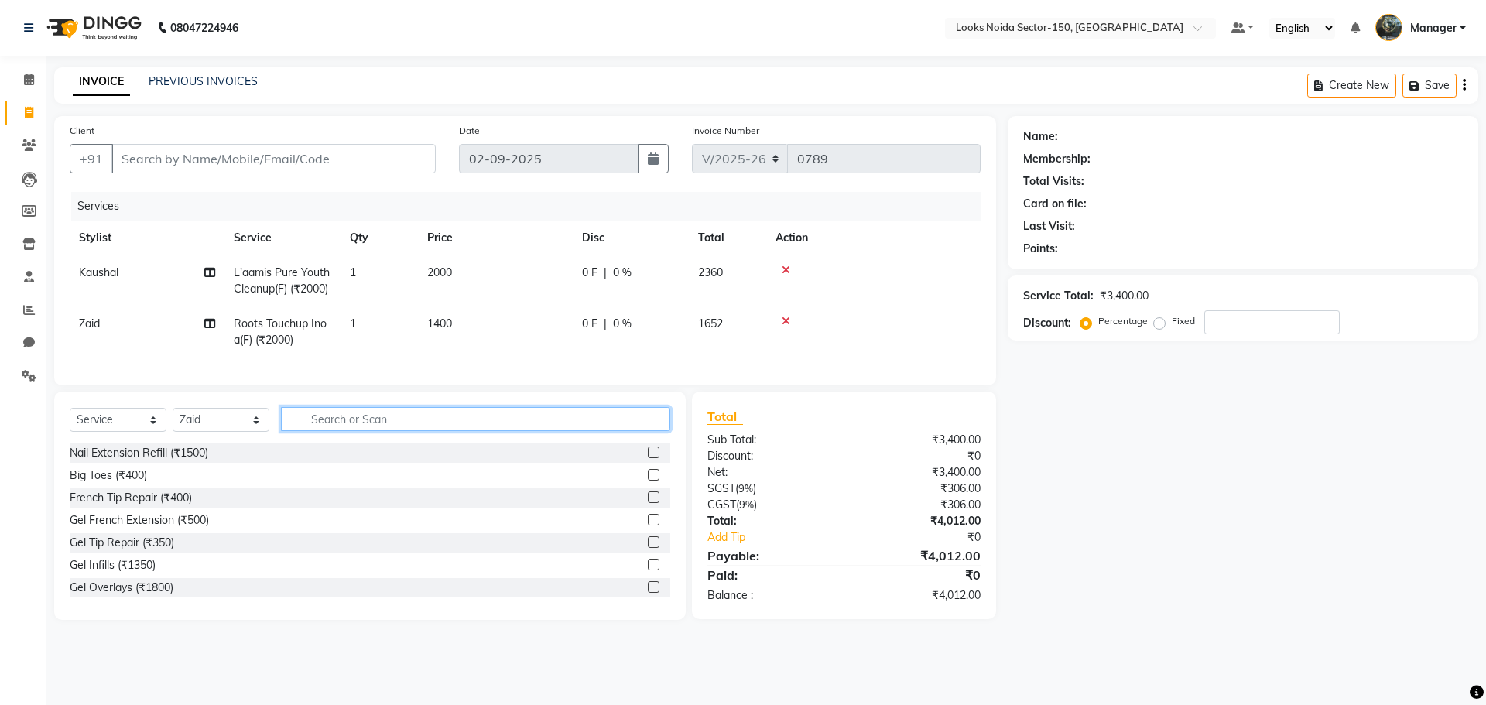
click at [600, 431] on input "text" at bounding box center [475, 419] width 389 height 24
click at [216, 432] on select "Select Stylist Amir_BRB Ankita_Pdct Arshad Counter_Sales Deepa Farman_BRB Jawed…" at bounding box center [221, 420] width 97 height 24
select select "85539"
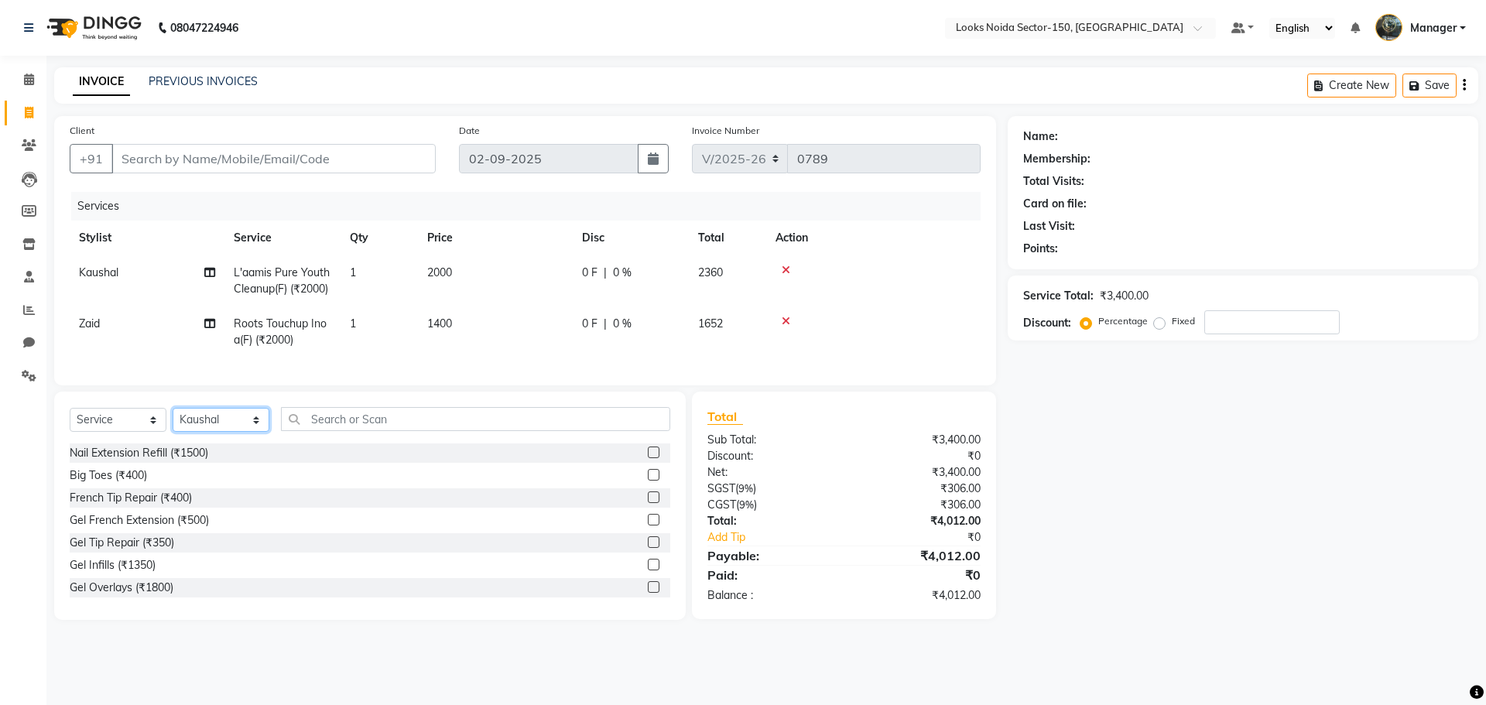
click at [173, 420] on select "Select Stylist Amir_BRB Ankita_Pdct Arshad Counter_Sales Deepa Farman_BRB Jawed…" at bounding box center [221, 420] width 97 height 24
click at [392, 431] on input "text" at bounding box center [475, 419] width 389 height 24
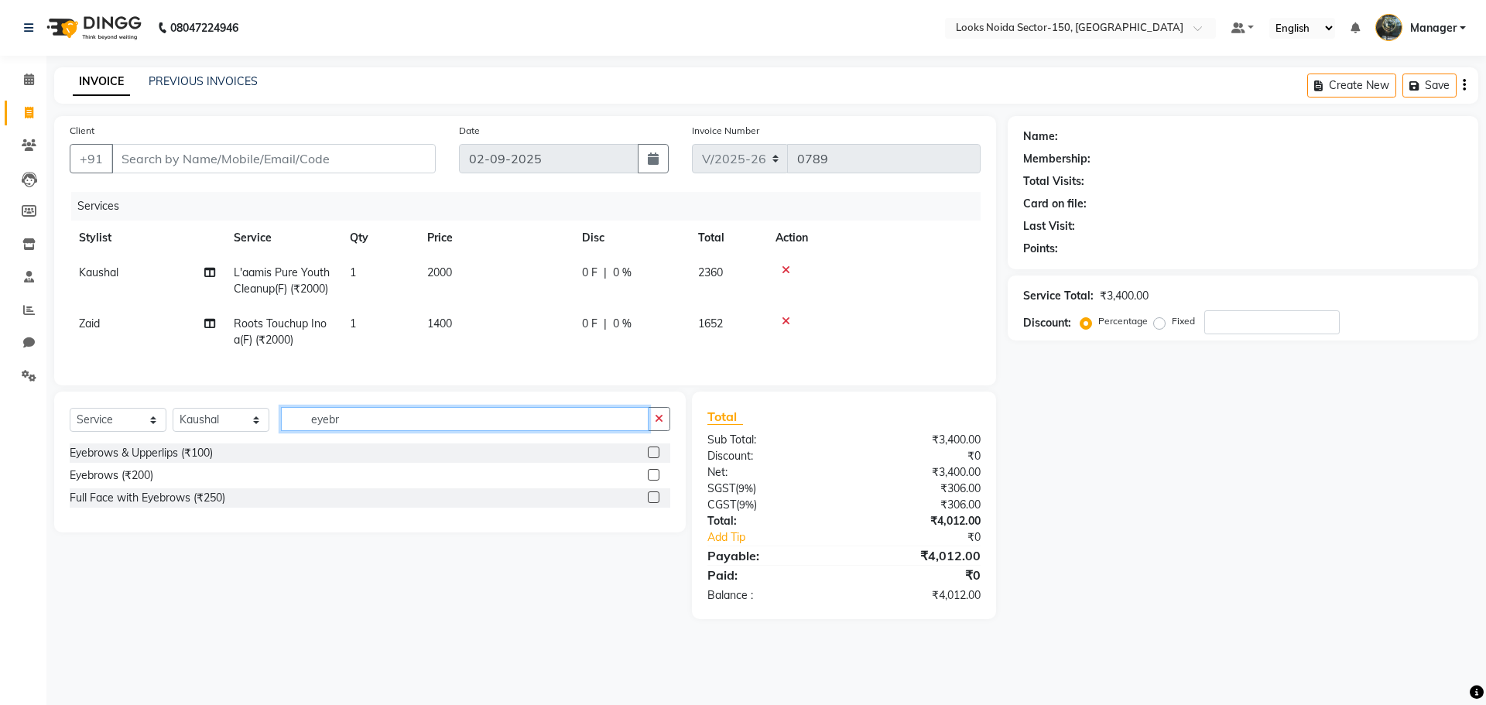
type input "eyebr"
click at [653, 481] on label at bounding box center [654, 475] width 12 height 12
click at [653, 481] on input "checkbox" at bounding box center [653, 476] width 10 height 10
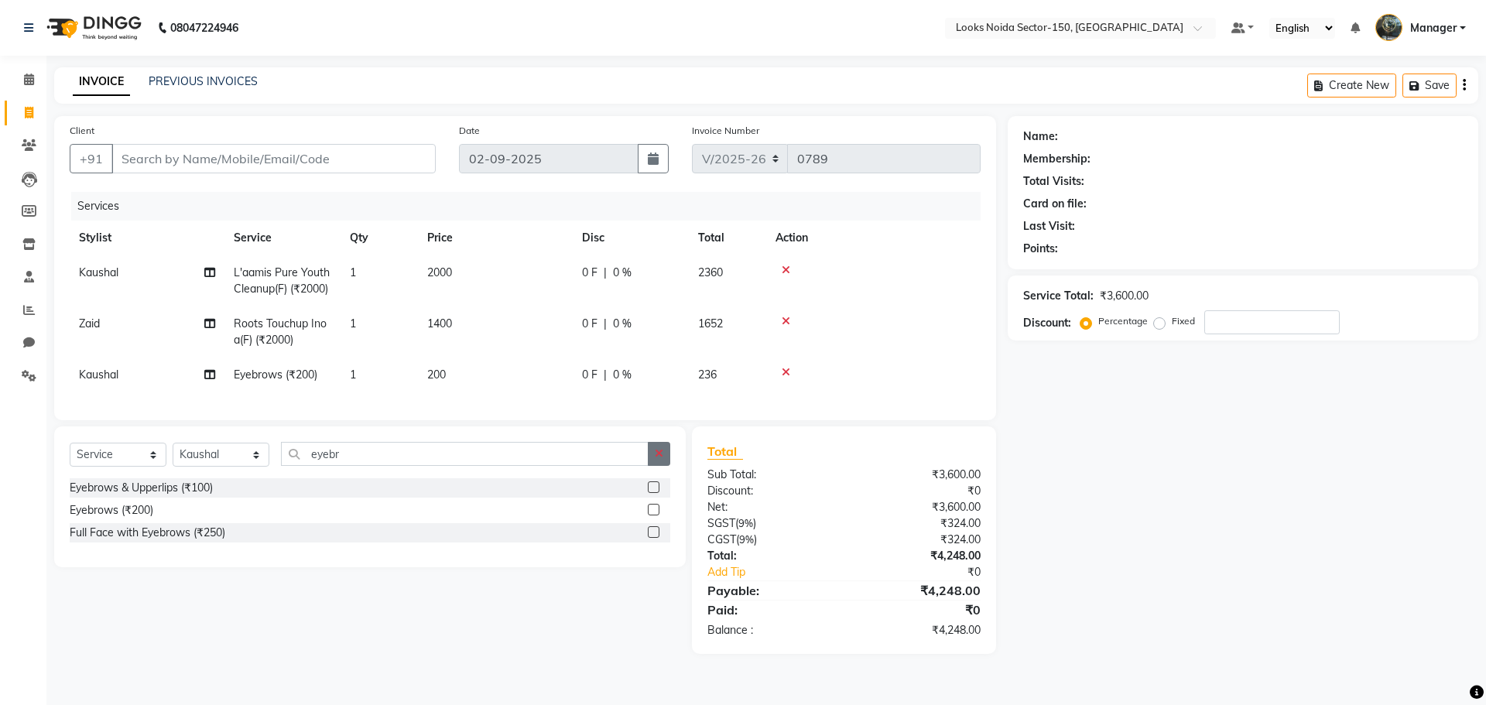
checkbox input "false"
click at [656, 459] on icon "button" at bounding box center [659, 453] width 9 height 11
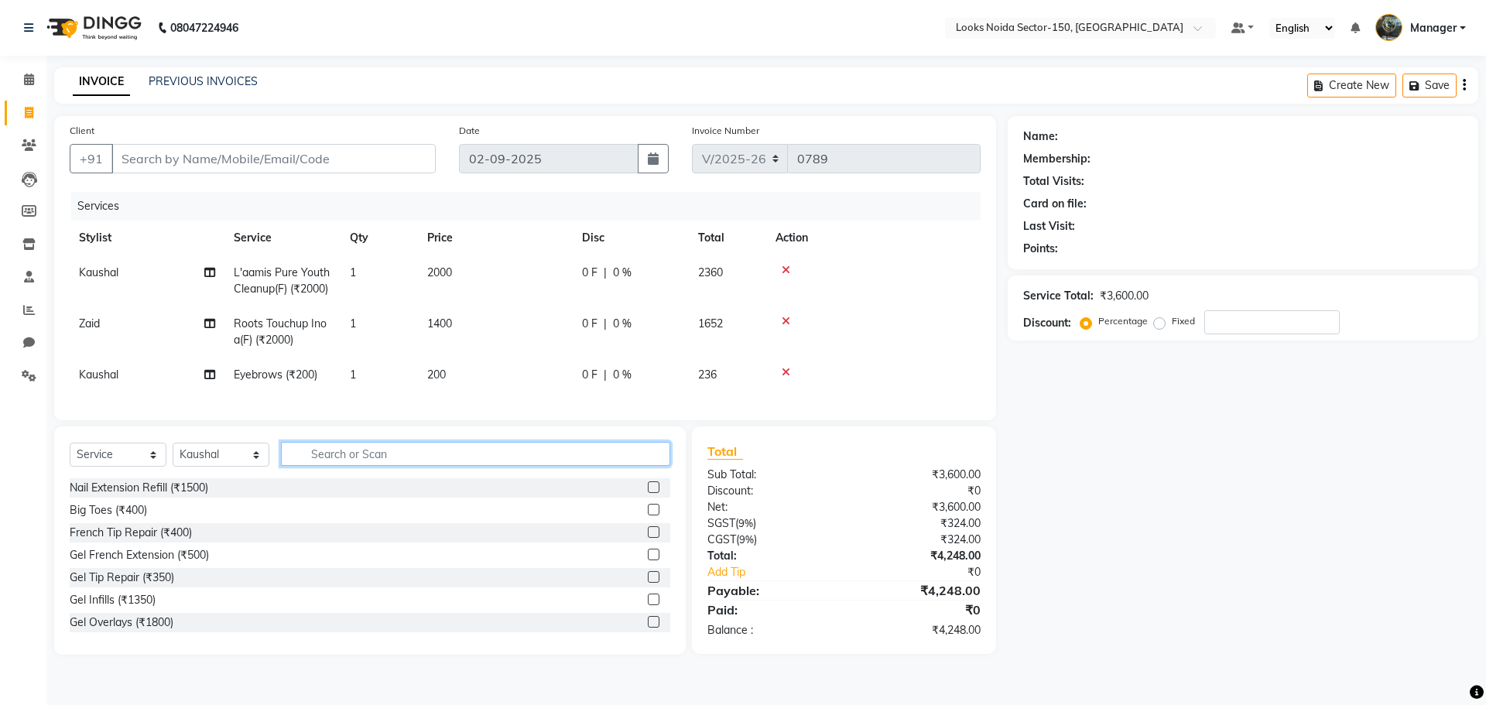
click at [612, 464] on input "text" at bounding box center [475, 454] width 389 height 24
type input "upper"
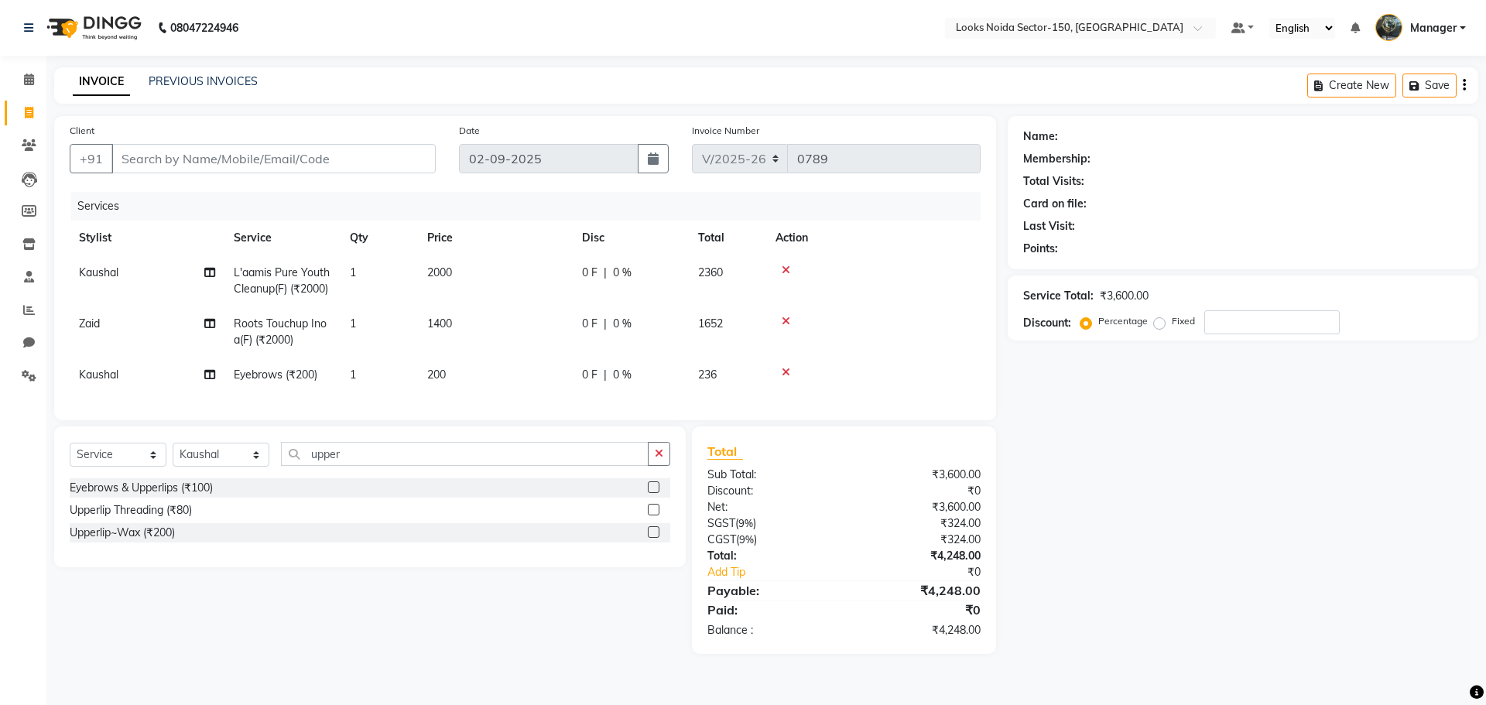
click at [648, 493] on label at bounding box center [654, 488] width 12 height 12
click at [648, 493] on input "checkbox" at bounding box center [653, 488] width 10 height 10
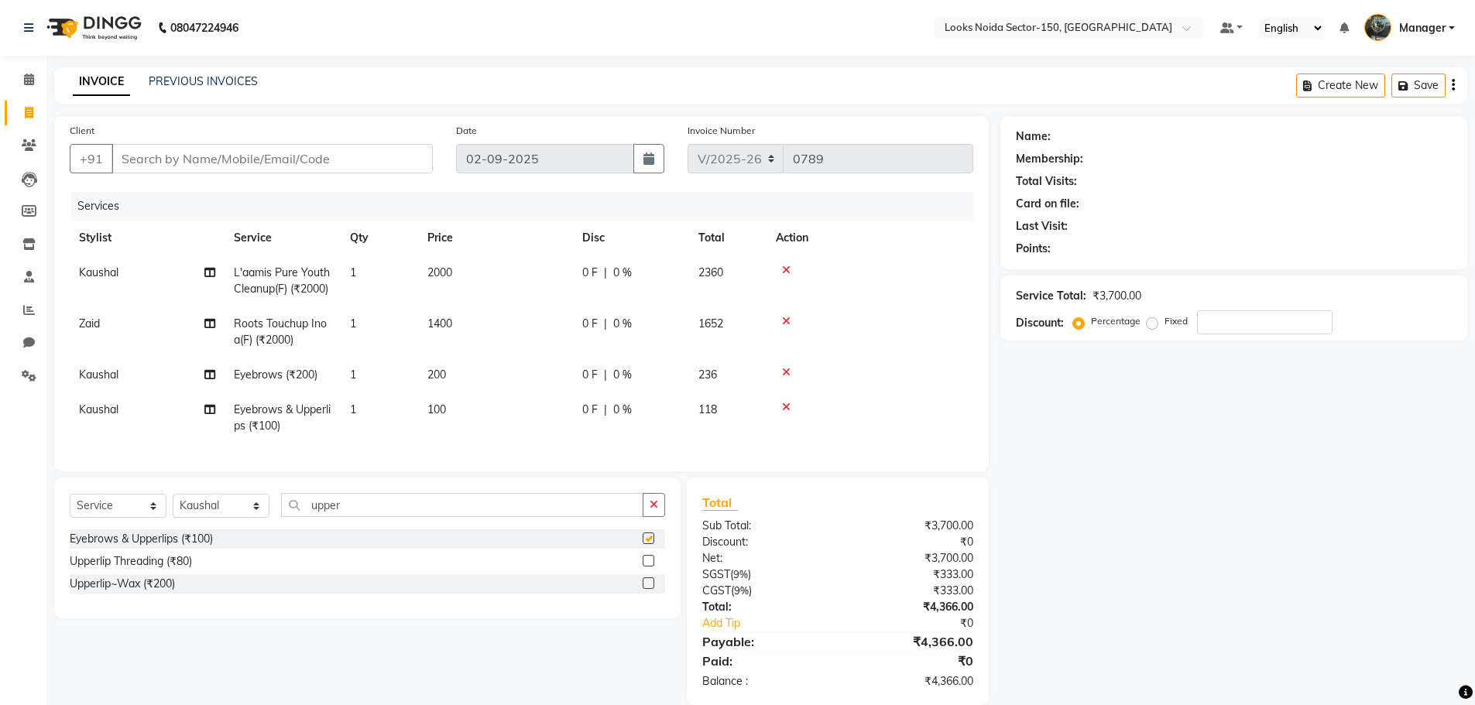
checkbox input "false"
click at [649, 586] on div at bounding box center [654, 583] width 22 height 19
click at [653, 589] on label at bounding box center [649, 584] width 12 height 12
click at [653, 589] on input "checkbox" at bounding box center [648, 584] width 10 height 10
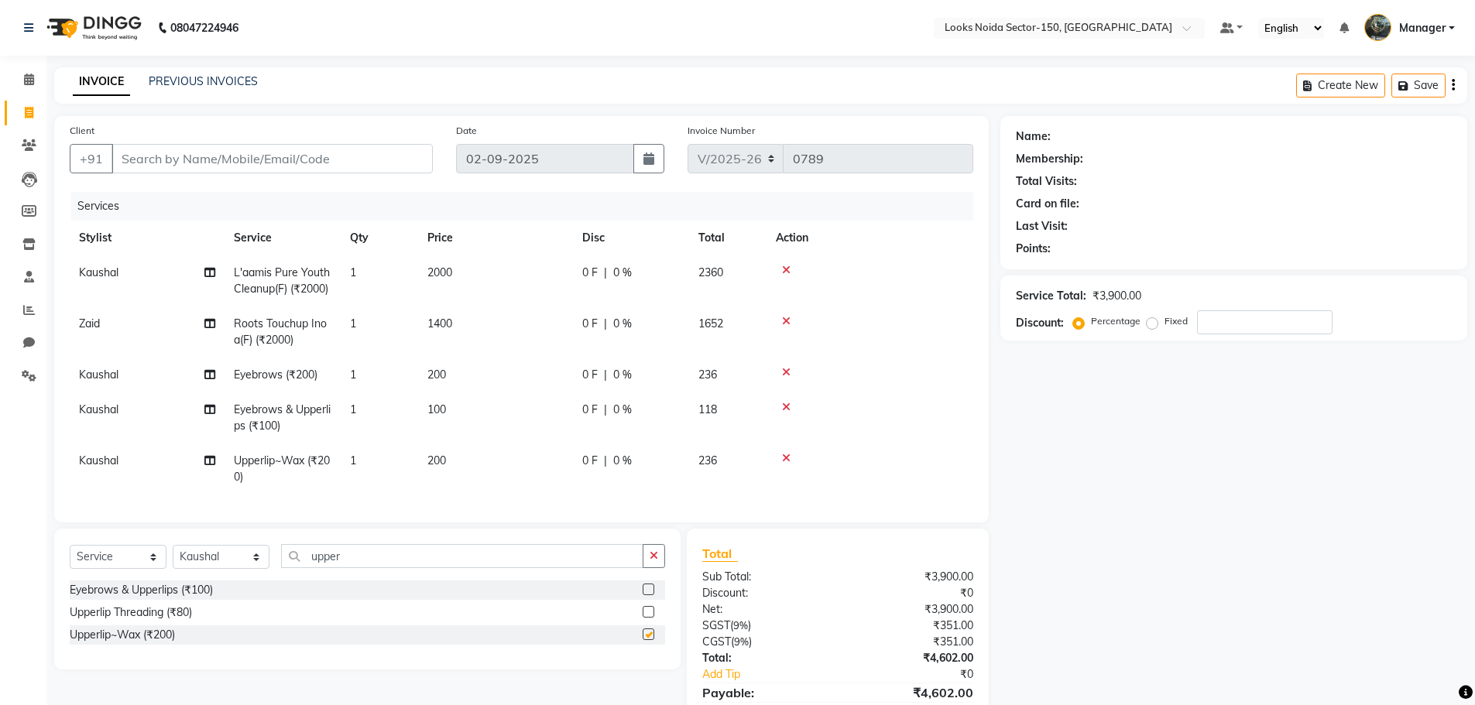
checkbox input "false"
click at [787, 403] on icon at bounding box center [786, 407] width 9 height 11
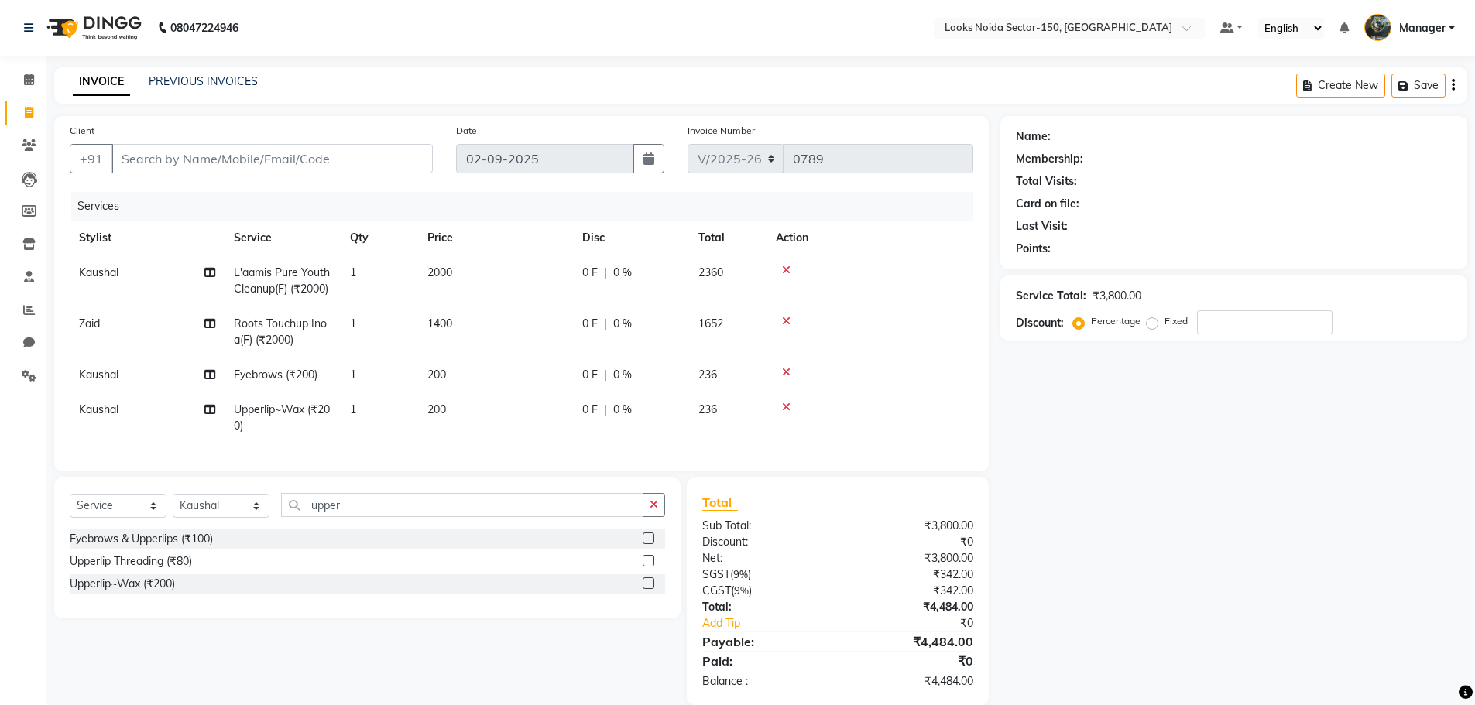
click at [464, 366] on td "200" at bounding box center [495, 375] width 155 height 35
select select "85539"
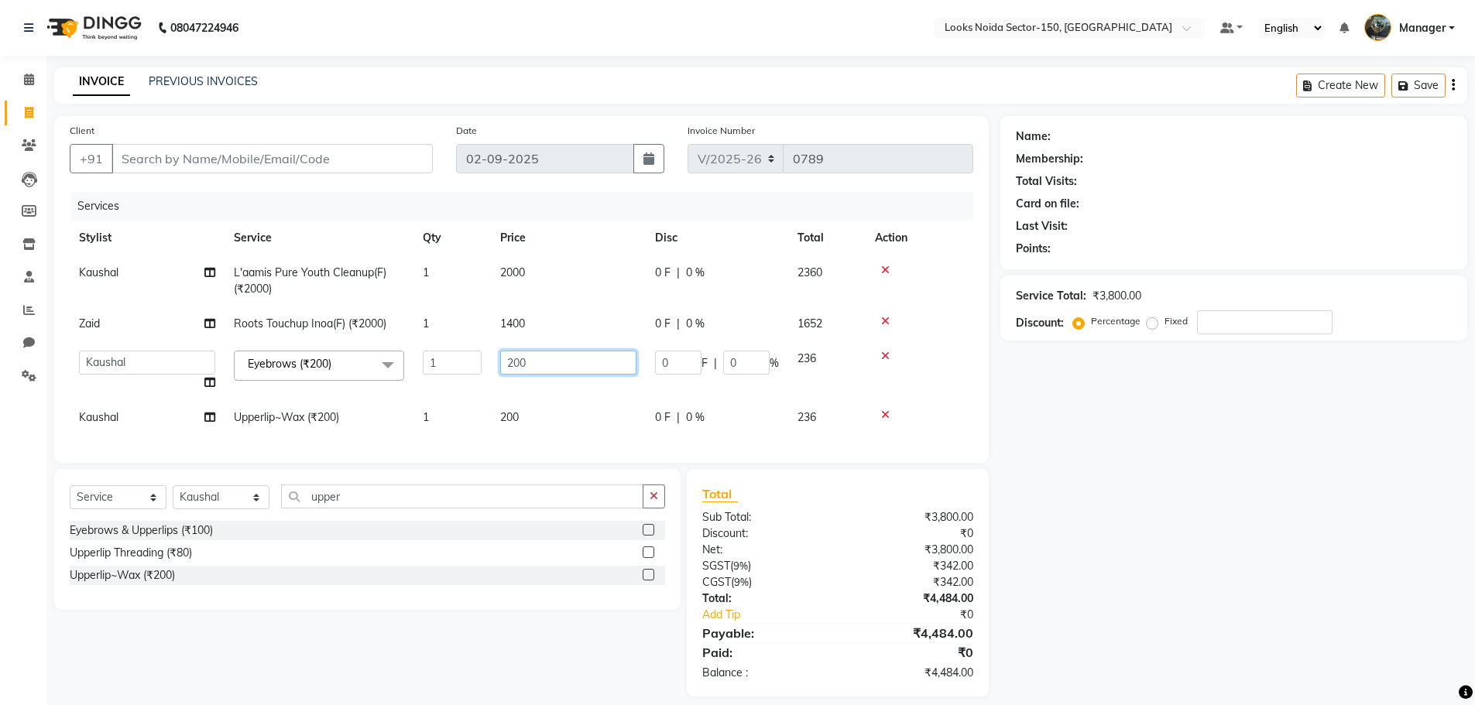
click at [544, 366] on input "200" at bounding box center [568, 363] width 136 height 24
type input "2"
type input "100"
click at [1214, 368] on div "Name: Membership: Total Visits: Card on file: Last Visit: Points: Service Total…" at bounding box center [1239, 406] width 478 height 581
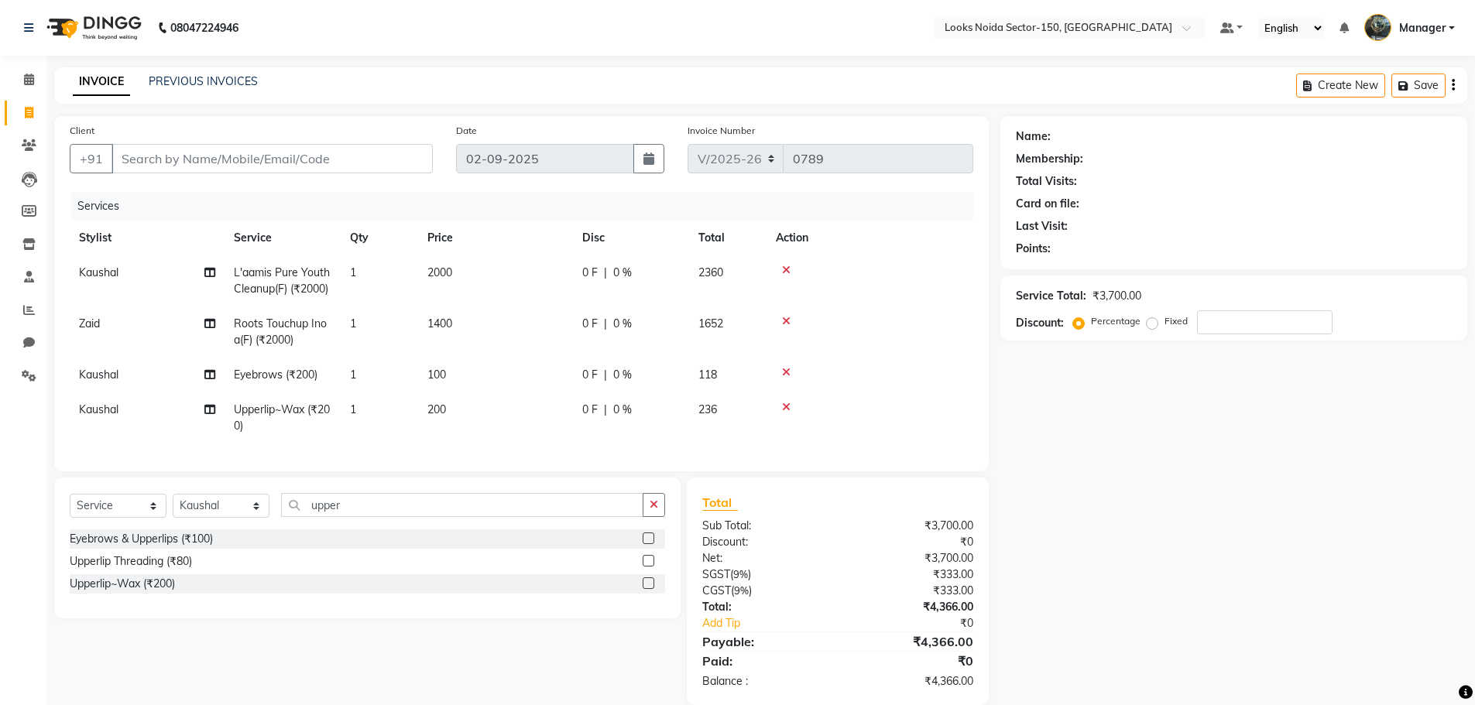
drag, startPoint x: 650, startPoint y: 521, endPoint x: 626, endPoint y: 516, distance: 24.6
click at [646, 517] on button "button" at bounding box center [654, 505] width 22 height 24
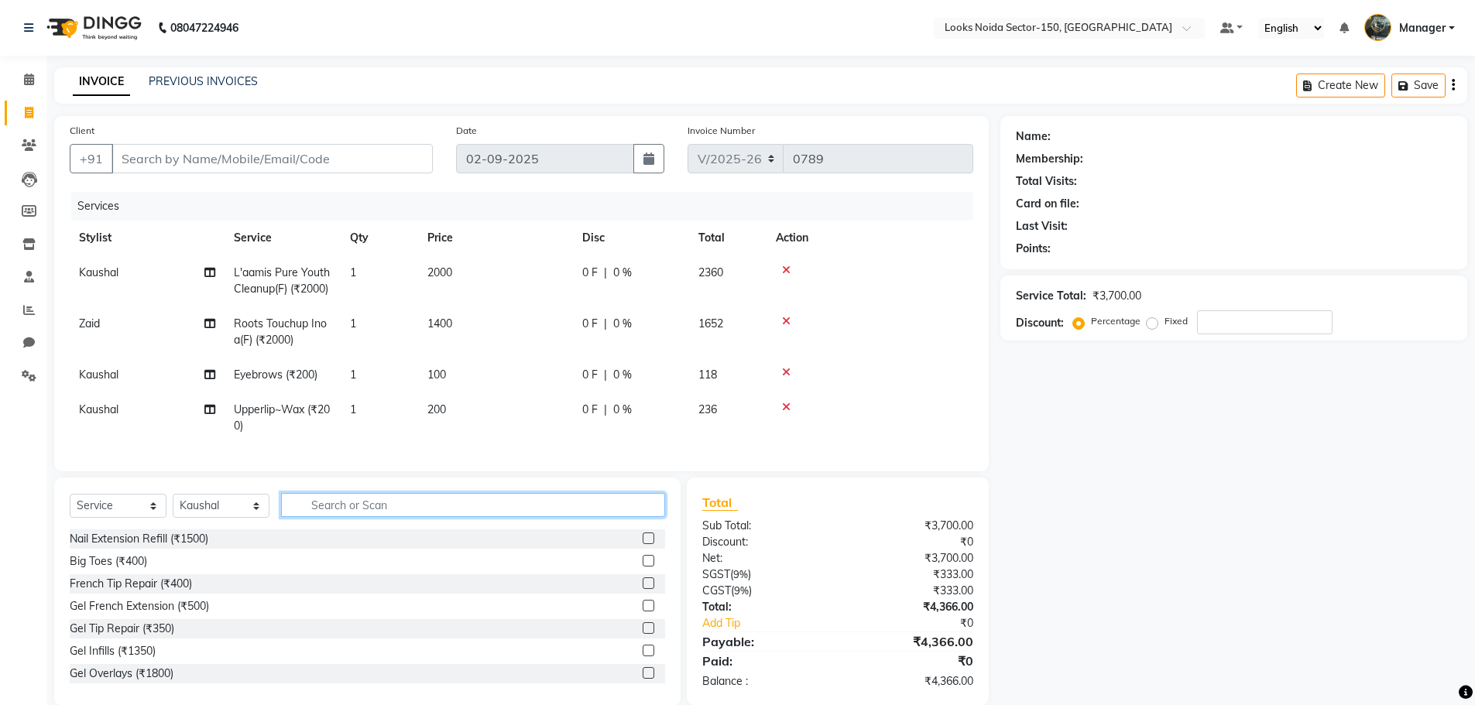
click at [591, 515] on input "text" at bounding box center [473, 505] width 384 height 24
type input "biki"
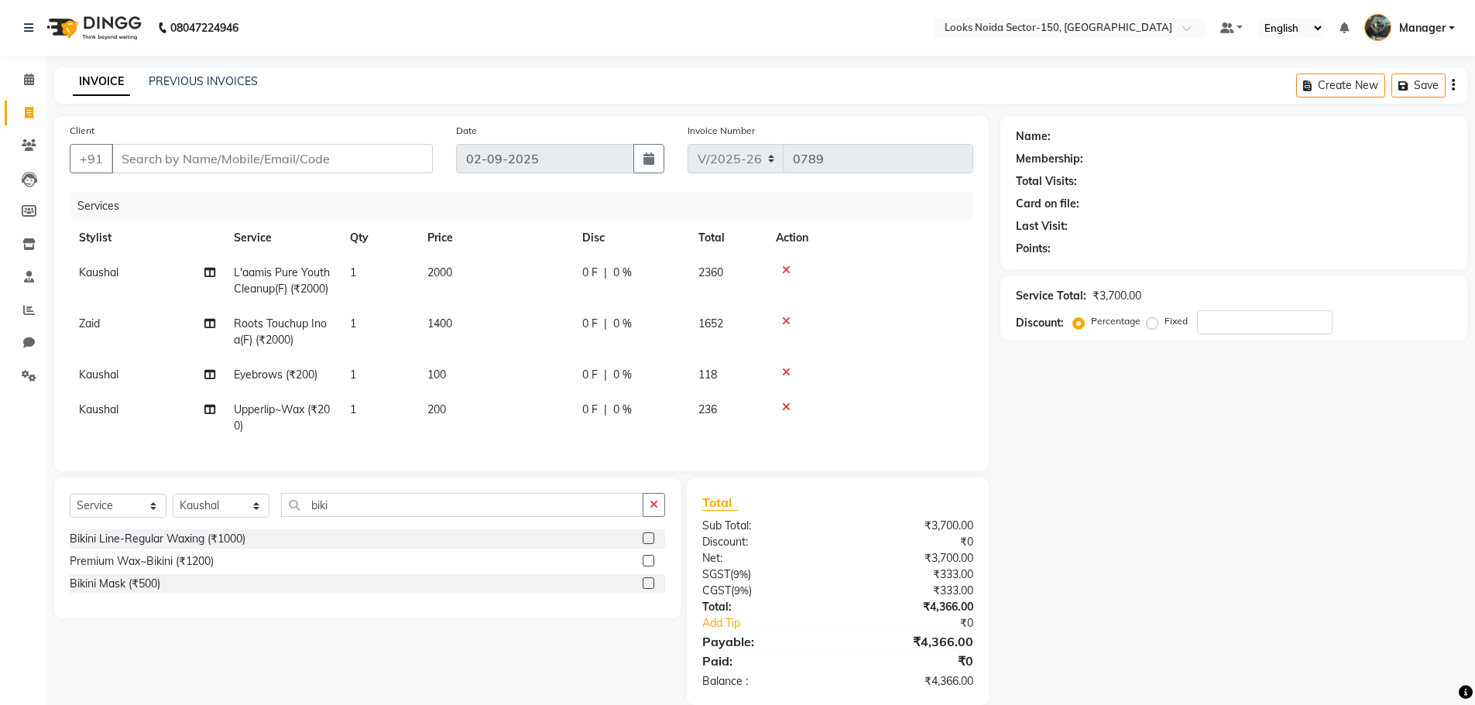
click at [656, 571] on div at bounding box center [654, 561] width 22 height 19
drag, startPoint x: 652, startPoint y: 571, endPoint x: 615, endPoint y: 547, distance: 43.6
click at [645, 567] on label at bounding box center [649, 561] width 12 height 12
click at [645, 567] on input "checkbox" at bounding box center [648, 562] width 10 height 10
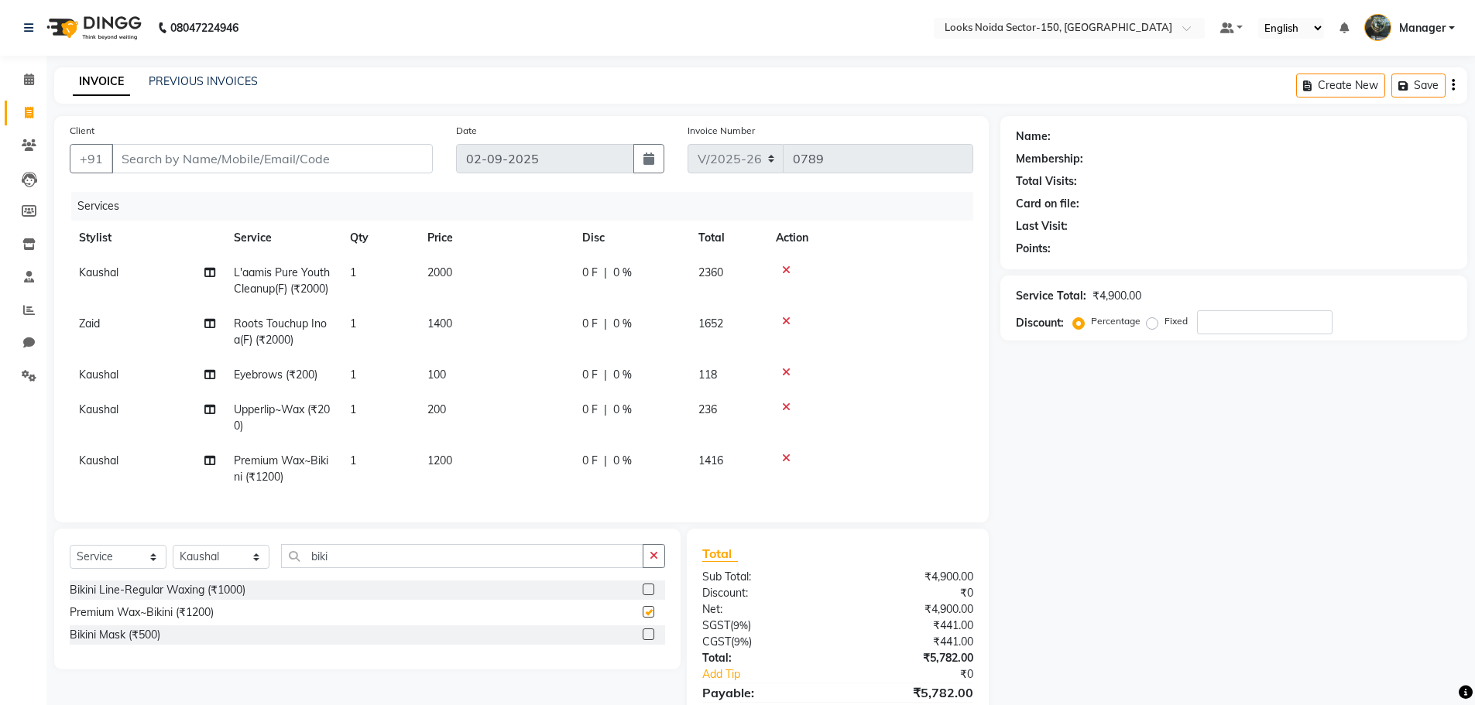
checkbox input "false"
click at [457, 445] on td "1200" at bounding box center [495, 469] width 155 height 51
select select "85539"
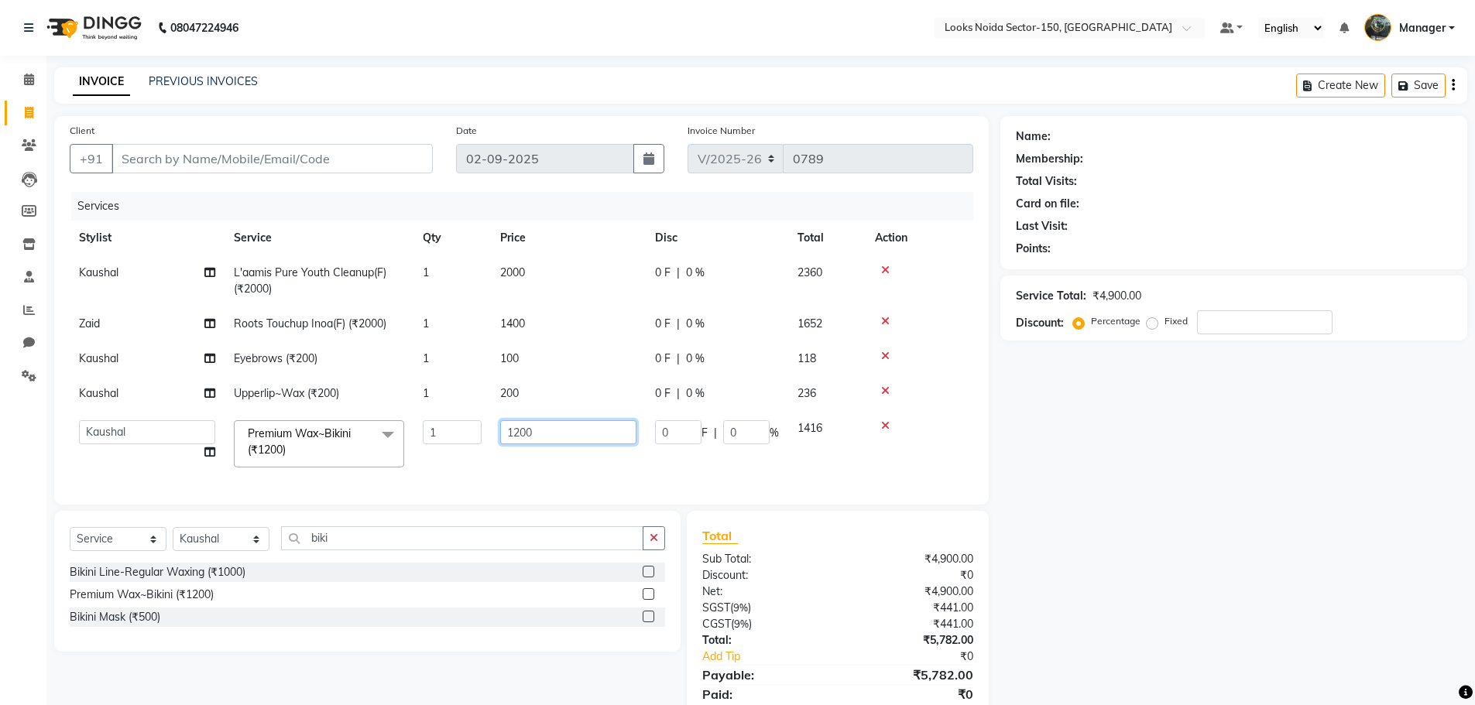
drag, startPoint x: 544, startPoint y: 436, endPoint x: 513, endPoint y: 460, distance: 39.2
click at [543, 436] on input "1200" at bounding box center [568, 432] width 136 height 24
type input "1"
type input "2000"
click at [1109, 582] on div "Name: Membership: Total Visits: Card on file: Last Visit: Points: Service Total…" at bounding box center [1239, 427] width 478 height 622
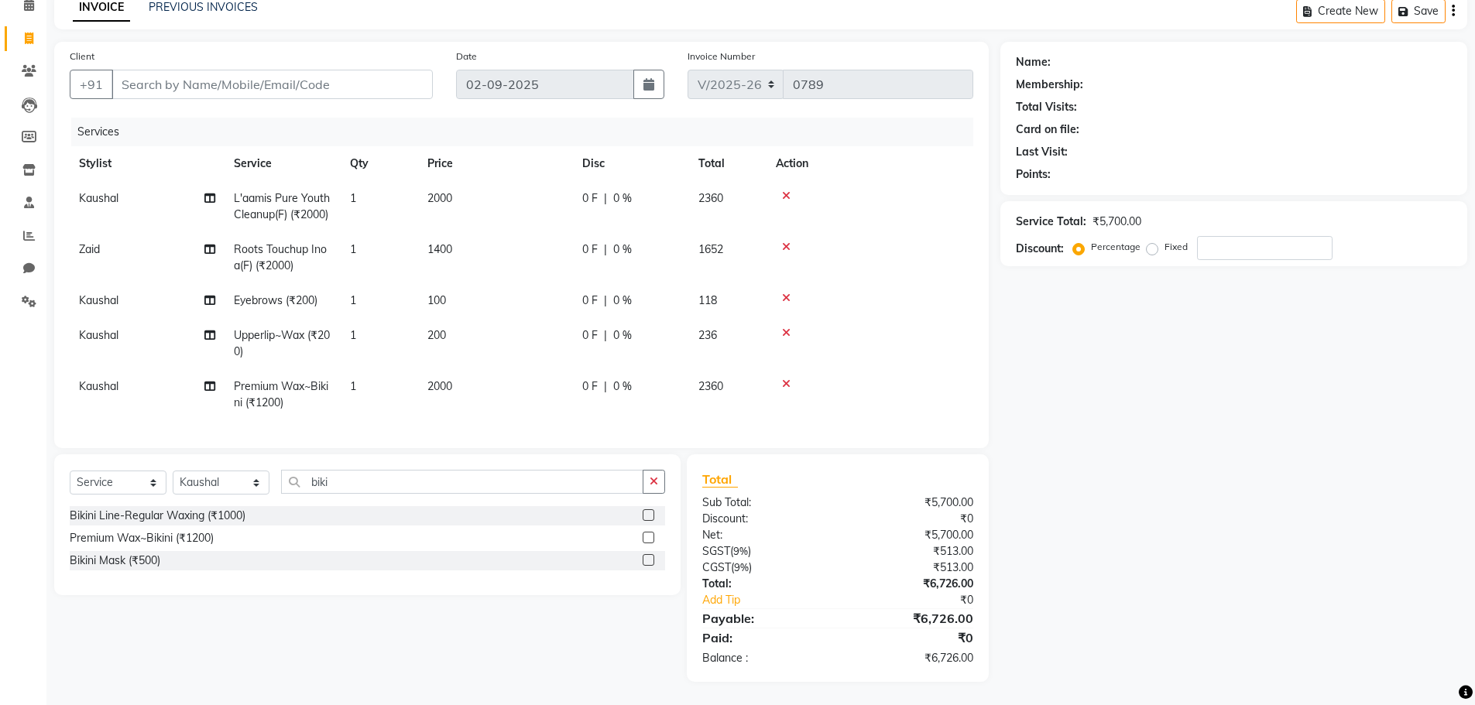
scroll to position [86, 0]
click at [1257, 236] on input "number" at bounding box center [1264, 248] width 135 height 24
type input "2"
click at [170, 73] on input "Client" at bounding box center [271, 84] width 321 height 29
click at [269, 74] on input "Client" at bounding box center [271, 84] width 321 height 29
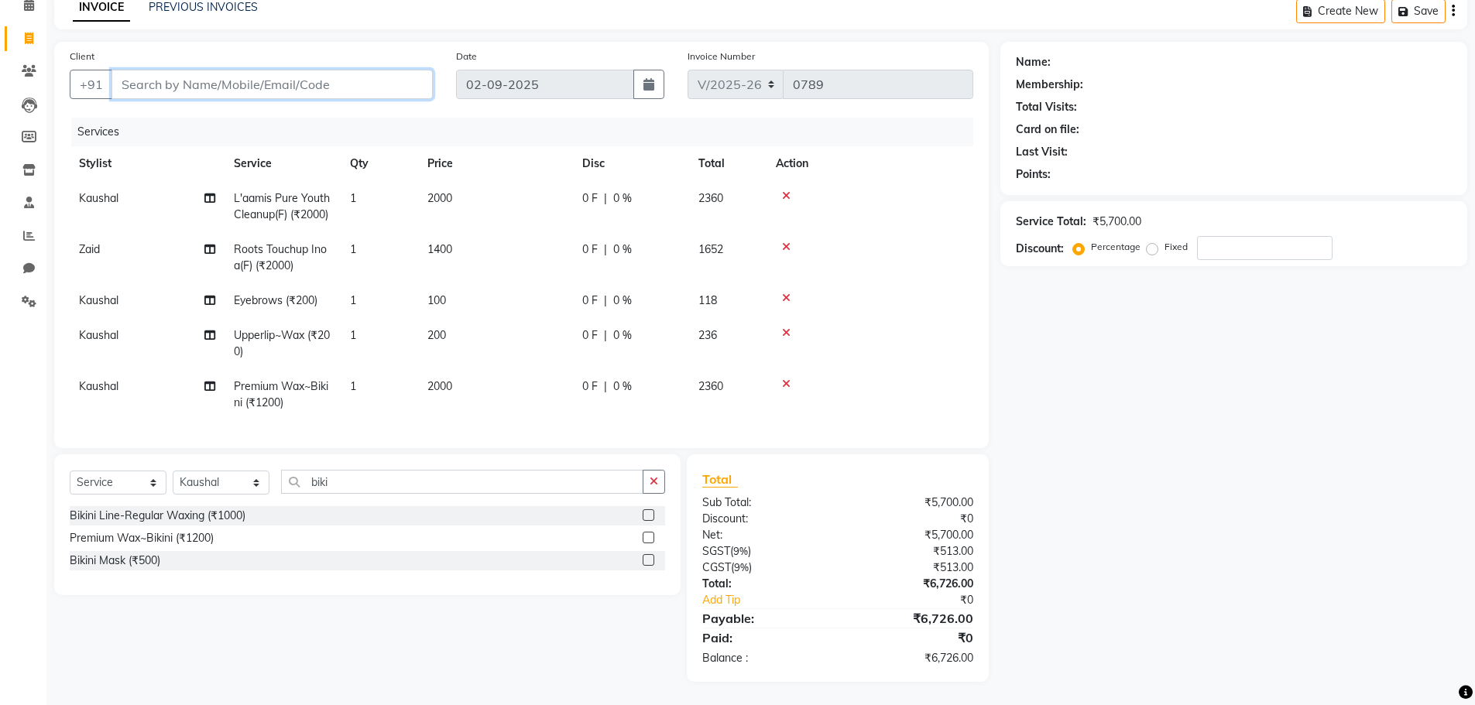
type input "9"
type input "0"
type input "9711710710"
click at [405, 84] on button "Add Client" at bounding box center [393, 84] width 80 height 29
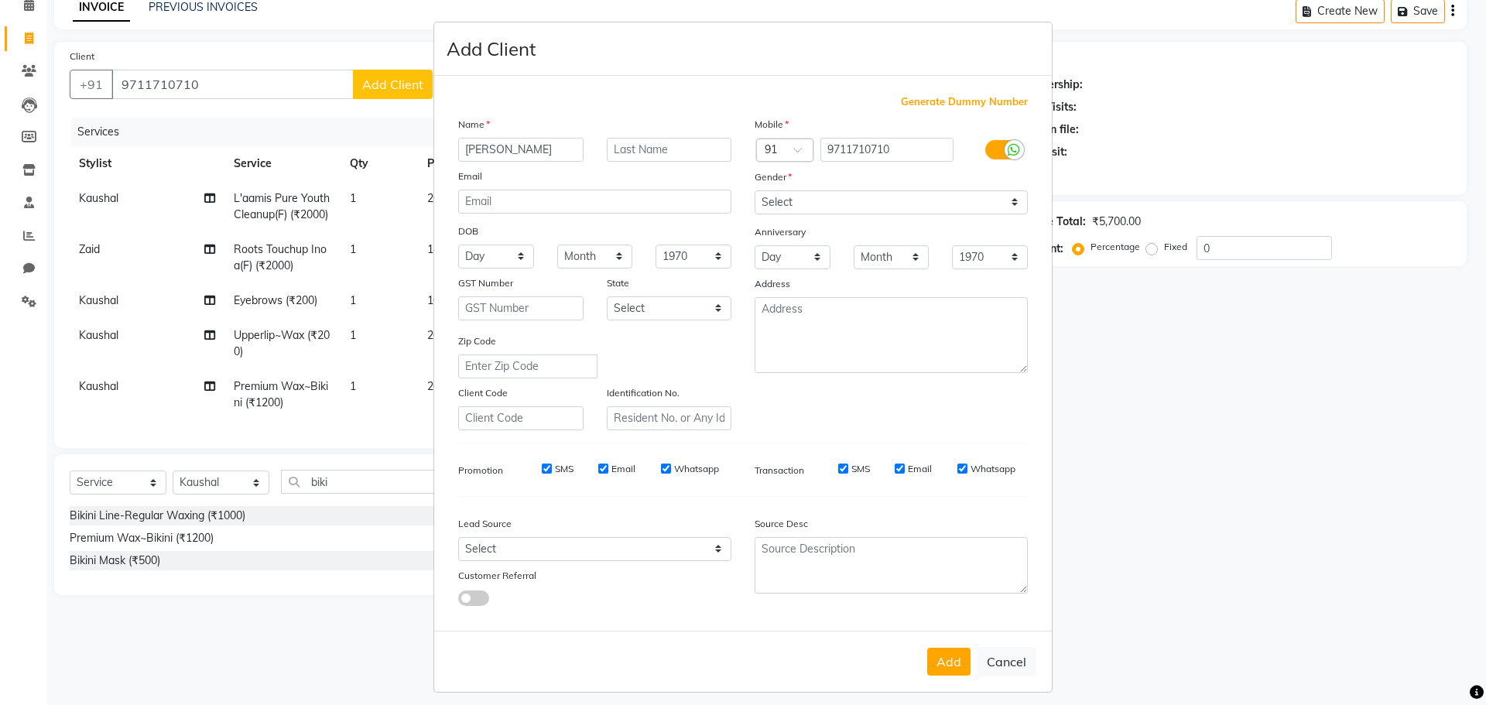
type input "Namrata"
click at [811, 208] on select "Select Male Female Other Prefer Not To Say" at bounding box center [891, 202] width 273 height 24
select select "female"
click at [755, 190] on select "Select Male Female Other Prefer Not To Say" at bounding box center [891, 202] width 273 height 24
click at [835, 329] on textarea at bounding box center [891, 335] width 273 height 76
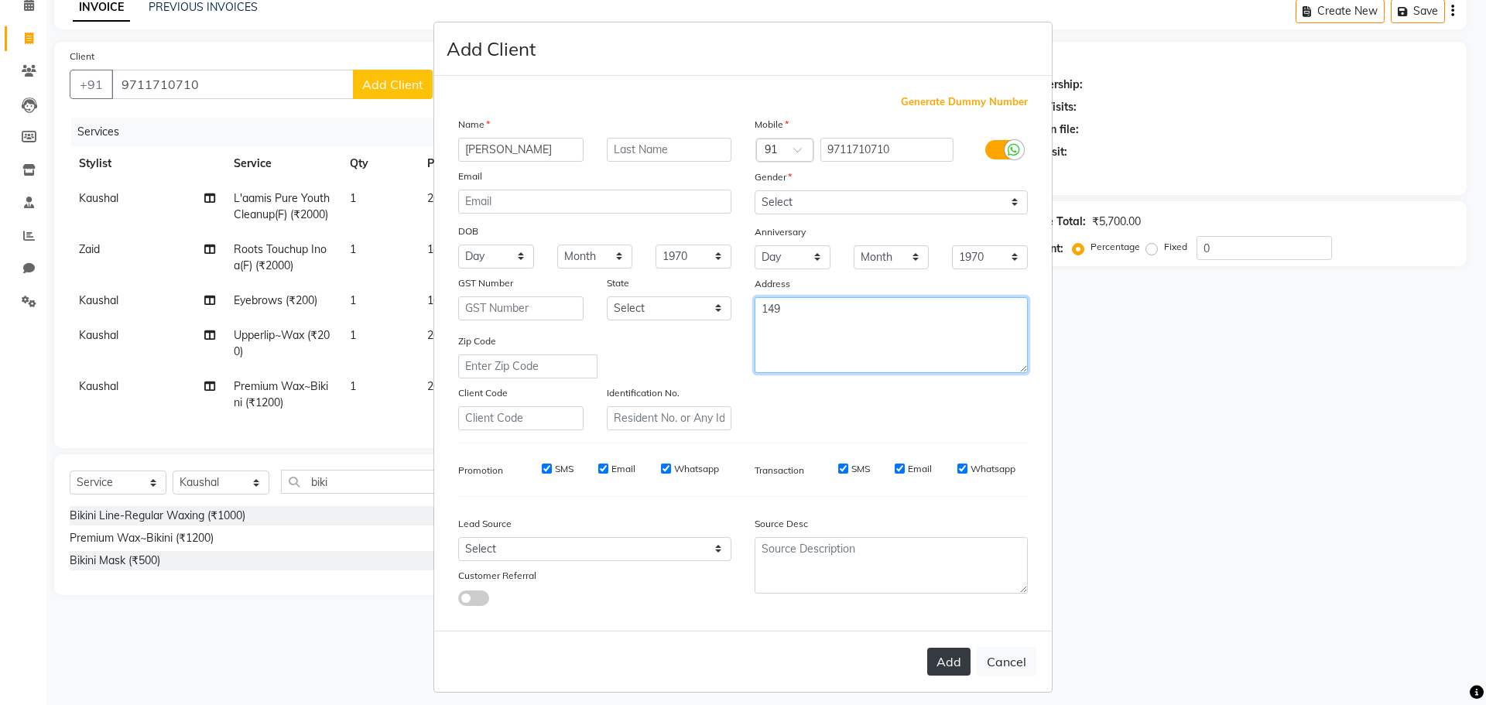
type textarea "149"
click at [931, 670] on button "Add" at bounding box center [948, 662] width 43 height 28
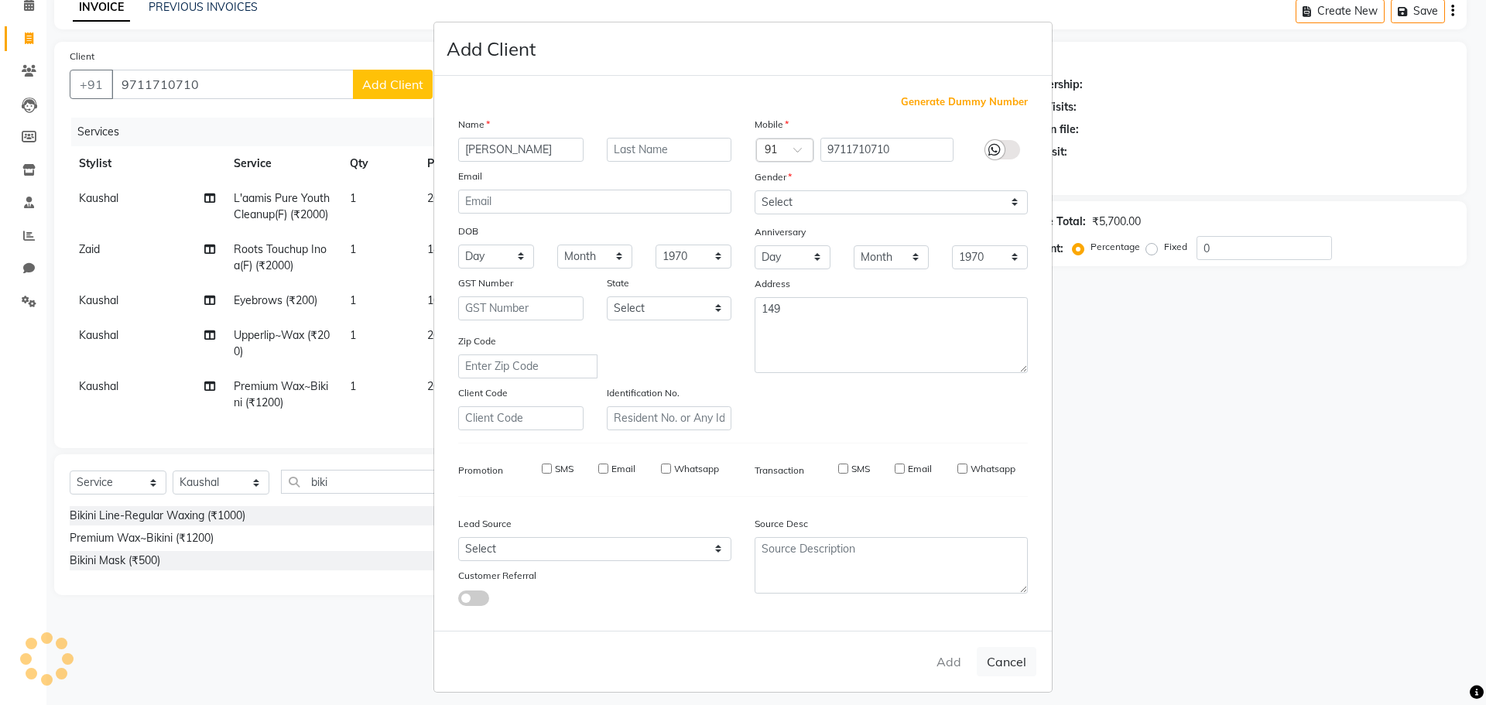
select select
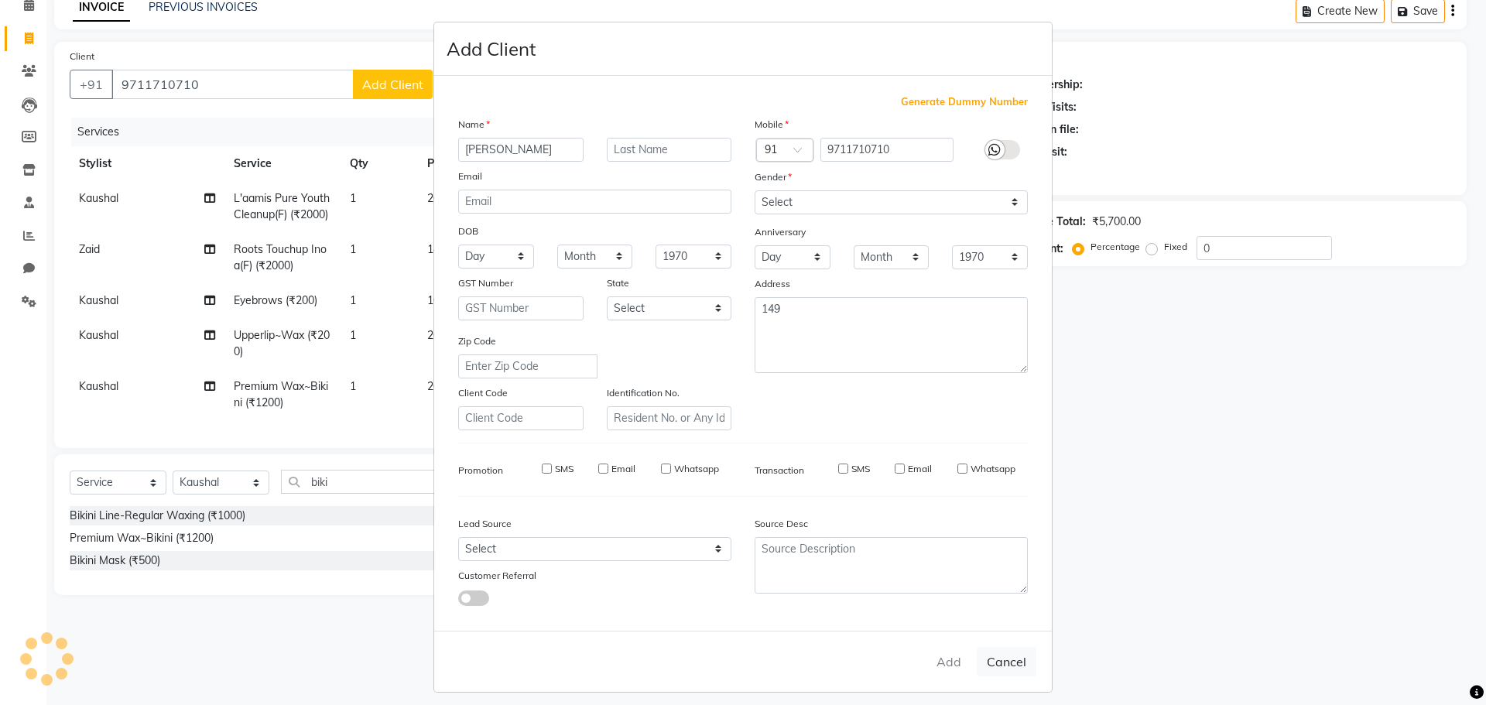
select select
checkbox input "false"
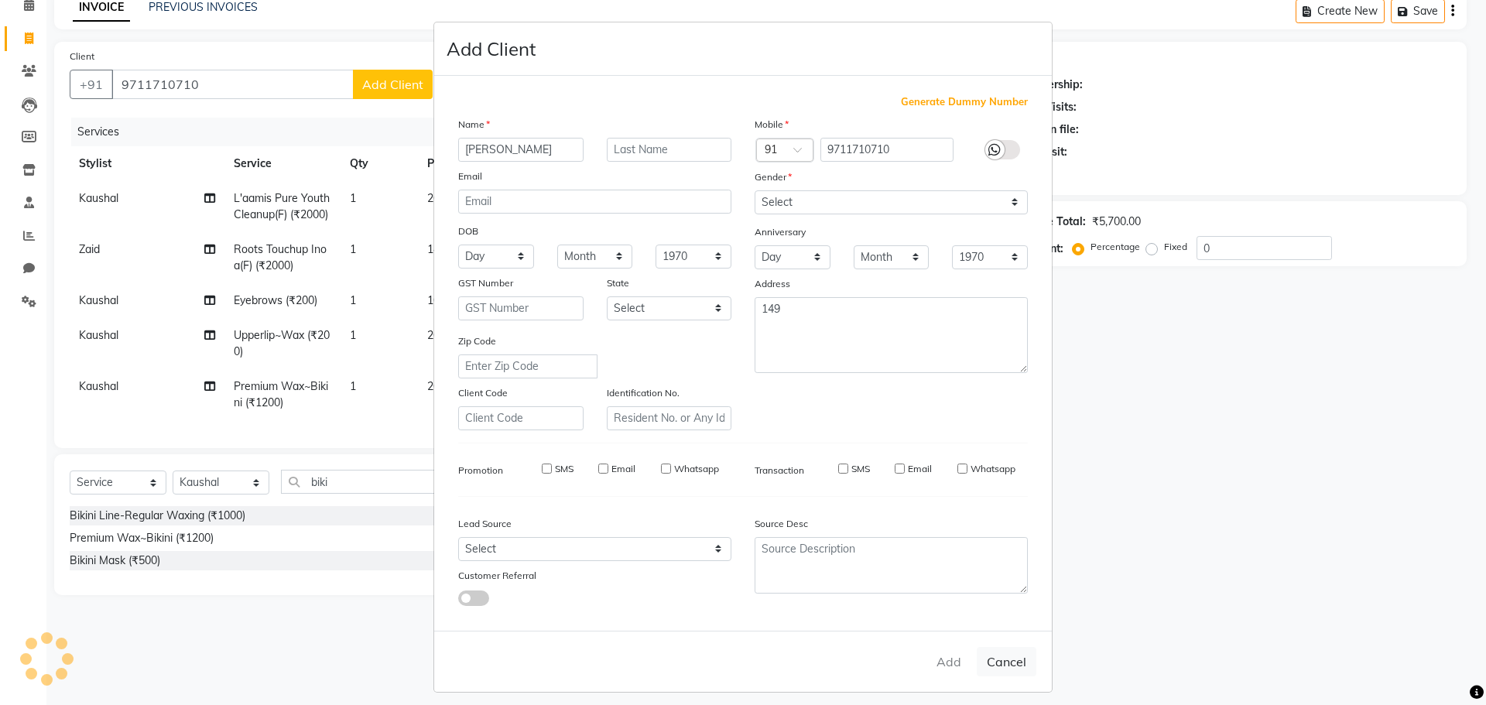
checkbox input "false"
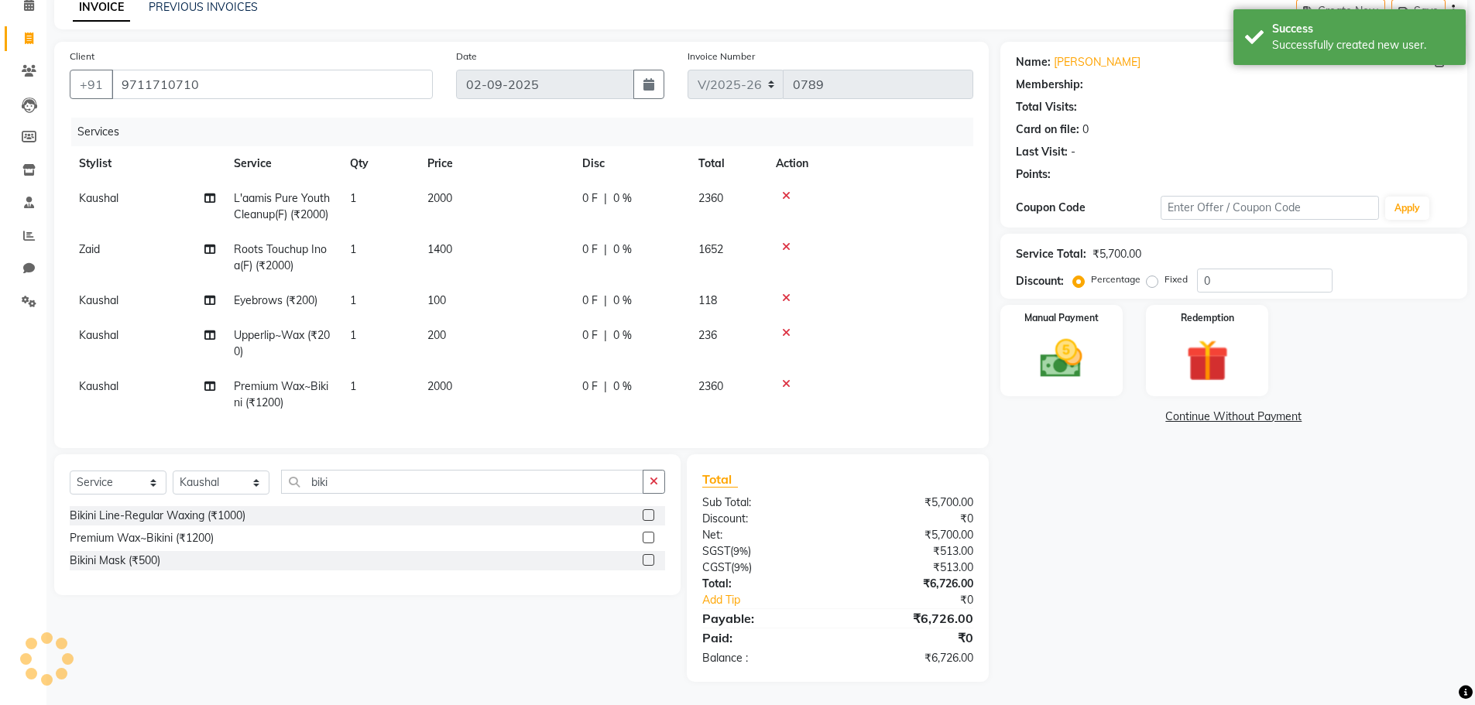
select select "1: Object"
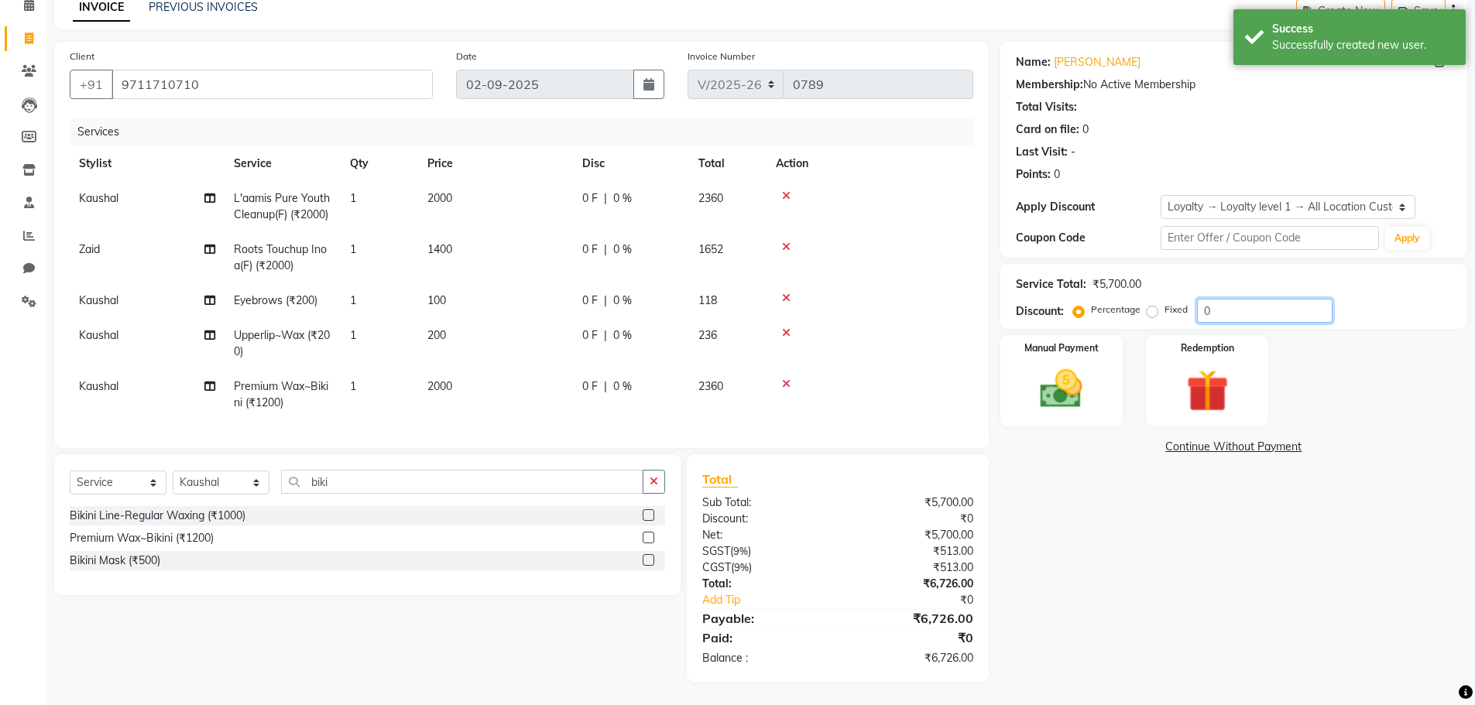
click at [1273, 304] on input "0" at bounding box center [1264, 311] width 135 height 24
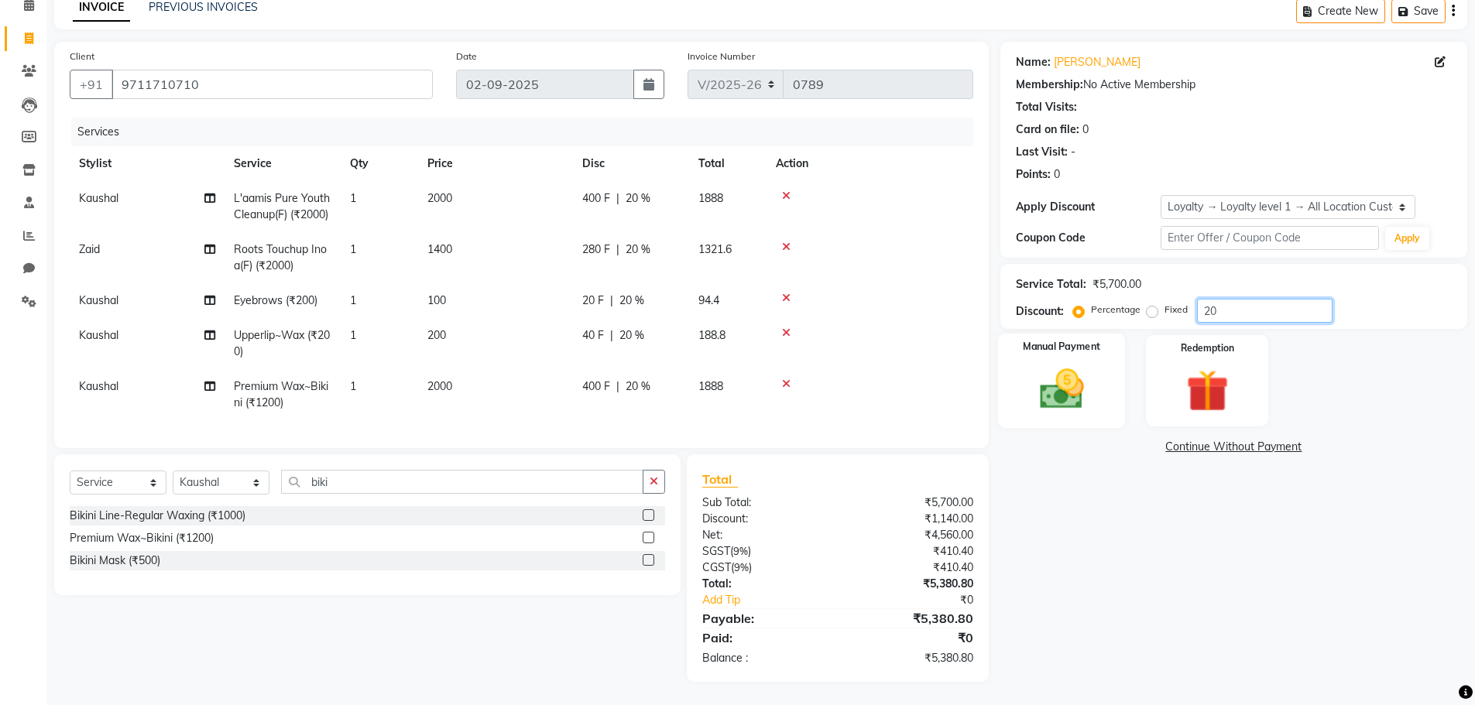
type input "20"
click at [1023, 369] on div "Manual Payment" at bounding box center [1061, 381] width 128 height 95
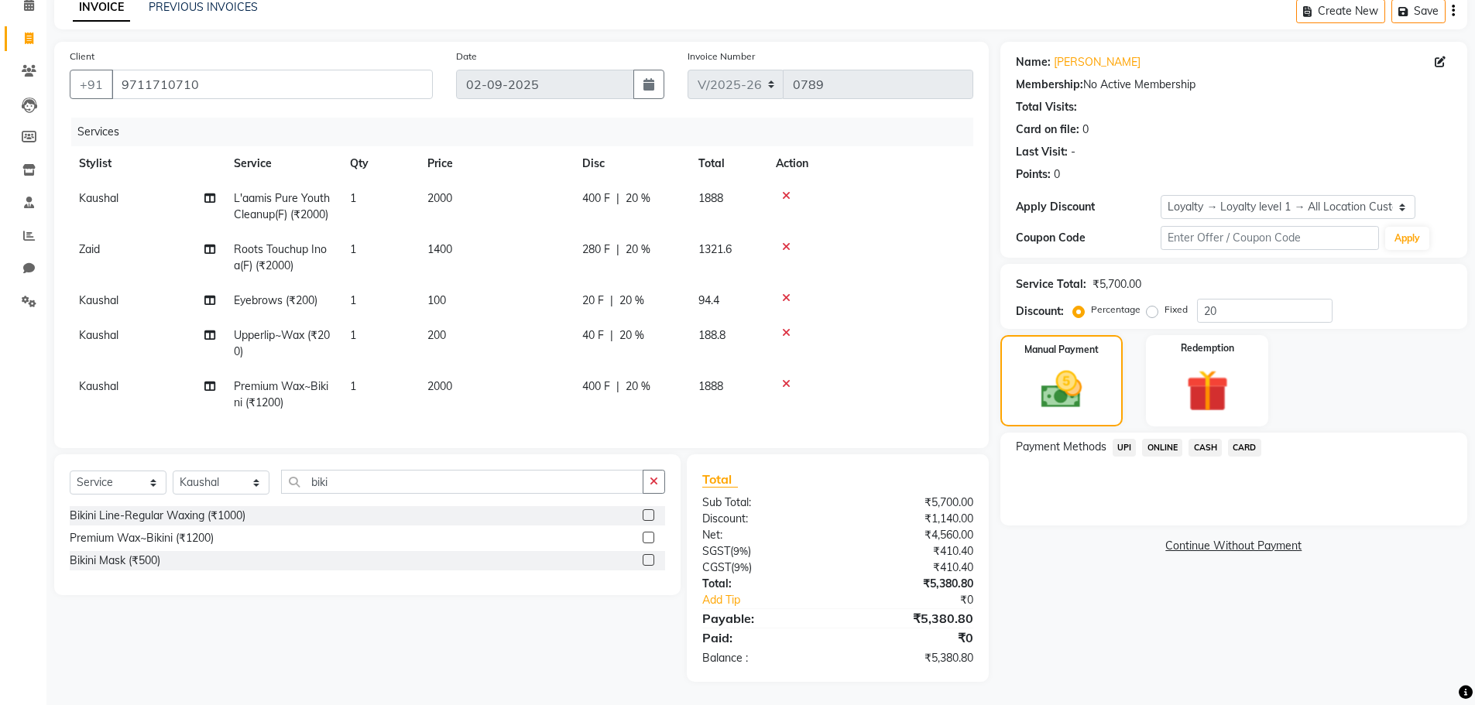
click at [1117, 439] on span "UPI" at bounding box center [1124, 448] width 24 height 18
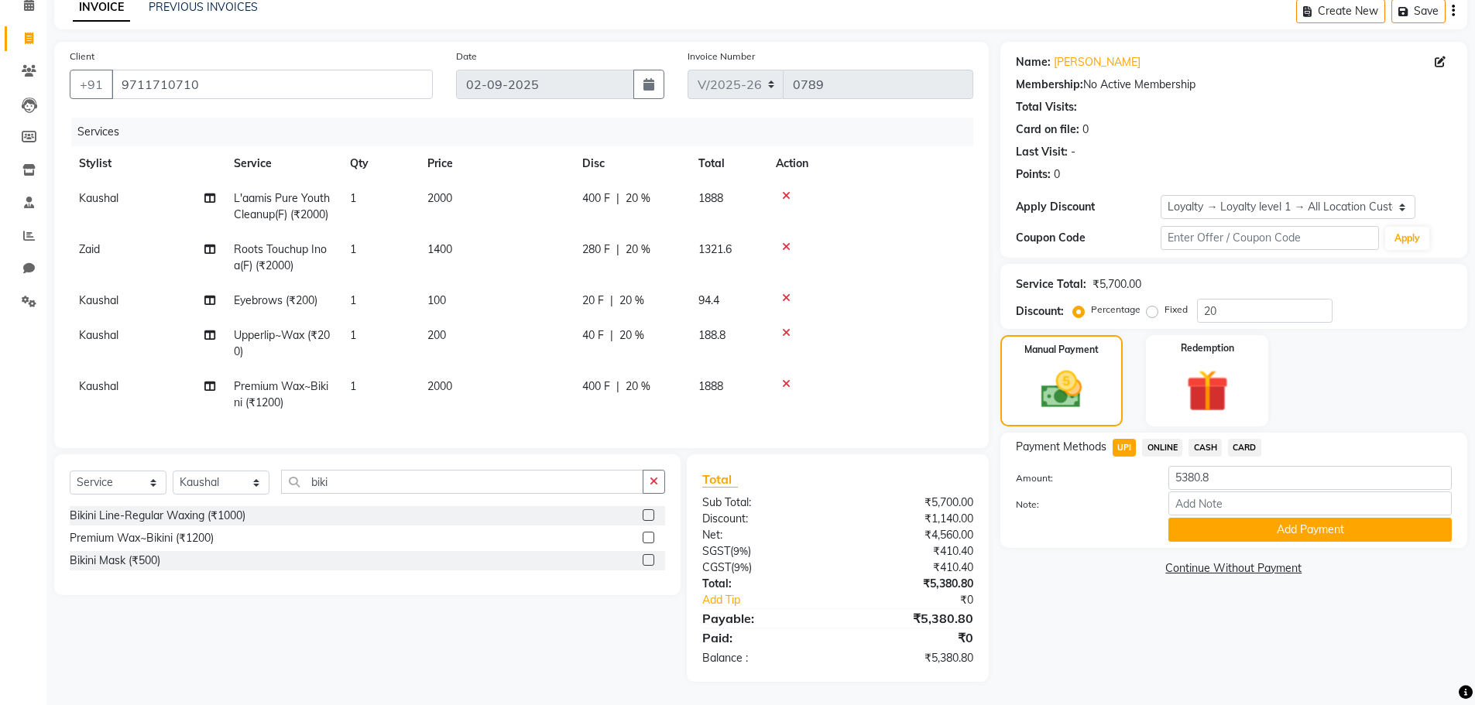
click at [1205, 443] on span "CASH" at bounding box center [1204, 448] width 33 height 18
click at [1206, 439] on span "CASH" at bounding box center [1204, 448] width 33 height 18
click at [1221, 518] on button "Add Payment" at bounding box center [1309, 530] width 283 height 24
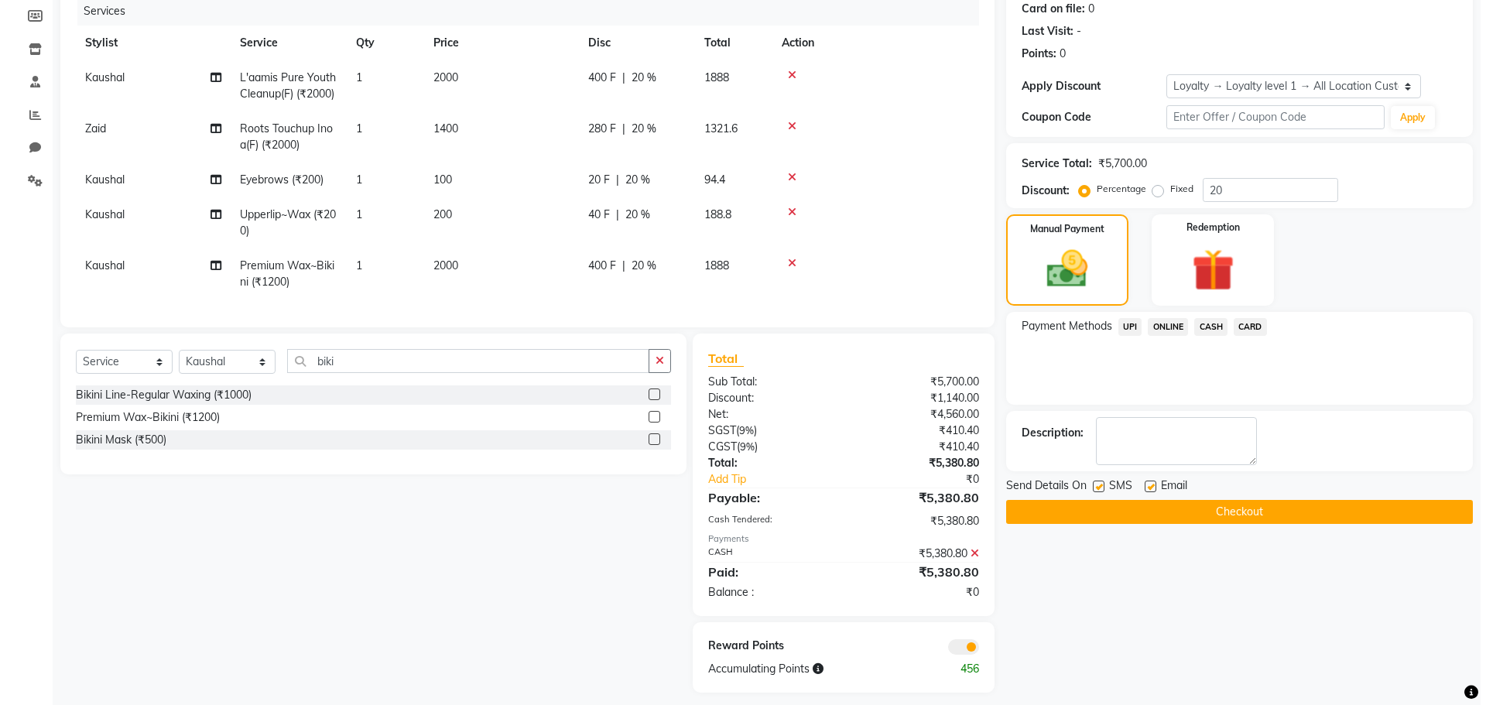
scroll to position [218, 0]
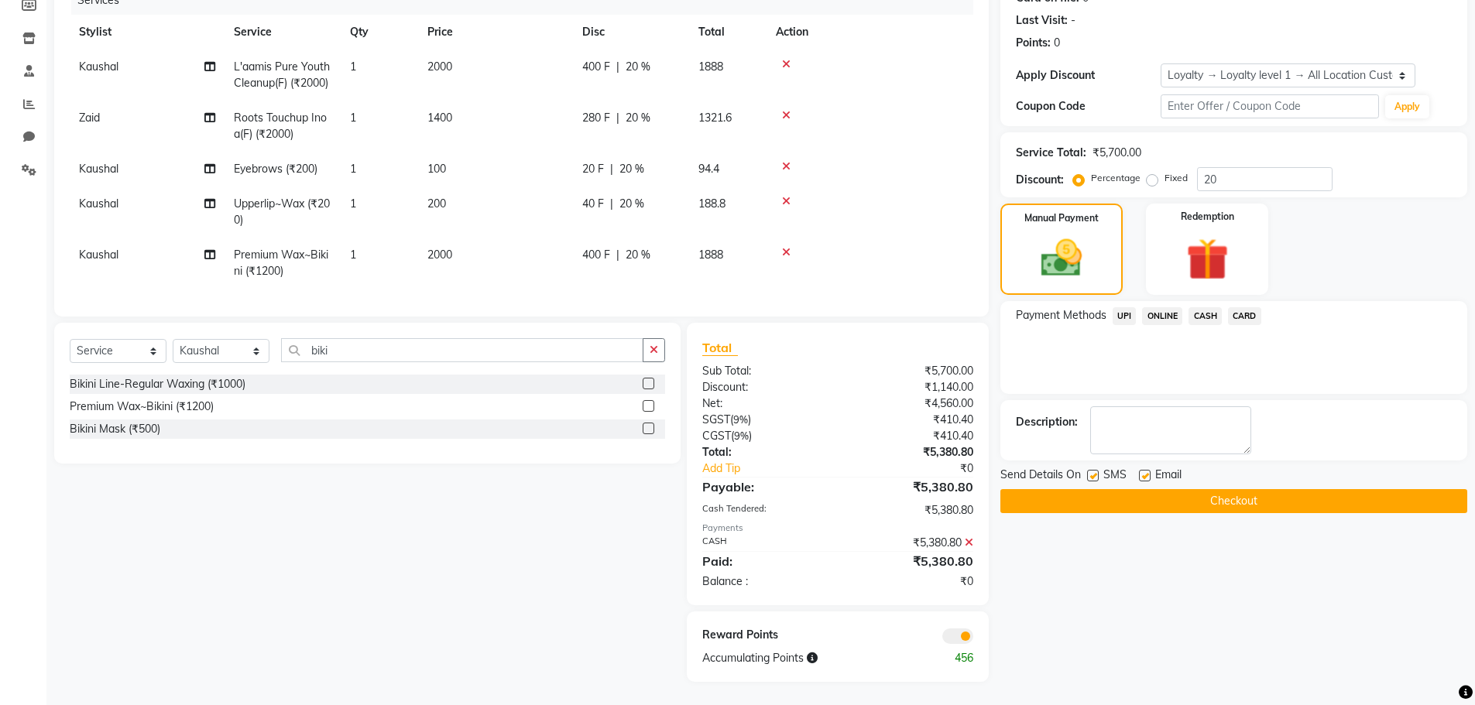
click at [959, 638] on span at bounding box center [957, 636] width 31 height 15
click at [973, 639] on input "checkbox" at bounding box center [973, 639] width 0 height 0
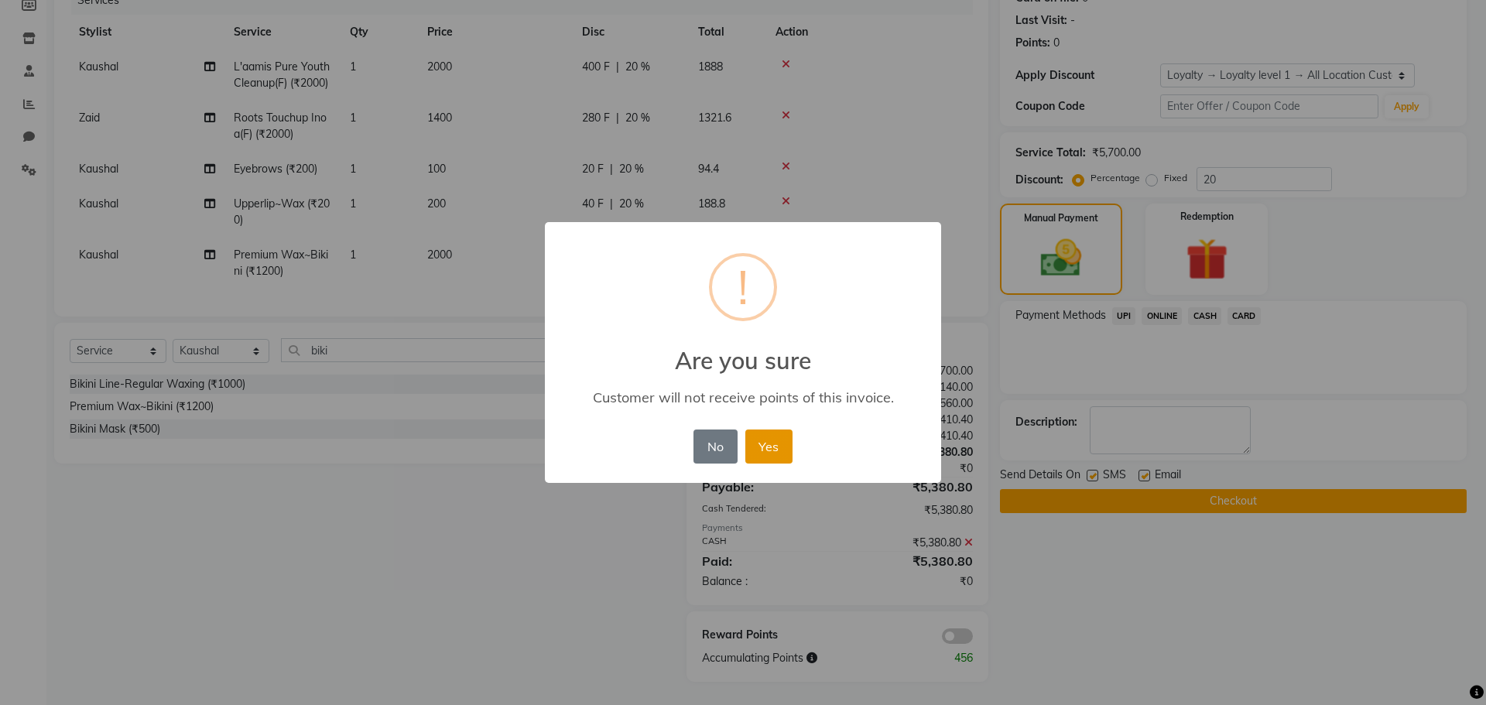
click at [752, 443] on button "Yes" at bounding box center [769, 447] width 47 height 34
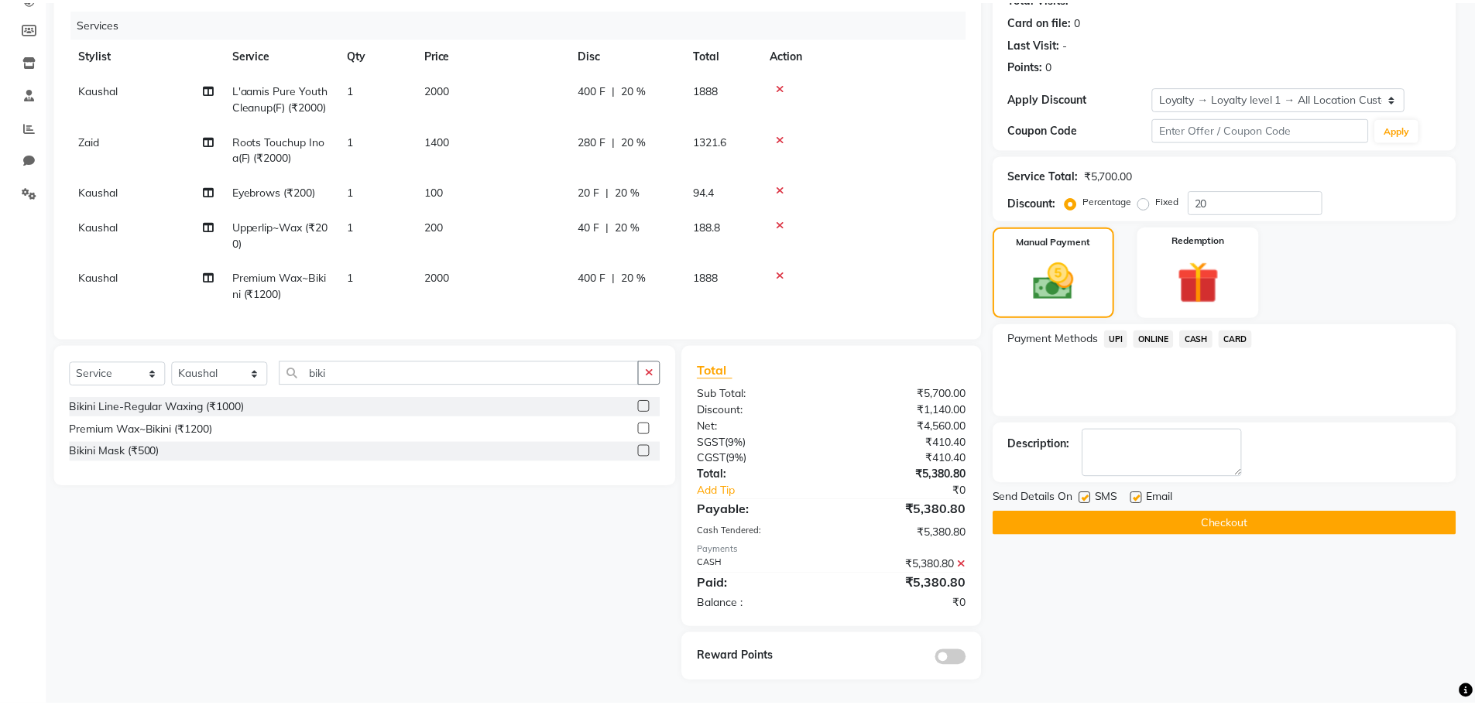
scroll to position [195, 0]
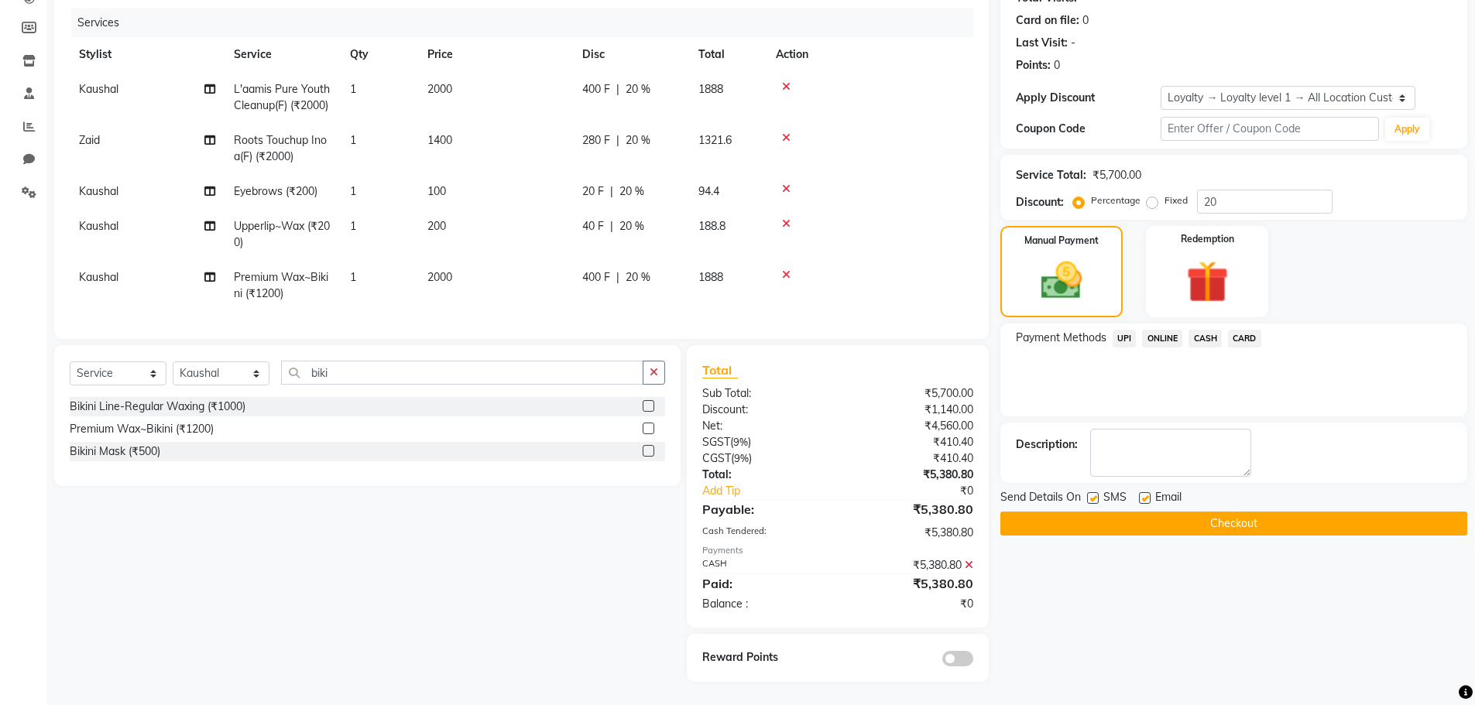
click at [1085, 512] on button "Checkout" at bounding box center [1233, 524] width 467 height 24
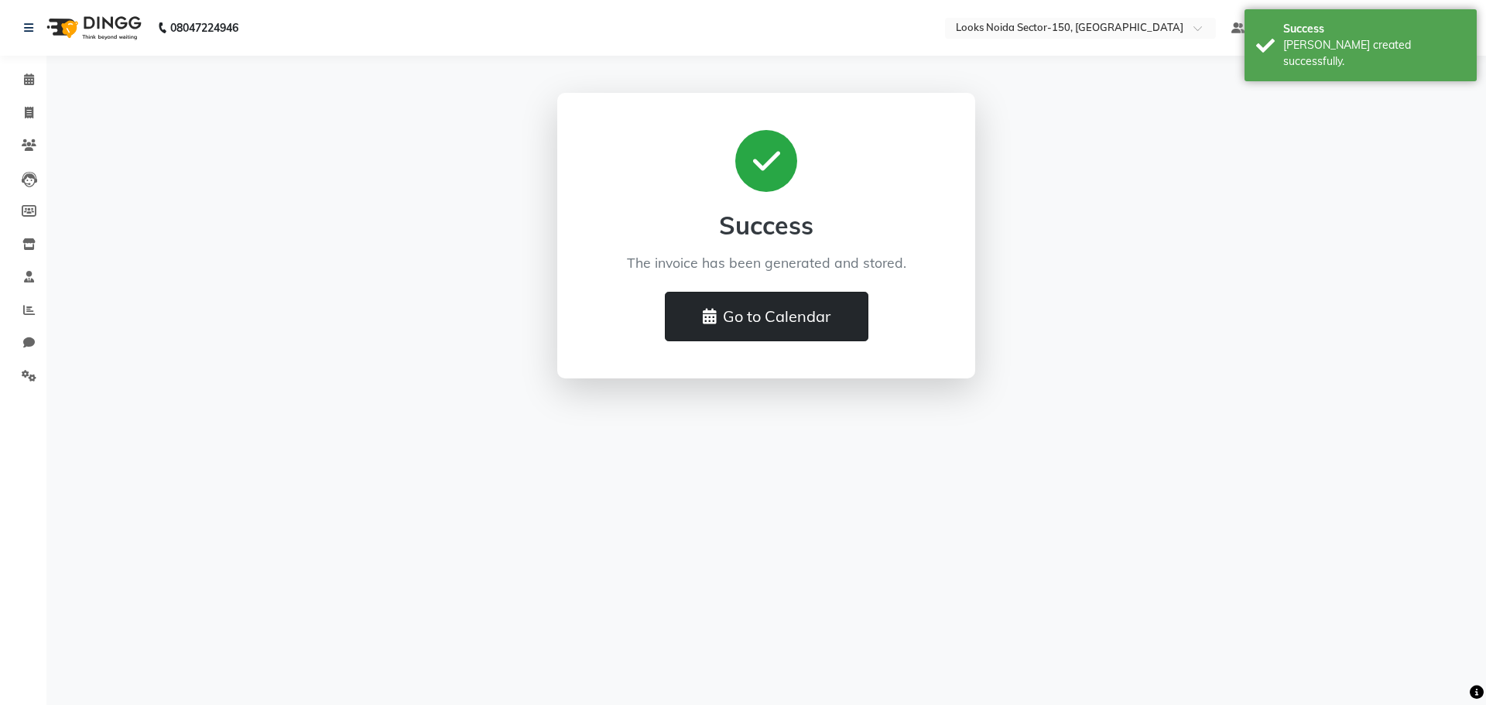
click at [739, 316] on button "Go to Calendar" at bounding box center [767, 317] width 204 height 50
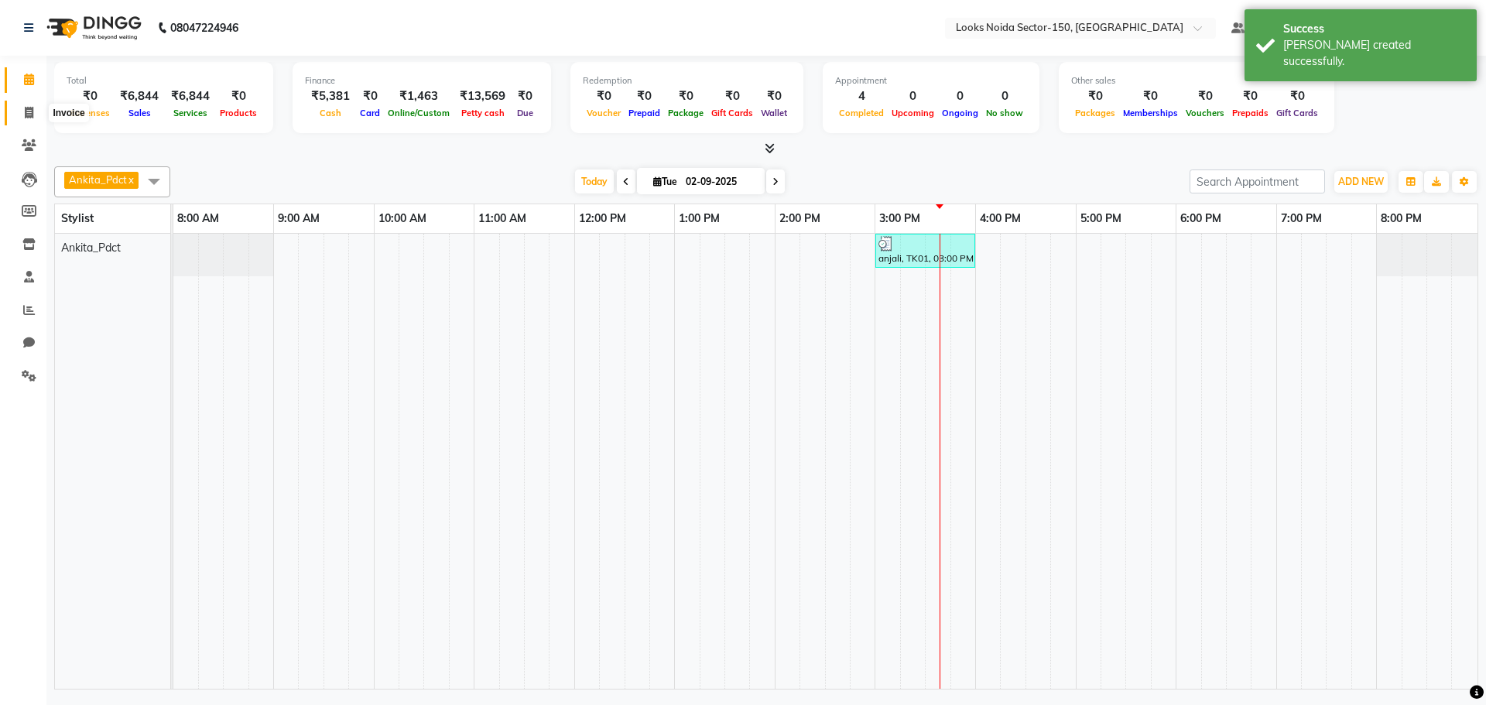
click at [23, 108] on span at bounding box center [28, 114] width 27 height 18
select select "service"
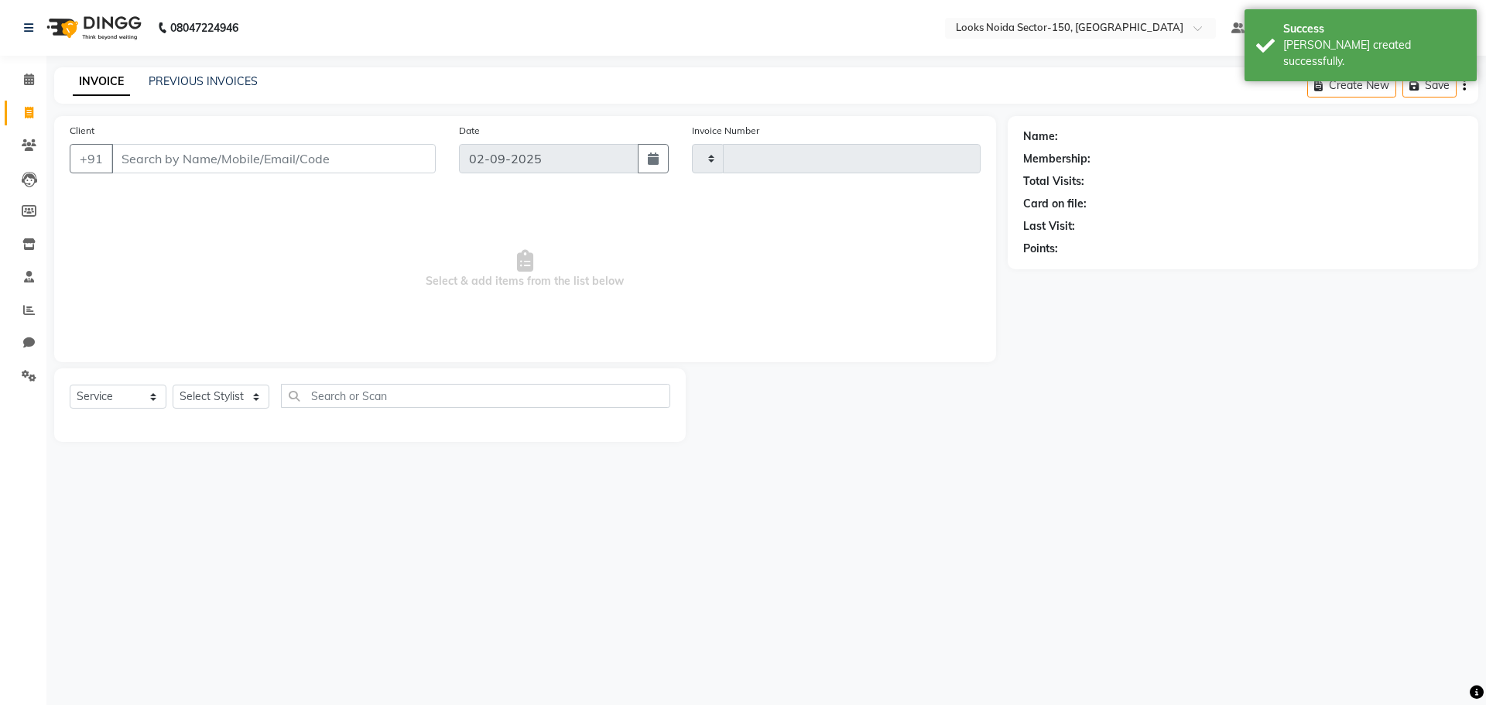
type input "0791"
select select "8587"
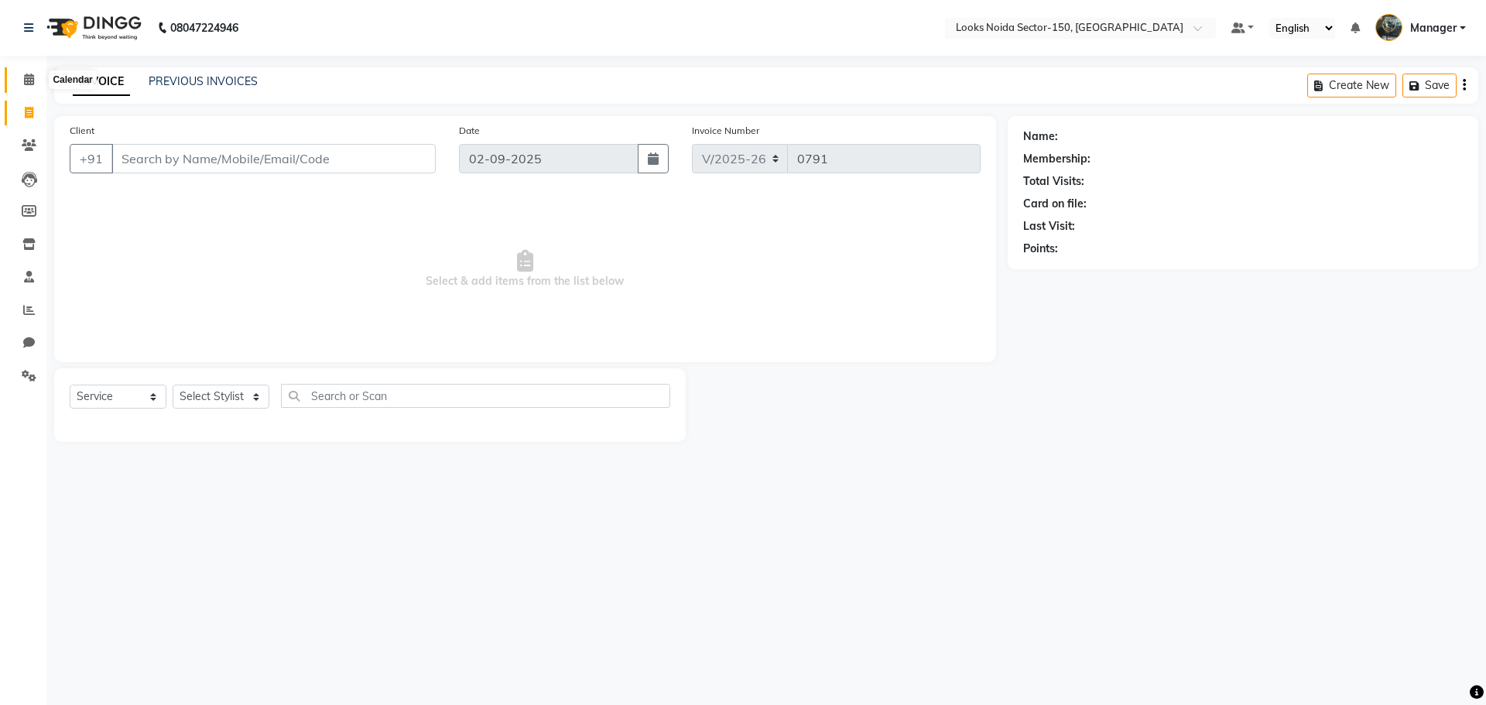
click at [24, 77] on icon at bounding box center [29, 80] width 10 height 12
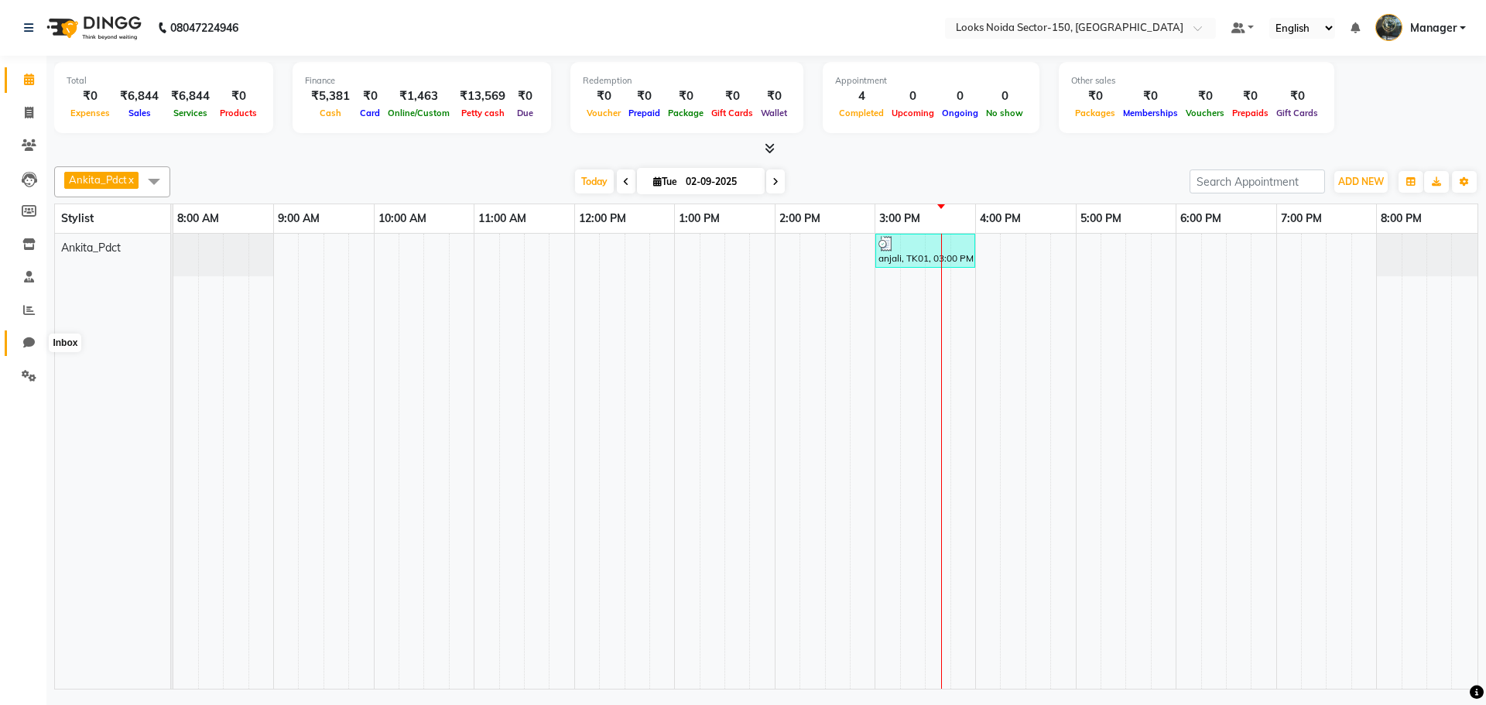
click at [22, 340] on span at bounding box center [28, 343] width 27 height 18
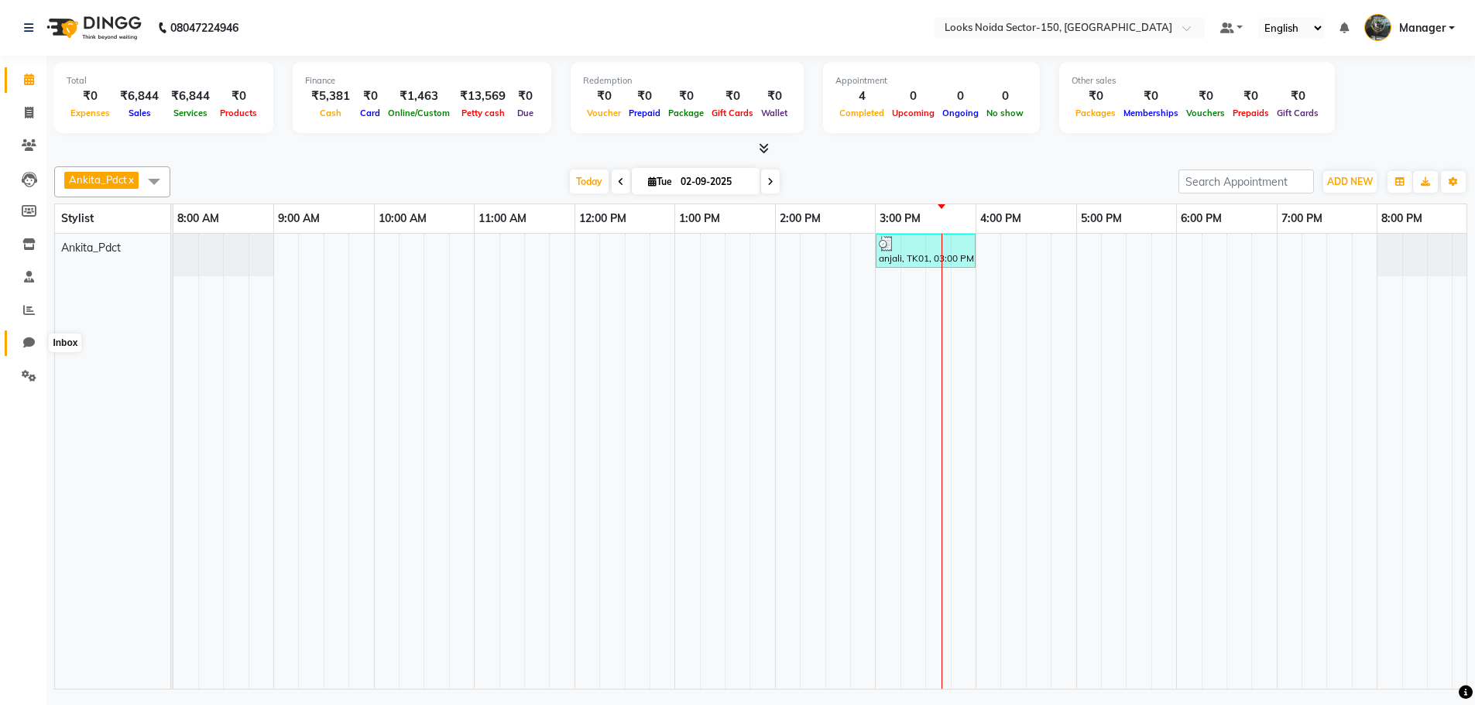
select select "100"
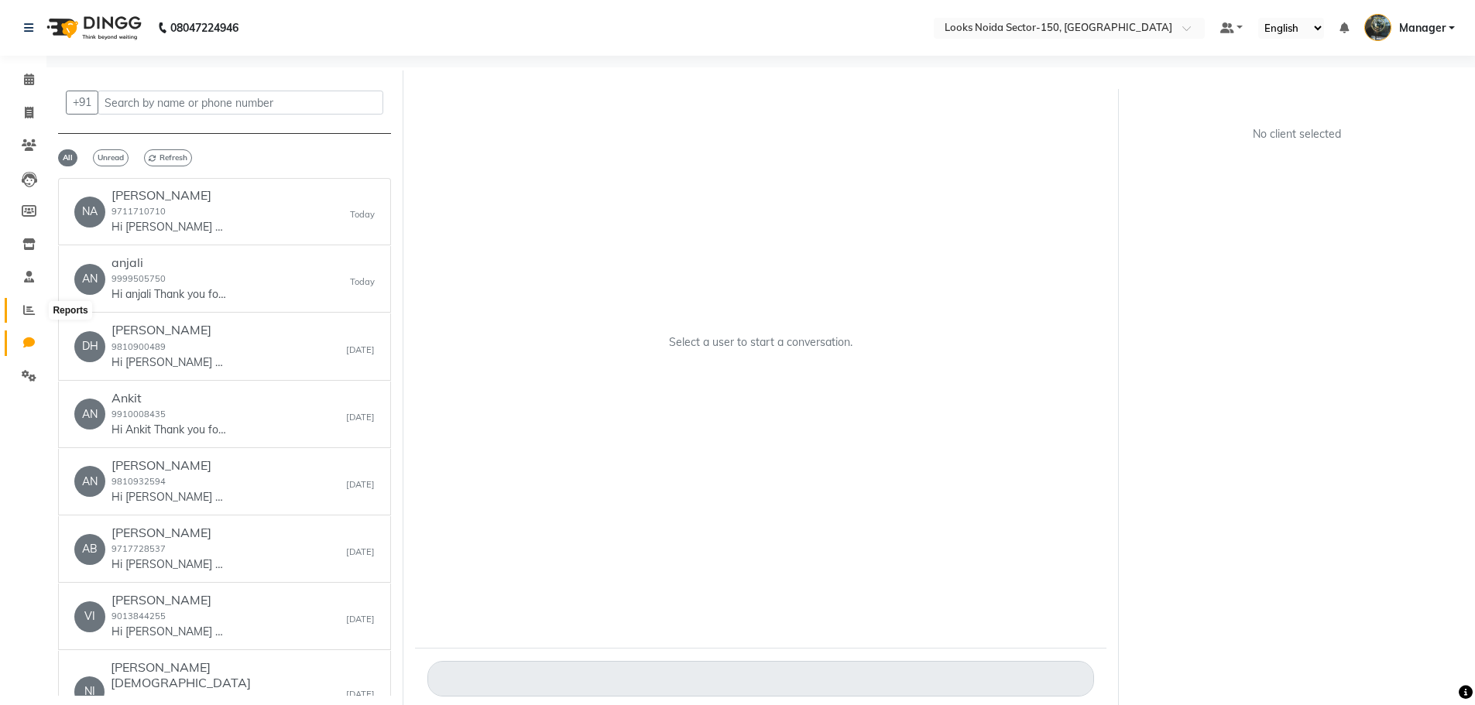
click at [27, 314] on icon at bounding box center [29, 310] width 12 height 12
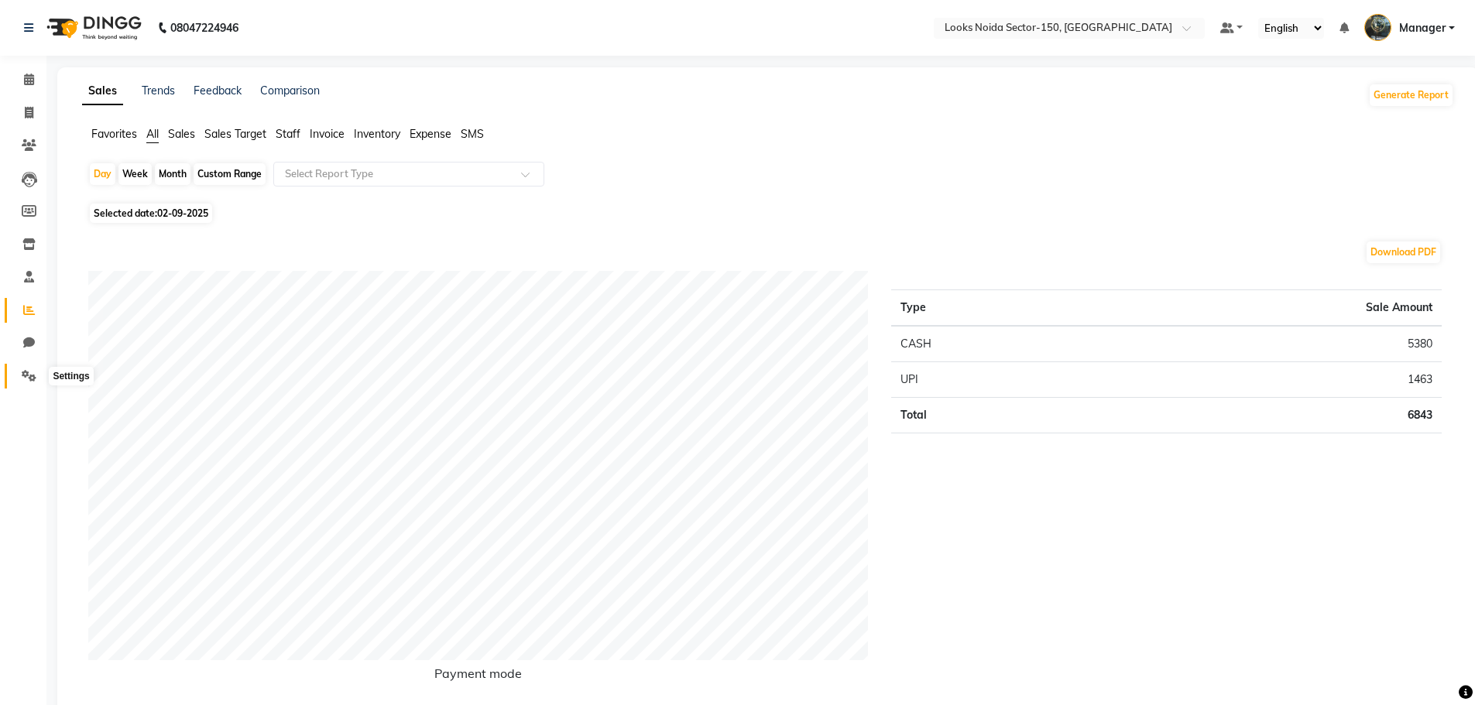
click at [28, 368] on span at bounding box center [28, 377] width 27 height 18
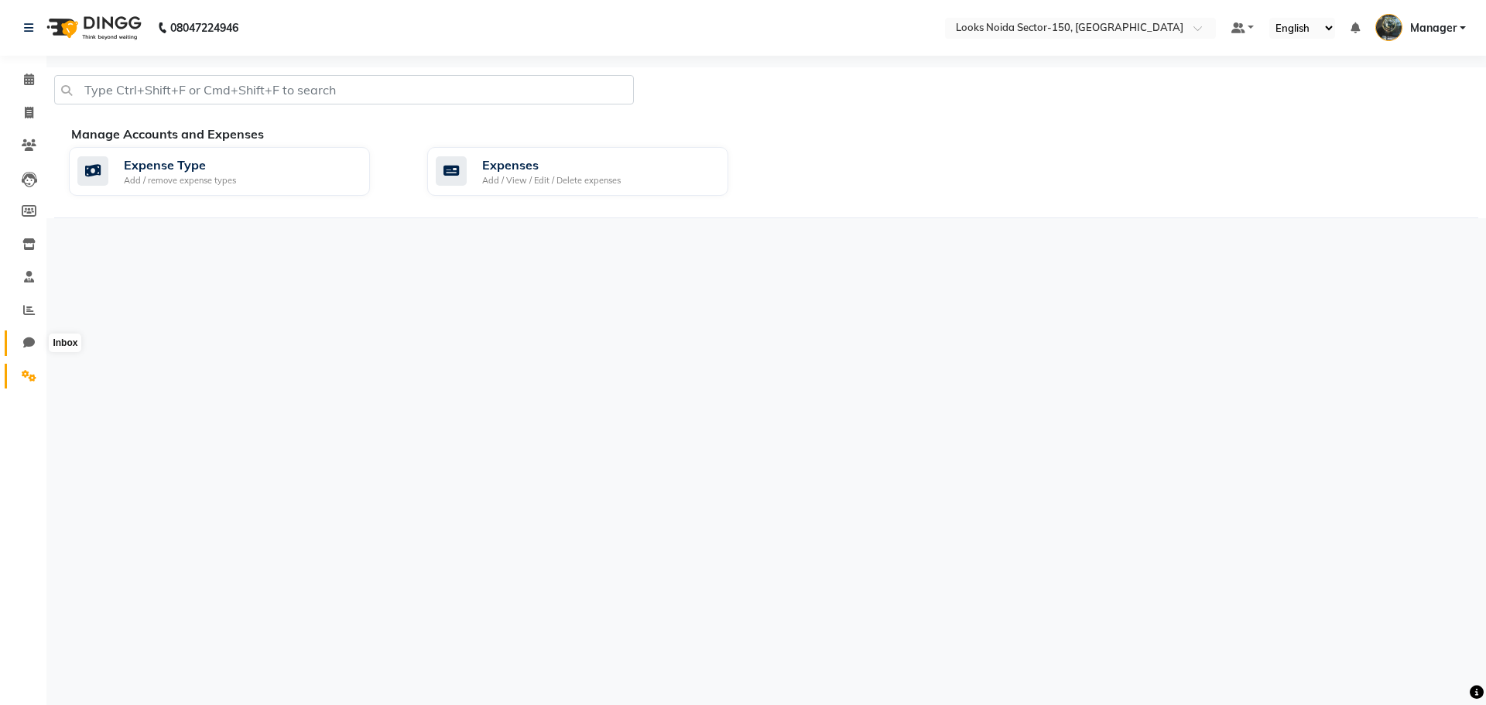
click at [29, 347] on icon at bounding box center [29, 343] width 12 height 12
select select "100"
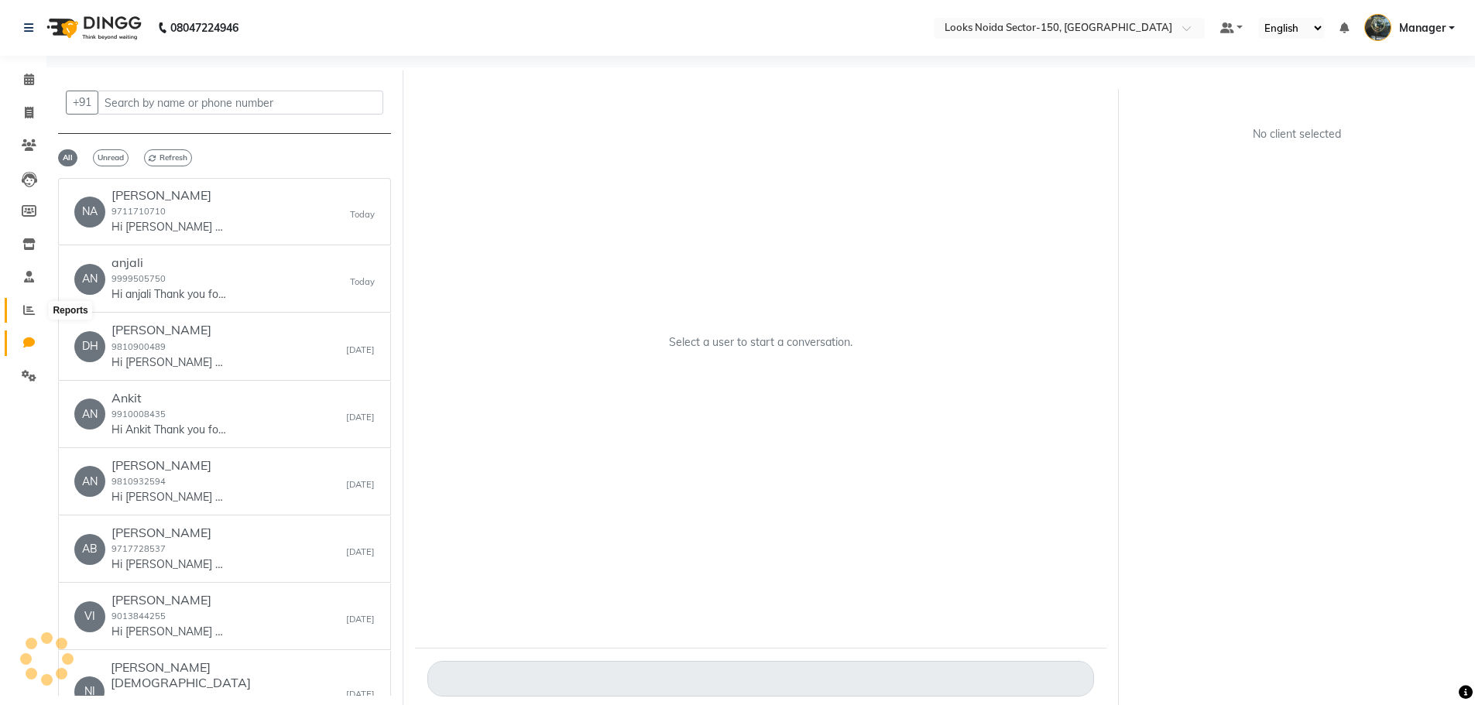
click at [30, 310] on icon at bounding box center [29, 310] width 12 height 12
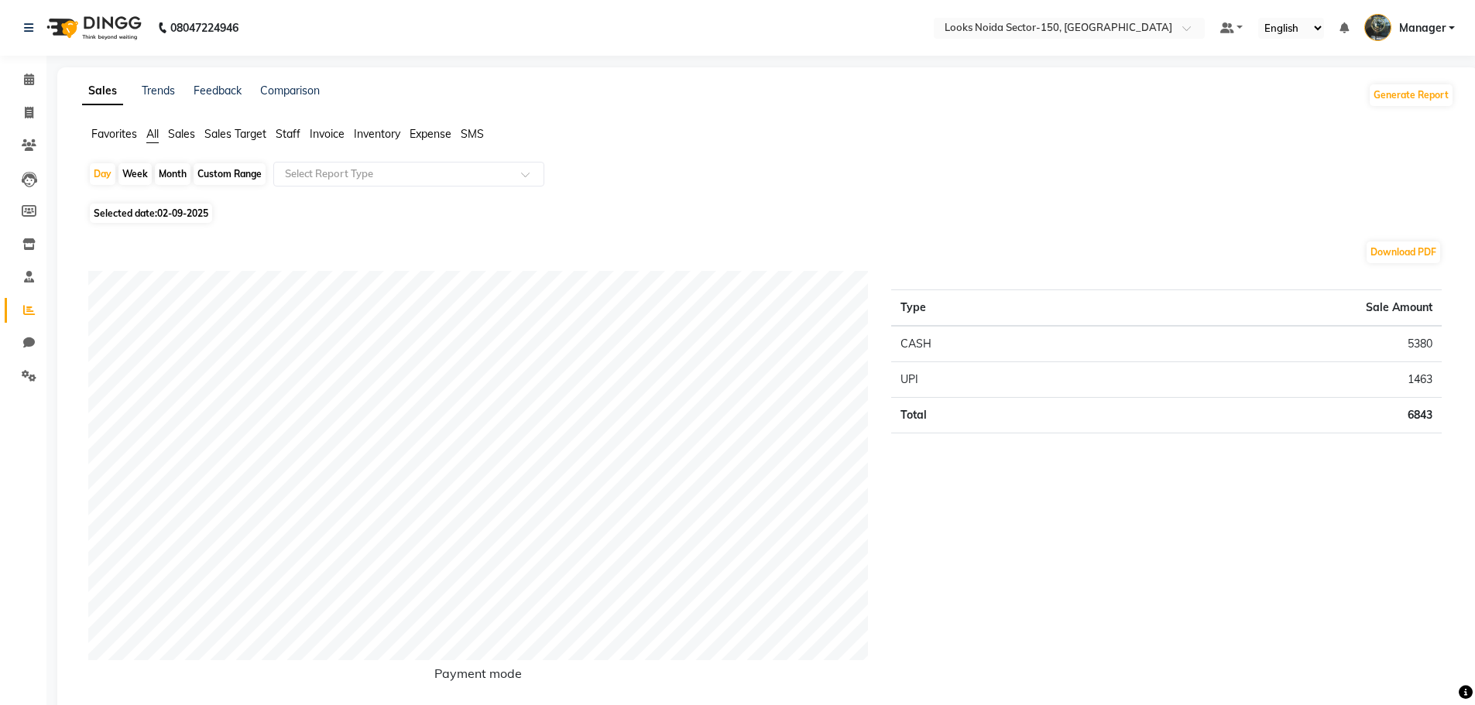
click at [283, 132] on span "Staff" at bounding box center [288, 134] width 25 height 14
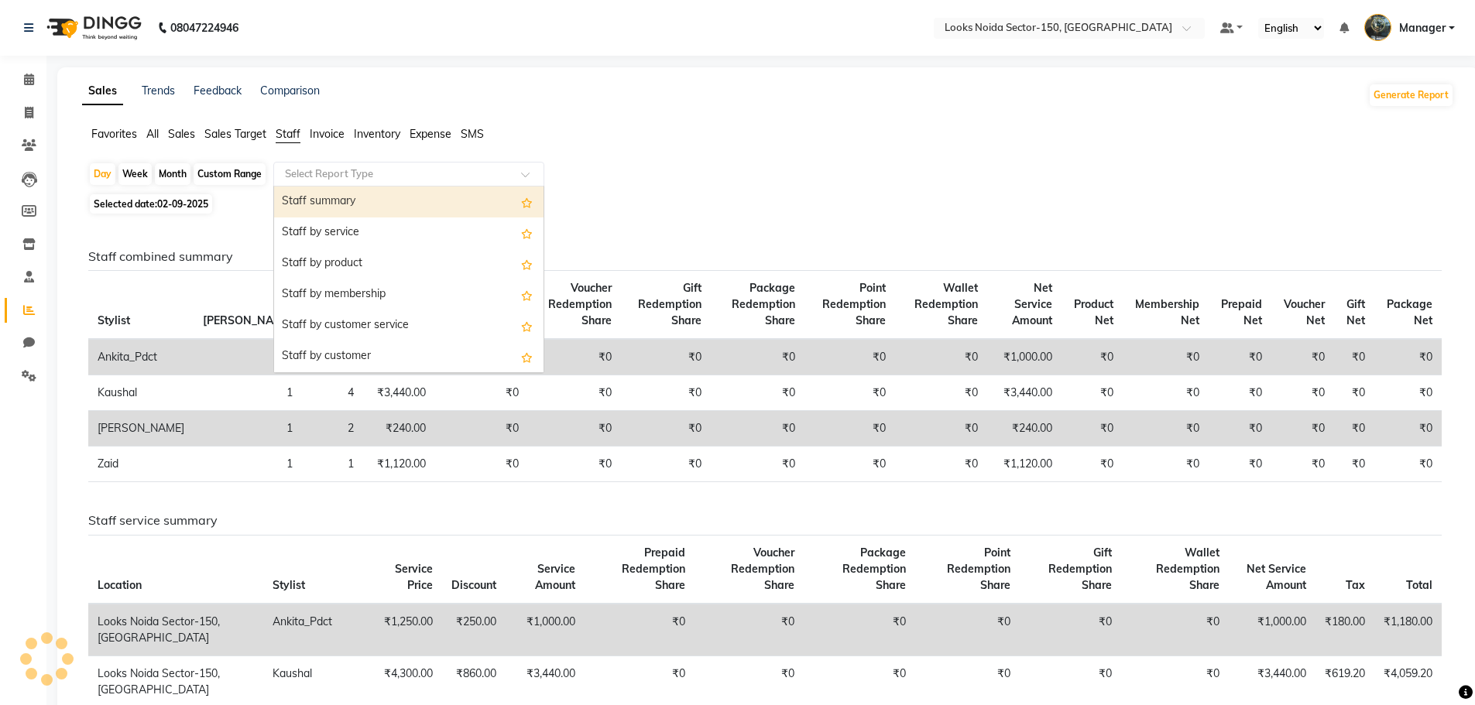
click at [347, 171] on input "text" at bounding box center [393, 173] width 223 height 15
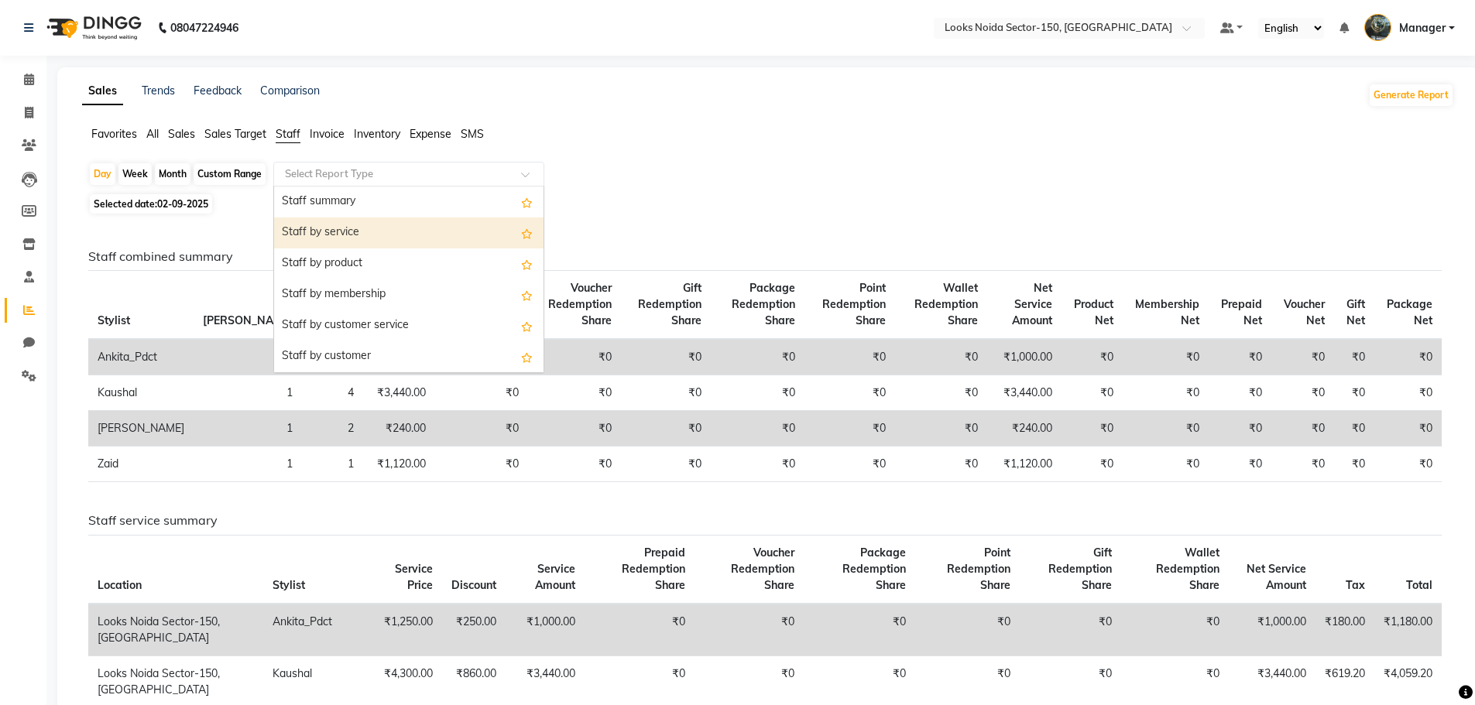
click at [348, 231] on div "Staff by service" at bounding box center [408, 233] width 269 height 31
select select "full_report"
select select "pdf"
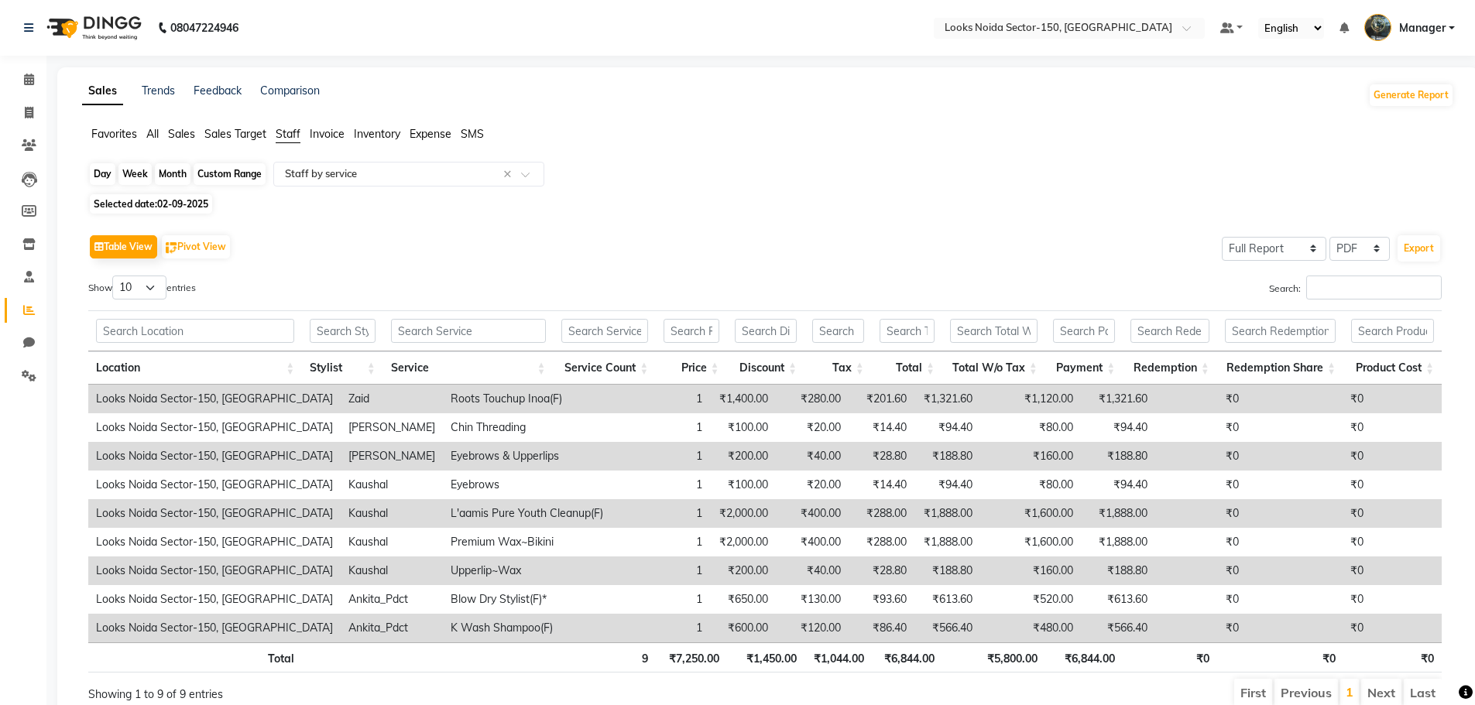
click at [110, 170] on div "Day" at bounding box center [103, 174] width 26 height 22
select select "9"
select select "2025"
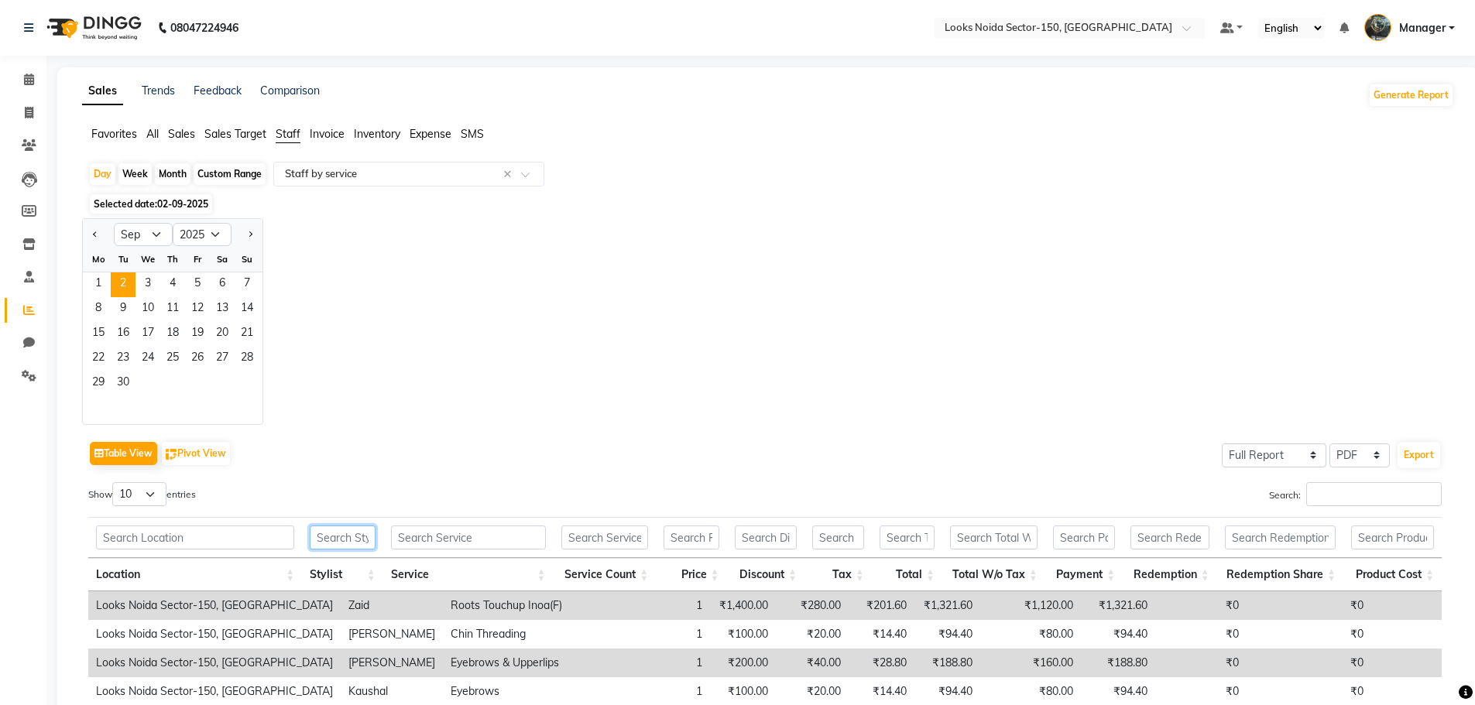
click at [321, 537] on input "text" at bounding box center [342, 538] width 65 height 24
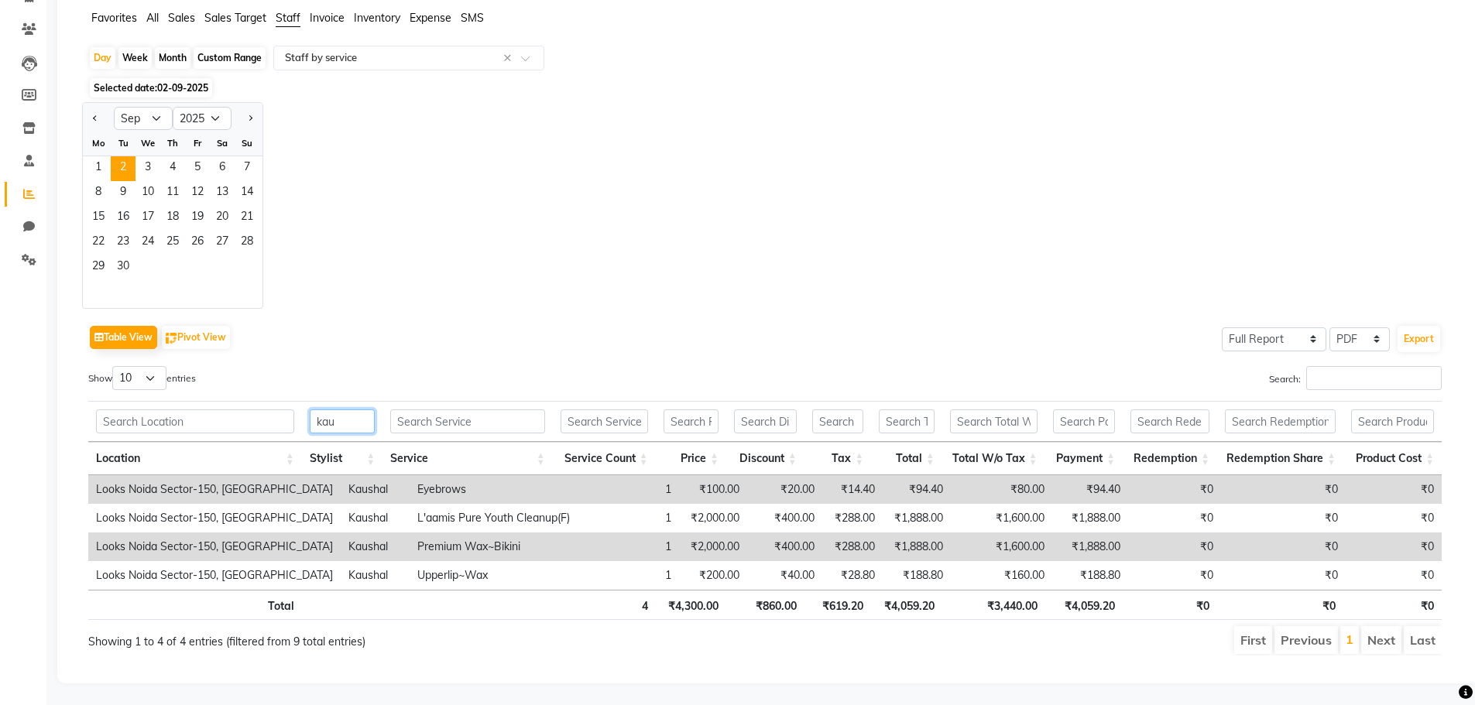
scroll to position [129, 0]
type input "kau"
click at [19, 53] on span at bounding box center [28, 62] width 27 height 18
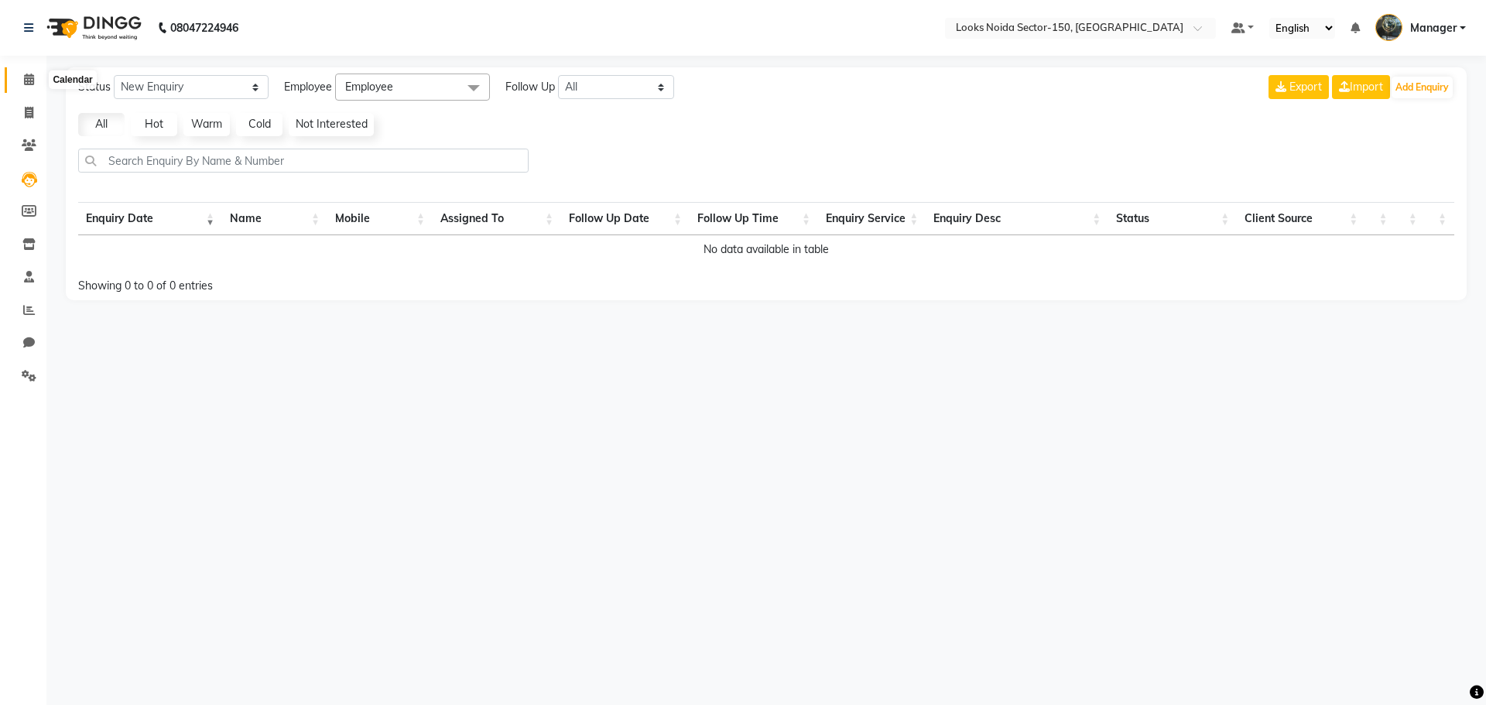
click at [31, 75] on icon at bounding box center [29, 80] width 10 height 12
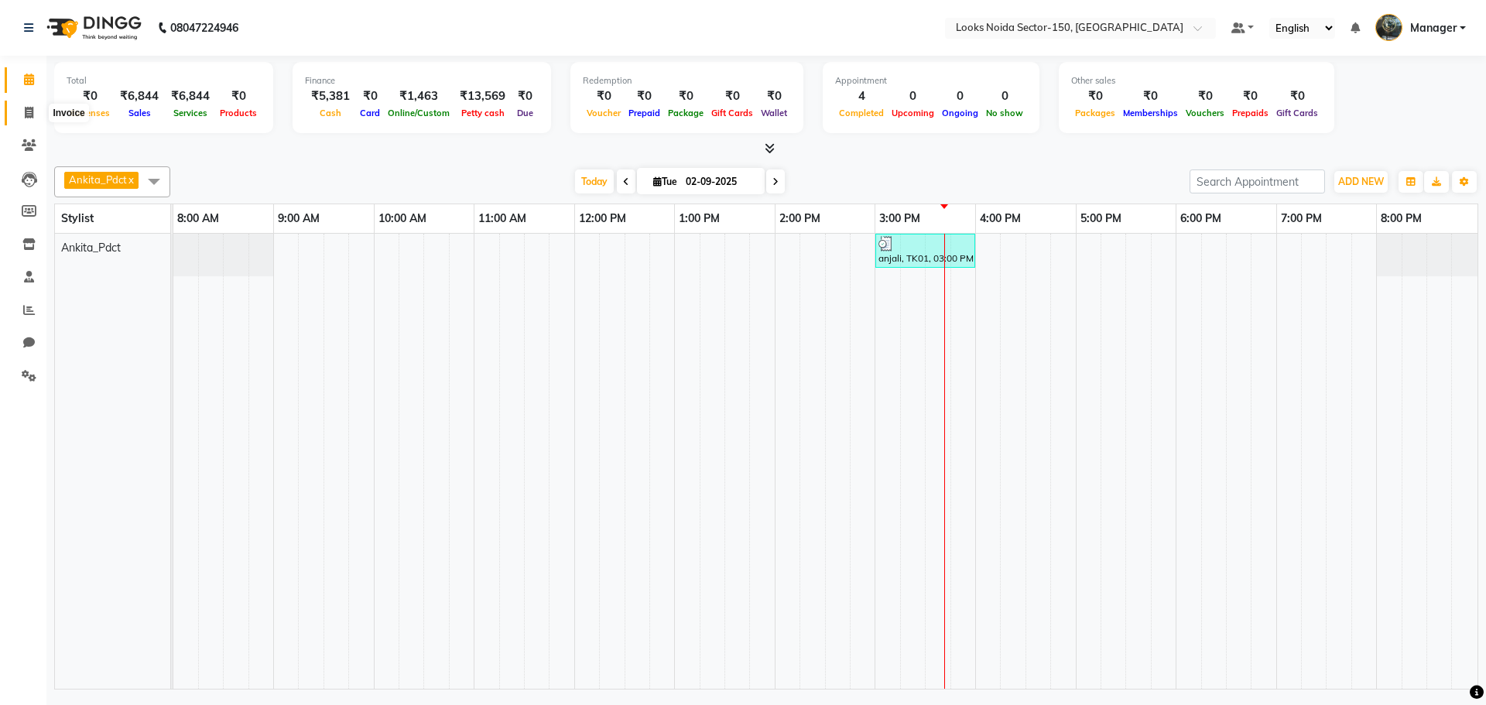
click at [23, 111] on span at bounding box center [28, 114] width 27 height 18
select select "8587"
select select "service"
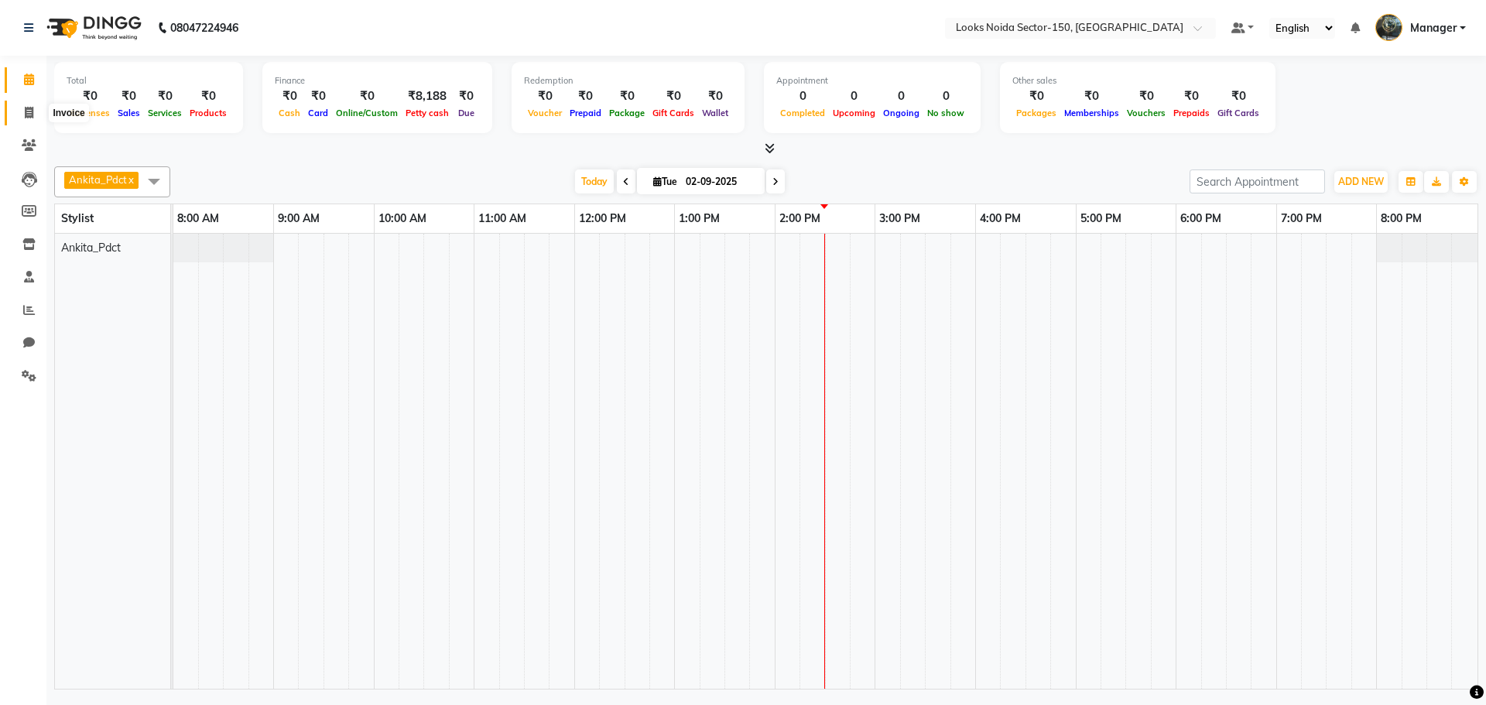
click at [28, 108] on icon at bounding box center [29, 113] width 9 height 12
select select "service"
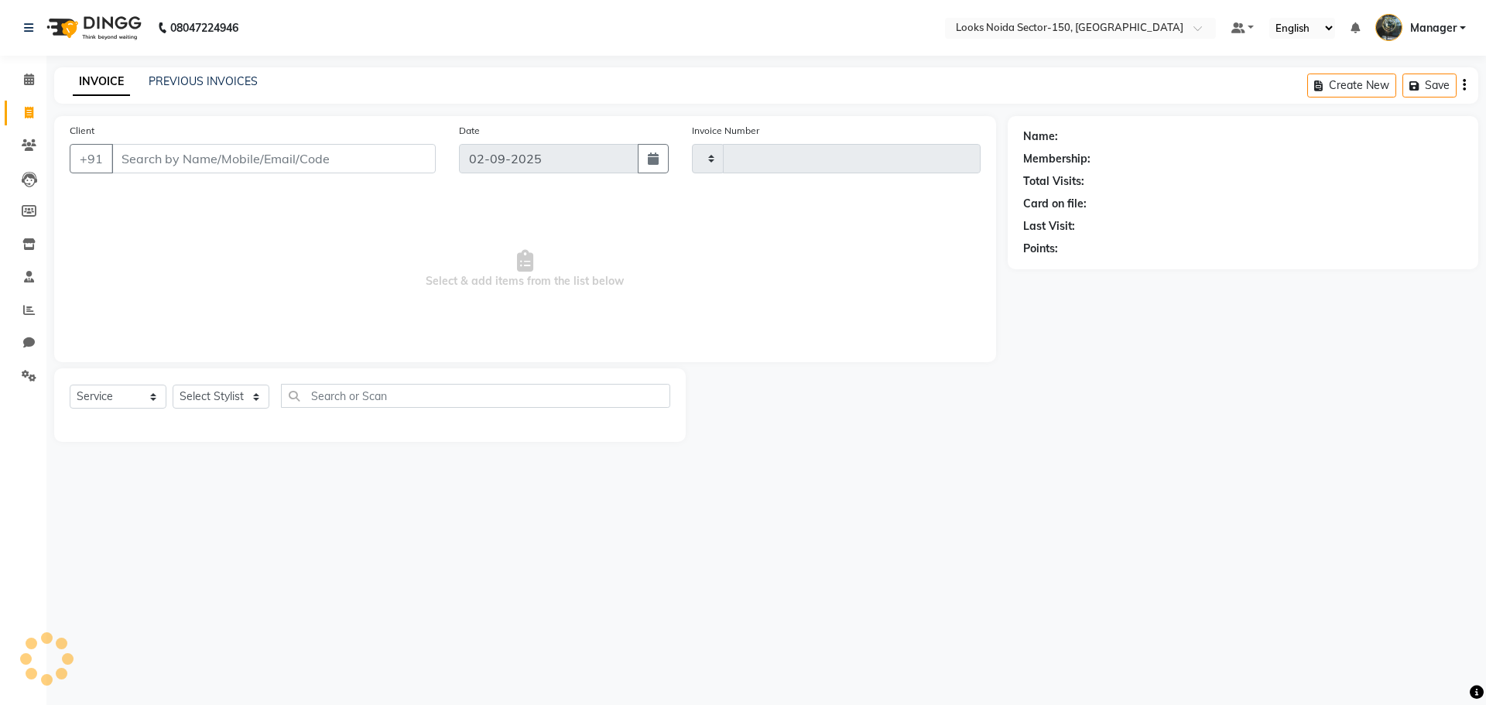
type input "0789"
select select "8587"
click at [33, 77] on icon at bounding box center [29, 80] width 10 height 12
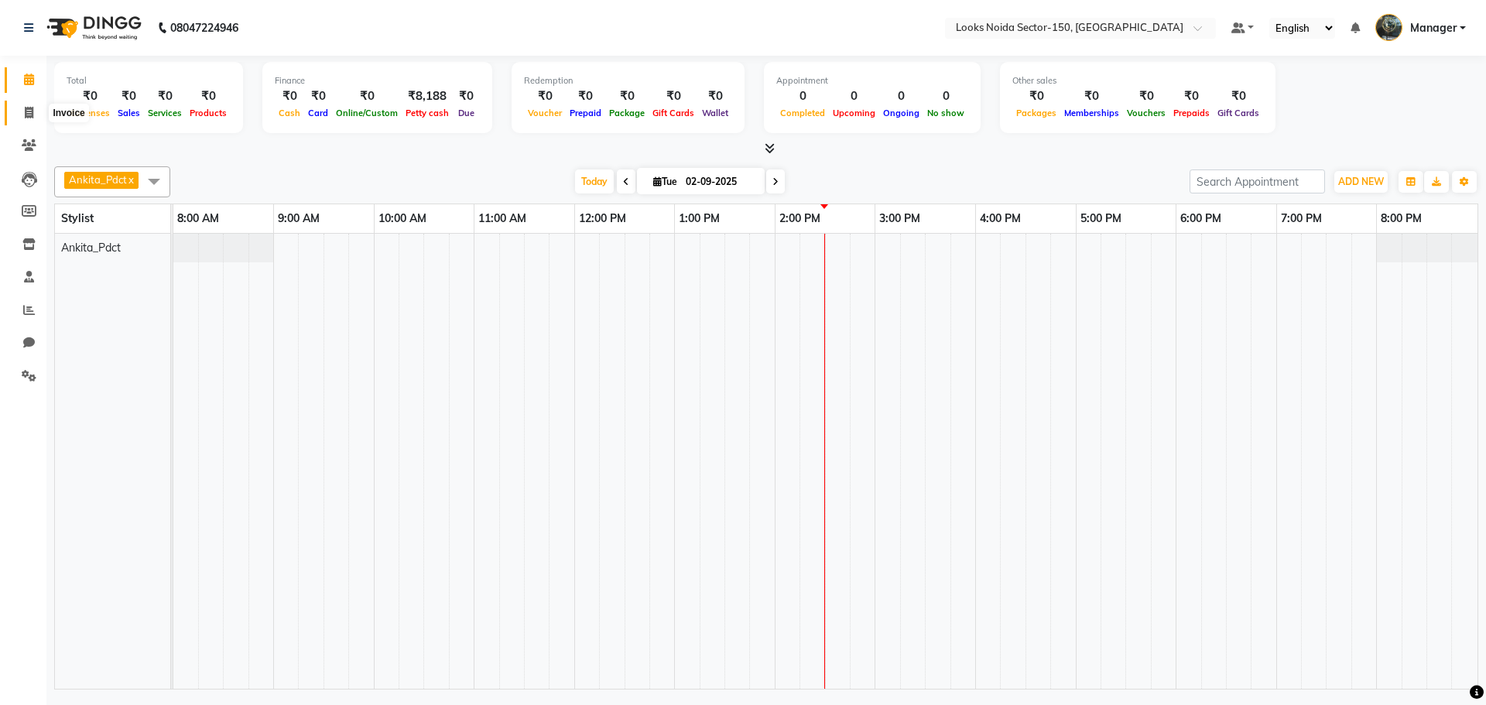
click at [29, 108] on icon at bounding box center [29, 113] width 9 height 12
select select "service"
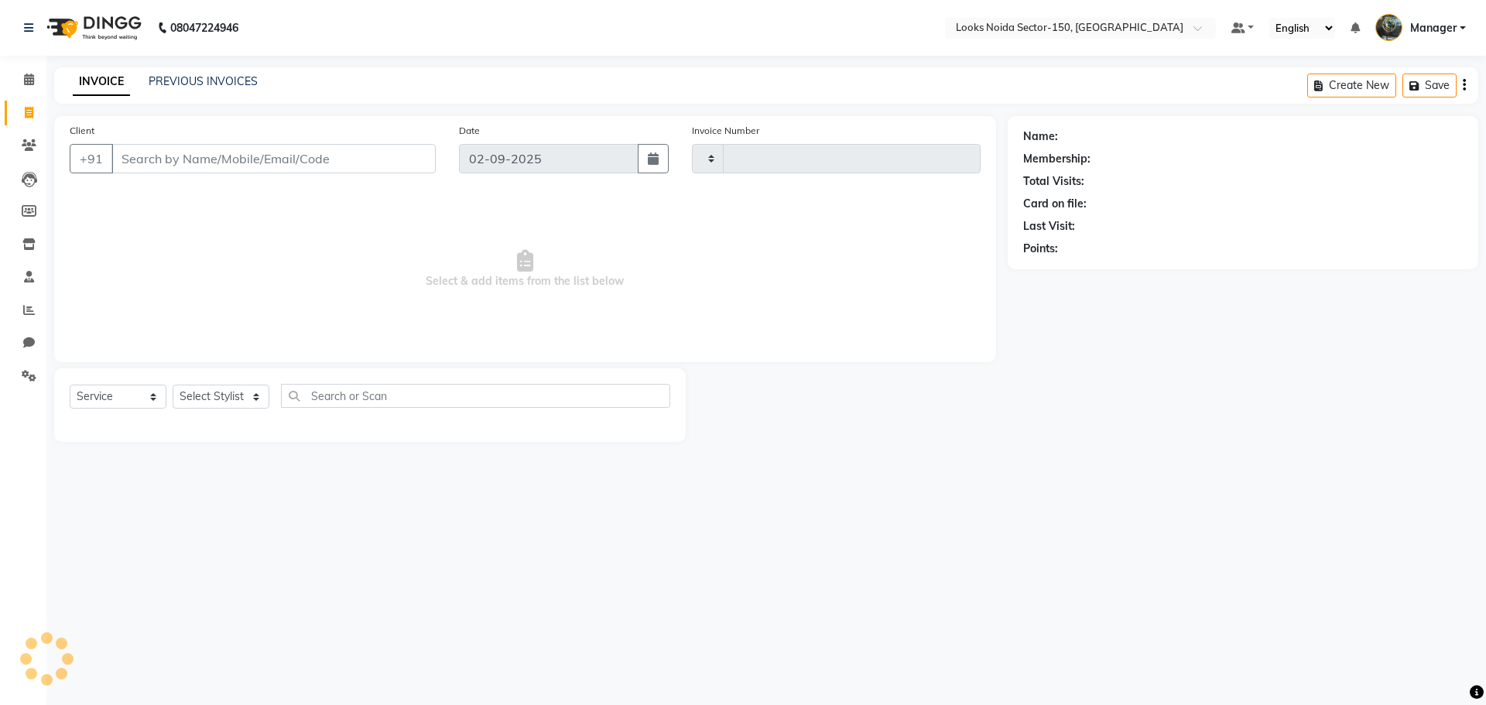
type input "0789"
select select "8587"
click at [238, 401] on select "Select Stylist" at bounding box center [221, 397] width 97 height 24
select select "88092"
click at [173, 385] on select "Select Stylist [PERSON_NAME] Ankita_Pdct Arshad Counter_Sales Deepa Farman_BRB …" at bounding box center [221, 397] width 97 height 24
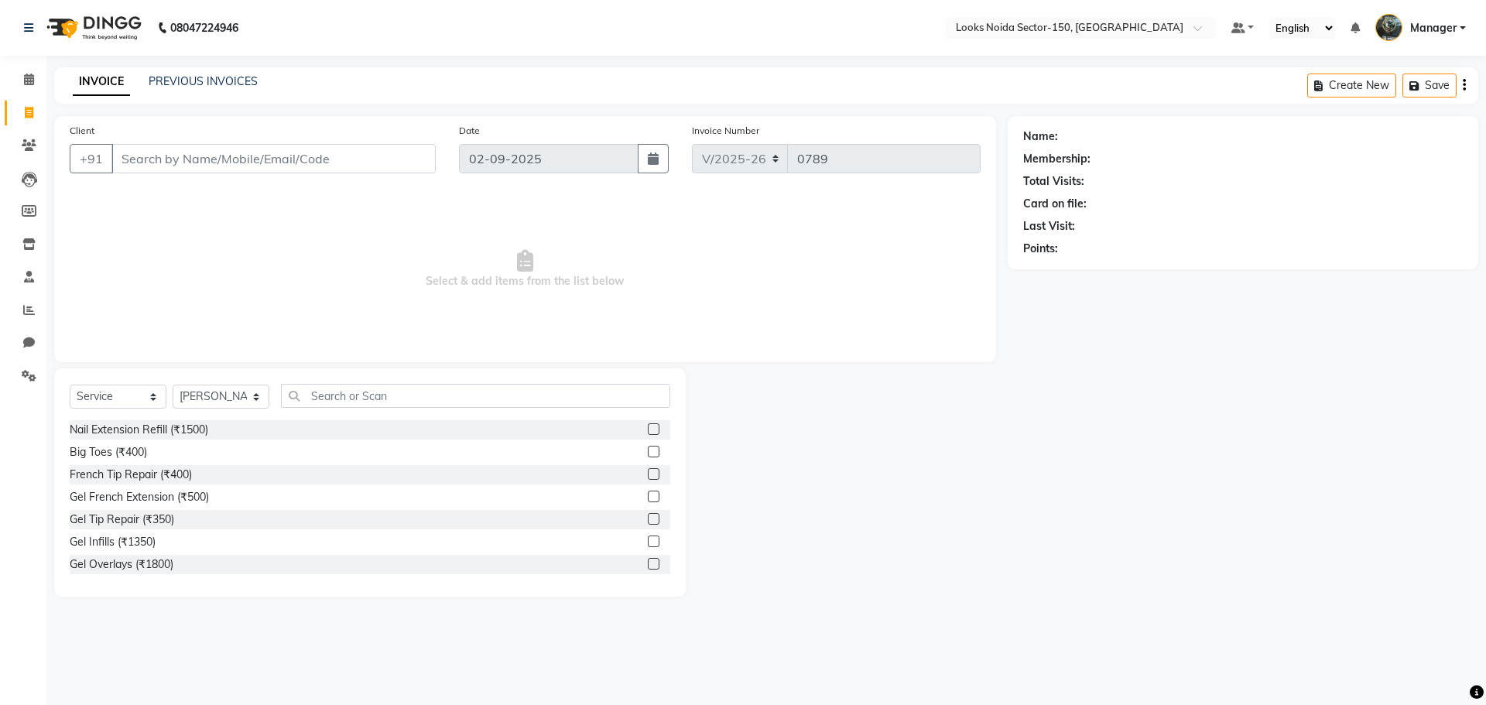
click at [309, 379] on div "Select Service Product Membership Package Voucher Prepaid Gift Card Select Styl…" at bounding box center [370, 482] width 632 height 228
click at [317, 392] on input "text" at bounding box center [475, 396] width 389 height 24
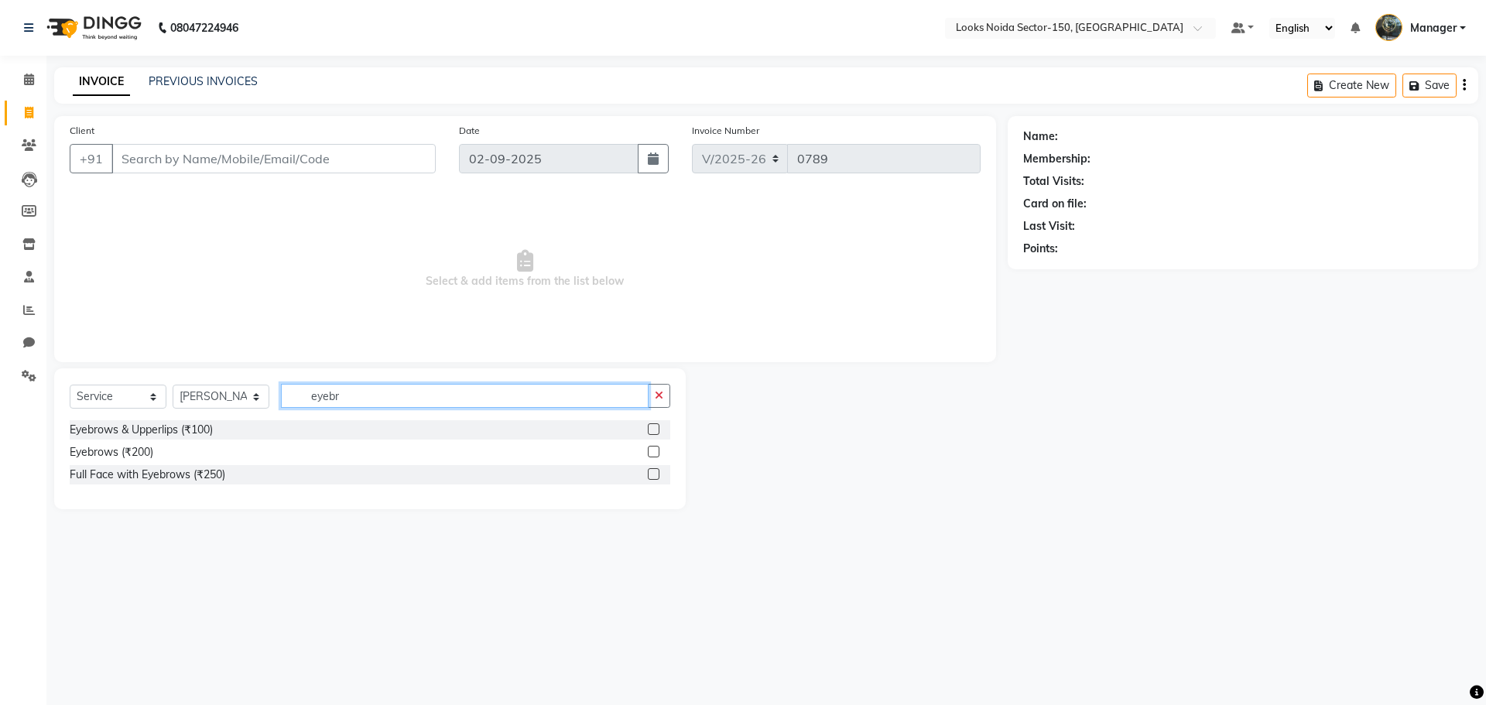
type input "eyebr"
click at [649, 432] on label at bounding box center [654, 429] width 12 height 12
click at [649, 432] on input "checkbox" at bounding box center [653, 430] width 10 height 10
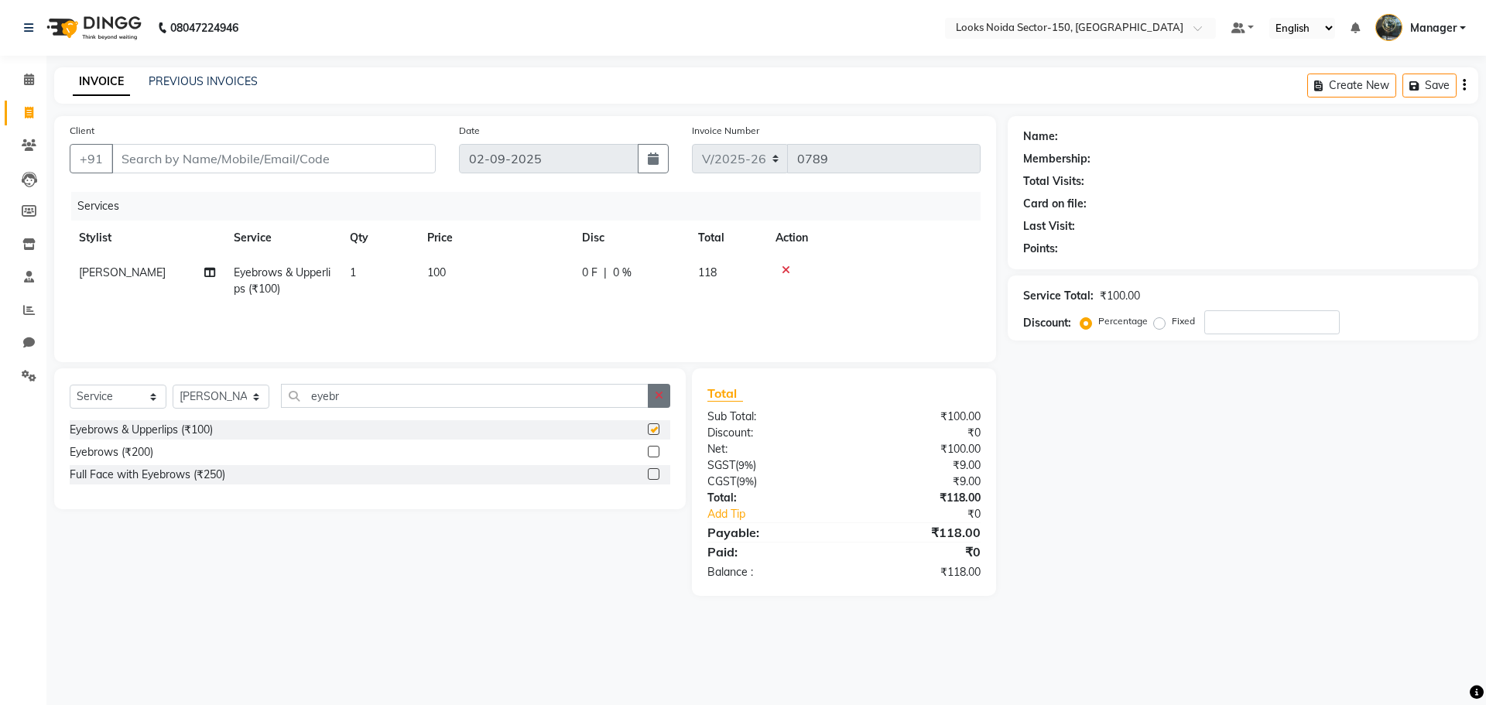
checkbox input "false"
click at [656, 392] on icon "button" at bounding box center [659, 395] width 9 height 11
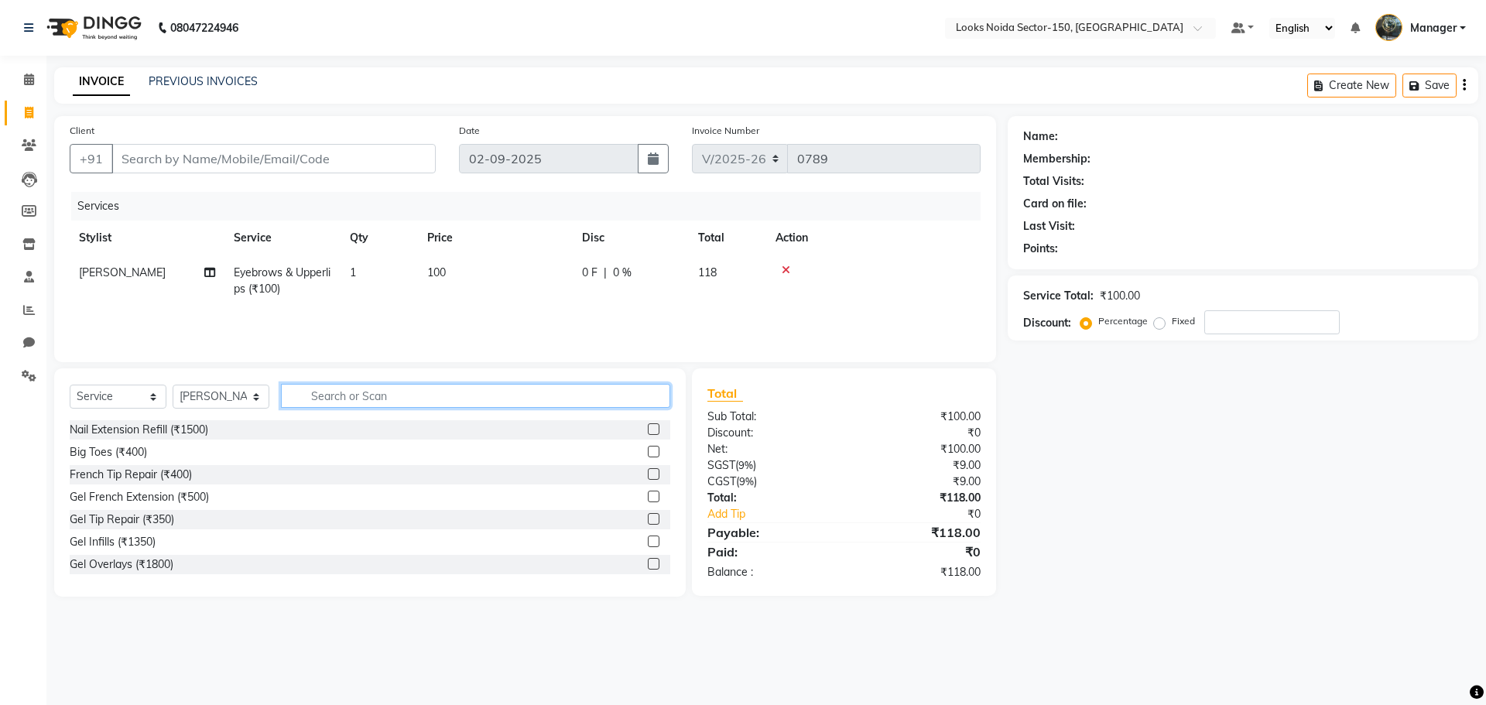
click at [560, 401] on input "text" at bounding box center [475, 396] width 389 height 24
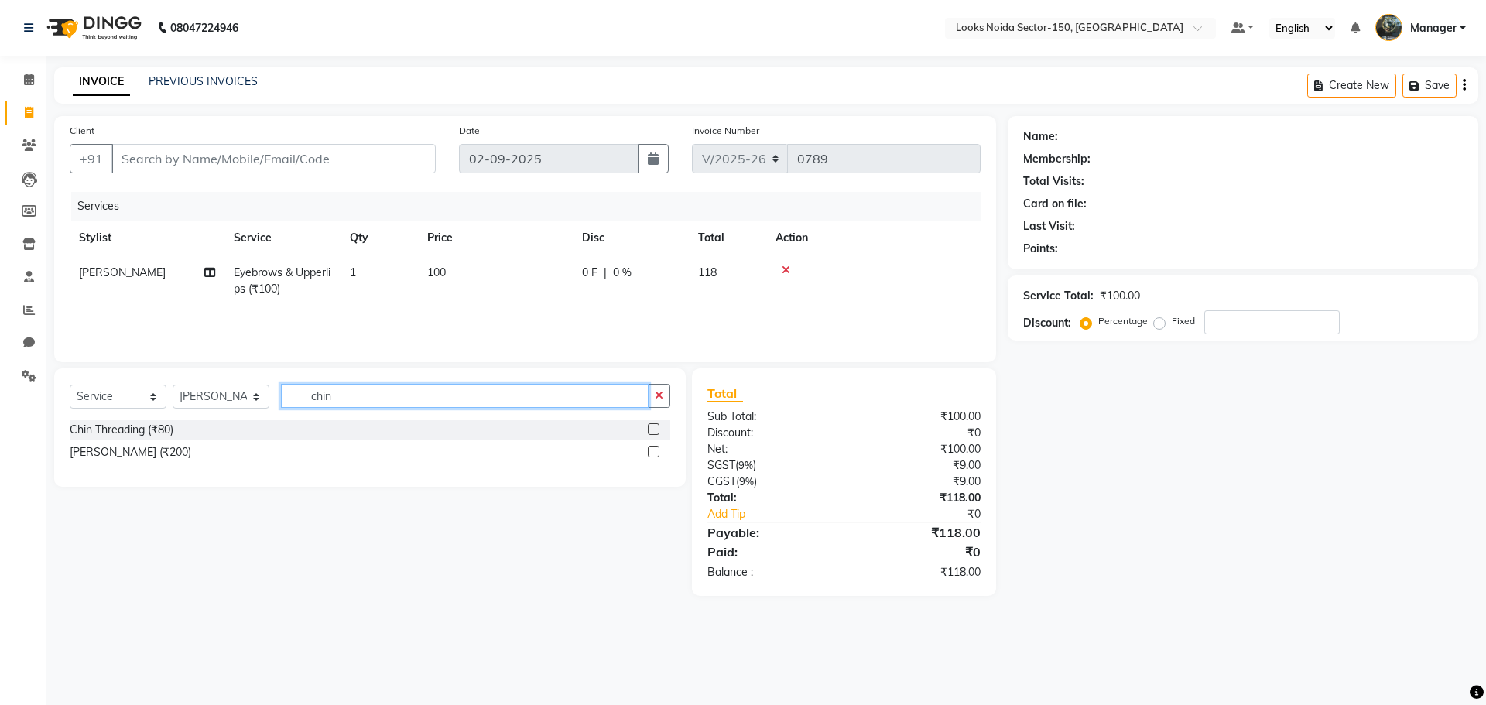
type input "chin"
click at [656, 432] on label at bounding box center [654, 429] width 12 height 12
click at [656, 432] on input "checkbox" at bounding box center [653, 430] width 10 height 10
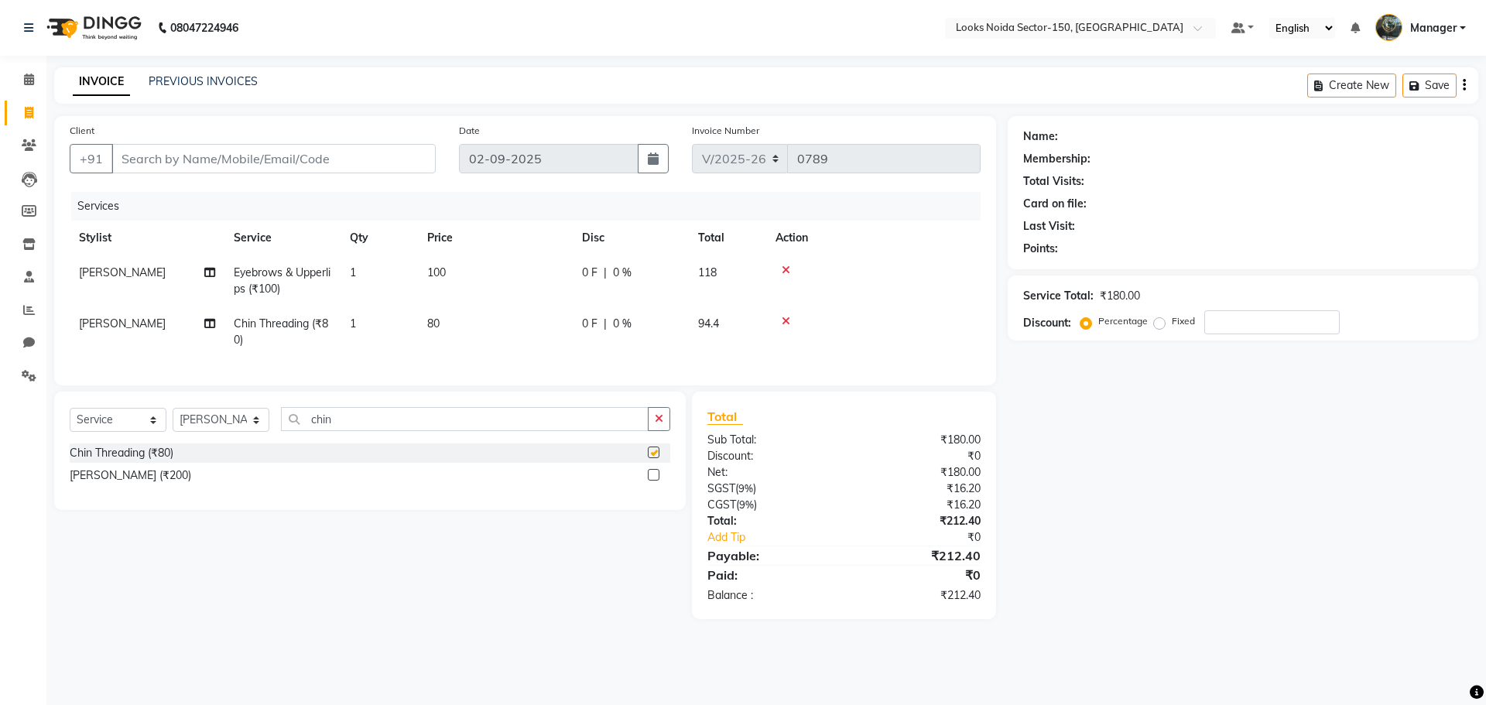
checkbox input "false"
click at [482, 302] on td "100" at bounding box center [495, 280] width 155 height 51
select select "88092"
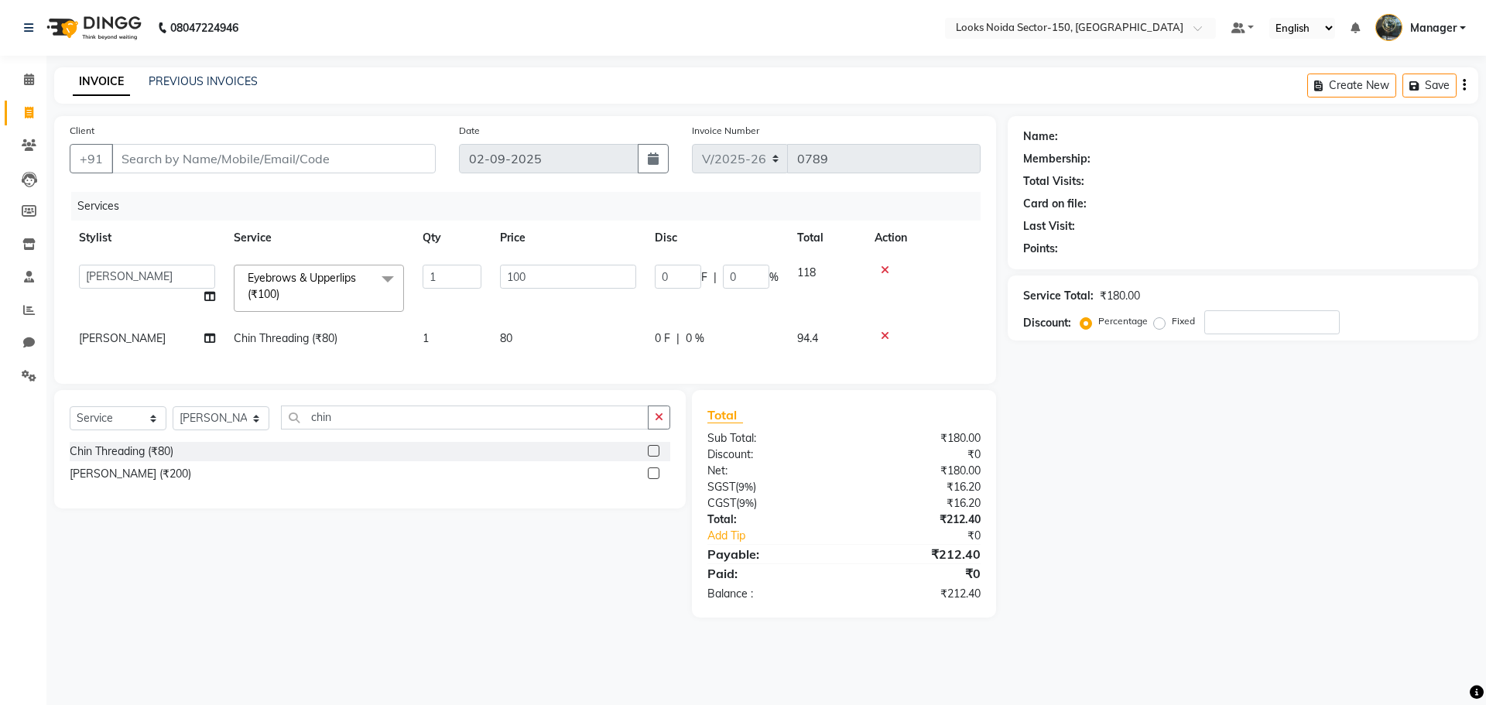
click at [534, 318] on td "100" at bounding box center [568, 288] width 155 height 66
click at [538, 341] on td "80" at bounding box center [568, 338] width 155 height 35
select select "88092"
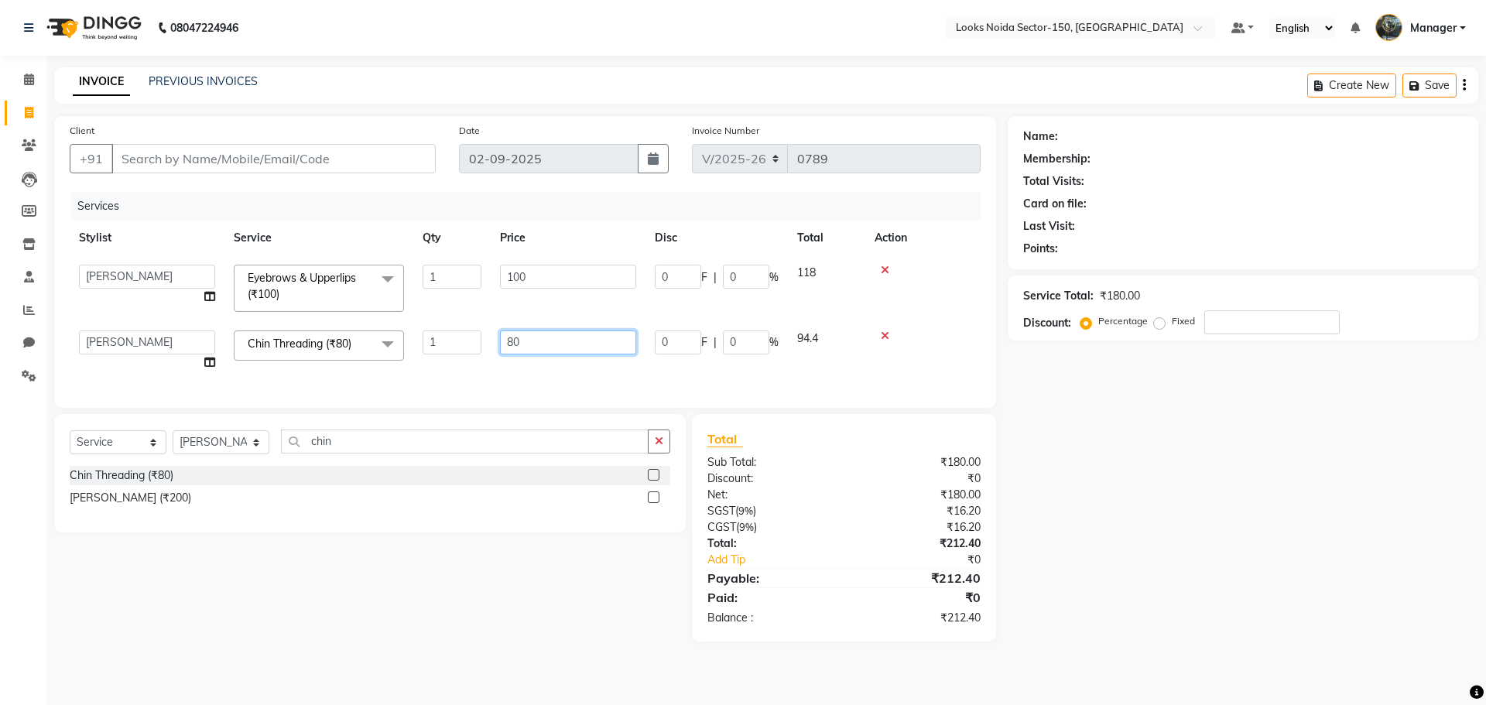
click at [564, 341] on input "80" at bounding box center [568, 343] width 136 height 24
type input "8"
type input "100"
click at [1030, 554] on div "Name: Membership: Total Visits: Card on file: Last Visit: Points: Service Total…" at bounding box center [1249, 379] width 482 height 526
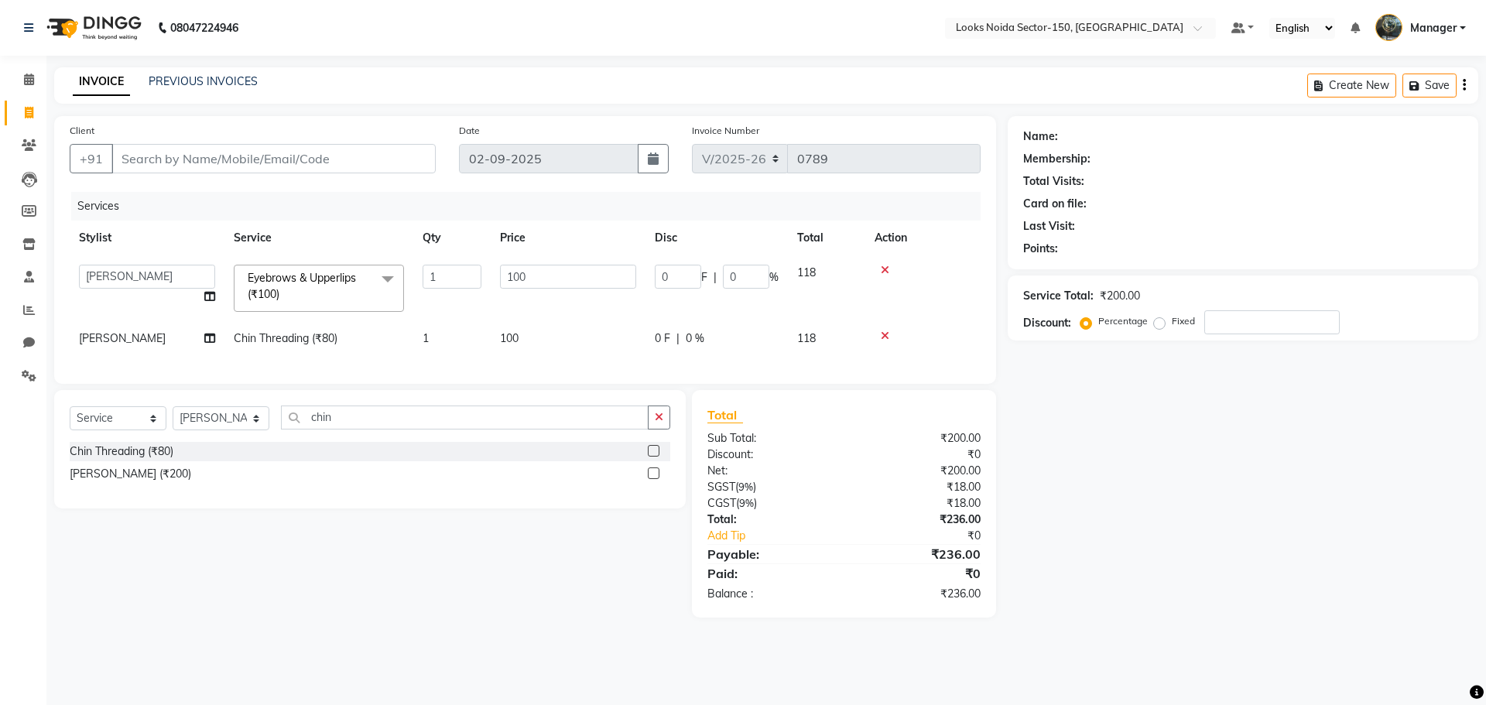
click at [1049, 429] on div "Name: Membership: Total Visits: Card on file: Last Visit: Points: Service Total…" at bounding box center [1249, 367] width 482 height 502
click at [1046, 406] on div "Name: Membership: Total Visits: Card on file: Last Visit: Points: Service Total…" at bounding box center [1249, 367] width 482 height 502
click at [1054, 399] on div "Name: Membership: Total Visits: Card on file: Last Visit: Points: Service Total…" at bounding box center [1249, 367] width 482 height 502
click at [1022, 396] on div "Name: Membership: Total Visits: Card on file: Last Visit: Points: Service Total…" at bounding box center [1249, 367] width 482 height 502
click at [252, 424] on select "Select Stylist Amir_BRB Ankita_Pdct Arshad Counter_Sales Deepa Farman_BRB Jawed…" at bounding box center [221, 418] width 97 height 24
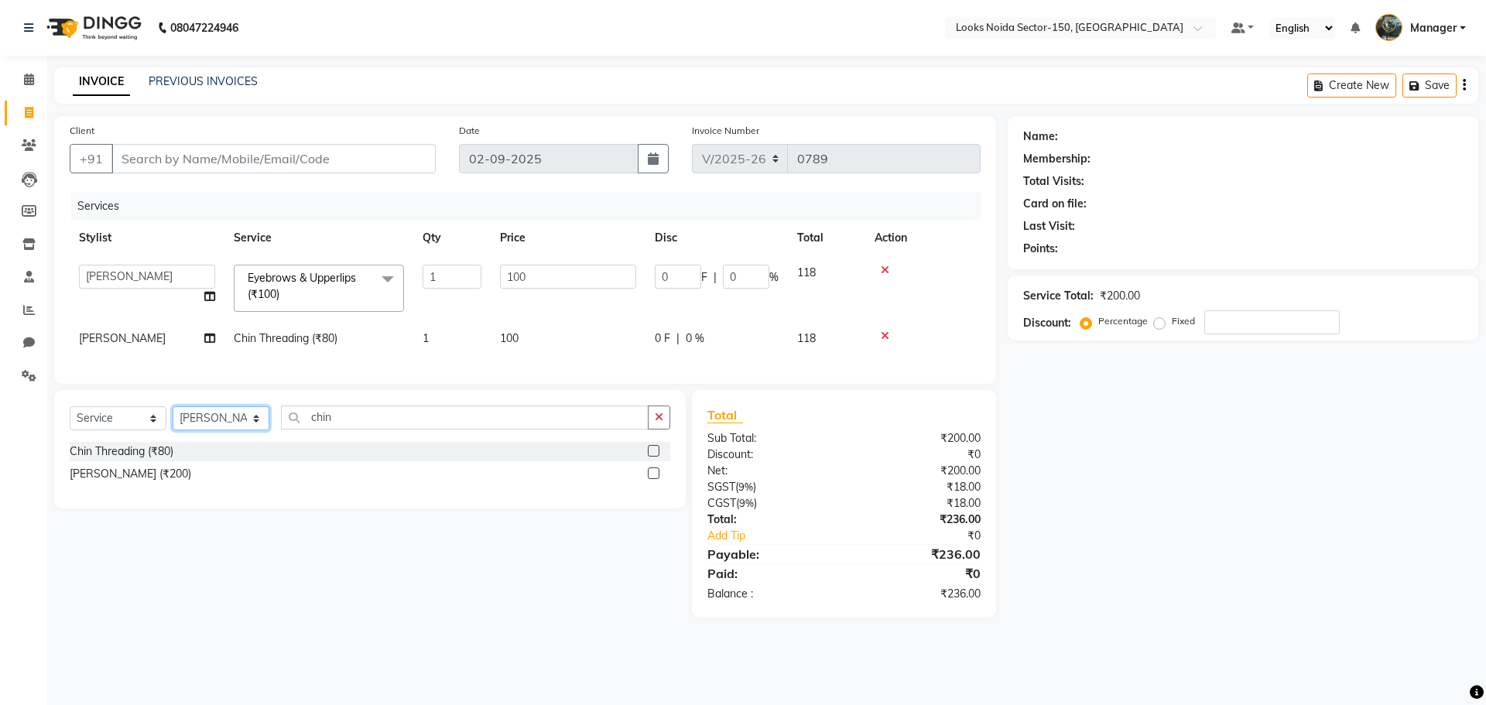
select select "85541"
click at [173, 418] on select "Select Stylist Amir_BRB Ankita_Pdct Arshad Counter_Sales Deepa Farman_BRB Jawed…" at bounding box center [221, 418] width 97 height 24
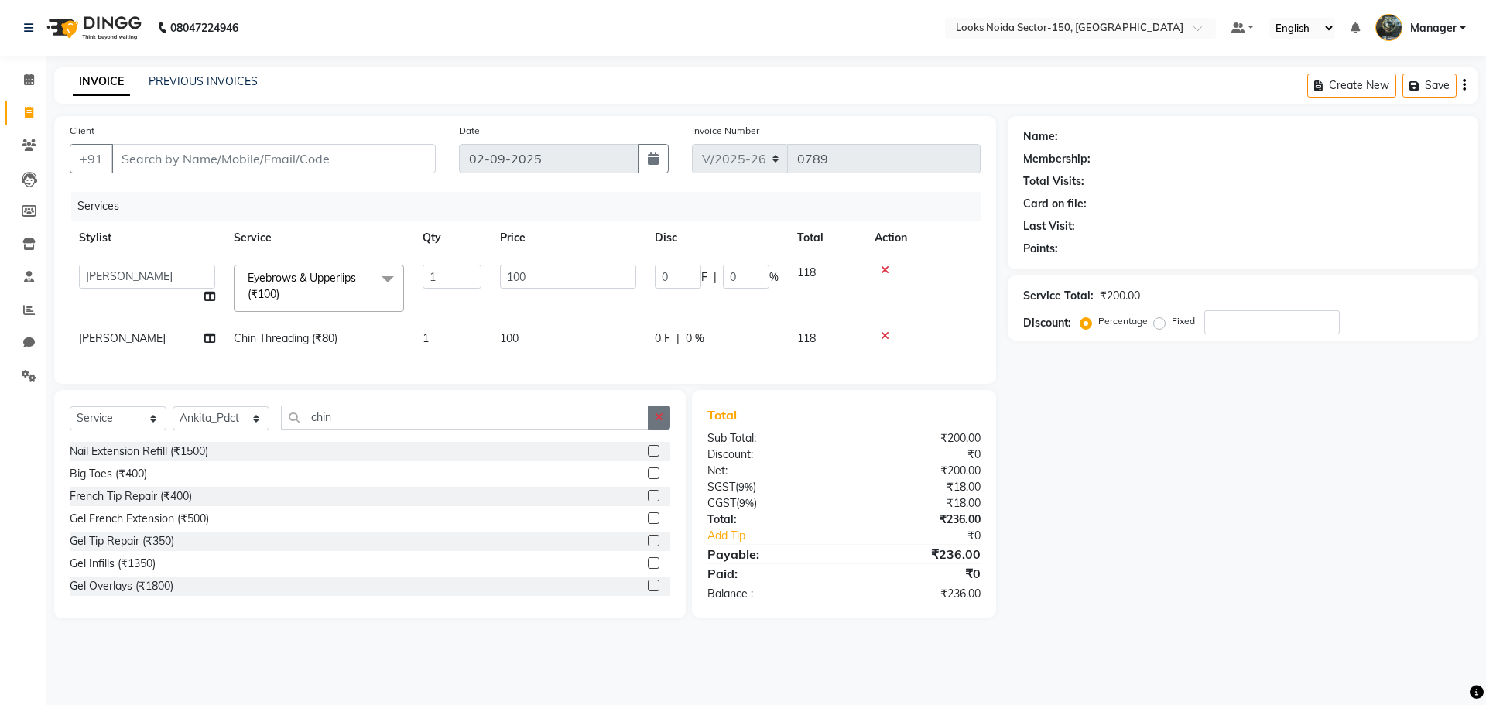
click at [656, 423] on icon "button" at bounding box center [659, 417] width 9 height 11
click at [602, 419] on input "text" at bounding box center [475, 418] width 389 height 24
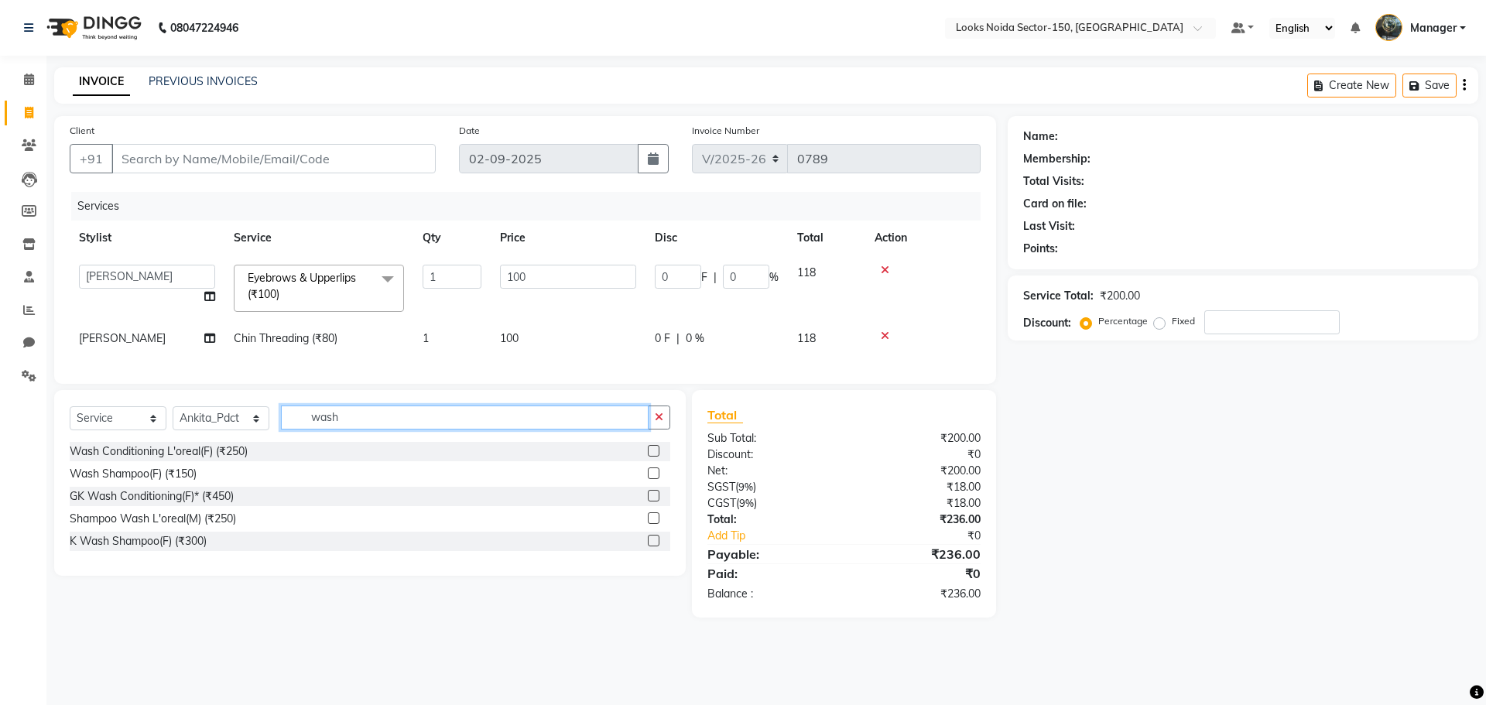
type input "wash"
click at [650, 457] on label at bounding box center [654, 451] width 12 height 12
click at [650, 457] on input "checkbox" at bounding box center [653, 452] width 10 height 10
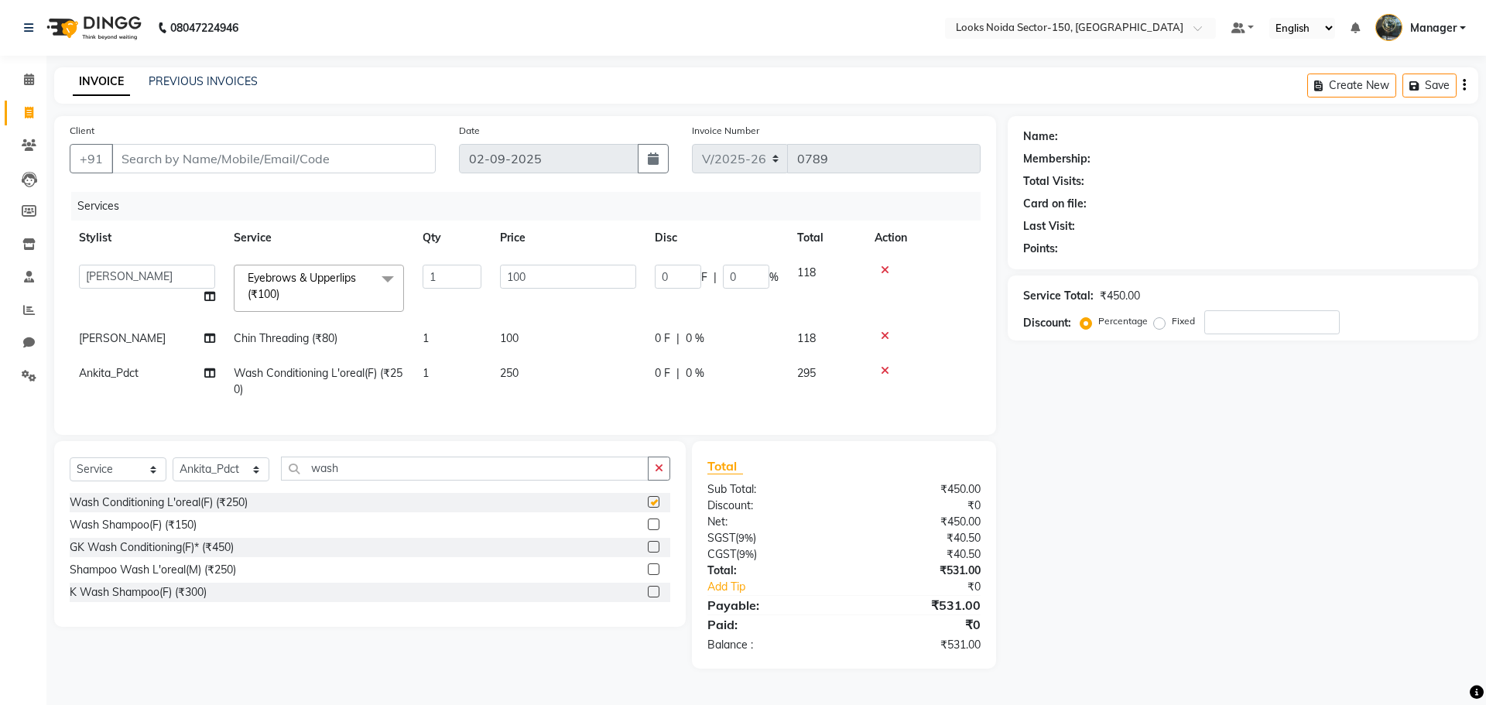
checkbox input "false"
click at [531, 374] on td "250" at bounding box center [568, 381] width 155 height 51
select select "85541"
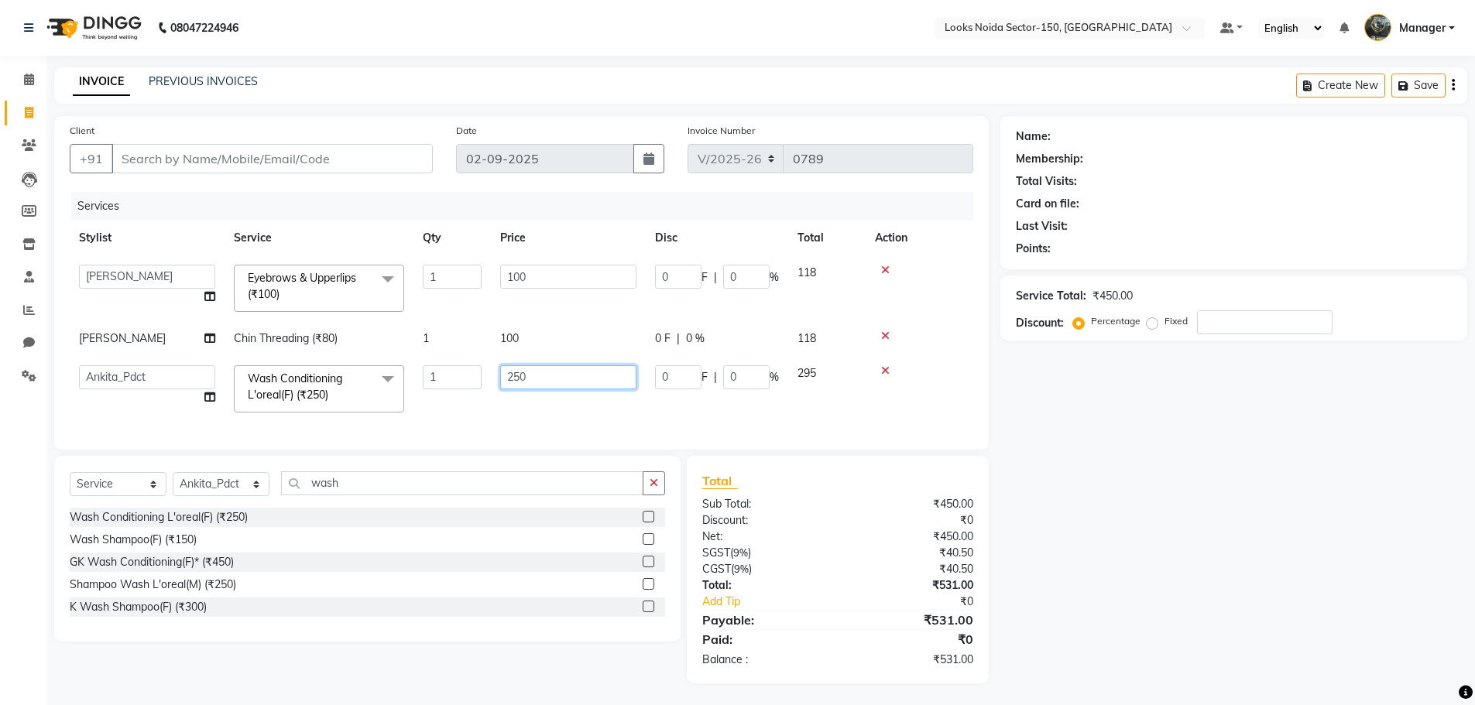
click at [540, 375] on input "250" at bounding box center [568, 377] width 136 height 24
type input "2"
type input "450"
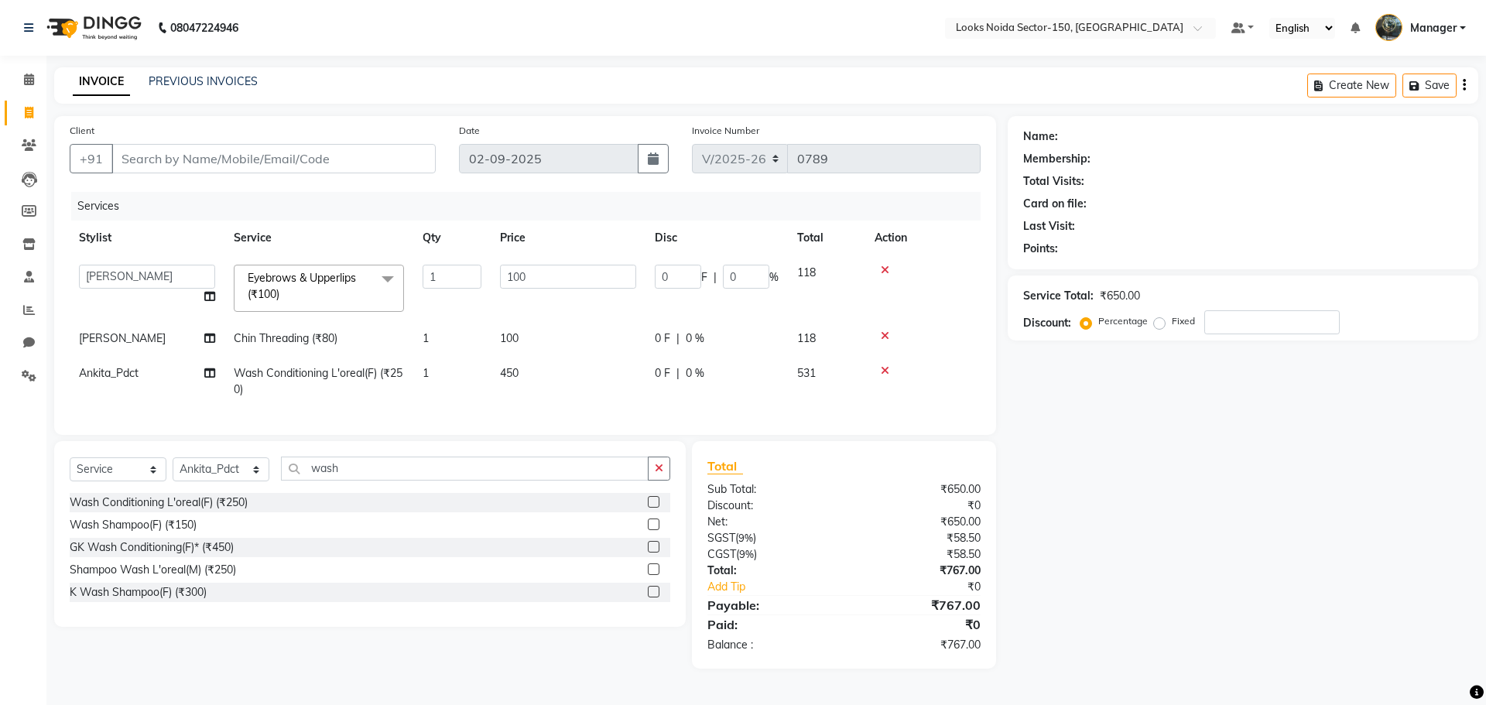
click at [1095, 467] on div "Name: Membership: Total Visits: Card on file: Last Visit: Points: Service Total…" at bounding box center [1249, 392] width 482 height 553
drag, startPoint x: 660, startPoint y: 486, endPoint x: 644, endPoint y: 485, distance: 16.3
click at [659, 481] on button "button" at bounding box center [659, 469] width 22 height 24
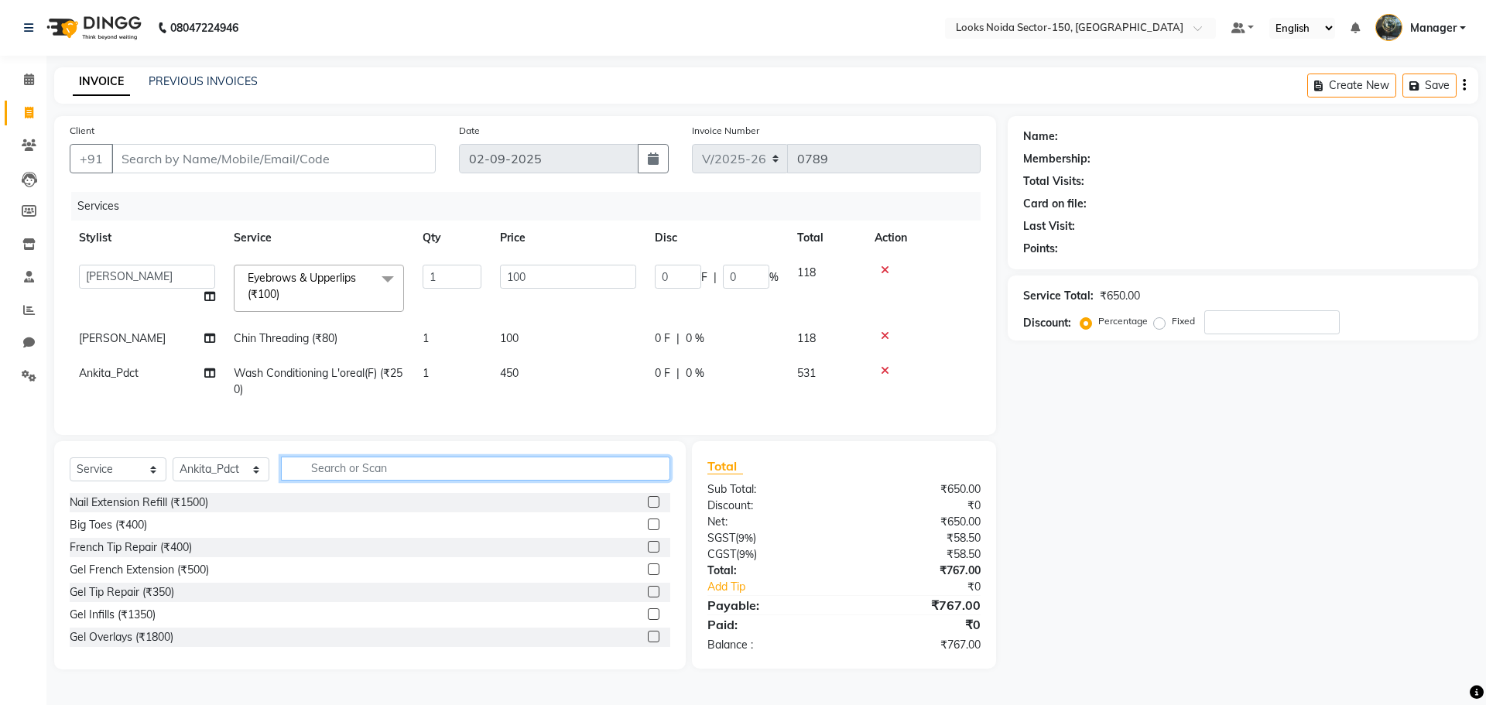
click at [642, 481] on input "text" at bounding box center [475, 469] width 389 height 24
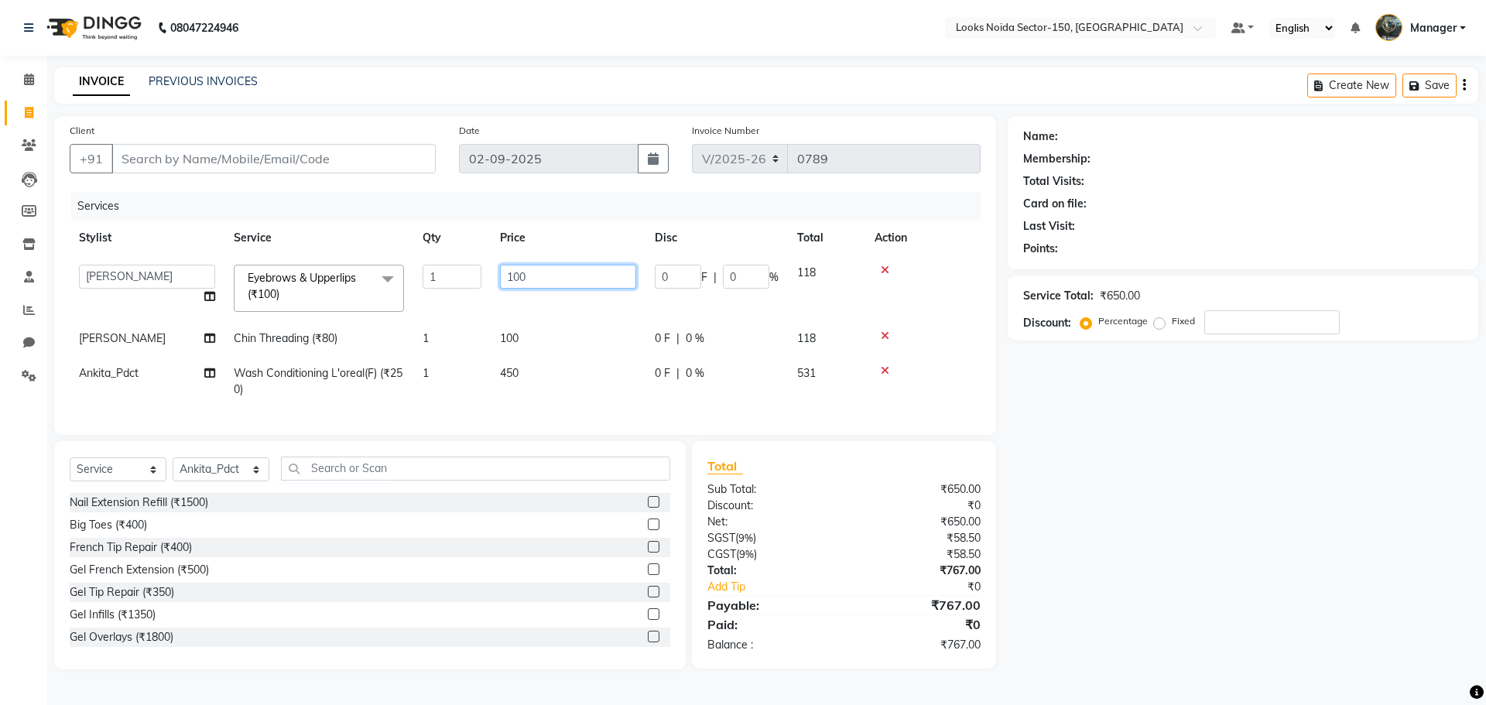
click at [567, 279] on input "100" at bounding box center [568, 277] width 136 height 24
type input "1"
type input "200"
click at [1073, 579] on div "Name: Membership: Total Visits: Card on file: Last Visit: Points: Service Total…" at bounding box center [1239, 393] width 478 height 554
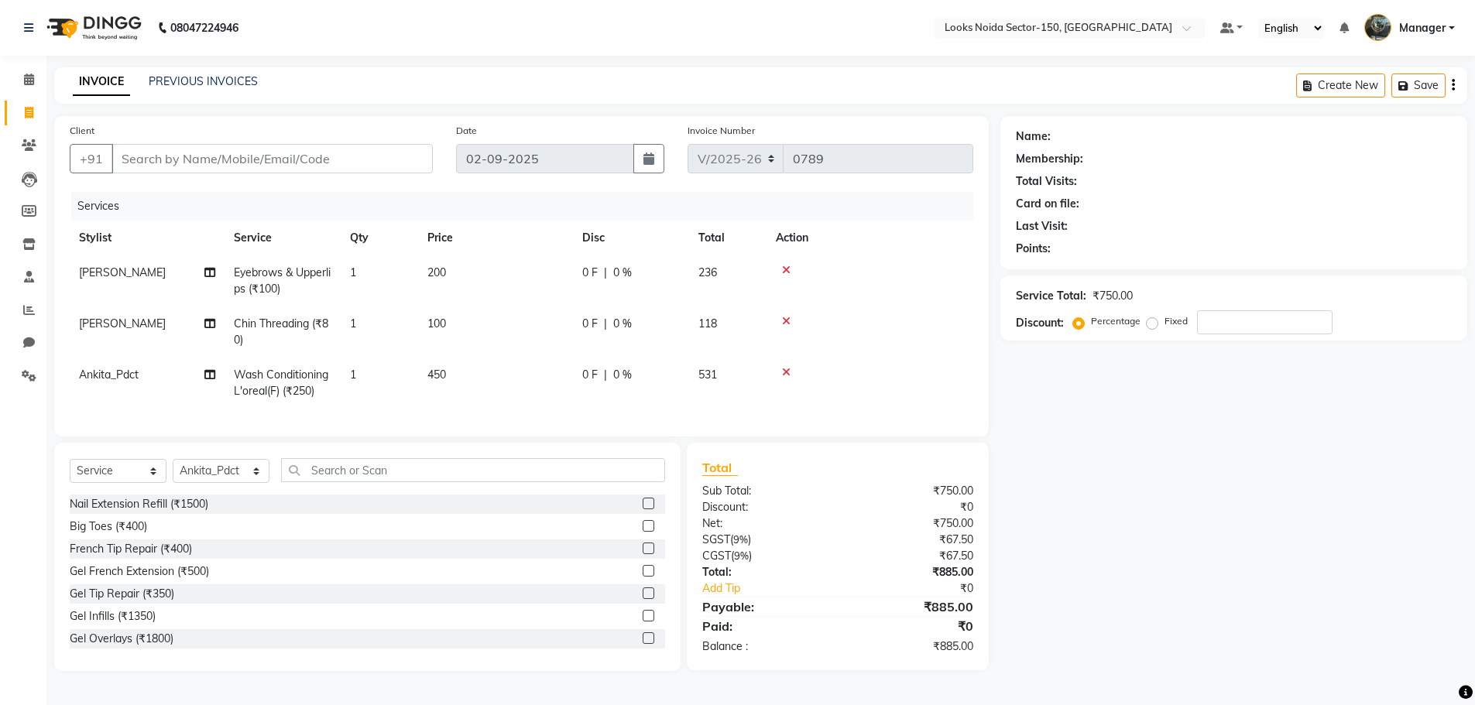
click at [787, 371] on icon at bounding box center [786, 372] width 9 height 11
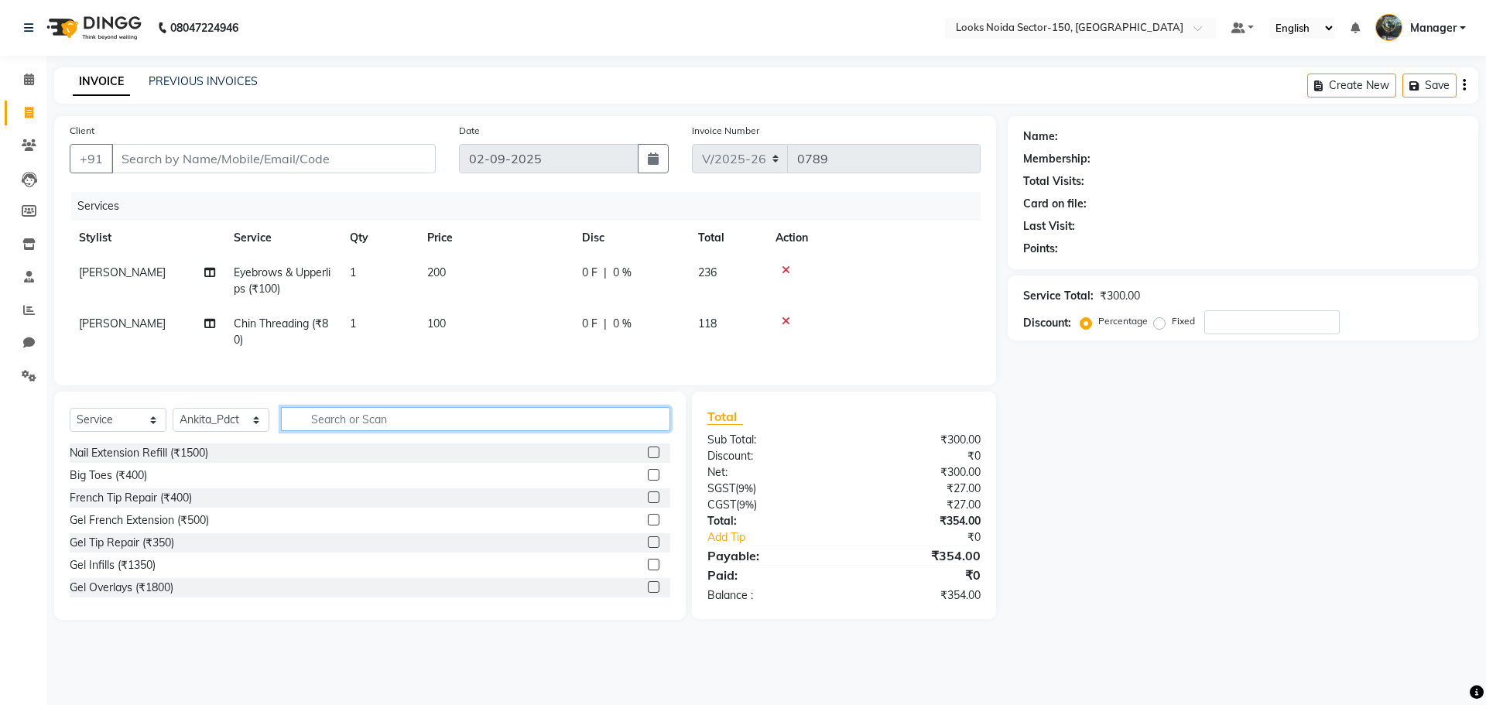
click at [502, 422] on input "text" at bounding box center [475, 419] width 389 height 24
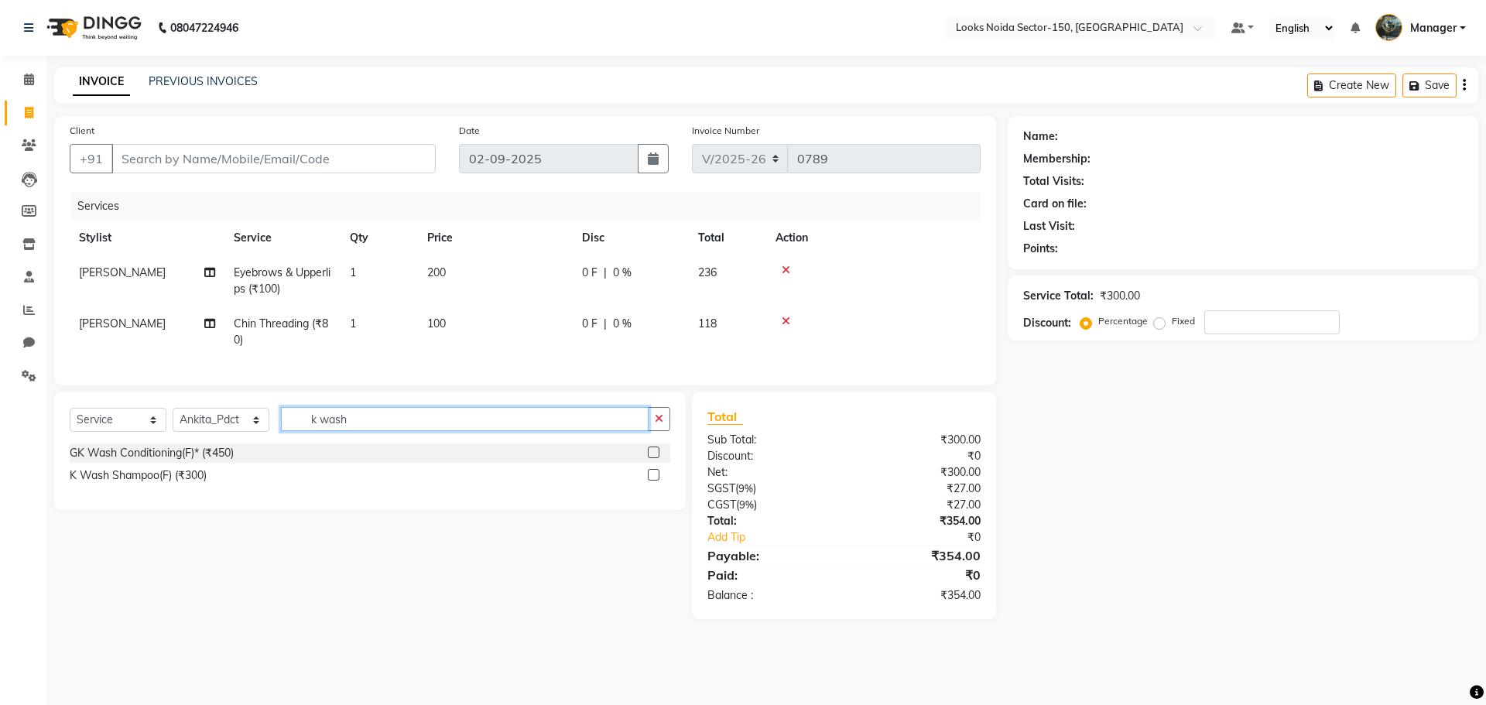
type input "k wash"
click at [657, 481] on label at bounding box center [654, 475] width 12 height 12
click at [657, 481] on input "checkbox" at bounding box center [653, 476] width 10 height 10
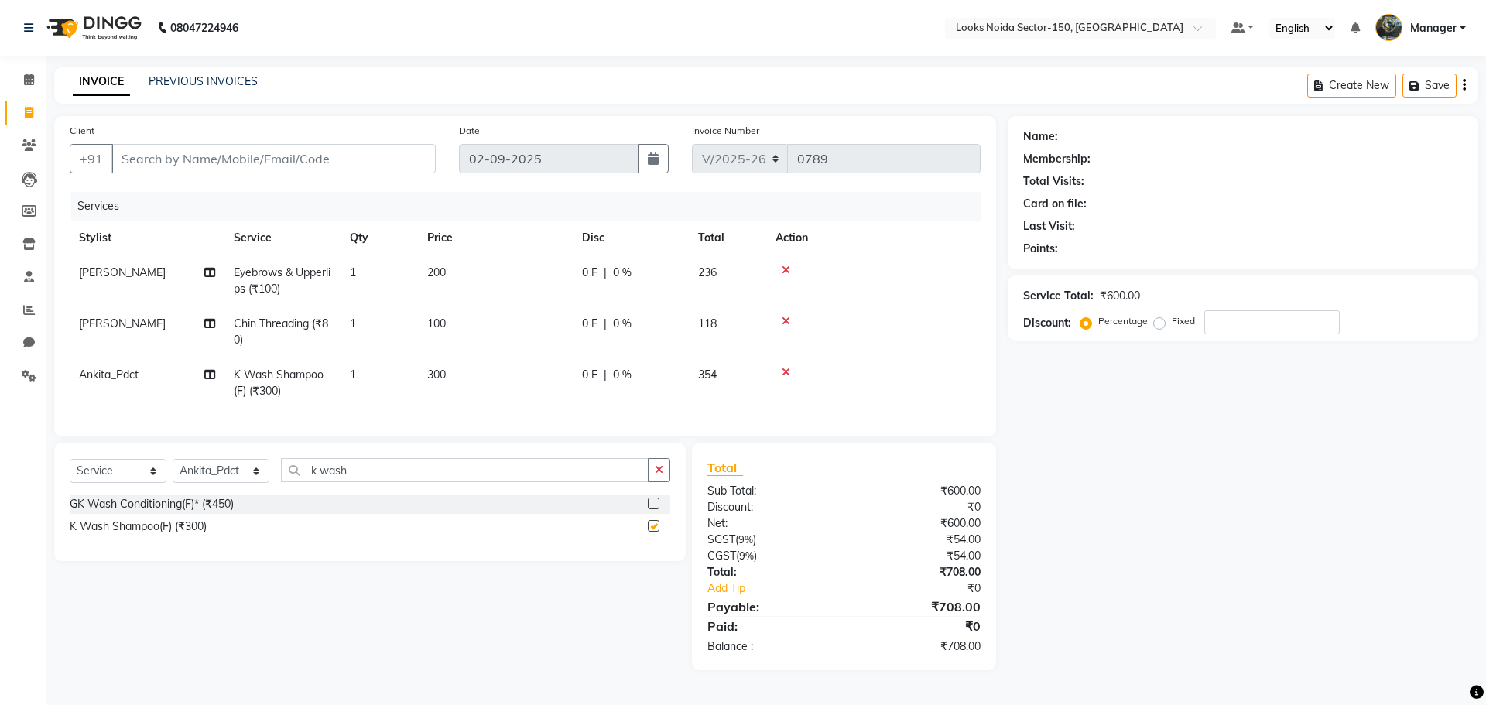
checkbox input "false"
click at [660, 471] on button "button" at bounding box center [659, 470] width 22 height 24
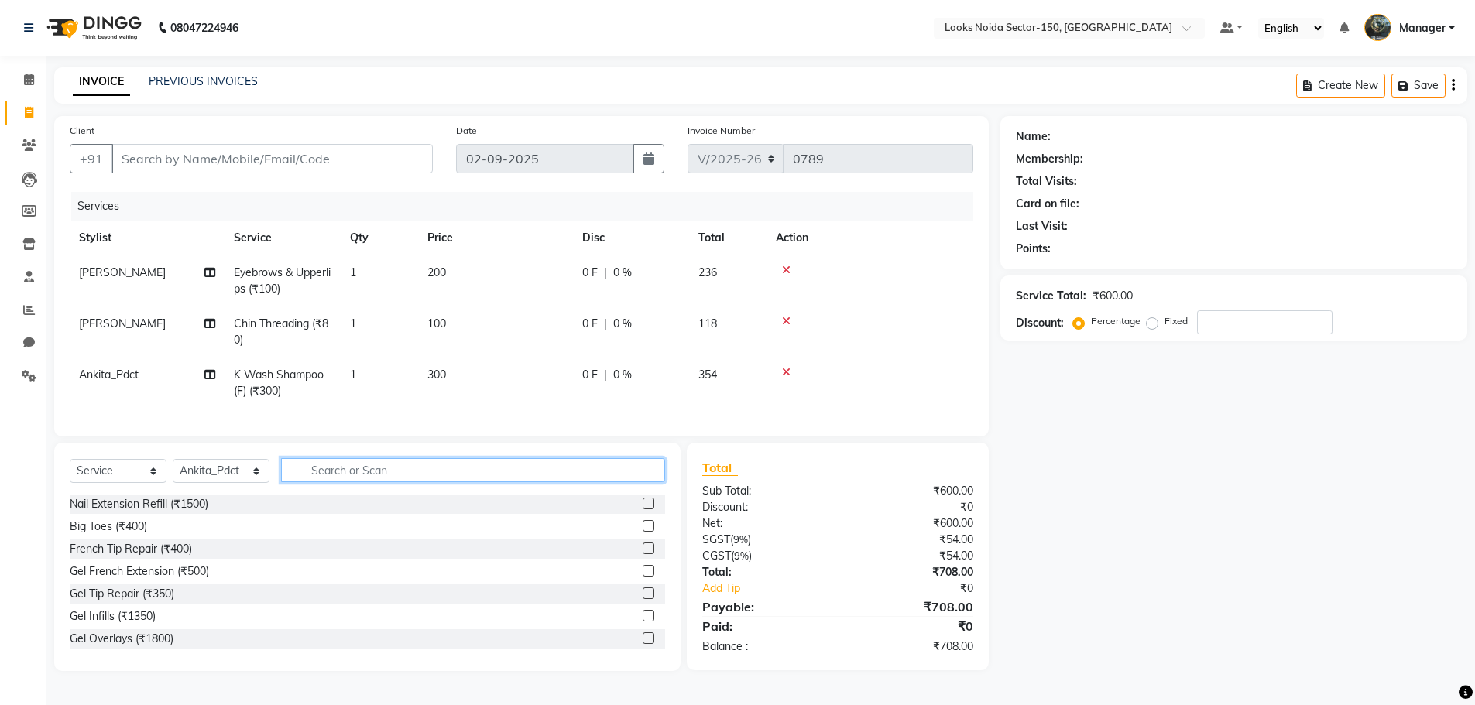
click at [551, 472] on input "text" at bounding box center [473, 470] width 384 height 24
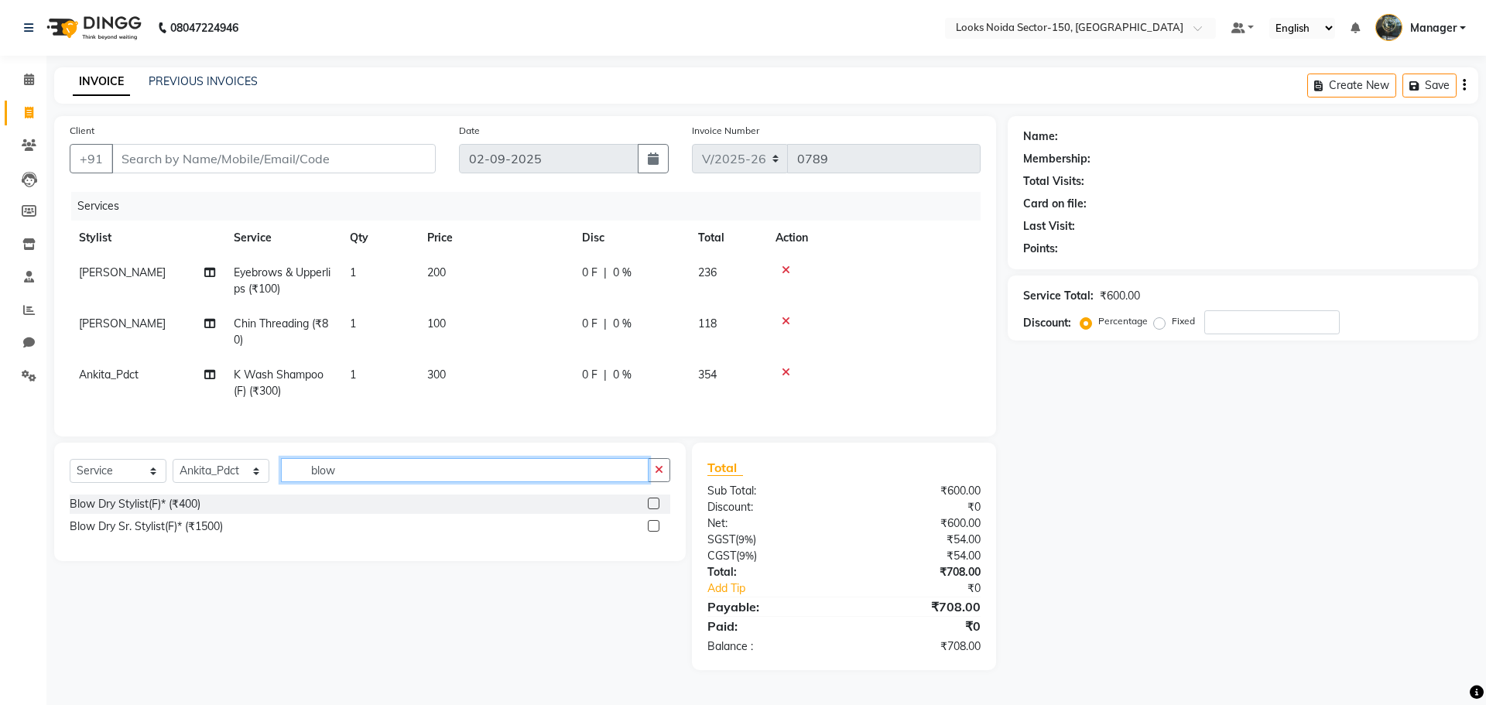
type input "blow"
click at [657, 509] on label at bounding box center [654, 504] width 12 height 12
click at [657, 509] on input "checkbox" at bounding box center [653, 504] width 10 height 10
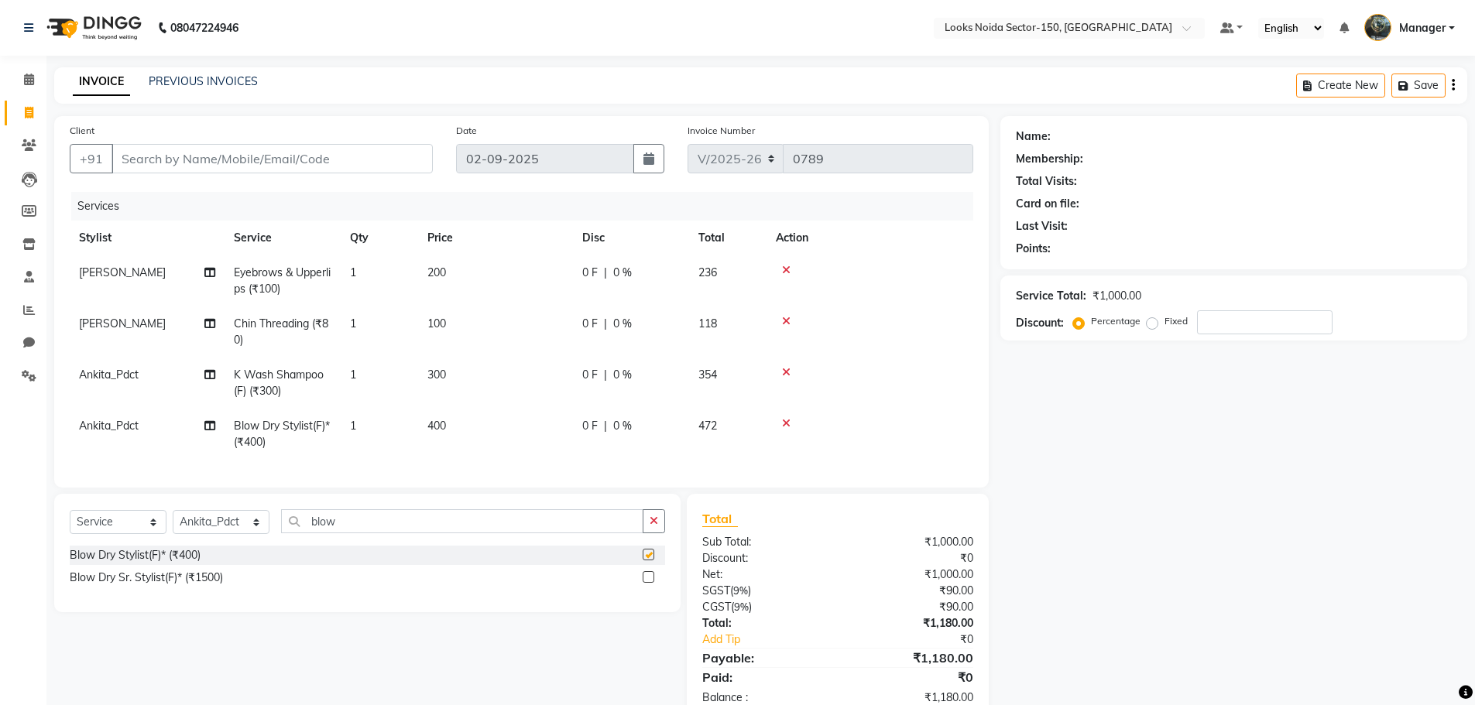
checkbox input "false"
click at [466, 375] on td "300" at bounding box center [495, 383] width 155 height 51
select select "85541"
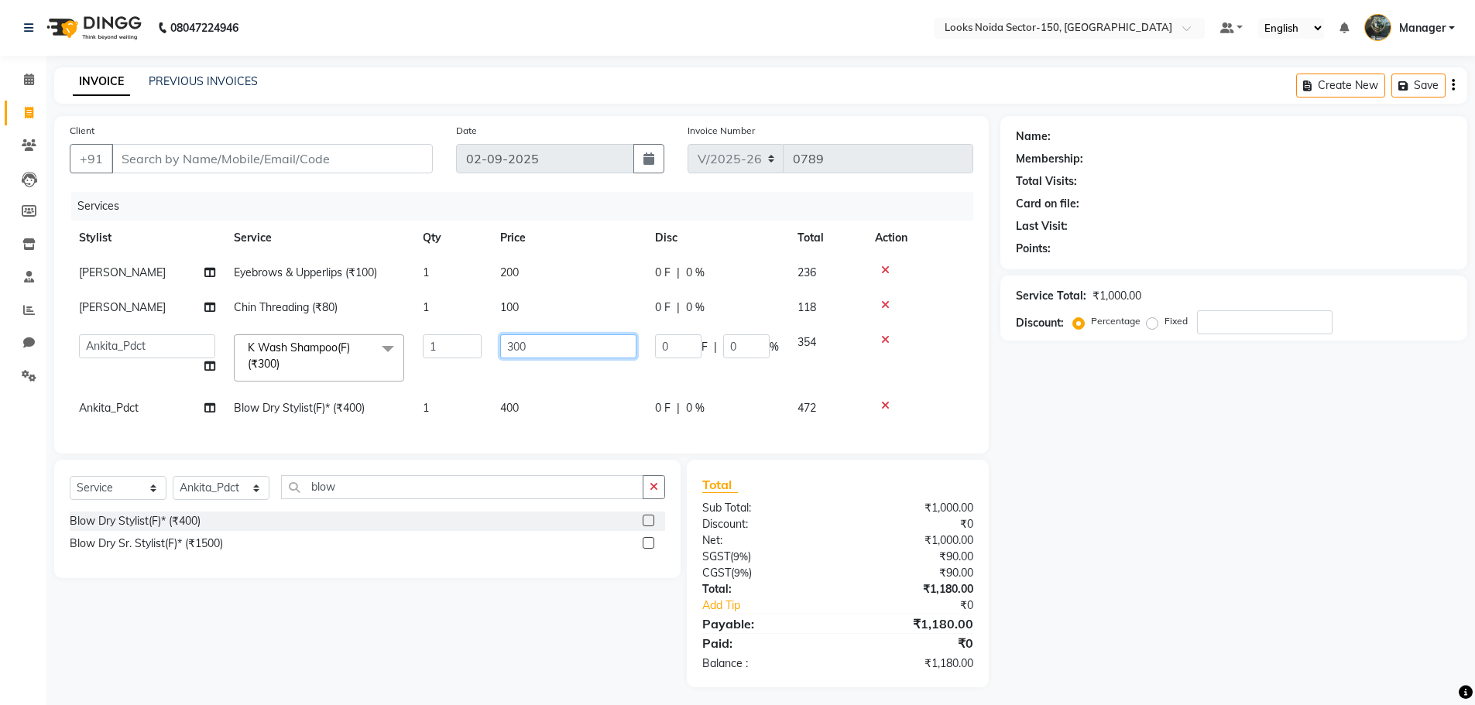
click at [602, 351] on input "300" at bounding box center [568, 346] width 136 height 24
type input "3"
type input "600"
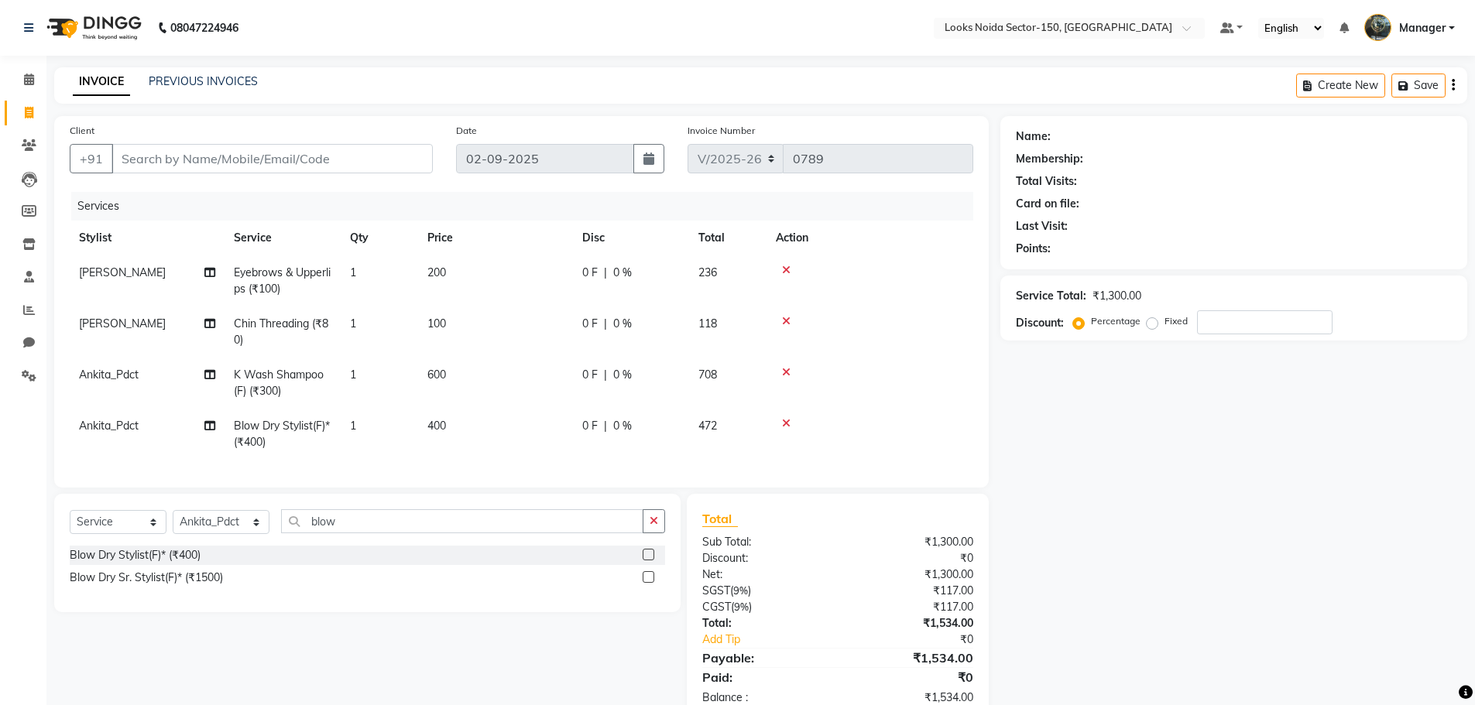
click at [554, 399] on tbody "Siya Eyebrows & Upperlips (₹100) 1 200 0 F | 0 % 236 Siya Chin Threading (₹80) …" at bounding box center [521, 357] width 903 height 204
click at [472, 419] on td "400" at bounding box center [495, 434] width 155 height 51
select select "85541"
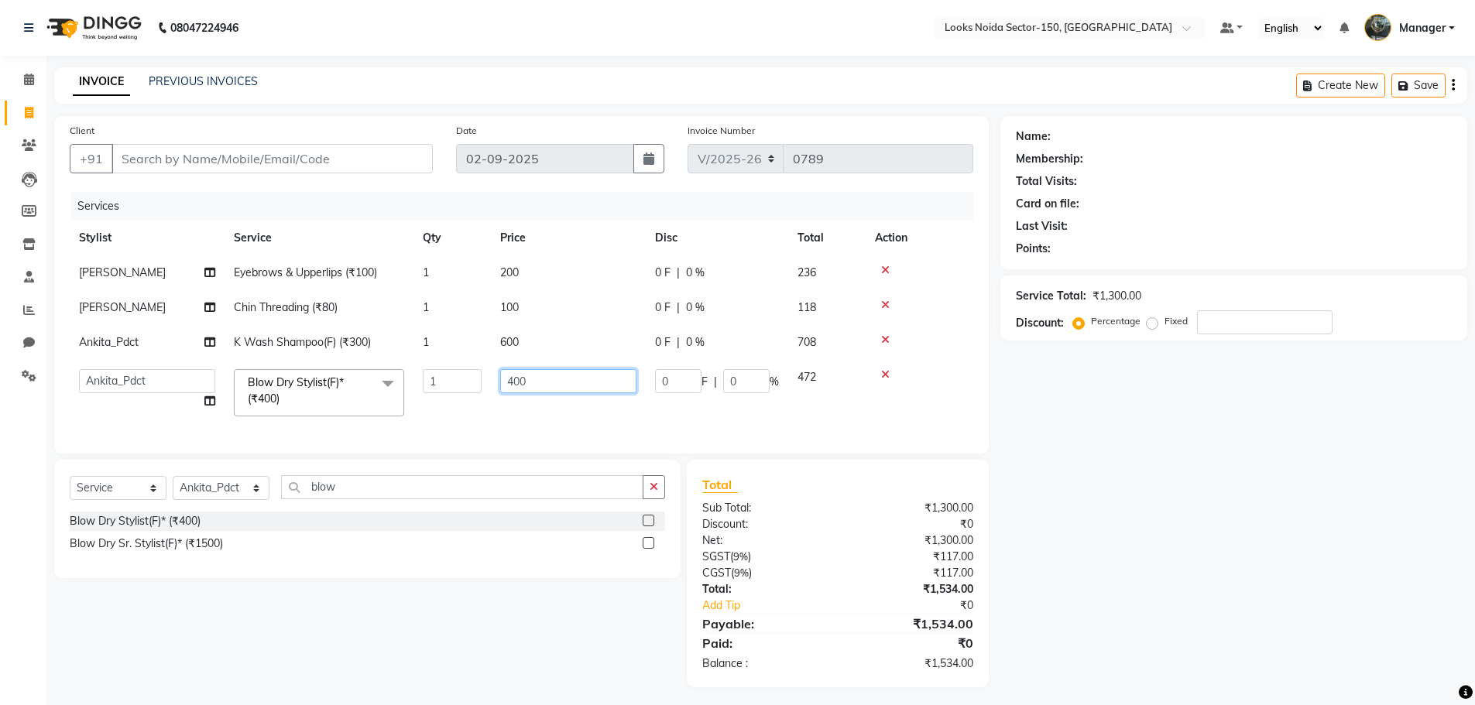
click at [574, 379] on input "400" at bounding box center [568, 381] width 136 height 24
type input "4"
type input "650"
click at [1080, 433] on div "Name: Membership: Total Visits: Card on file: Last Visit: Points: Service Total…" at bounding box center [1239, 401] width 478 height 571
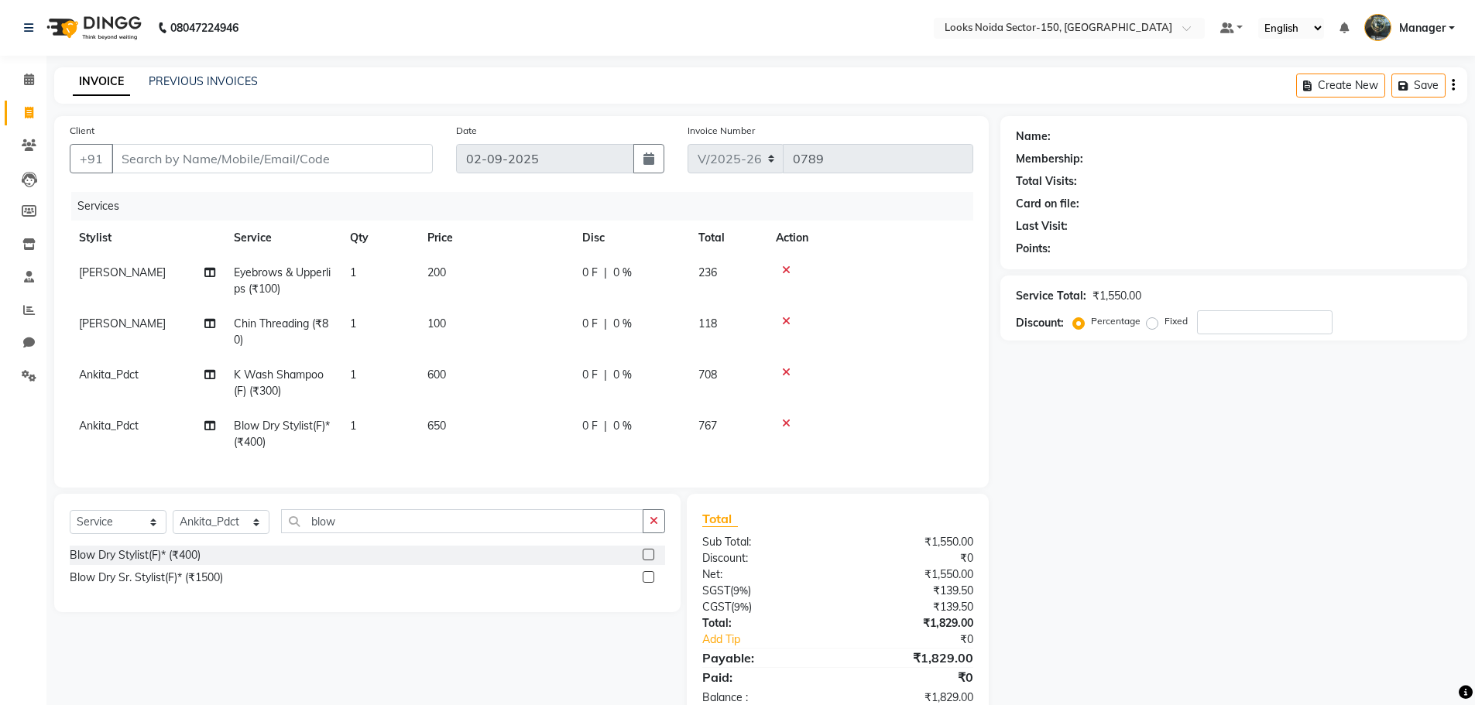
click at [231, 70] on div "INVOICE PREVIOUS INVOICES Create New Save" at bounding box center [760, 85] width 1413 height 36
click at [26, 336] on span at bounding box center [28, 343] width 27 height 18
click at [132, 160] on input "Client" at bounding box center [271, 158] width 321 height 29
type input "9"
type input "0"
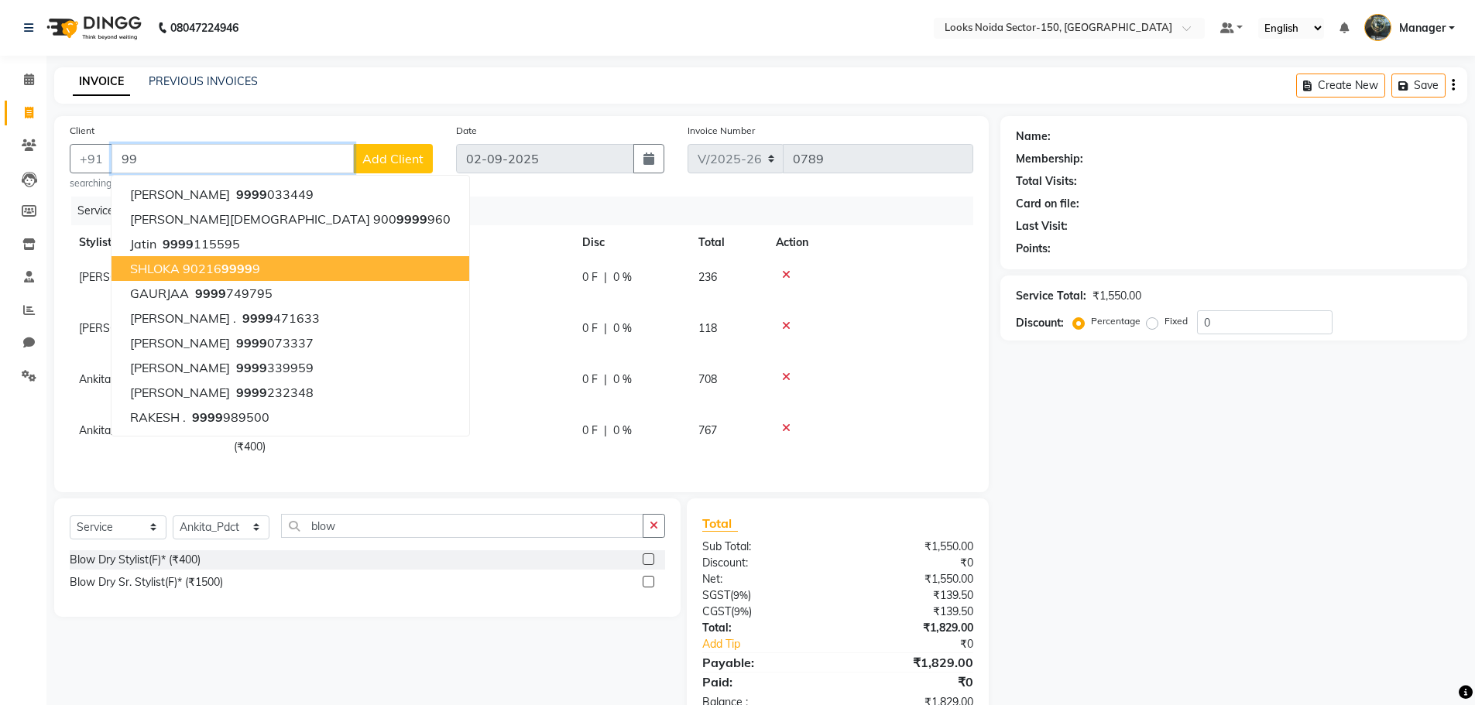
type input "9"
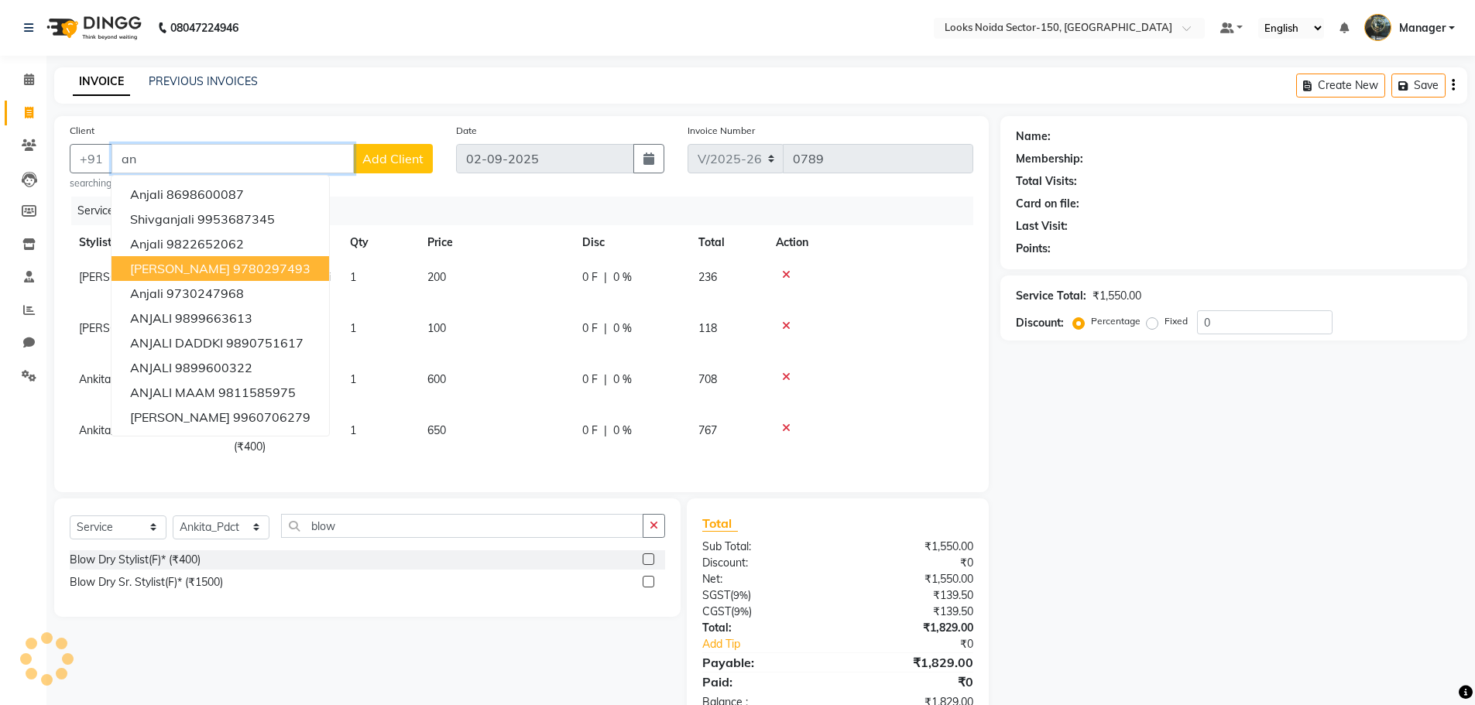
type input "a"
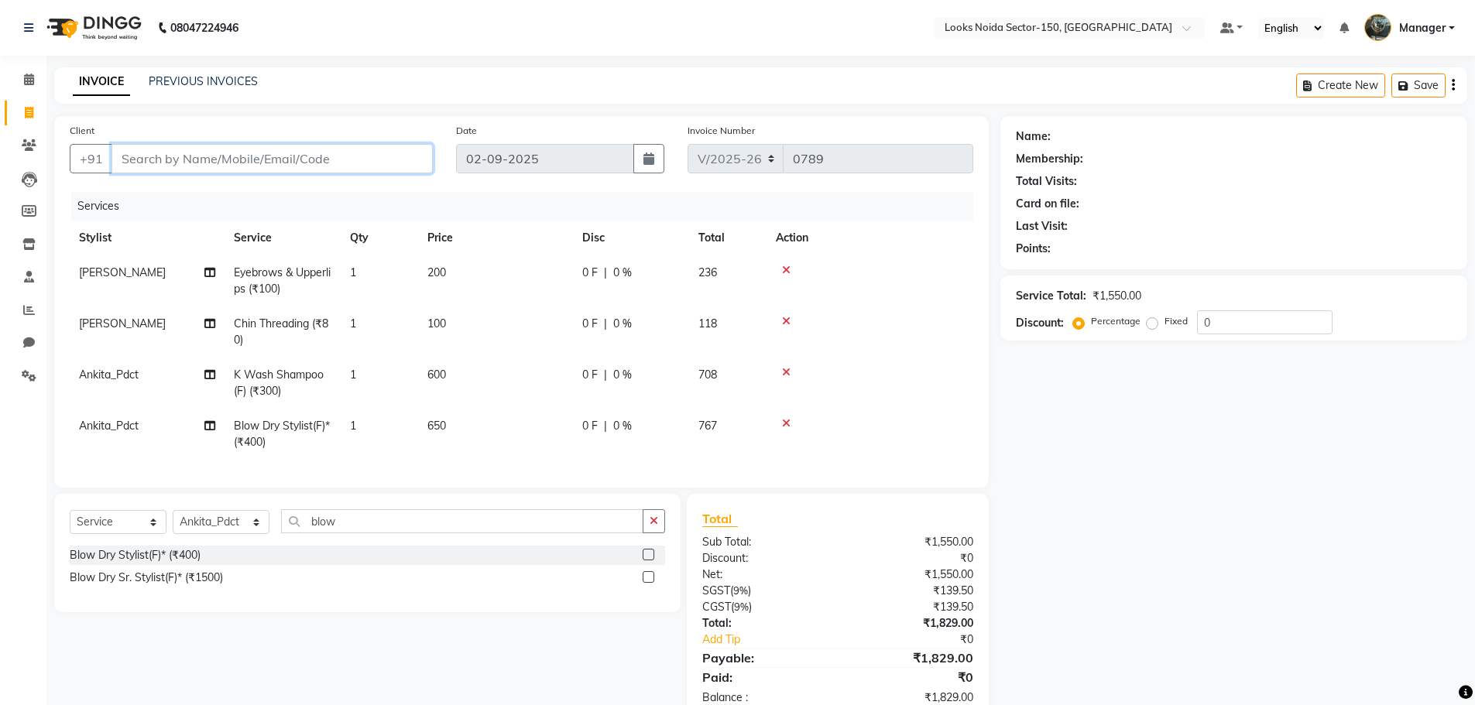
click at [298, 147] on input "Client" at bounding box center [271, 158] width 321 height 29
paste input "9999505750"
type input "9999505750"
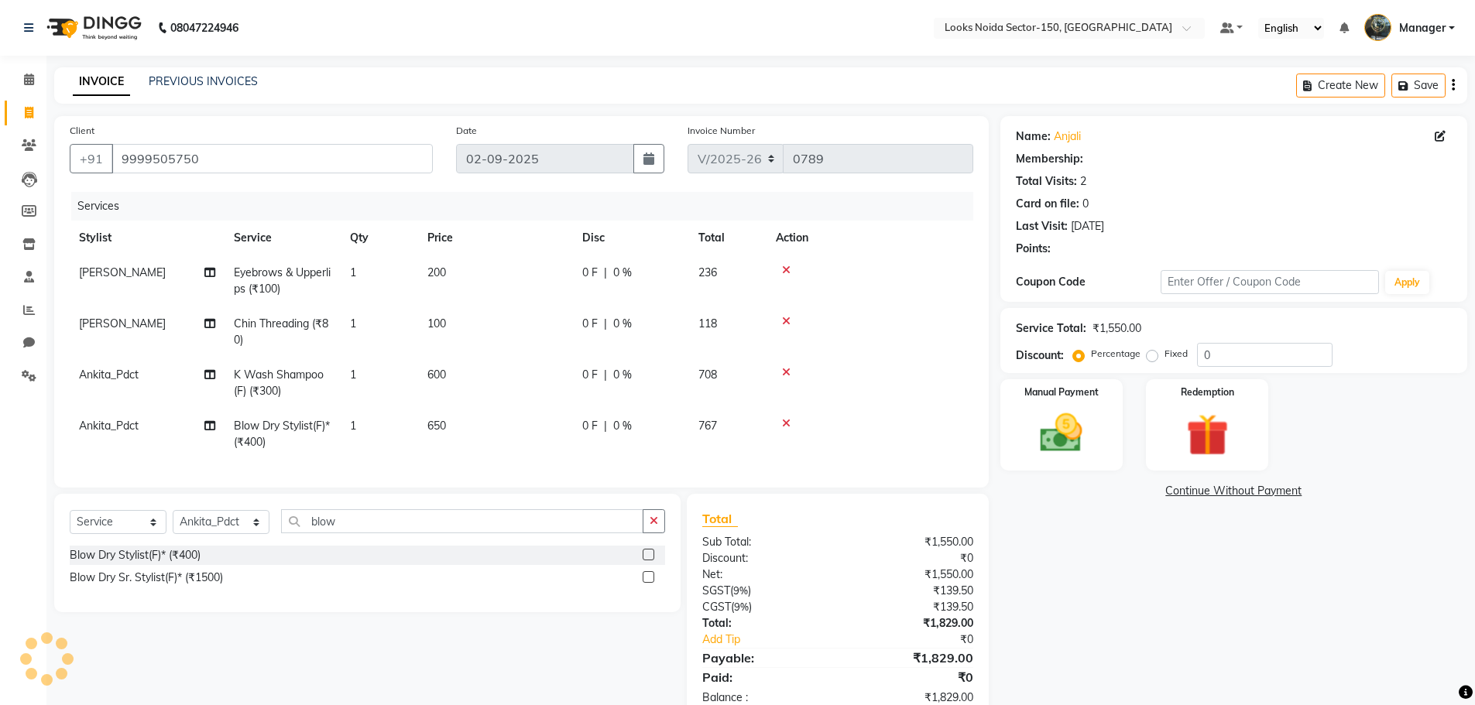
select select "1: Object"
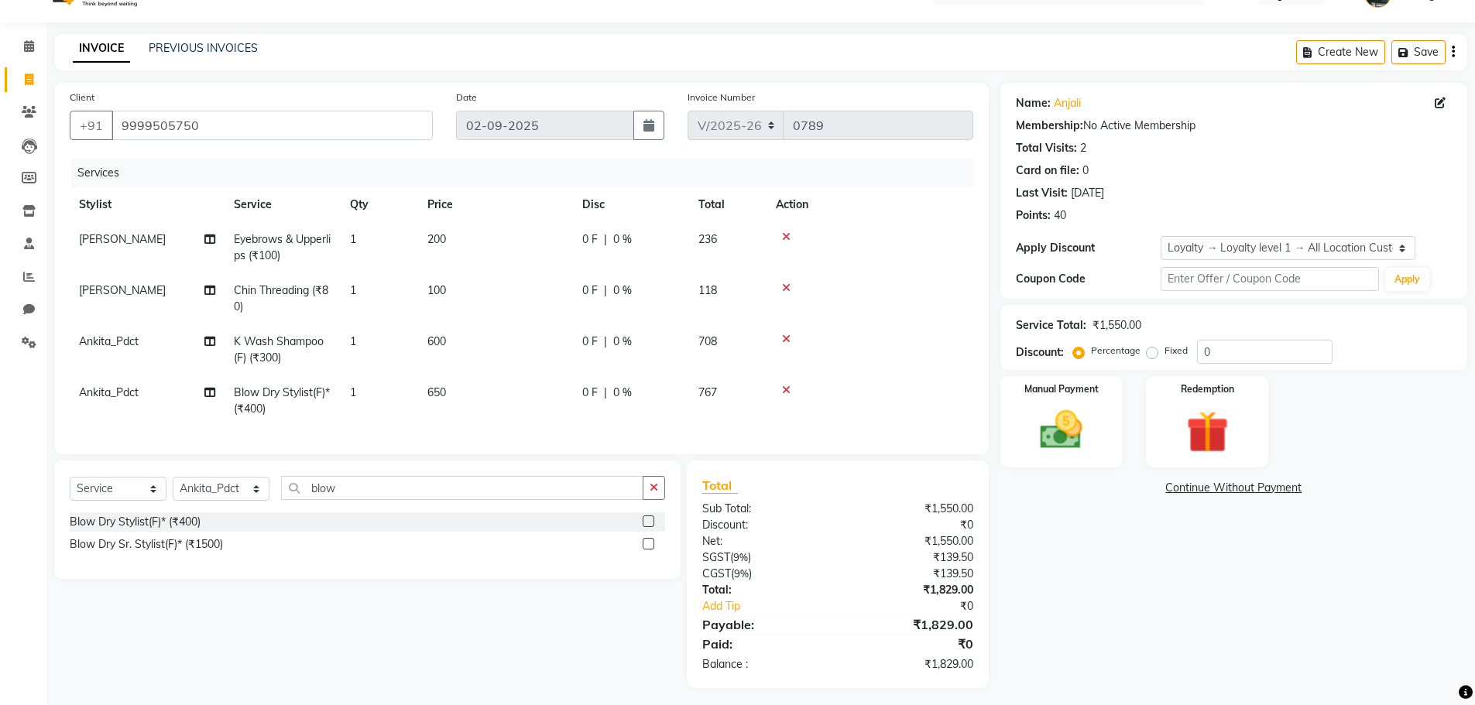
scroll to position [51, 0]
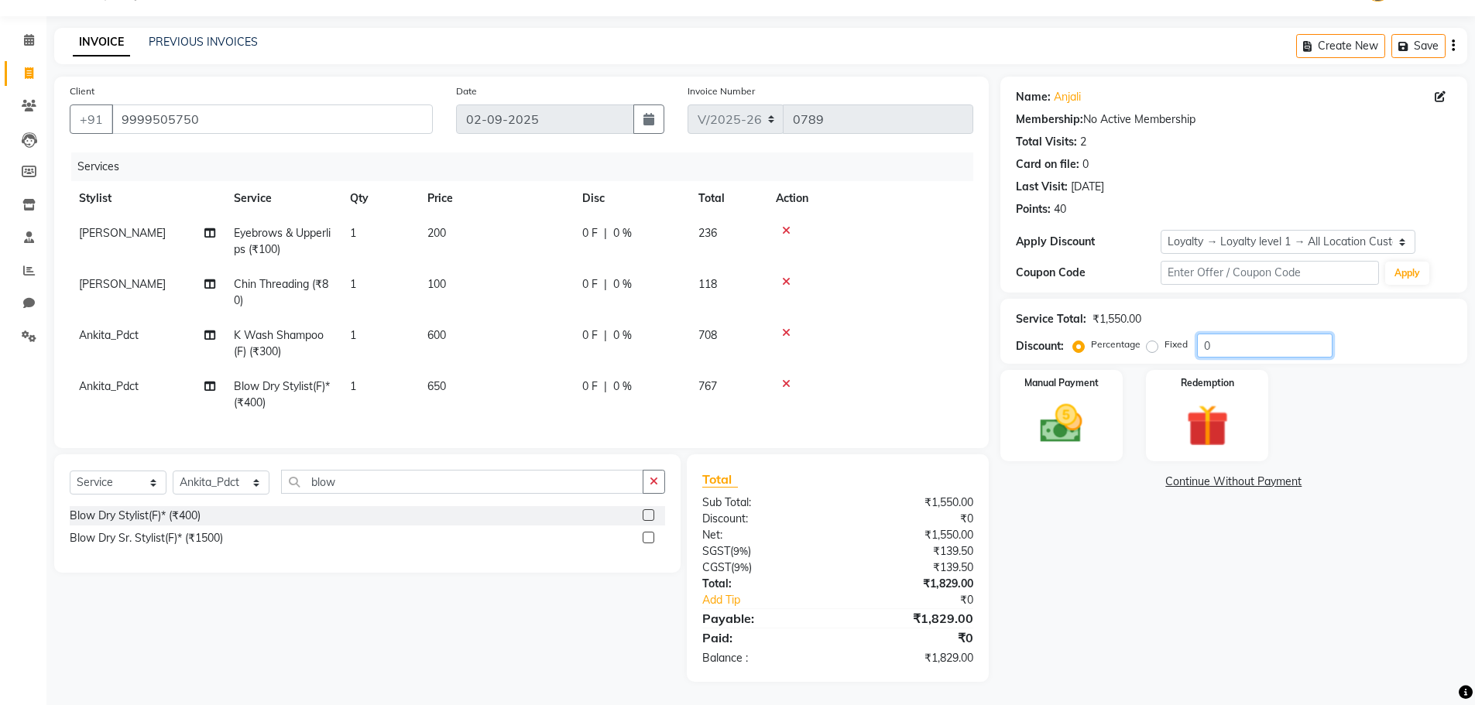
click at [1215, 334] on input "0" at bounding box center [1264, 346] width 135 height 24
type input "3"
type input "2"
type input "3"
type input "2"
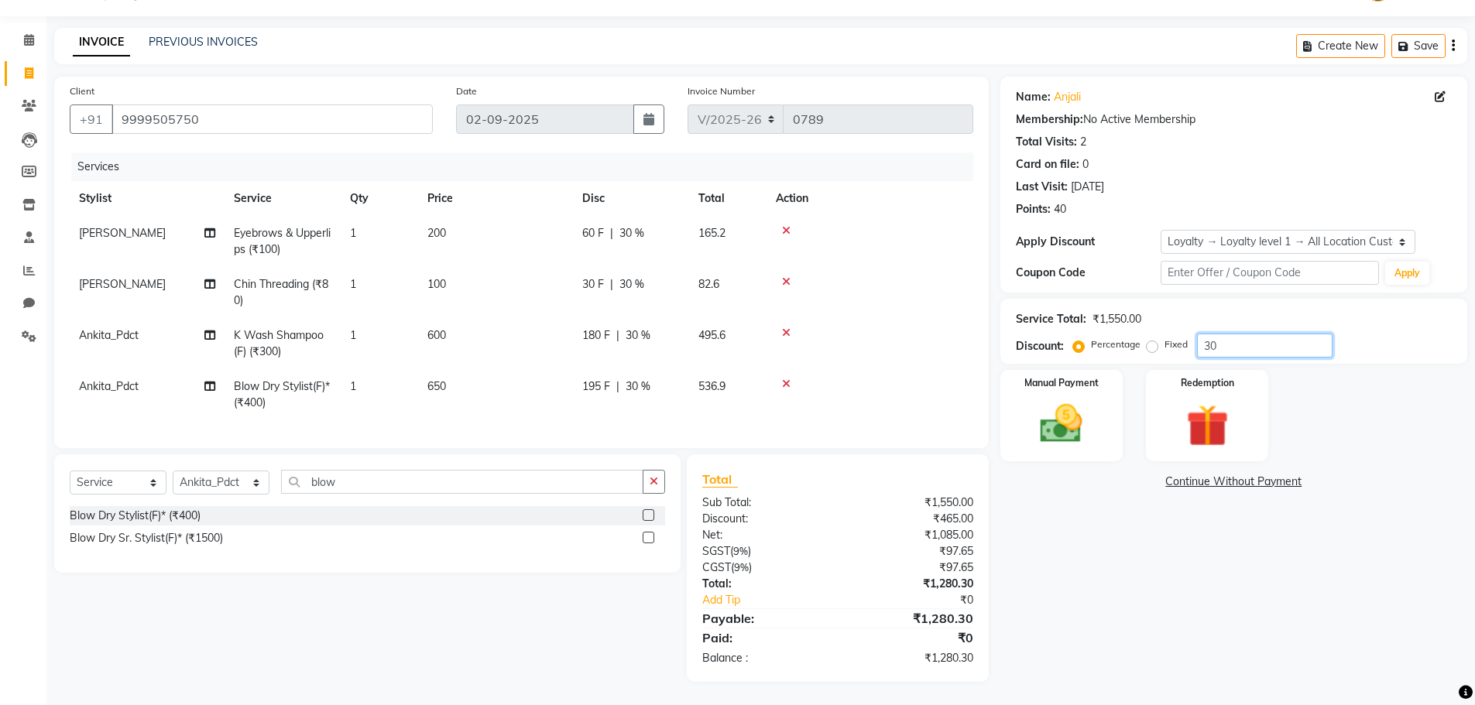
type input "3"
click at [1245, 320] on div "Service Total: ₹1,550.00 Discount: Percentage Fixed 20" at bounding box center [1234, 331] width 436 height 53
click at [1252, 334] on input "20" at bounding box center [1264, 346] width 135 height 24
type input "2"
type input "20"
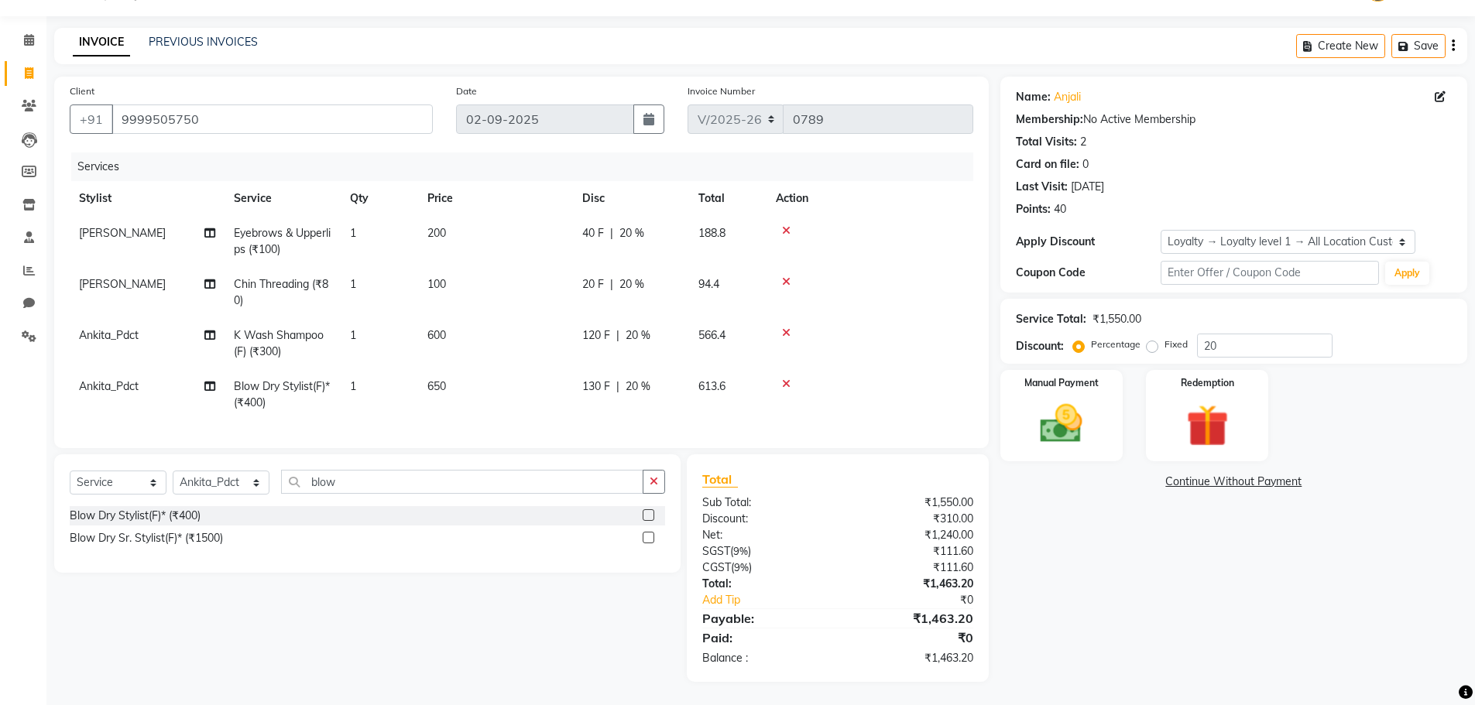
click at [1099, 540] on div "Name: Anjali Membership: No Active Membership Total Visits: 2 Card on file: 0 L…" at bounding box center [1239, 379] width 478 height 605
click at [1099, 390] on div "Manual Payment" at bounding box center [1061, 415] width 128 height 95
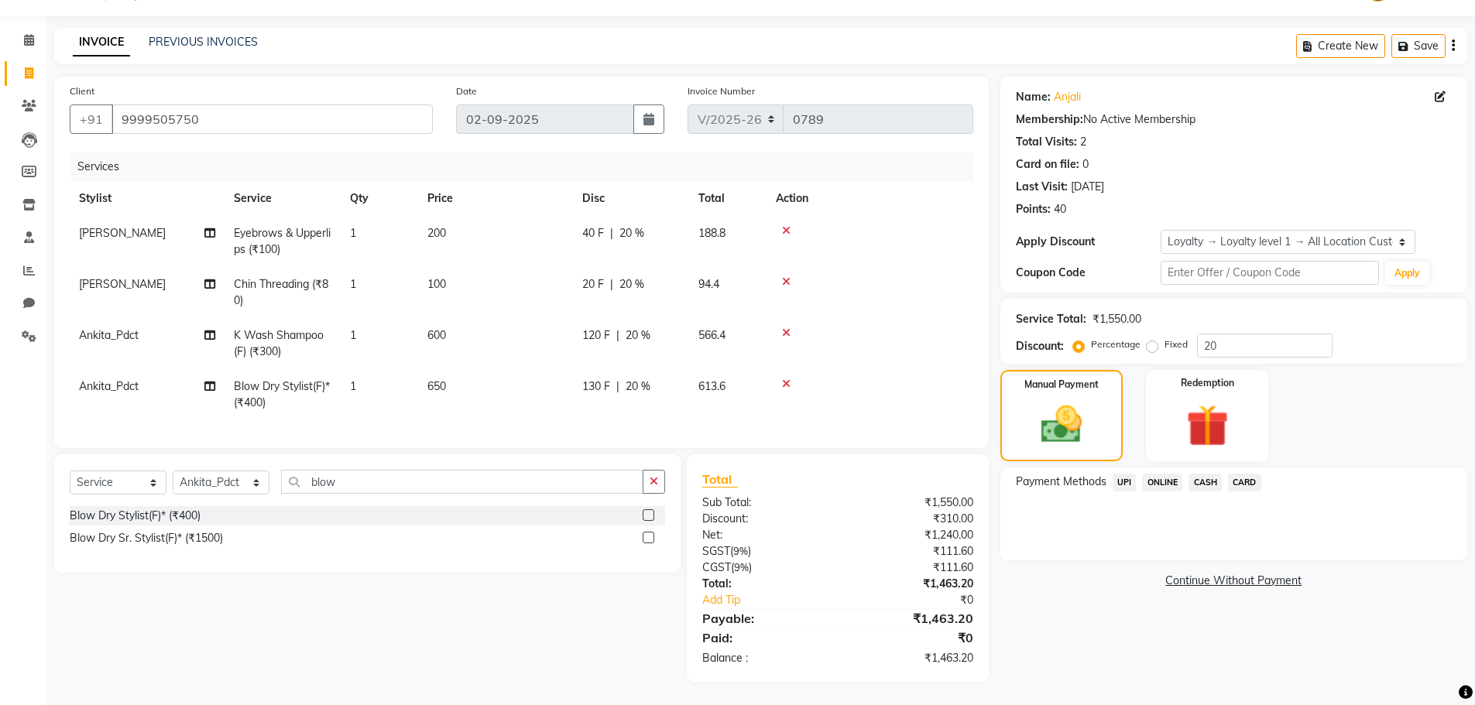
click at [1117, 474] on span "UPI" at bounding box center [1124, 483] width 24 height 18
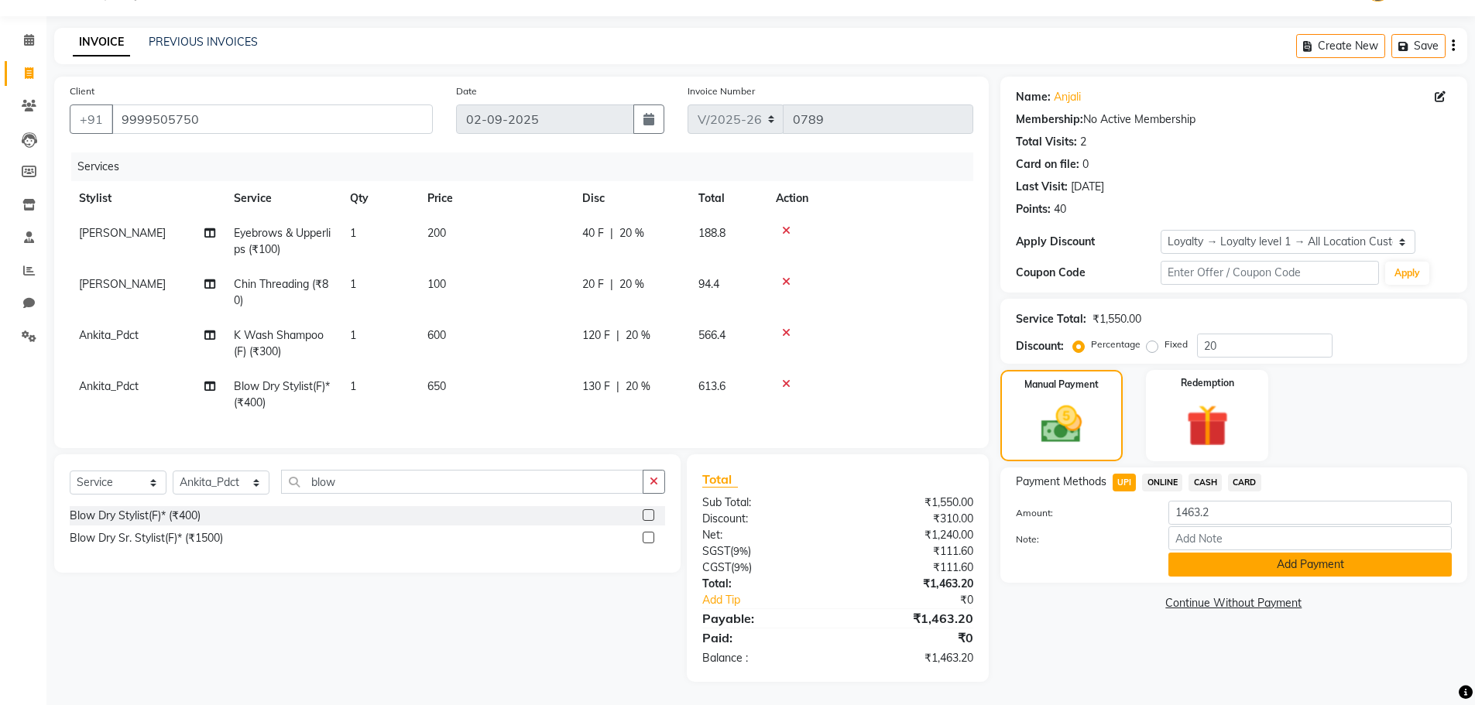
click at [1183, 553] on button "Add Payment" at bounding box center [1309, 565] width 283 height 24
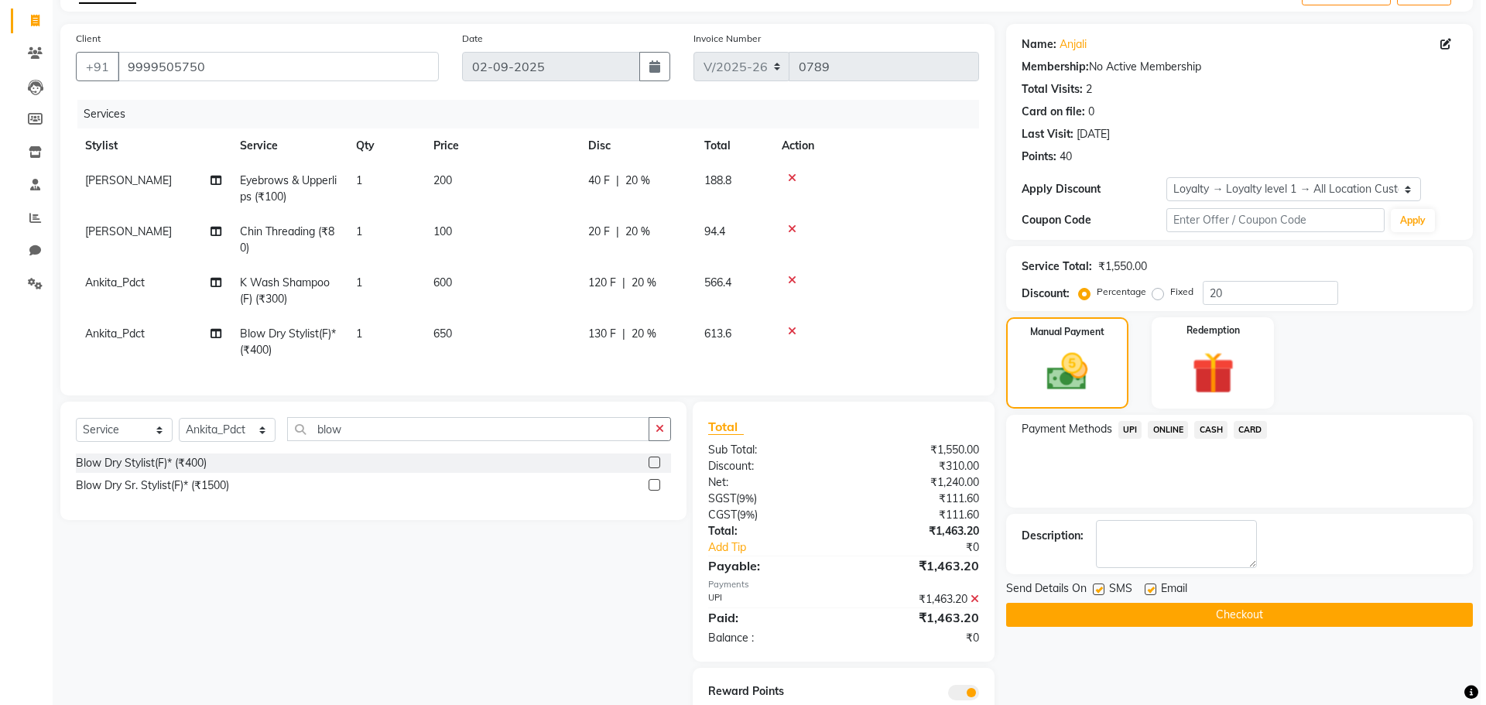
scroll to position [160, 0]
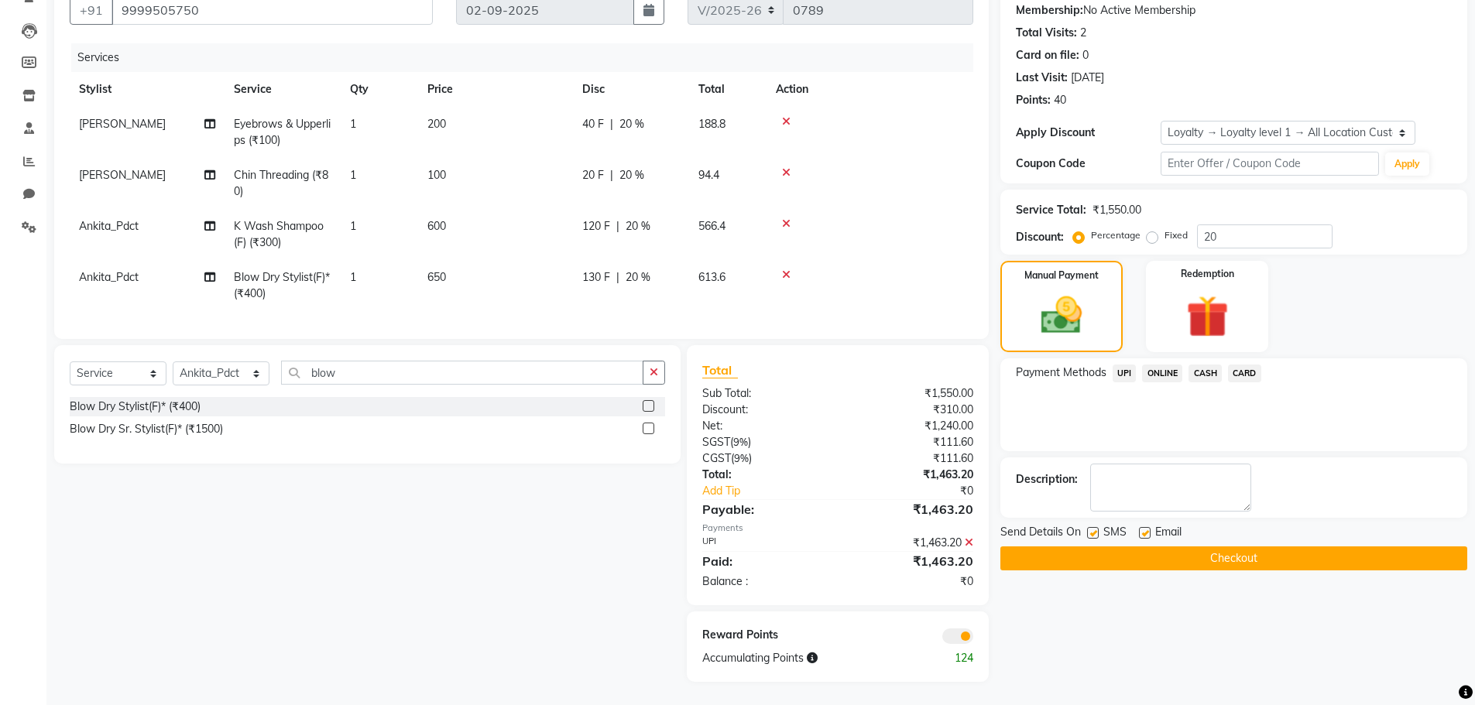
click at [962, 636] on span at bounding box center [957, 636] width 31 height 15
click at [973, 639] on input "checkbox" at bounding box center [973, 639] width 0 height 0
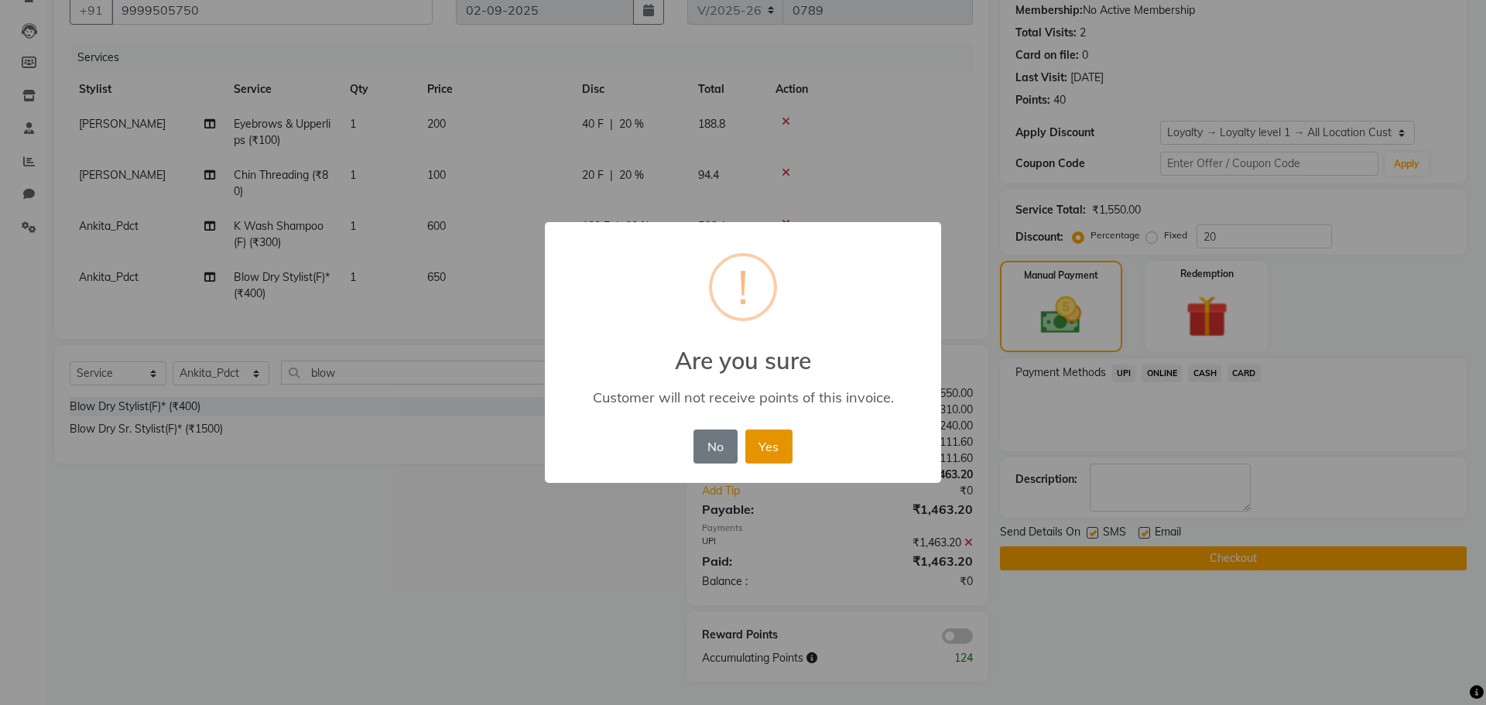
click at [763, 440] on button "Yes" at bounding box center [769, 447] width 47 height 34
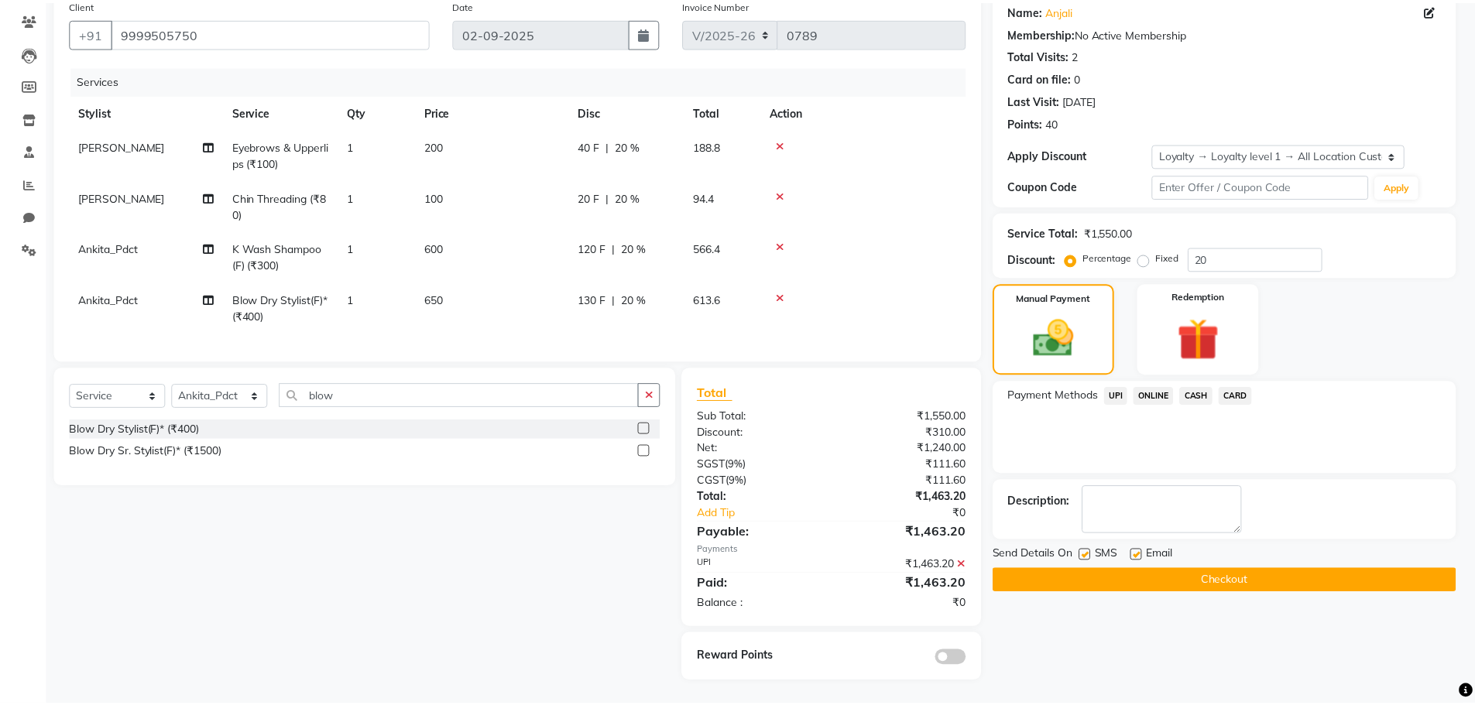
scroll to position [138, 0]
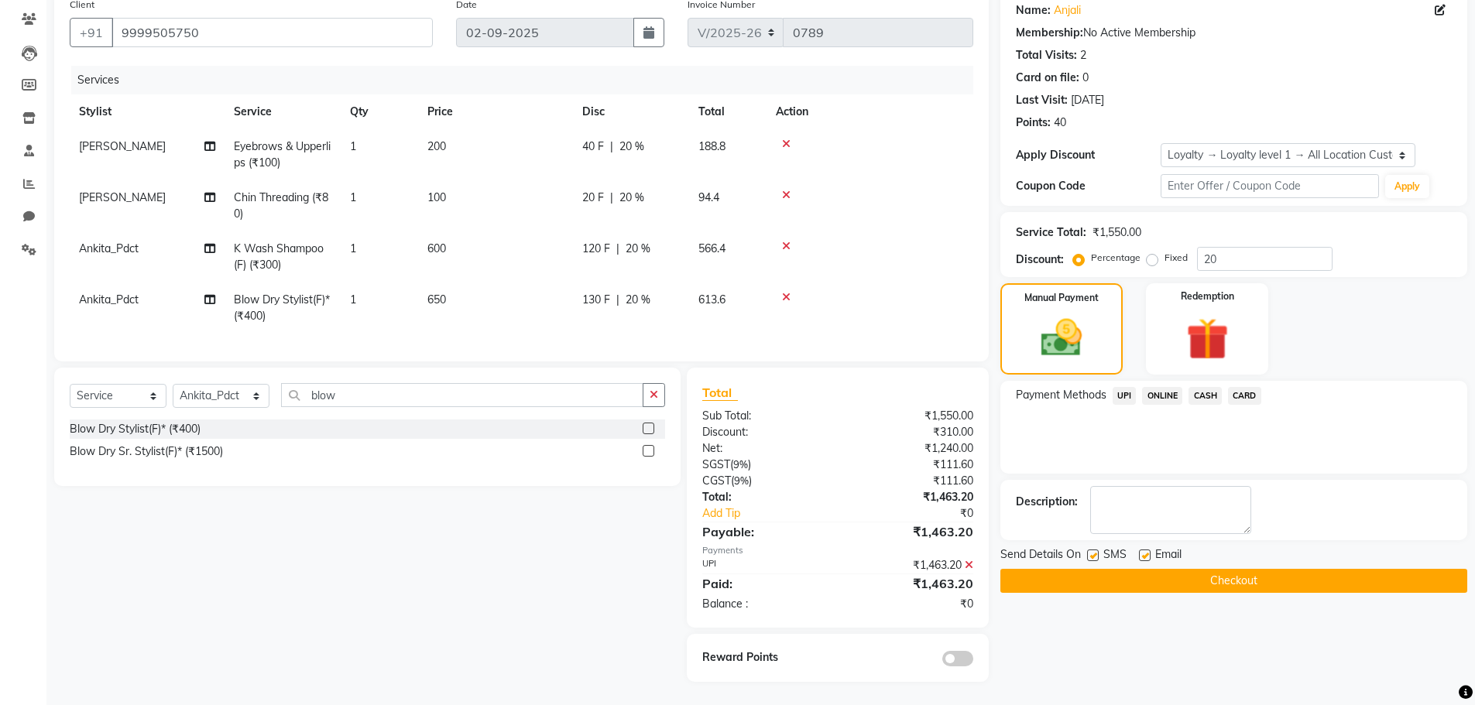
click at [1069, 569] on button "Checkout" at bounding box center [1233, 581] width 467 height 24
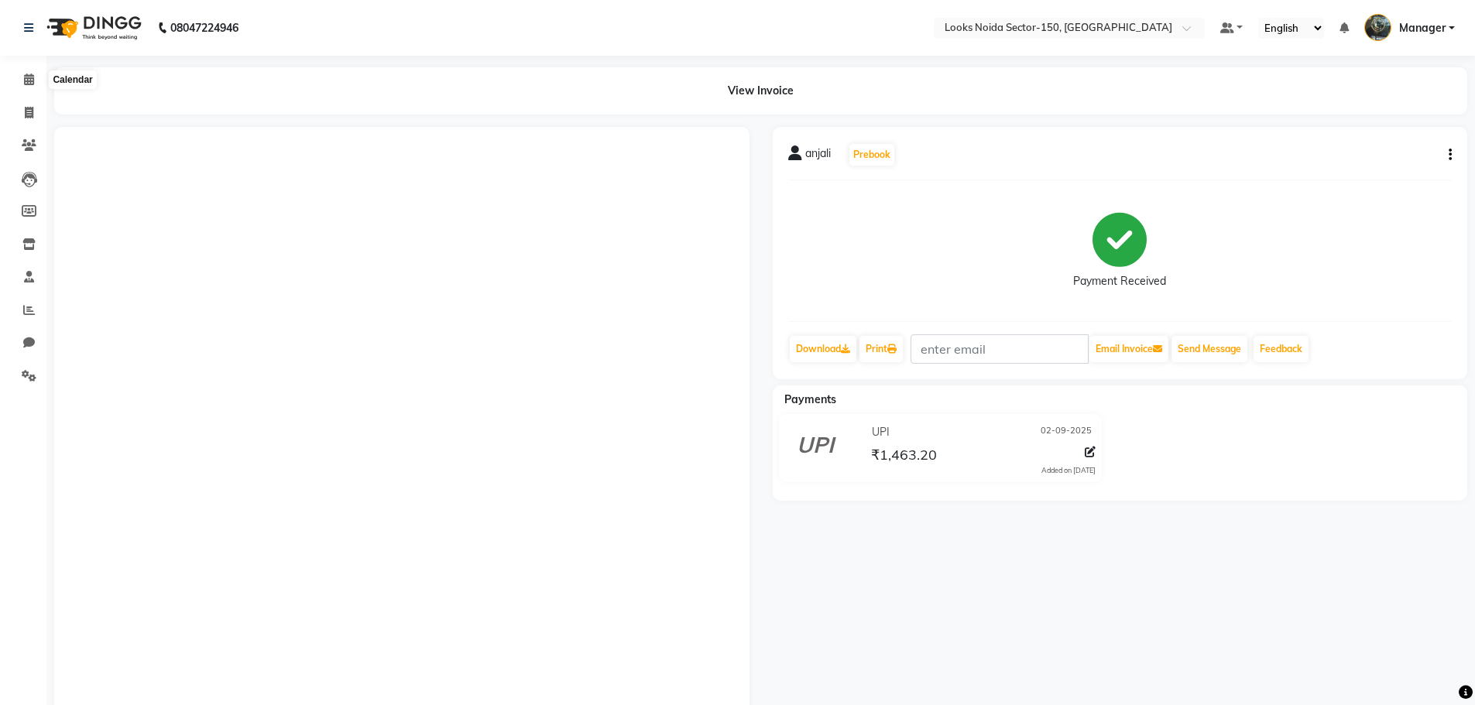
click at [30, 73] on span at bounding box center [28, 80] width 27 height 18
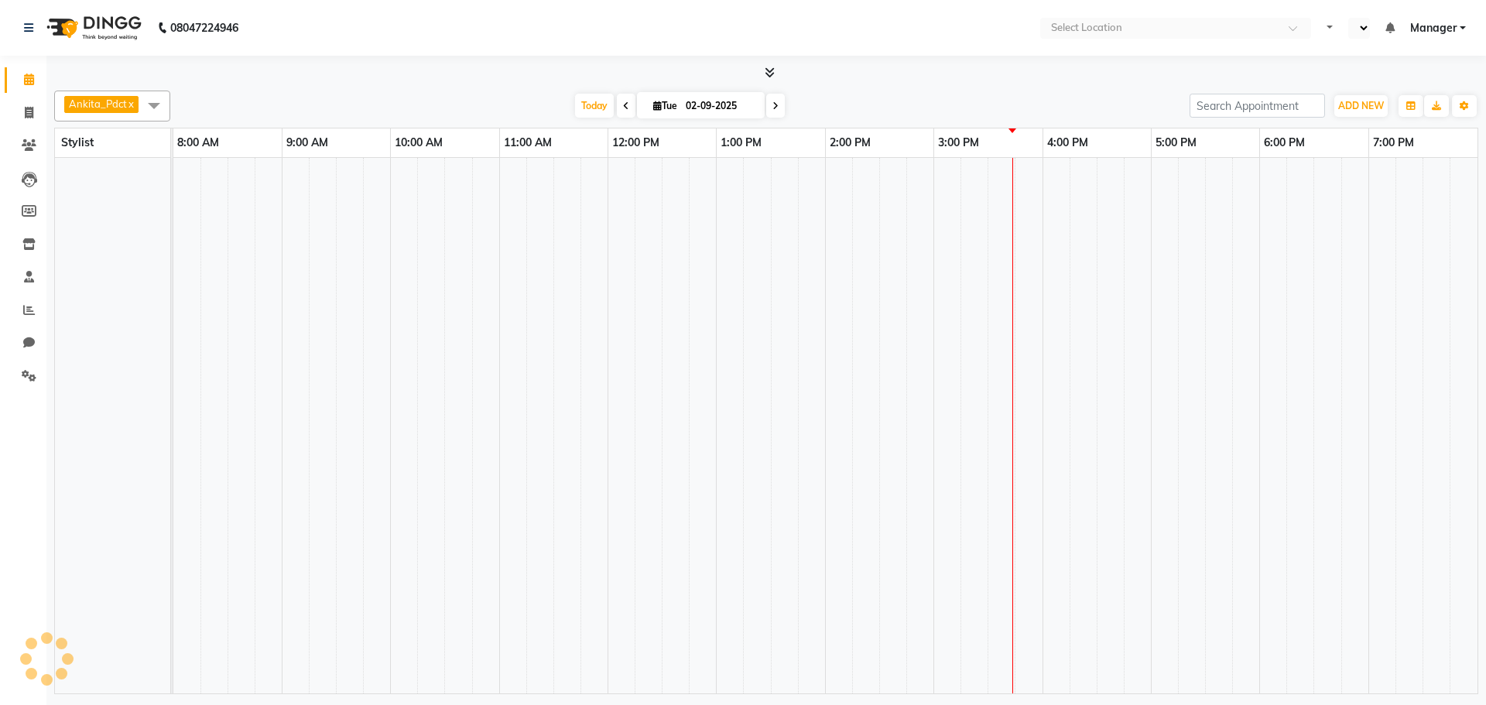
select select "en"
